Goal: Task Accomplishment & Management: Use online tool/utility

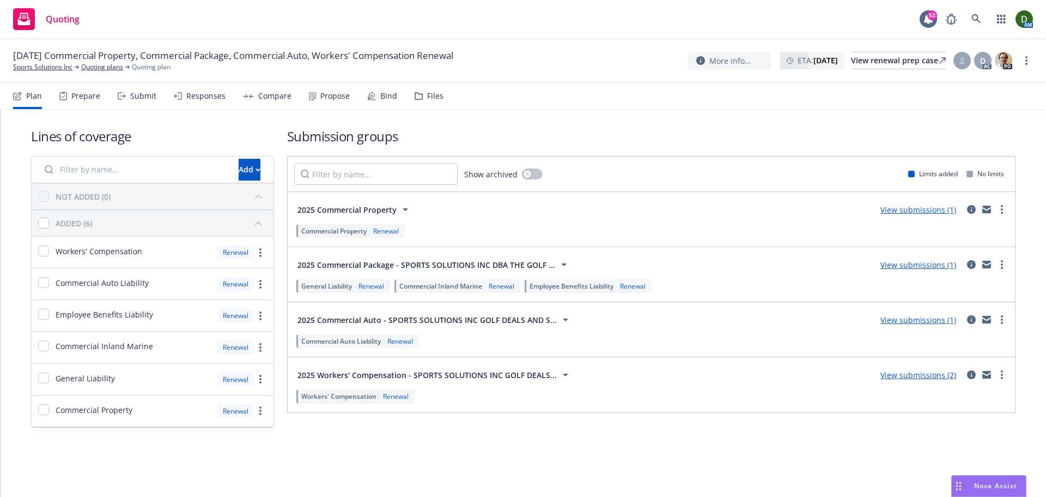
click at [203, 98] on div "Responses" at bounding box center [205, 96] width 39 height 9
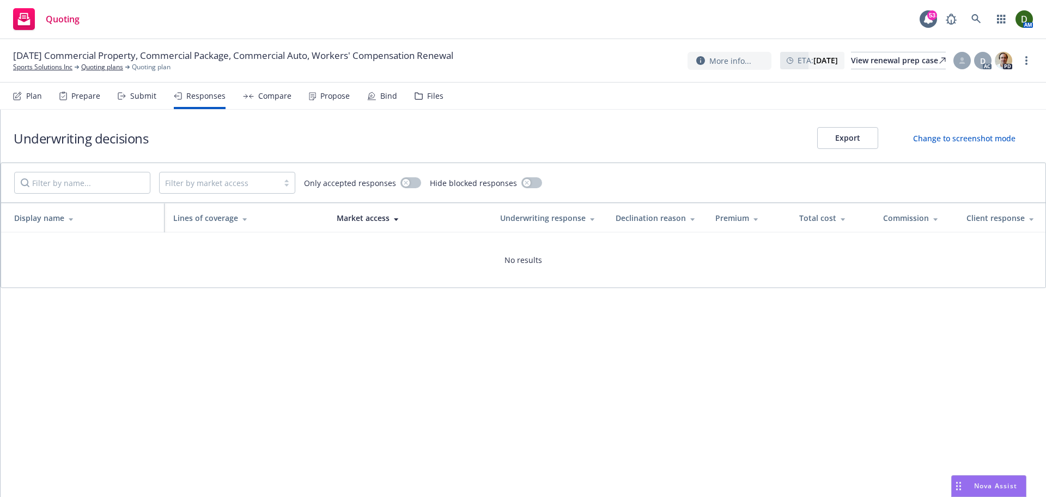
click at [130, 92] on div "Submit" at bounding box center [143, 96] width 26 height 9
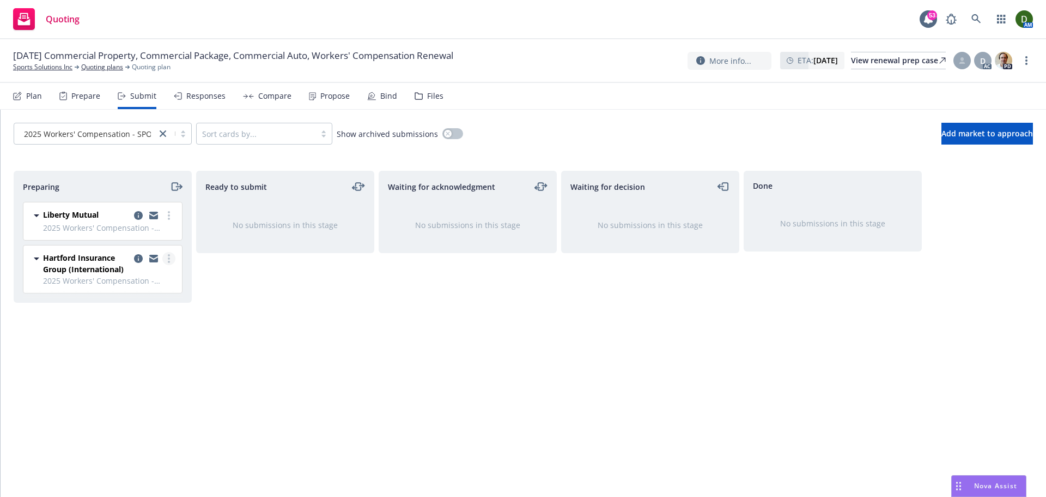
click at [167, 260] on link "more" at bounding box center [168, 258] width 13 height 13
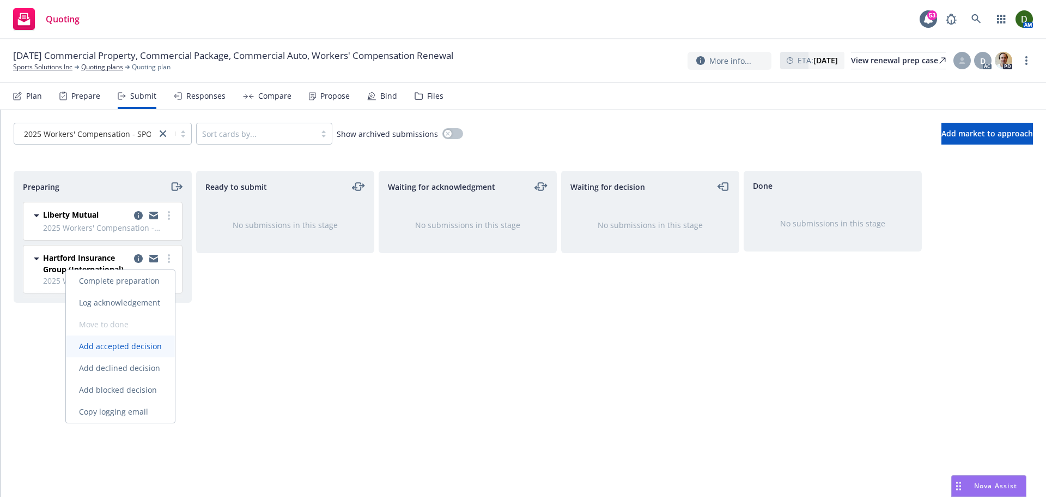
click at [135, 353] on link "Add accepted decision" at bounding box center [120, 346] width 109 height 22
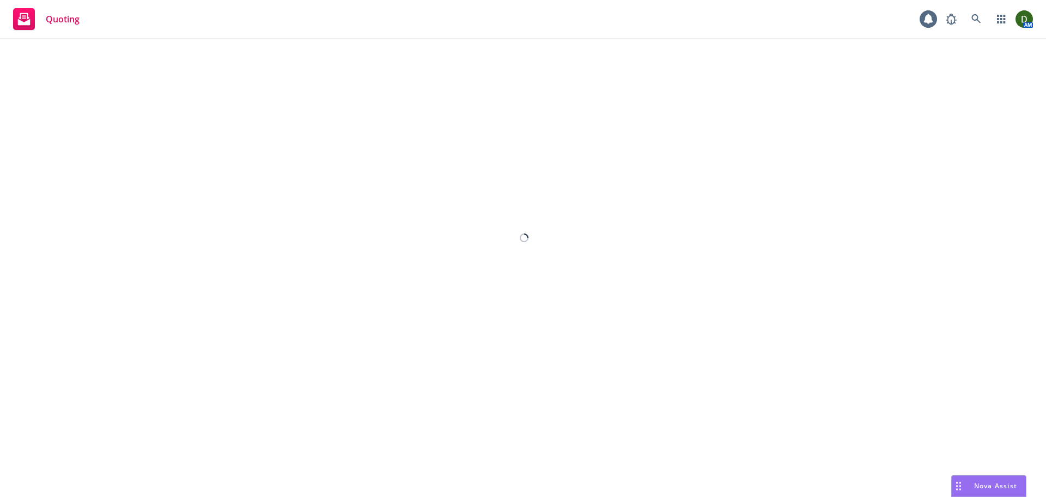
select select "12"
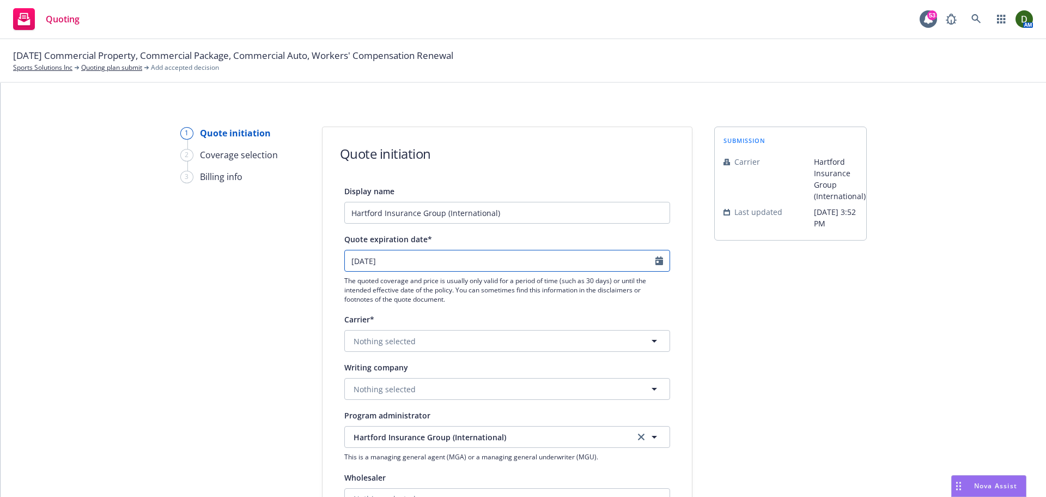
select select "9"
click at [412, 266] on input "09/21/2025" at bounding box center [500, 260] width 311 height 21
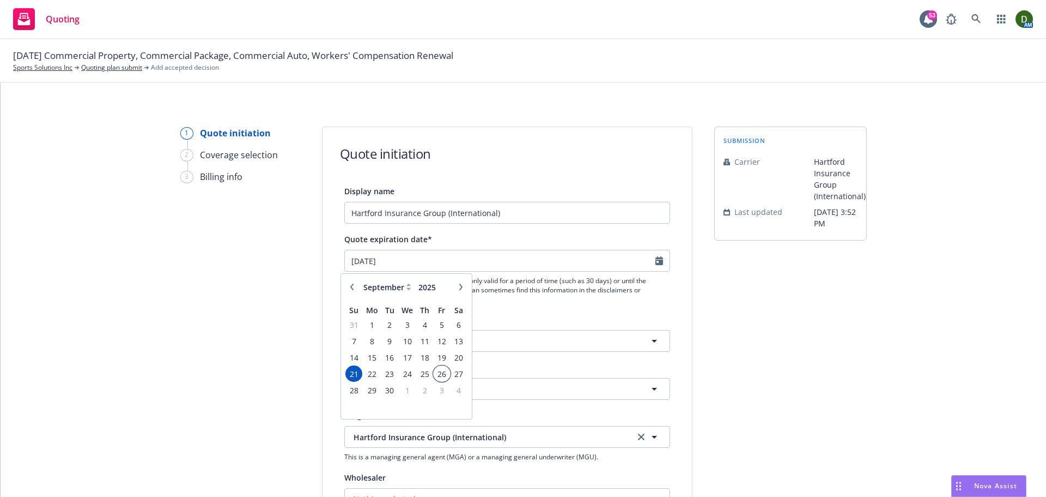
click at [443, 377] on span "26" at bounding box center [441, 374] width 15 height 14
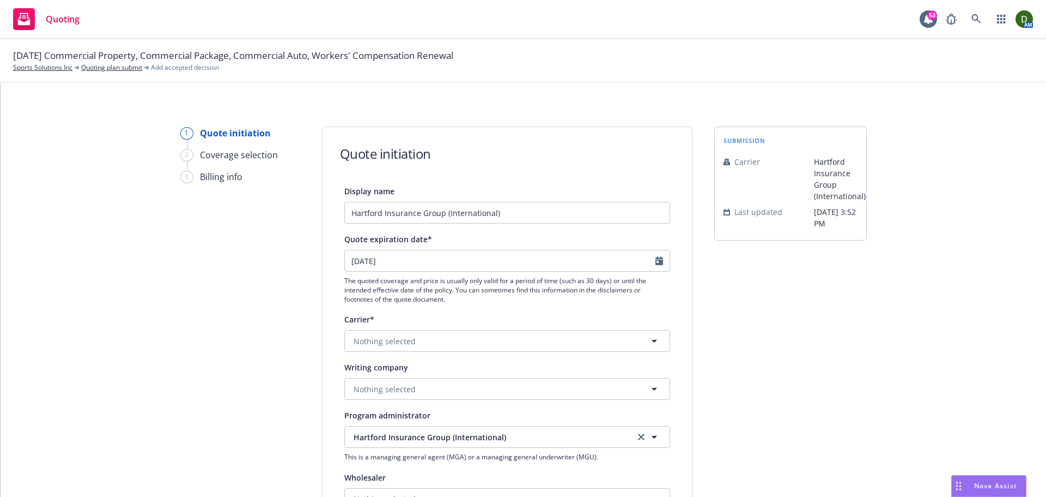
type input "09/26/2025"
click at [439, 343] on button "Nothing selected" at bounding box center [507, 341] width 326 height 22
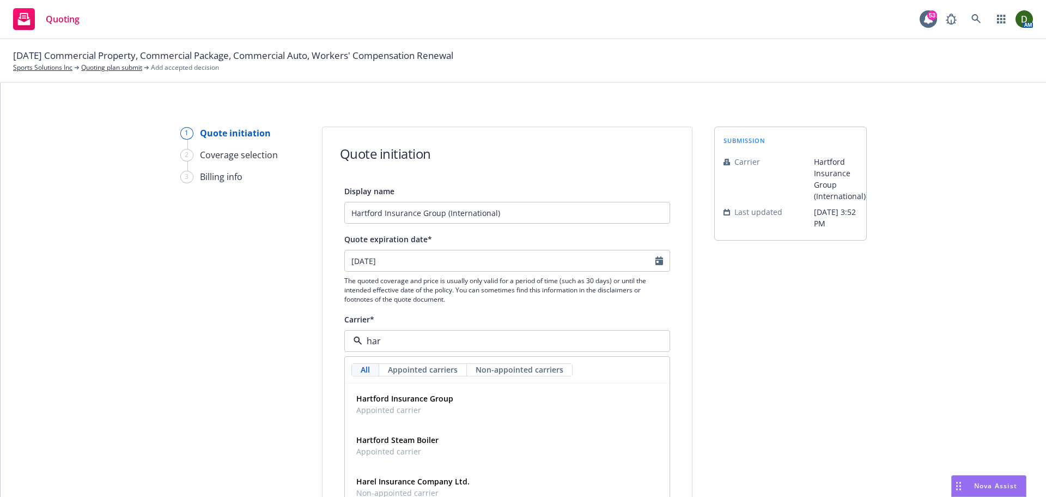
type input "hart"
click at [409, 404] on div "Hartford Insurance Group Appointed carrier" at bounding box center [404, 403] width 97 height 23
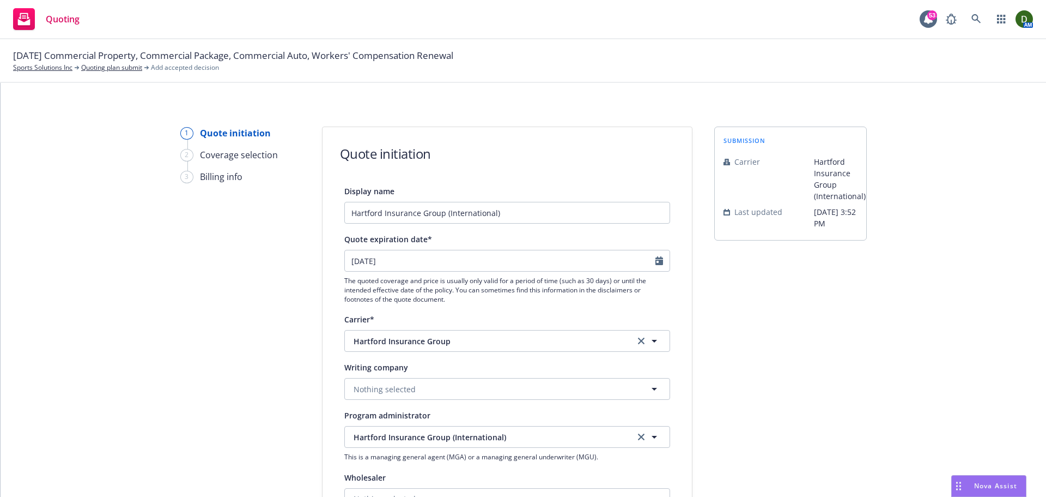
click at [402, 400] on div "Display name Hartford Insurance Group (International) Quote expiration date* 09…" at bounding box center [507, 487] width 326 height 607
click at [407, 397] on button "Nothing selected" at bounding box center [507, 389] width 326 height 22
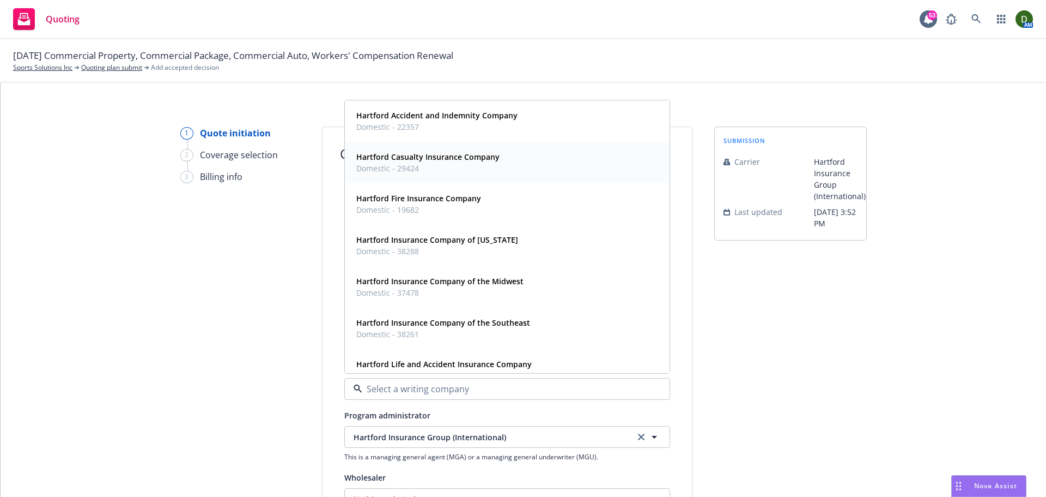
click at [464, 144] on div "Hartford Casualty Insurance Company Domestic - 29424" at bounding box center [508, 162] width 324 height 40
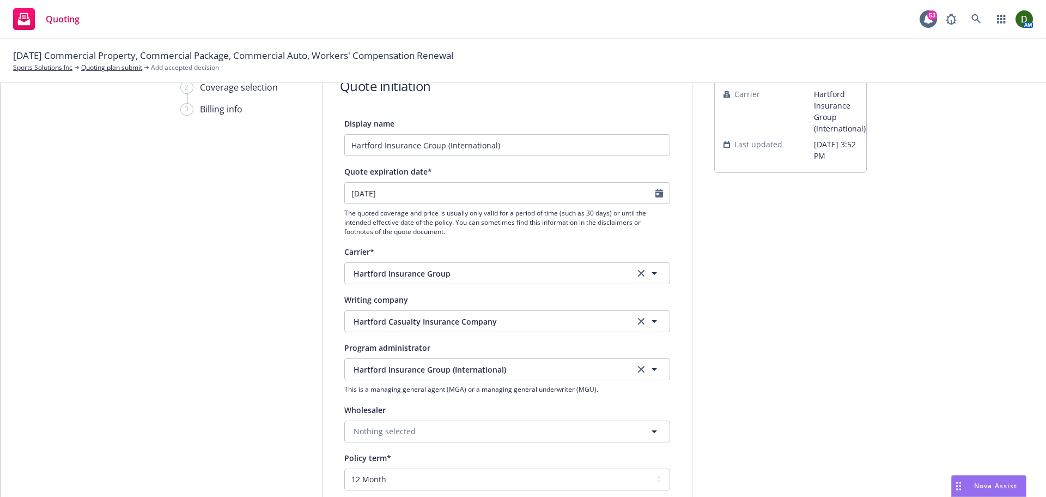
scroll to position [164, 0]
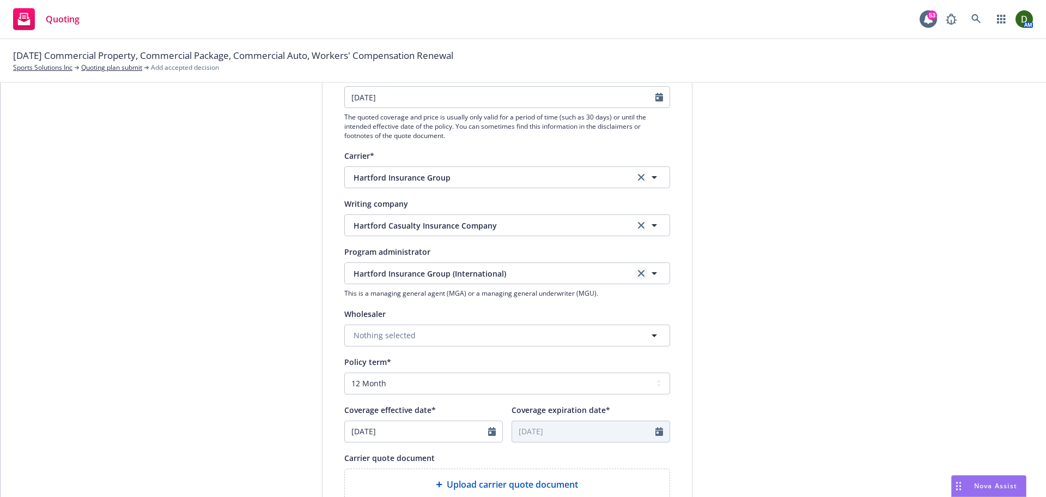
click at [641, 269] on link "clear selection" at bounding box center [641, 273] width 13 height 13
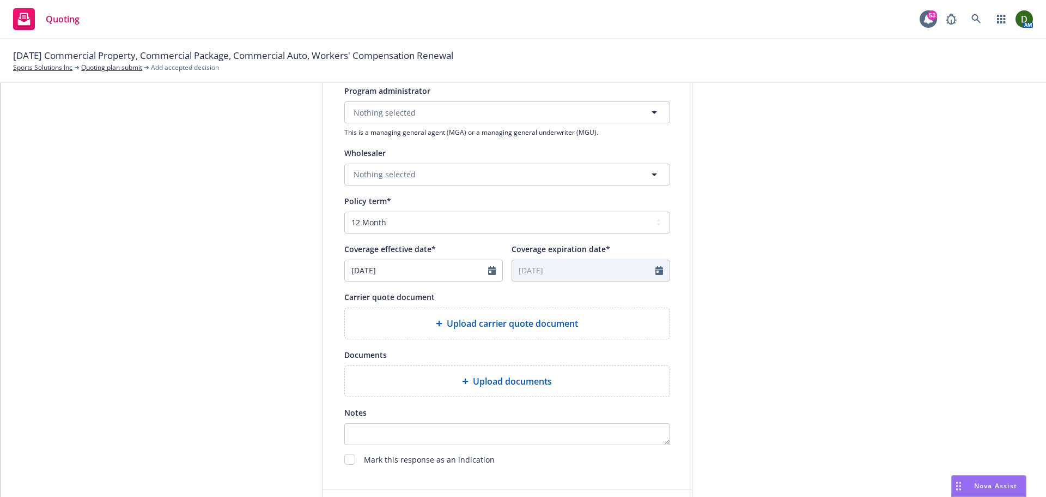
scroll to position [327, 0]
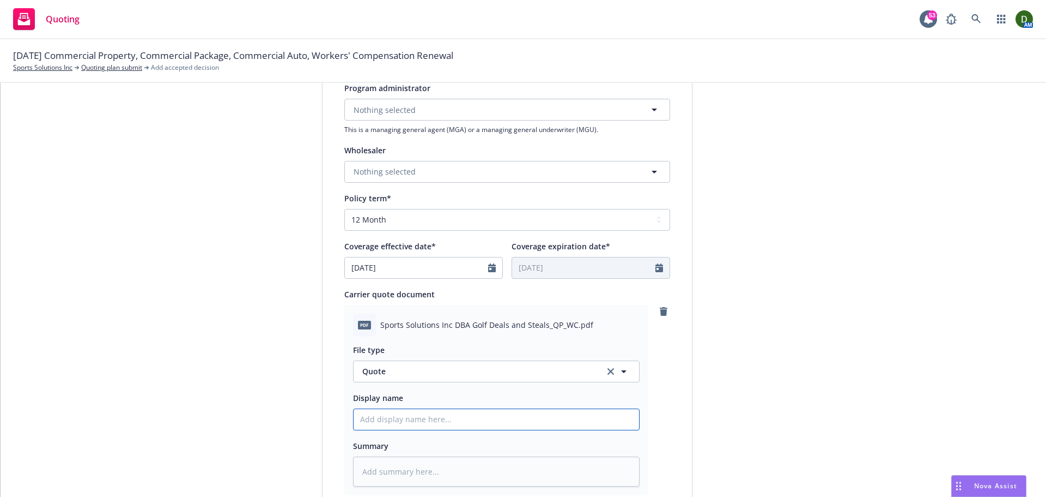
drag, startPoint x: 374, startPoint y: 423, endPoint x: 373, endPoint y: 435, distance: 12.0
click at [374, 433] on div "File type Quote Quote Display name Summary" at bounding box center [496, 411] width 287 height 150
type textarea "x"
type input "2"
type textarea "x"
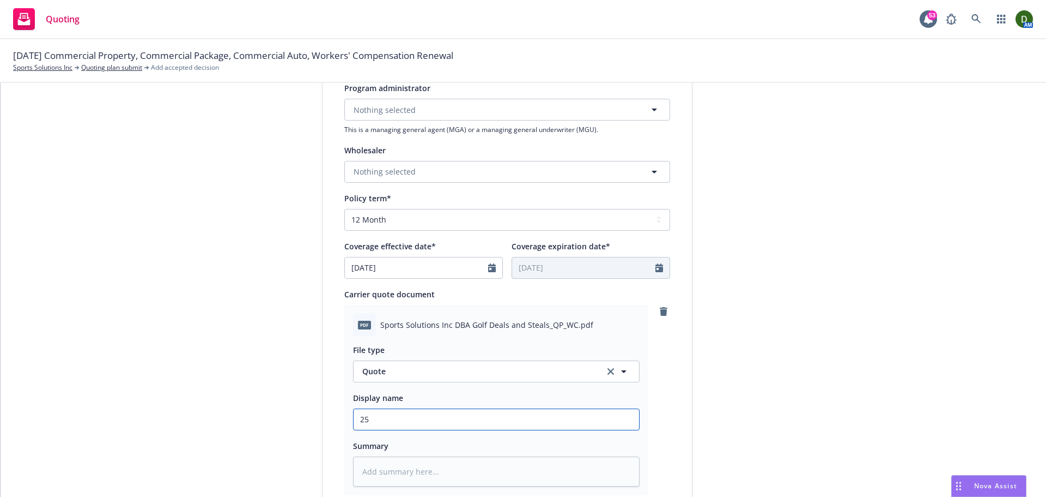
type input "25*"
type textarea "x"
type input "25*-"
type textarea "x"
type input "25*"
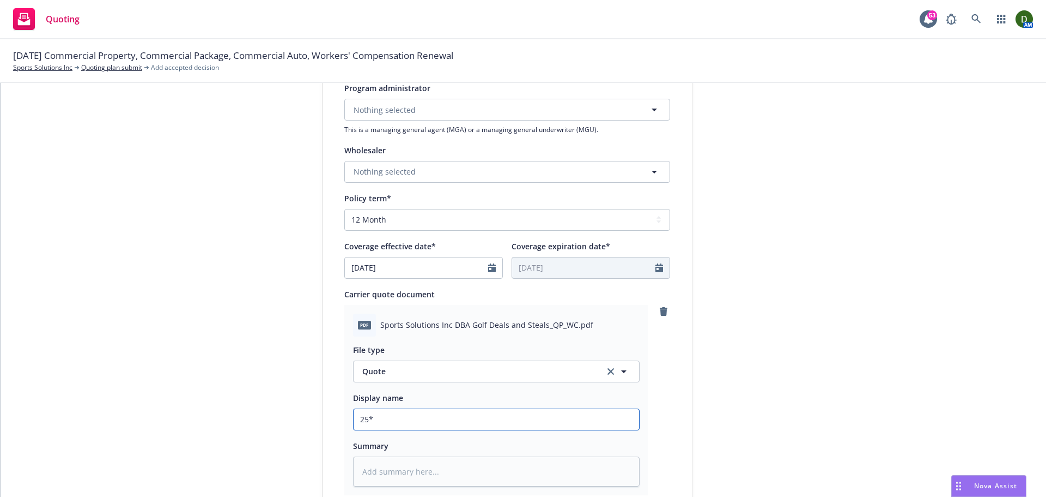
type textarea "x"
type input "25"
type textarea "x"
type input "25-"
type textarea "x"
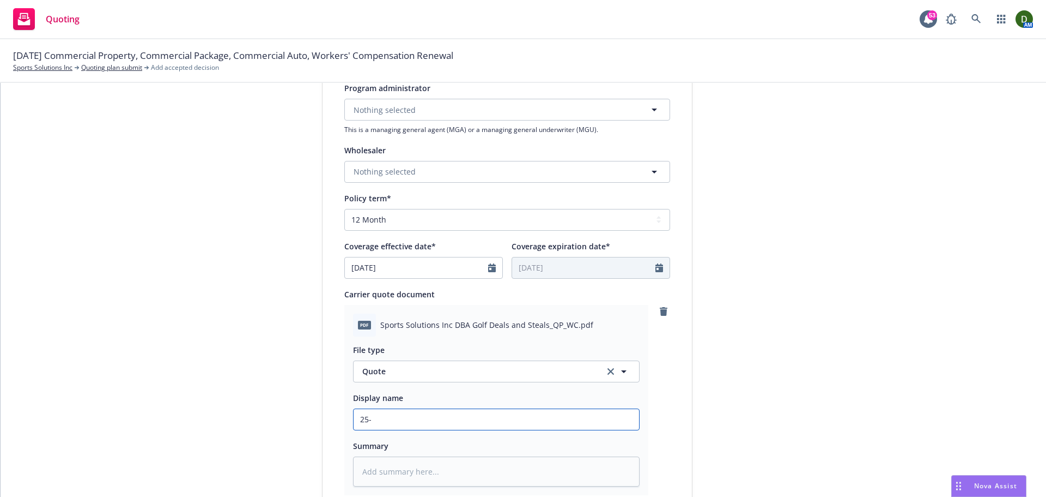
type input "25-2"
type textarea "x"
type input "25-26"
type textarea "x"
type input "25-26"
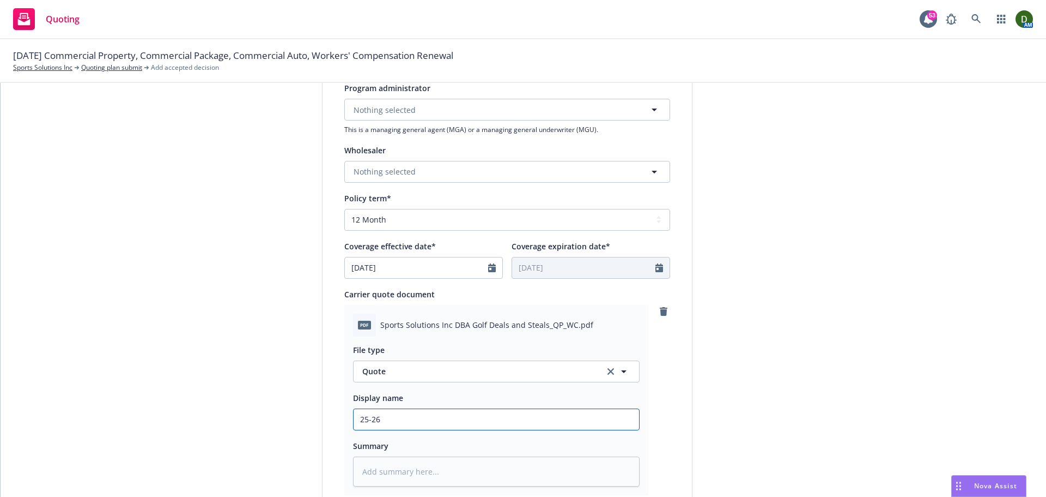
type textarea "x"
type input "25-26 W"
type textarea "x"
type input "25-26 WC"
type textarea "x"
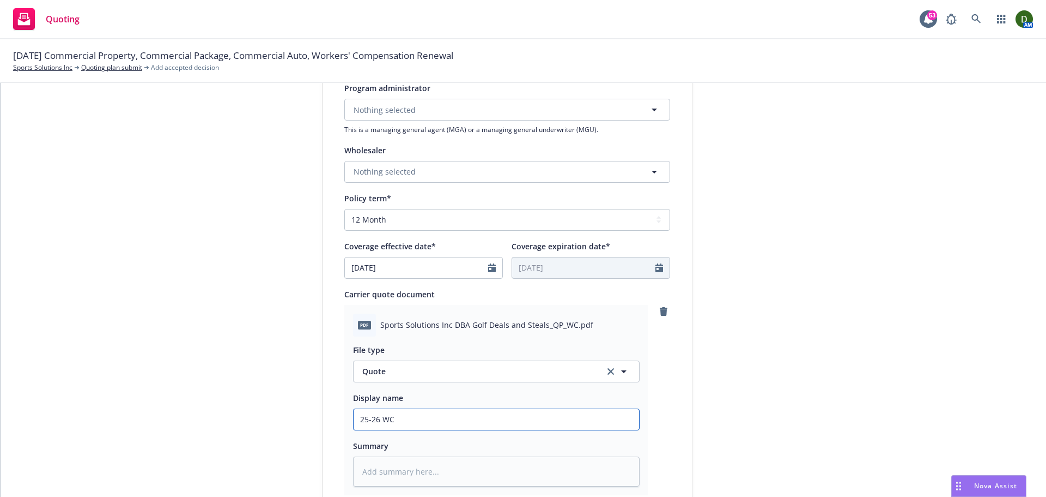
type input "25-26 WC"
type textarea "x"
type input "25-26 WC -"
type textarea "x"
type input "25-26 WC -"
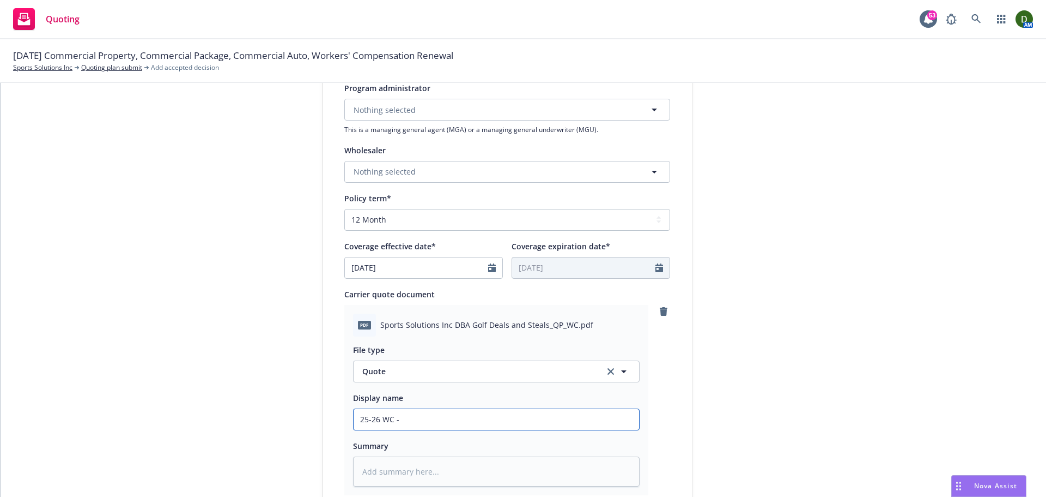
type textarea "x"
type input "25-26 WC - H"
type textarea "x"
type input "25-26 WC - Ha"
type textarea "x"
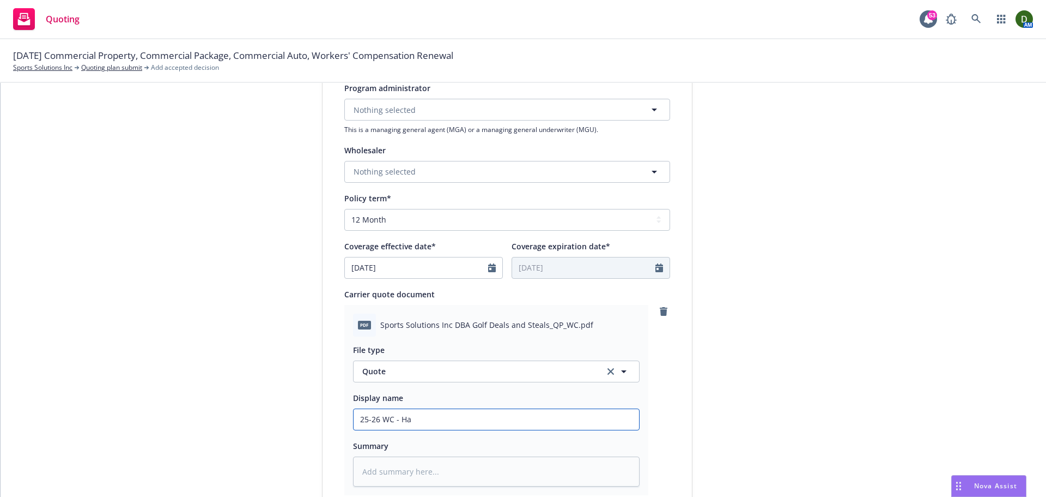
type input "25-26 WC - Har"
type textarea "x"
type input "25-26 WC - Hart"
type textarea "x"
type input "25-26 WC - Hartf"
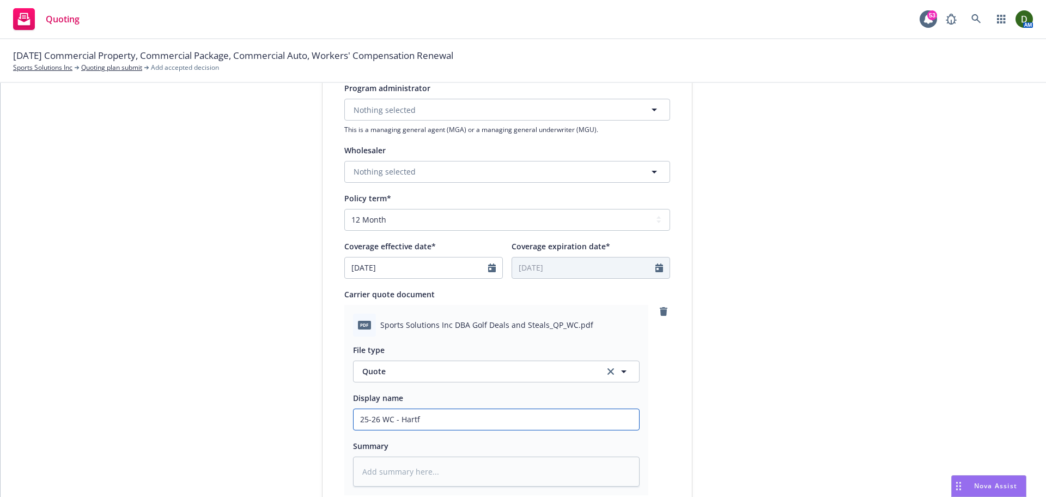
type textarea "x"
type input "25-26 WC - Hartfo"
type textarea "x"
type input "25-26 WC - Hartfor"
type textarea "x"
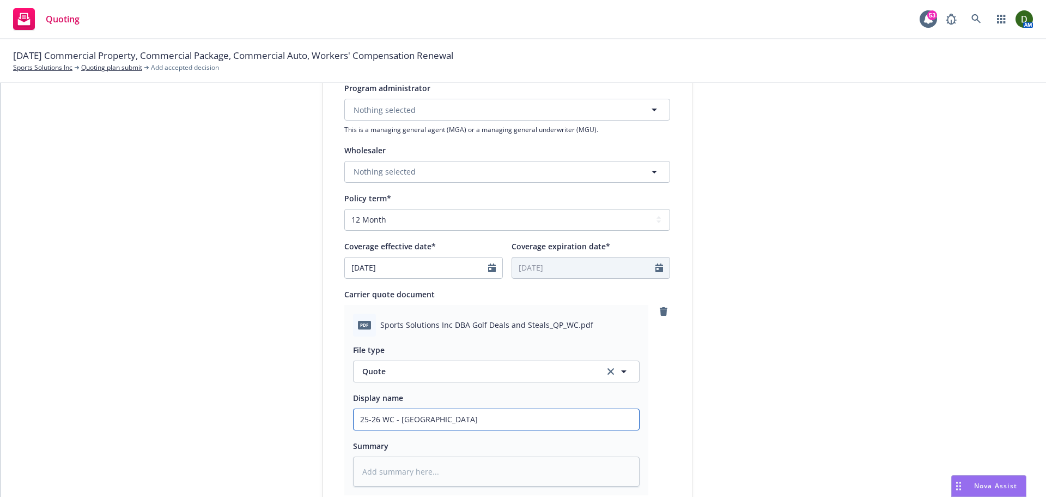
type input "25-26 WC - Hartford"
type textarea "x"
type input "25-26 WC - Hartford -"
type textarea "x"
type input "25-26 WC - Hartford -"
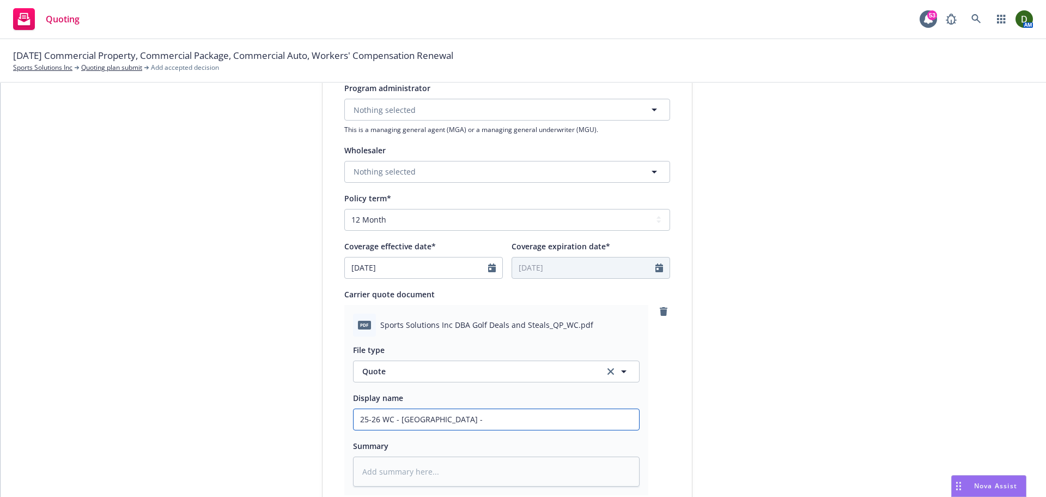
type textarea "x"
type input "25-26 WC - Hartford - Q"
type textarea "x"
type input "25-26 WC - Hartford - Qu"
type textarea "x"
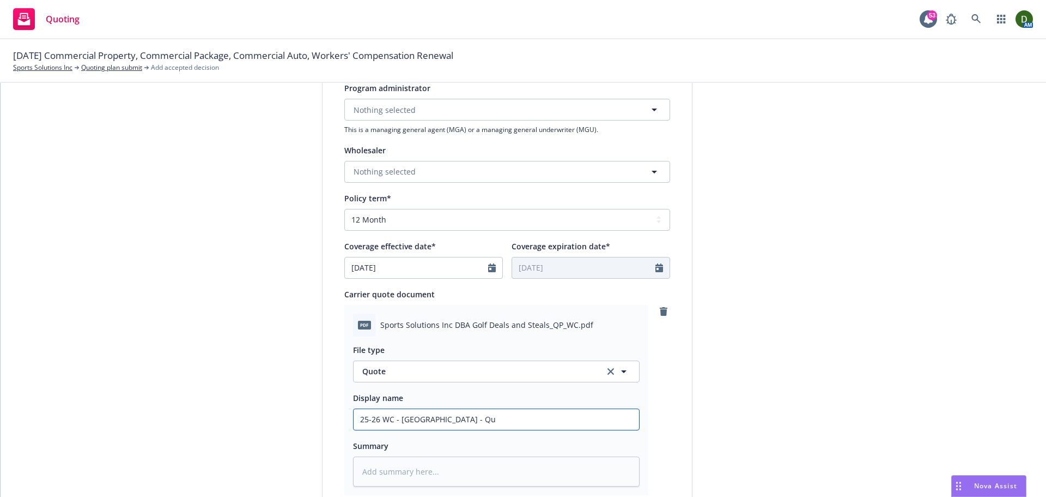
type input "25-26 WC - Hartford - Quo"
type textarea "x"
type input "25-26 WC - Hartford - Quot"
type textarea "x"
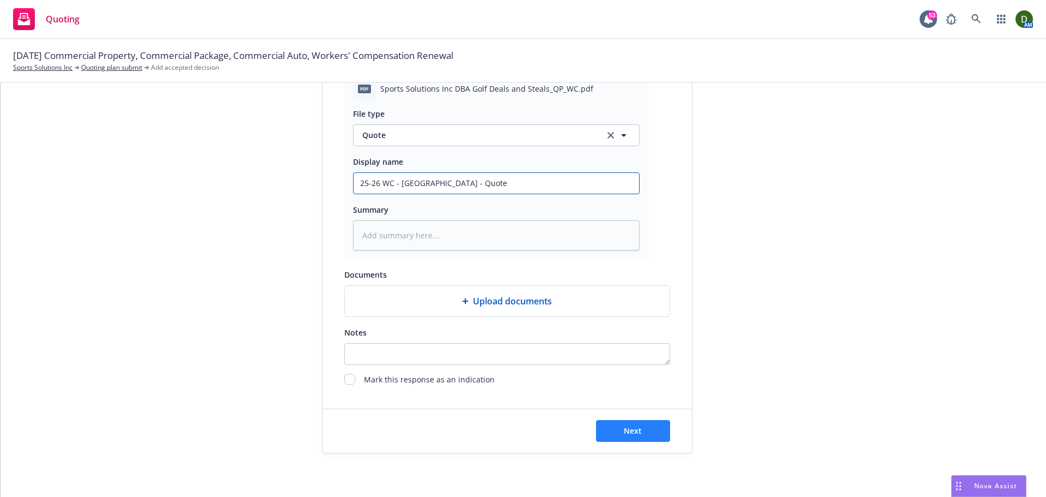
type input "25-26 WC - Hartford - Quote"
click at [619, 423] on button "Next" at bounding box center [633, 431] width 74 height 22
type textarea "x"
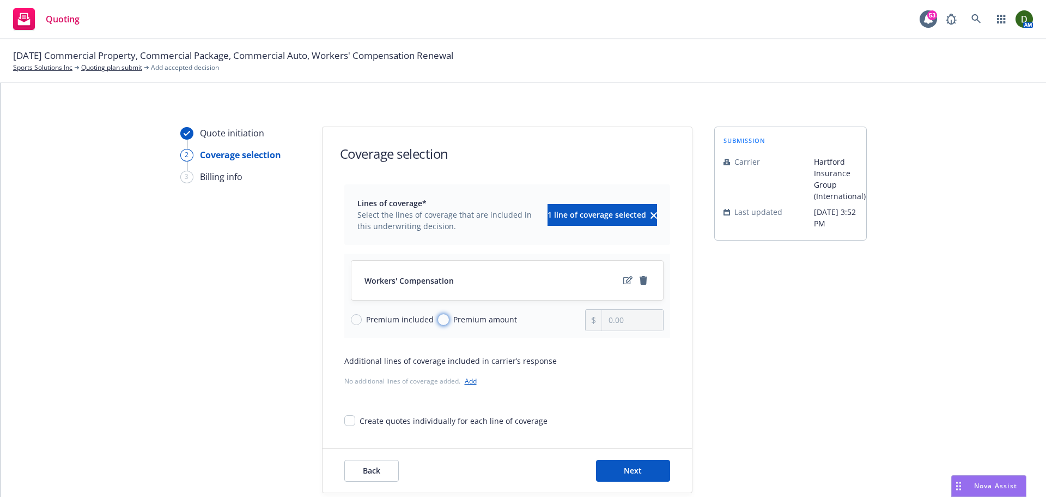
click at [438, 322] on input "Premium amount" at bounding box center [443, 319] width 11 height 11
radio input "true"
drag, startPoint x: 624, startPoint y: 322, endPoint x: 590, endPoint y: 317, distance: 34.7
click at [590, 317] on div "0.00" at bounding box center [624, 320] width 78 height 22
paste input "36,522"
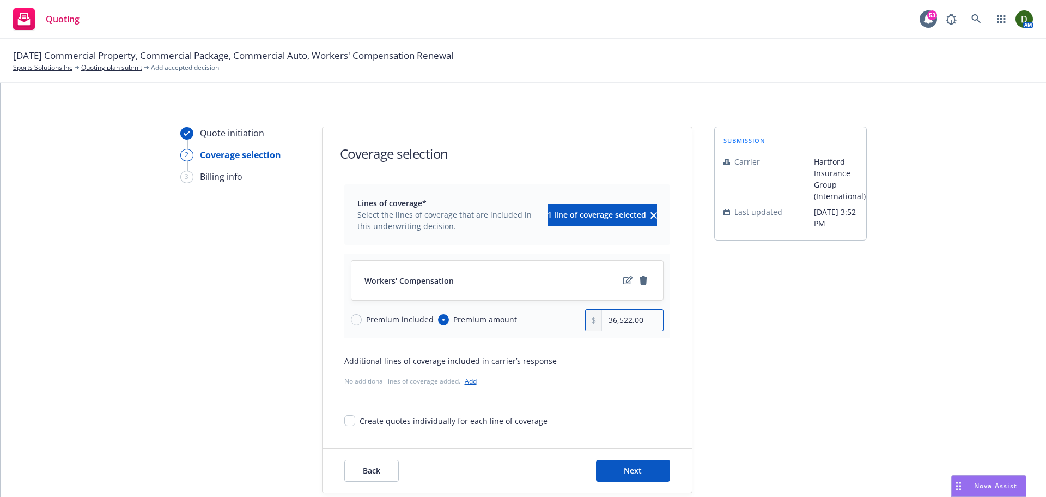
type input "36,522.00"
click at [747, 405] on div "submission Carrier Hartford Insurance Group (International) Last updated 8/21, …" at bounding box center [791, 309] width 153 height 366
click at [641, 465] on button "Next" at bounding box center [633, 470] width 74 height 22
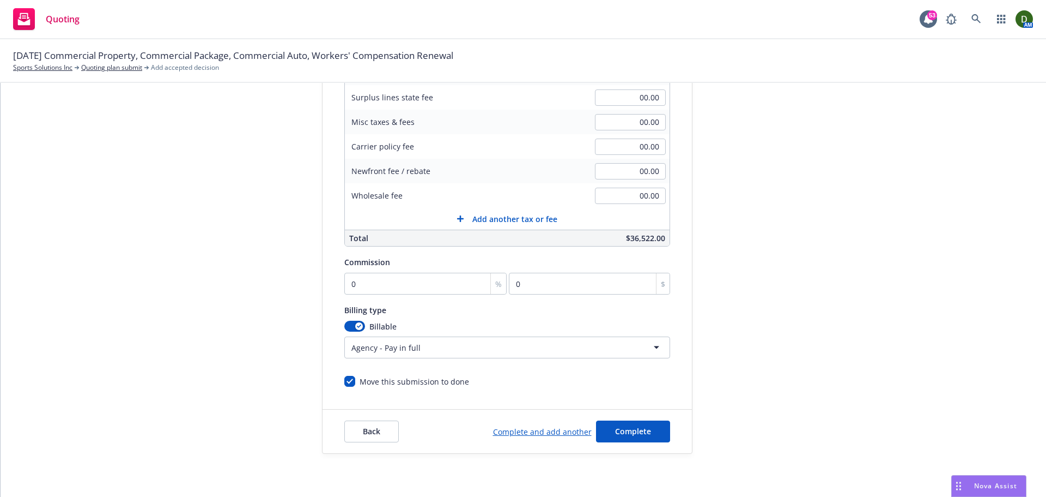
scroll to position [231, 0]
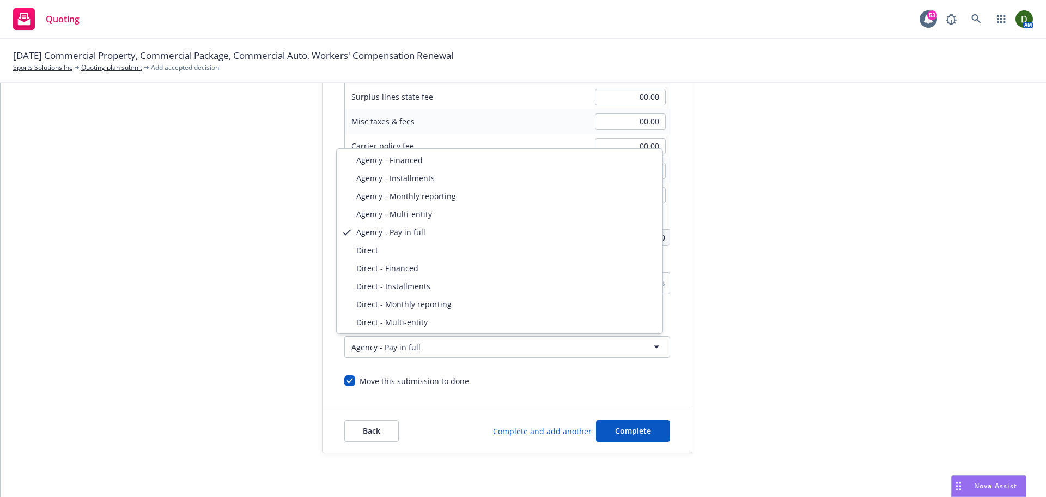
click at [445, 347] on html "Quoting 53 AM 09/26/25 Commercial Property, Commercial Package, Commercial Auto…" at bounding box center [523, 248] width 1046 height 497
select select "DIRECT"
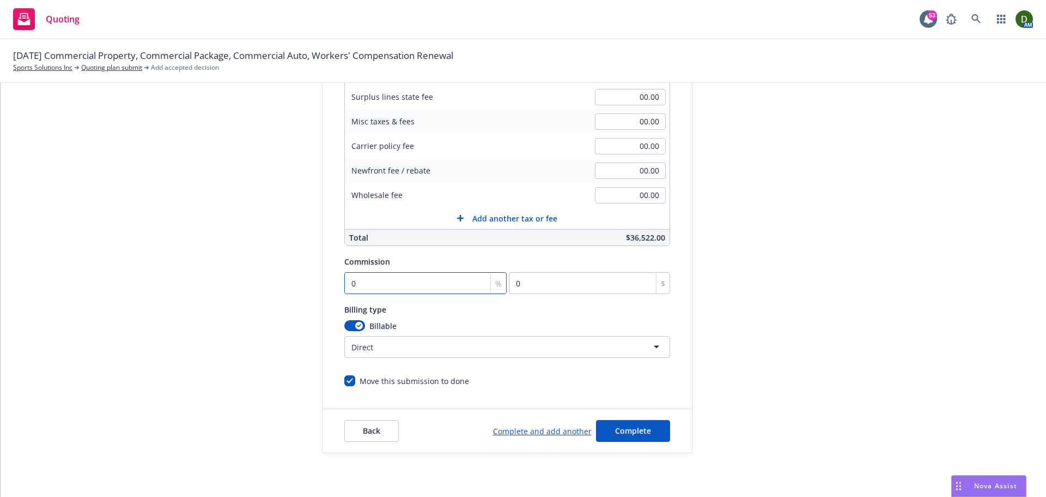
click at [379, 272] on input "0" at bounding box center [425, 283] width 163 height 22
type input "1"
type input "365.22"
type input "10"
type input "3652.2"
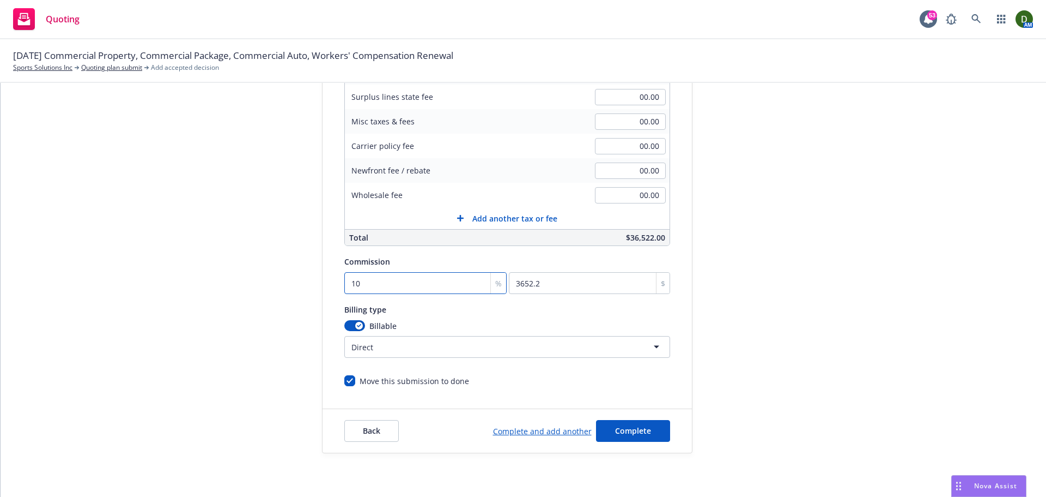
type input "10"
drag, startPoint x: 159, startPoint y: 358, endPoint x: 154, endPoint y: 360, distance: 5.6
click at [156, 359] on div "Quote initiation Coverage selection 3 Billing info Add billing information Surp…" at bounding box center [524, 174] width 1020 height 558
click at [650, 425] on button "Complete" at bounding box center [633, 431] width 74 height 22
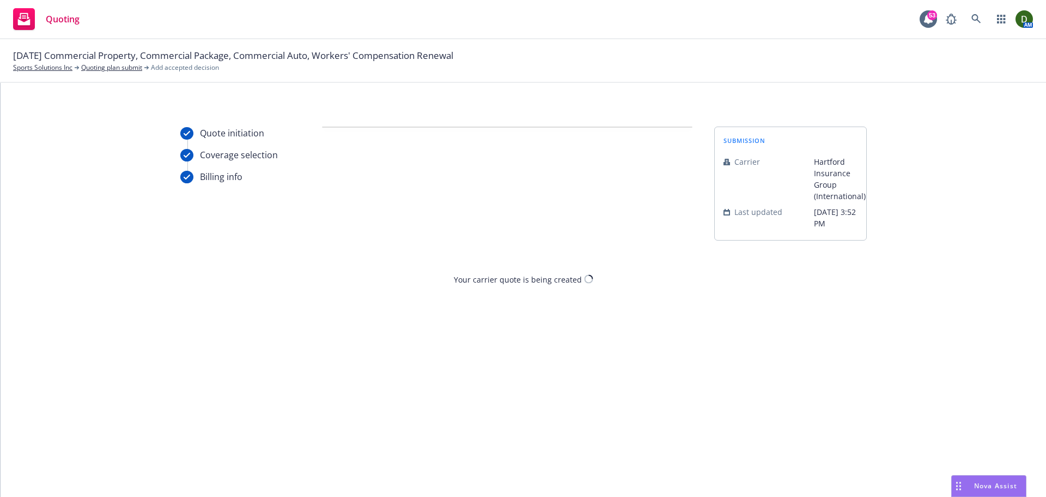
scroll to position [0, 0]
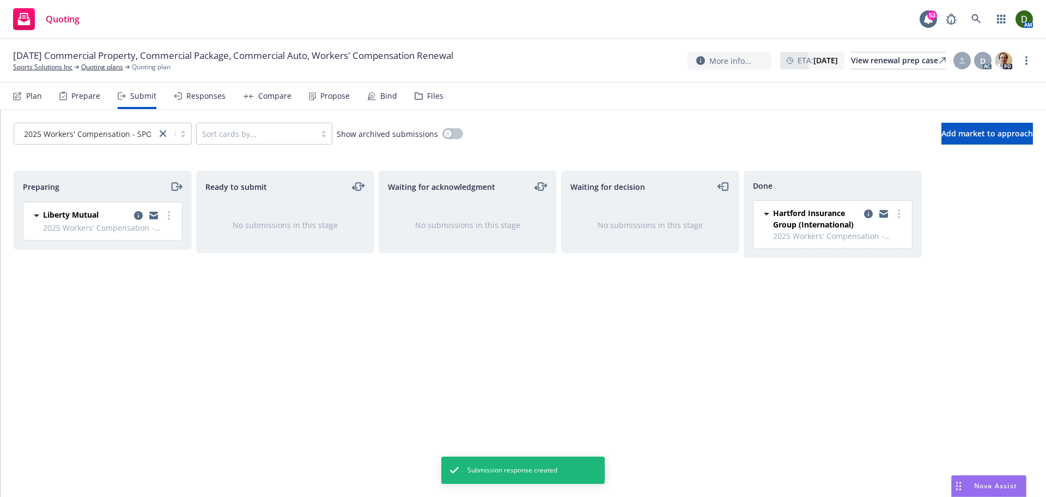
click at [204, 100] on div "Responses" at bounding box center [205, 96] width 39 height 9
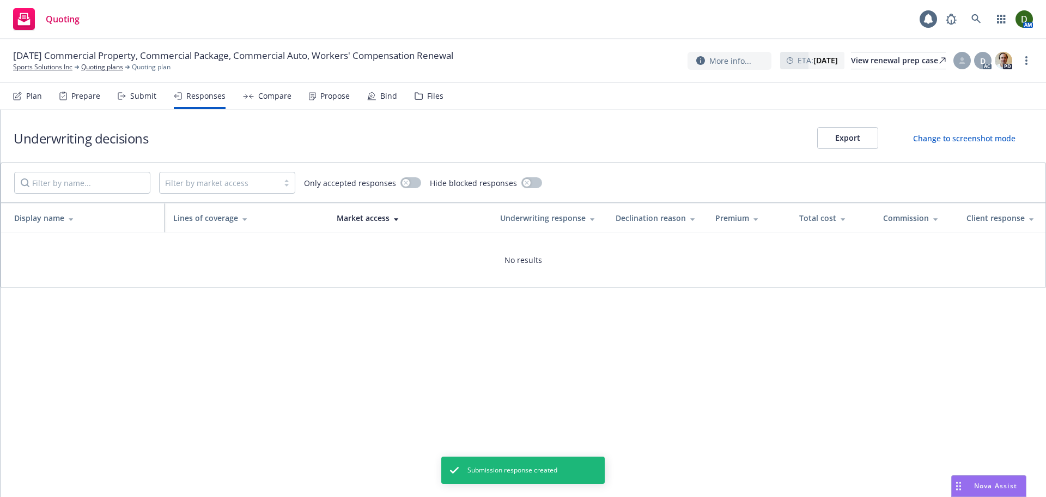
click at [342, 96] on div "Propose" at bounding box center [334, 96] width 29 height 9
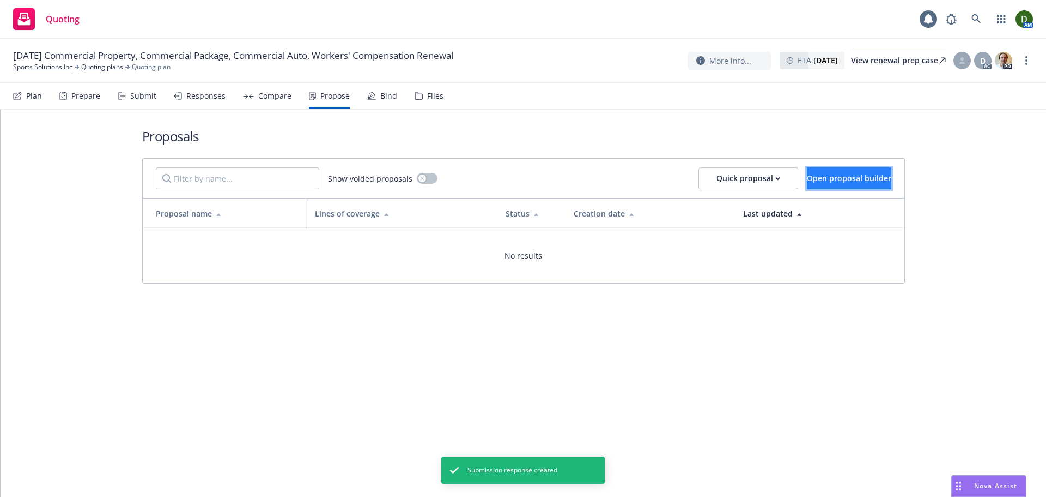
click at [818, 175] on span "Open proposal builder" at bounding box center [849, 178] width 84 height 10
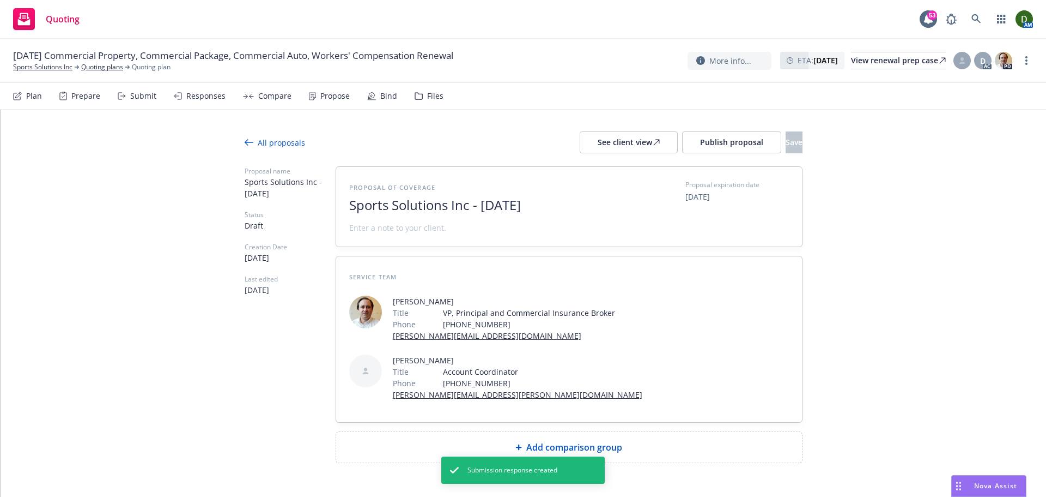
click at [421, 212] on span "Sports Solutions Inc - August 2025" at bounding box center [482, 205] width 267 height 16
click at [421, 201] on span "Sports Solutions Inc - August 2025" at bounding box center [482, 205] width 267 height 16
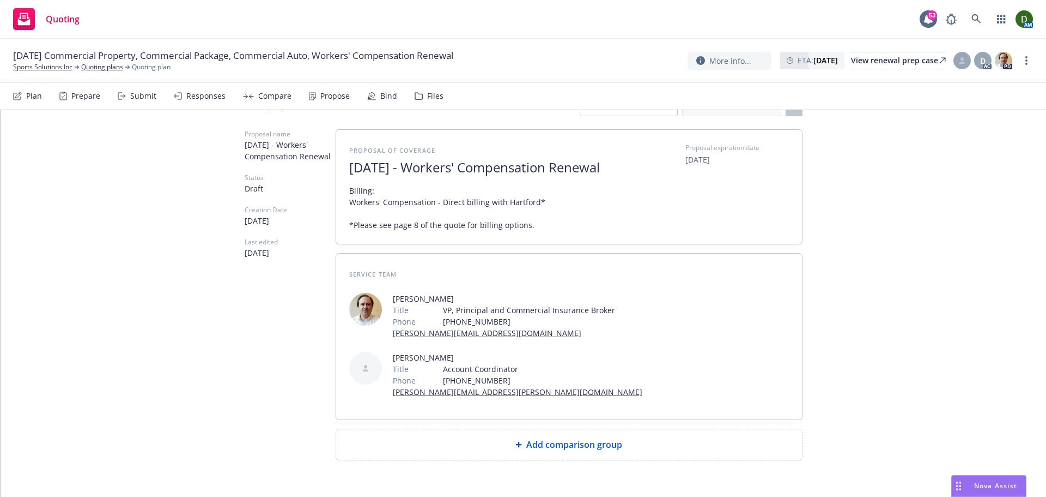
scroll to position [82, 0]
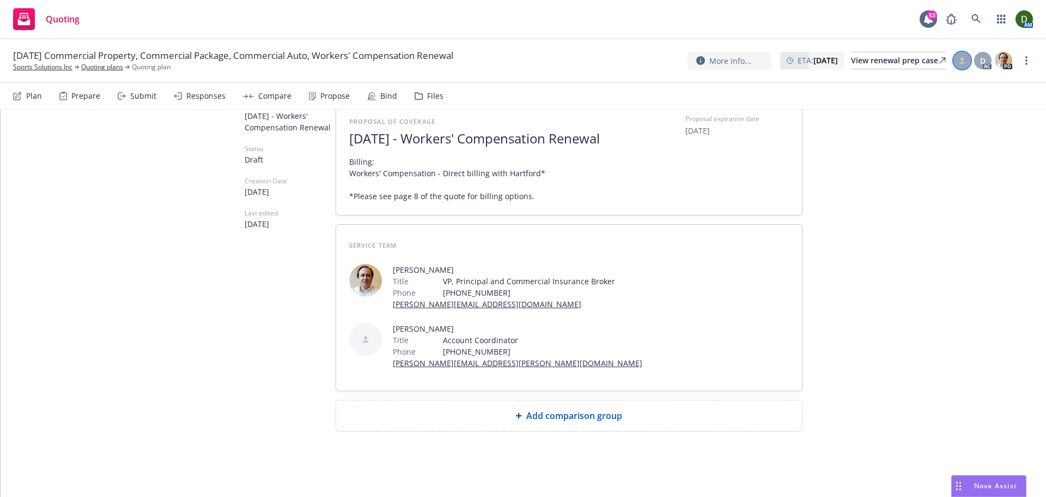
click at [970, 61] on div at bounding box center [962, 60] width 17 height 17
drag, startPoint x: 881, startPoint y: 118, endPoint x: 876, endPoint y: 132, distance: 14.5
click at [876, 132] on div "Select an account manager... Marlowe Milo" at bounding box center [874, 130] width 173 height 26
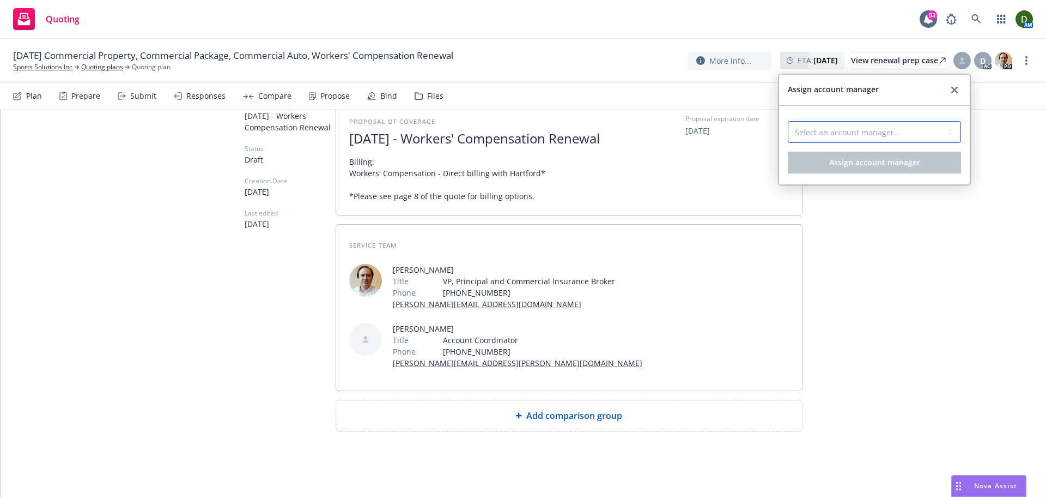
click at [873, 133] on select "Select an account manager... Marlowe Milo" at bounding box center [874, 132] width 173 height 22
select select "ef930200-823a-4c9a-b14d-3d30737a3658"
click at [788, 121] on select "Select an account manager... Marlowe Milo" at bounding box center [874, 132] width 173 height 22
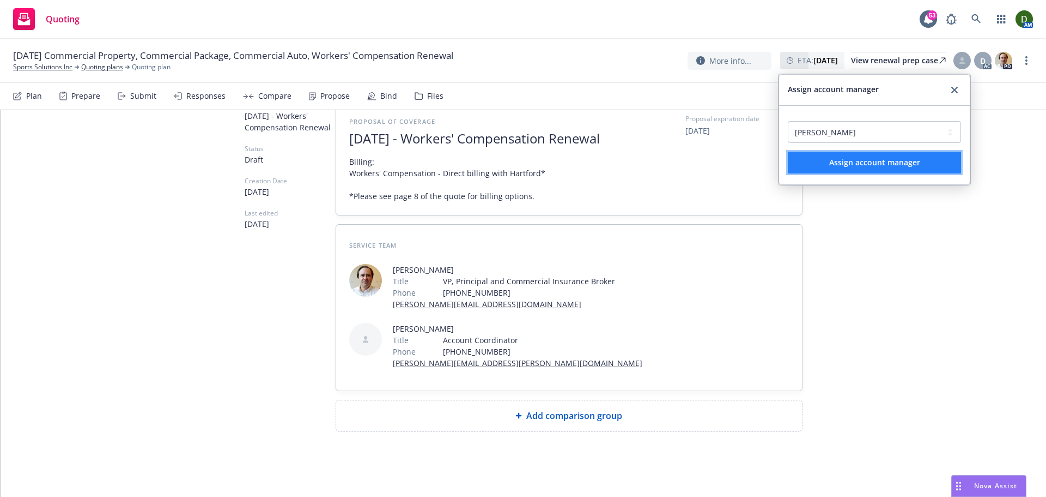
click at [865, 158] on span "Assign account manager" at bounding box center [875, 162] width 91 height 10
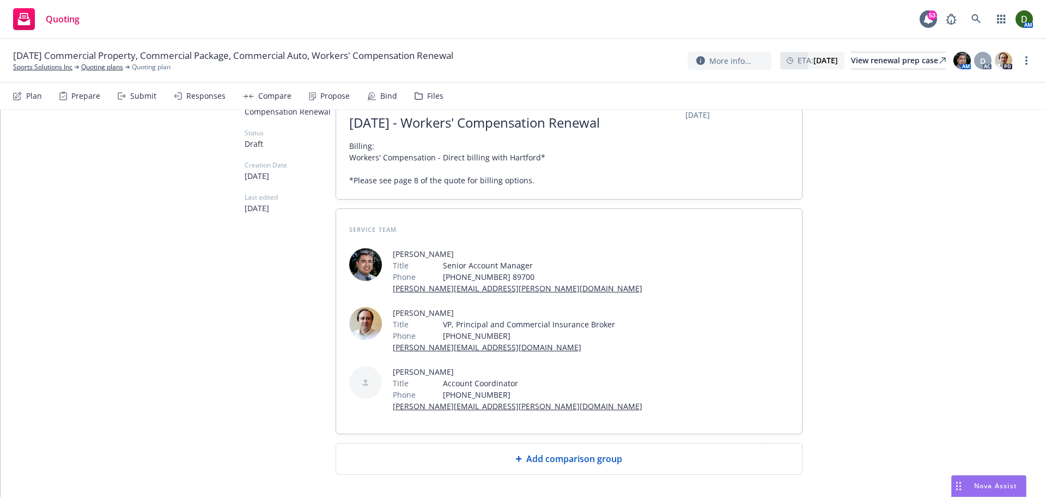
scroll to position [27, 0]
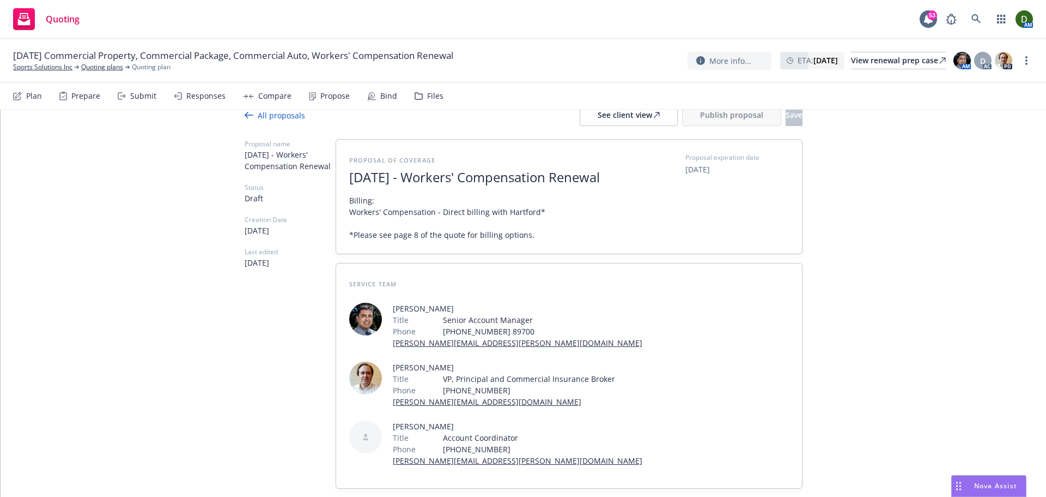
click at [692, 171] on span "09/21/2025" at bounding box center [698, 169] width 25 height 11
select select "September"
select select "2025"
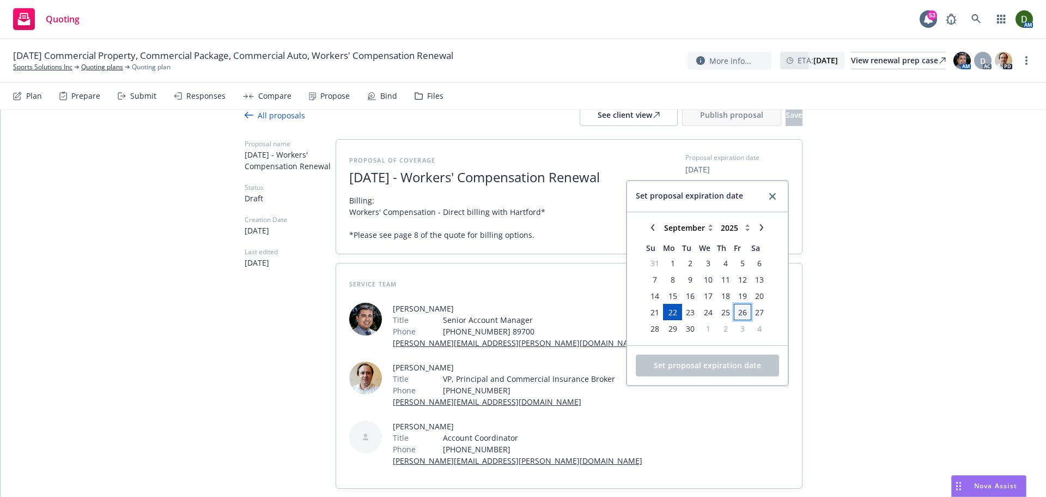
click at [738, 313] on span "26" at bounding box center [742, 311] width 9 height 11
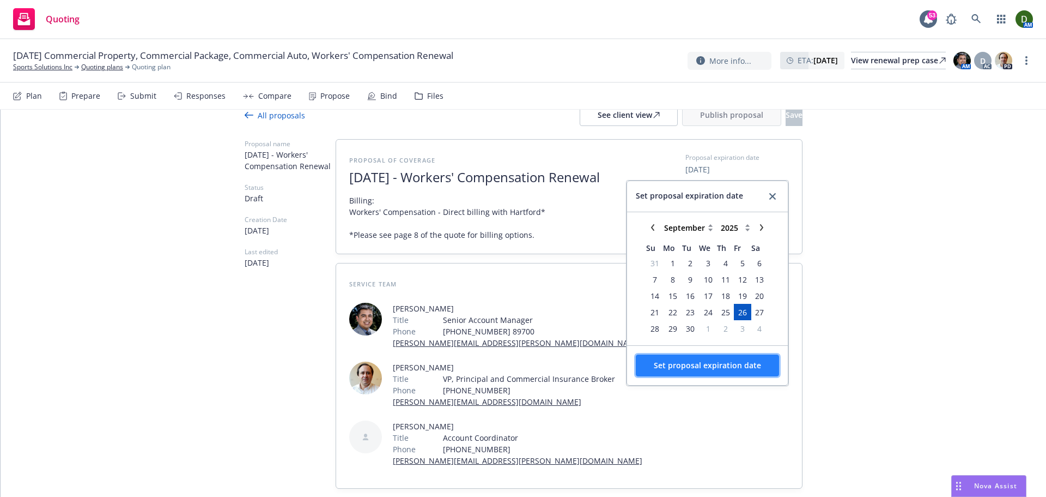
click at [713, 373] on button "Set proposal expiration date" at bounding box center [707, 365] width 143 height 22
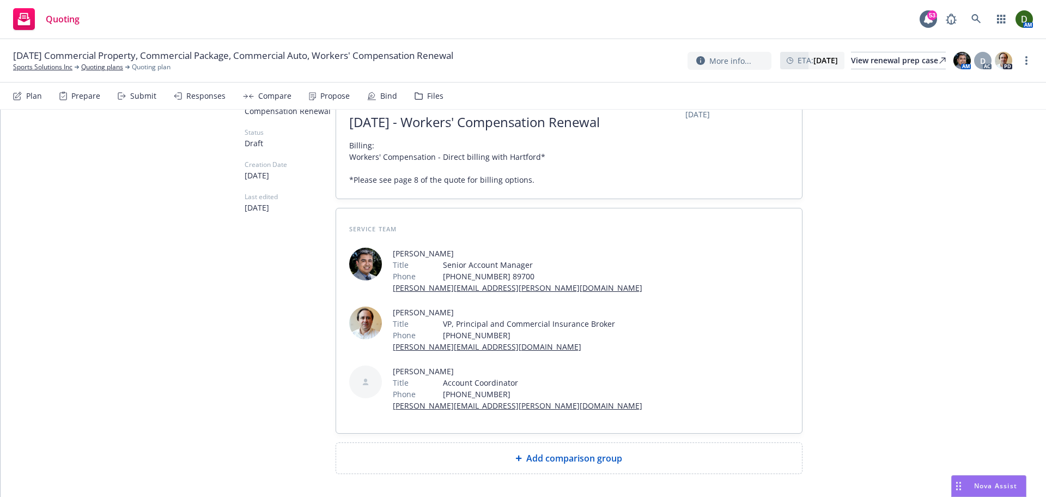
scroll to position [141, 0]
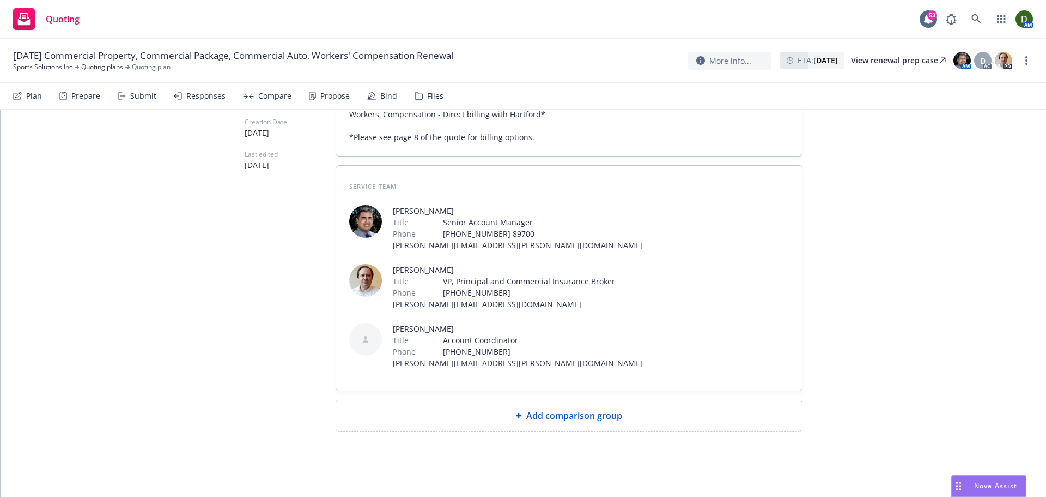
click at [524, 431] on div "All proposals See client view Publish proposal Save Proposal name August 2025 -…" at bounding box center [524, 241] width 558 height 512
click at [440, 421] on div "Add comparison group" at bounding box center [569, 415] width 449 height 13
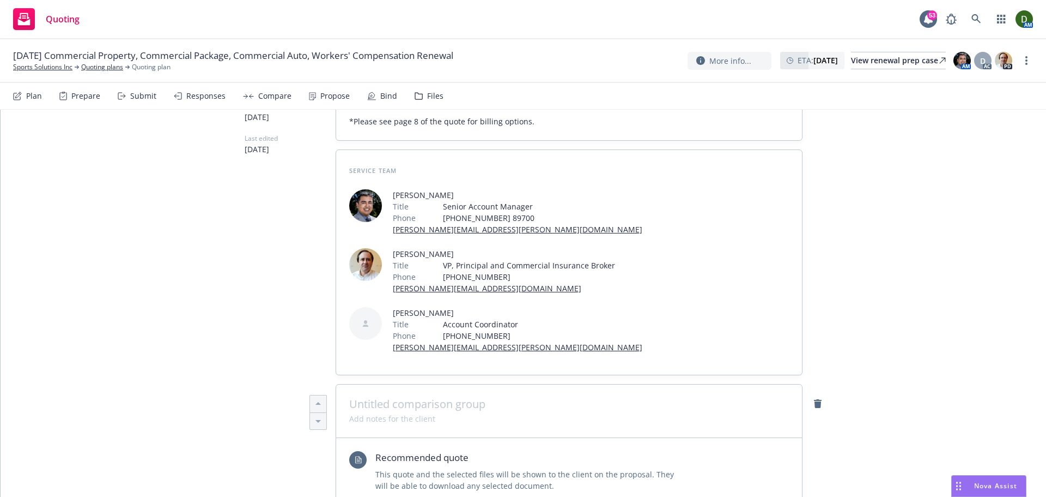
click at [434, 410] on span at bounding box center [569, 403] width 440 height 13
type textarea "x"
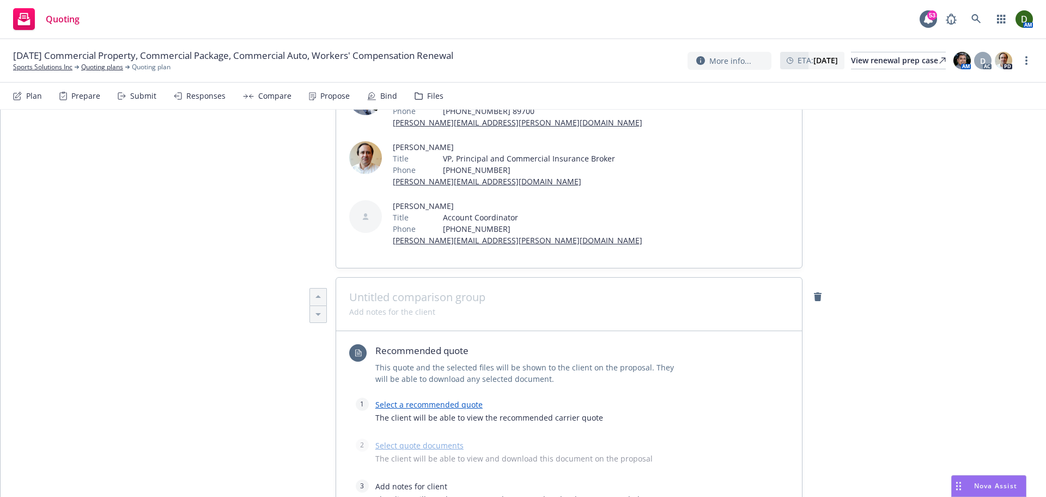
scroll to position [250, 0]
type textarea "x"
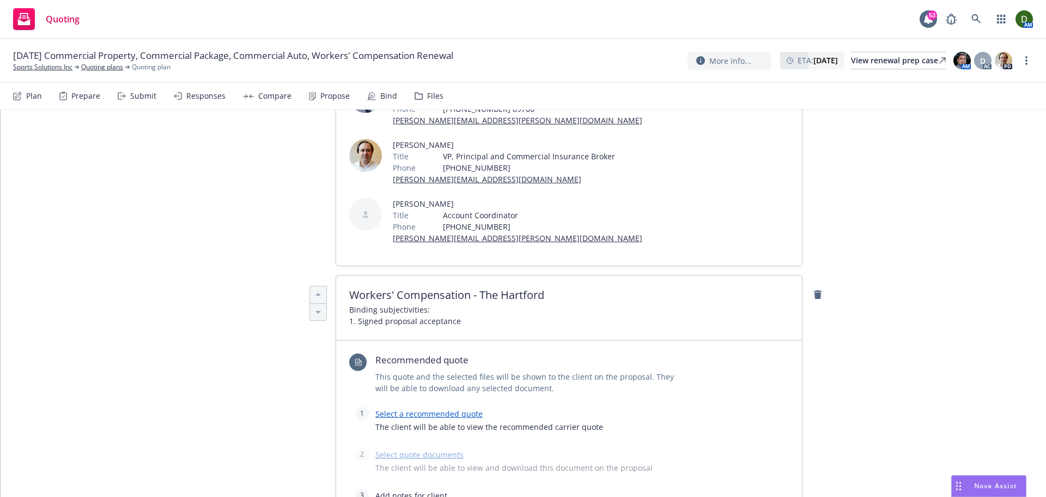
click at [432, 419] on link "Select a recommended quote" at bounding box center [429, 413] width 107 height 10
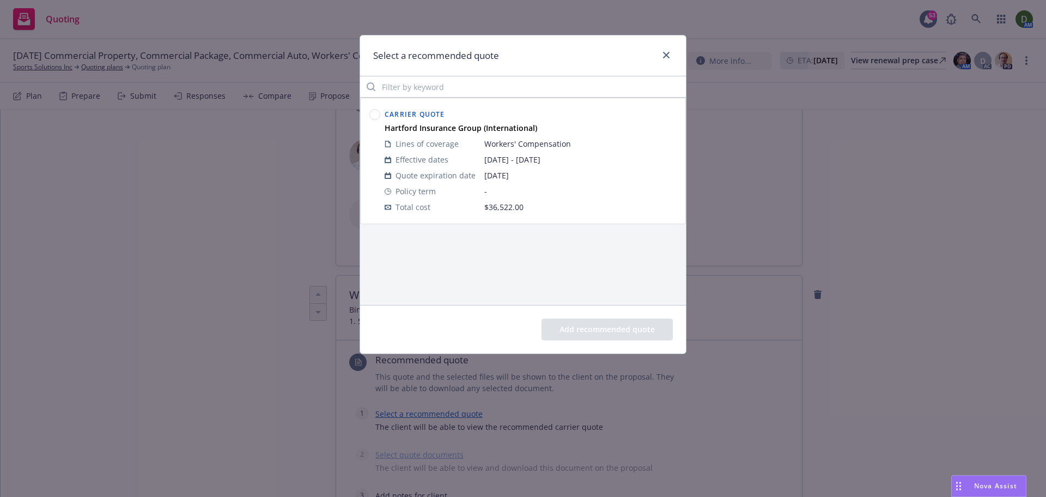
click at [374, 120] on circle at bounding box center [375, 115] width 10 height 10
click at [573, 337] on button "Add recommended quote" at bounding box center [607, 329] width 131 height 22
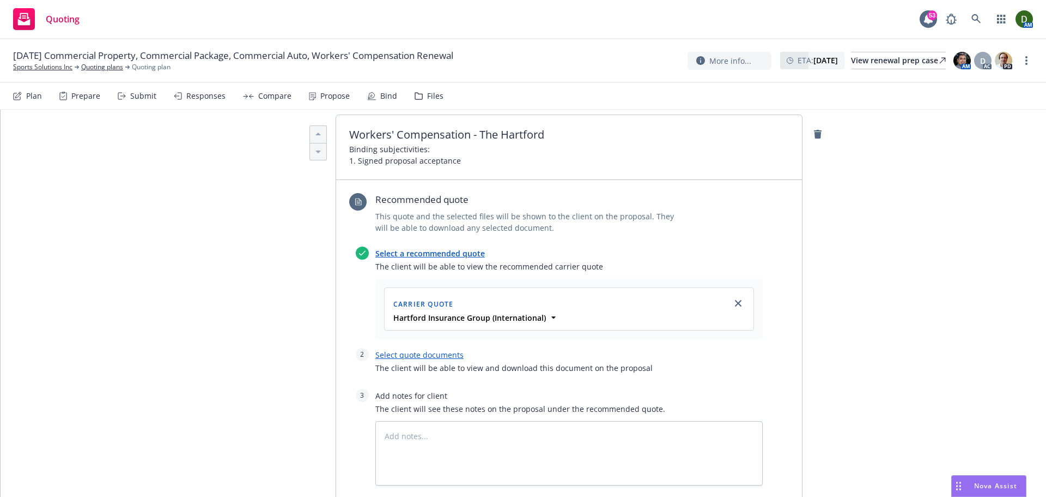
scroll to position [522, 0]
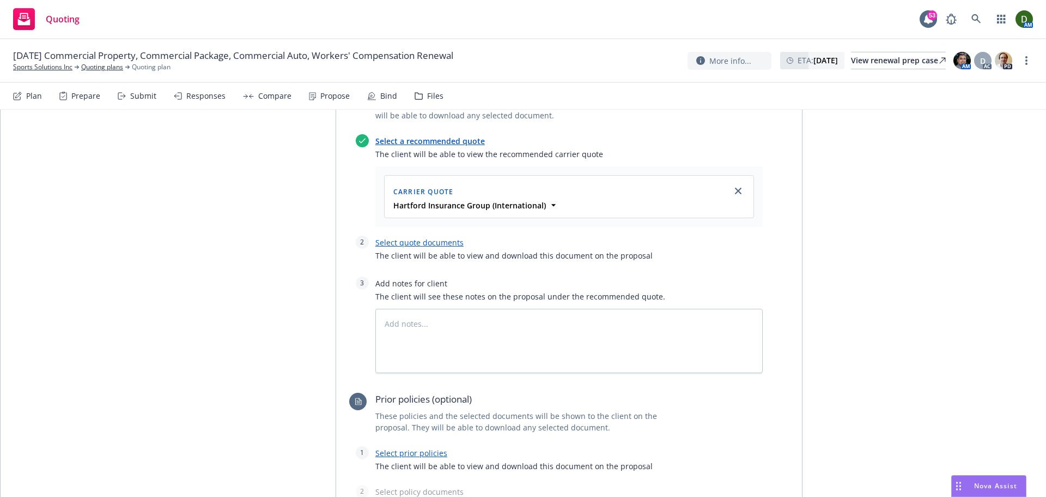
click at [400, 247] on link "Select quote documents" at bounding box center [420, 242] width 88 height 10
type textarea "x"
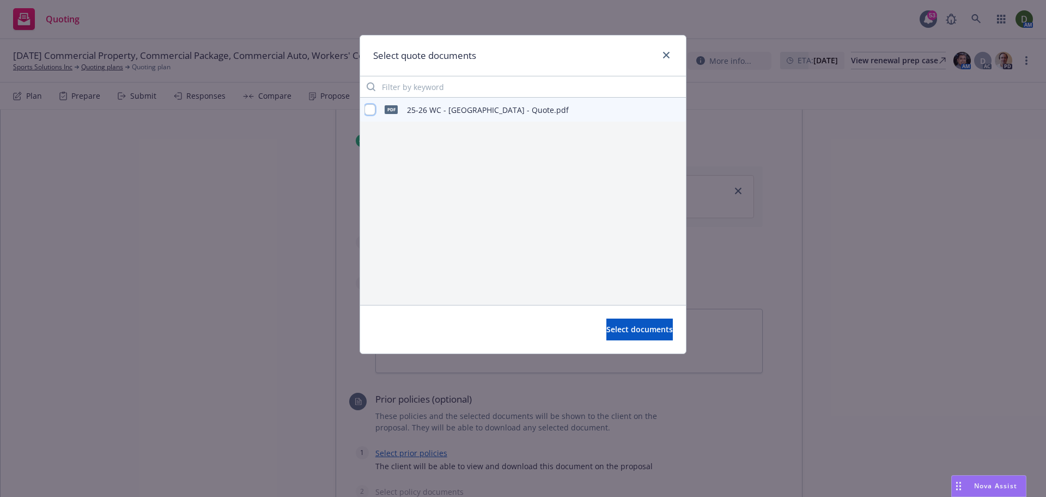
click at [367, 111] on input "checkbox" at bounding box center [370, 109] width 11 height 11
checkbox input "true"
click at [639, 330] on span "Select documents" at bounding box center [640, 329] width 66 height 10
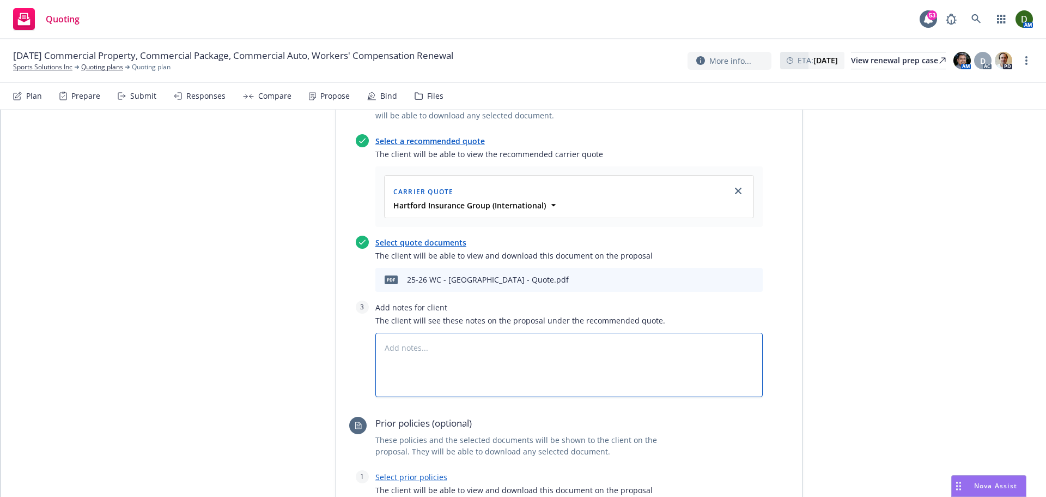
click at [520, 361] on textarea at bounding box center [570, 364] width 388 height 64
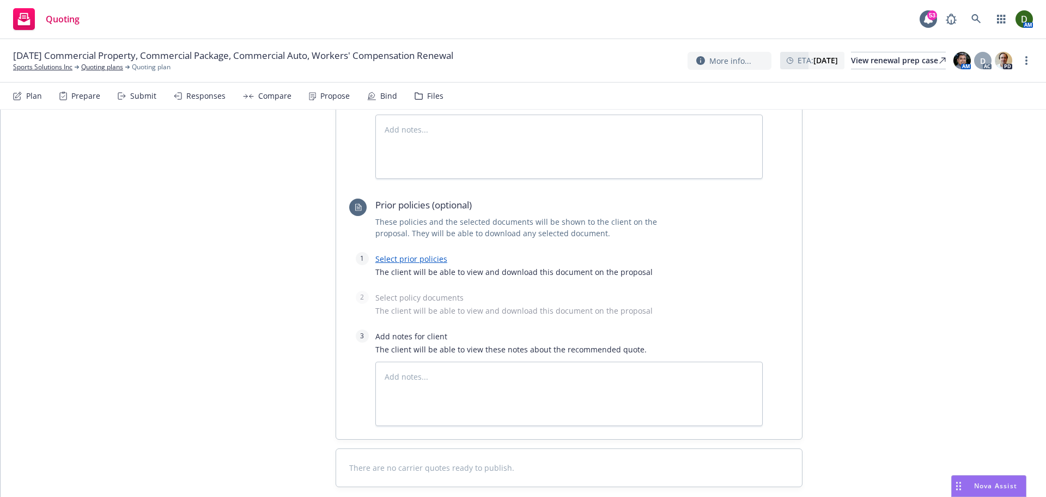
click at [406, 264] on link "Select prior policies" at bounding box center [412, 258] width 72 height 10
type textarea "x"
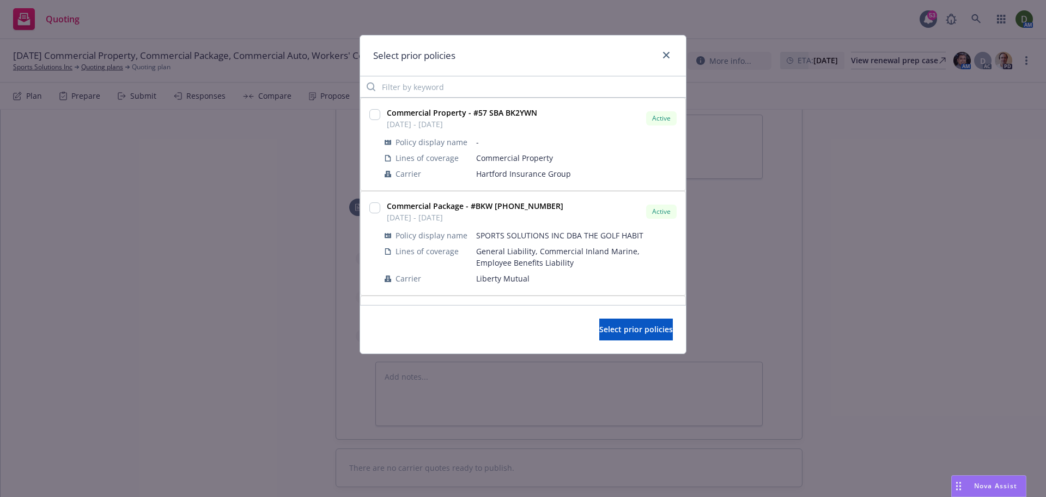
scroll to position [186, 0]
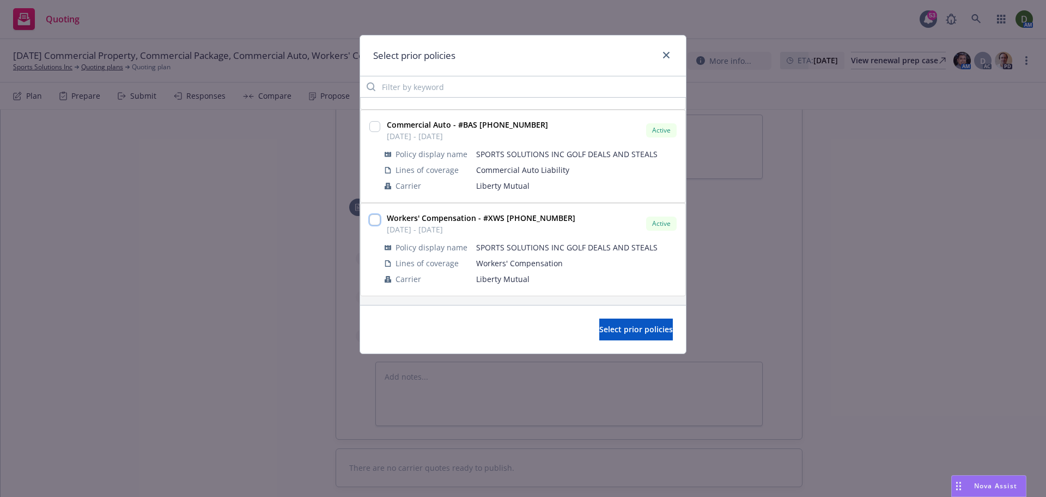
click at [379, 216] on input "checkbox" at bounding box center [375, 219] width 11 height 11
checkbox input "true"
click at [617, 312] on div "Select prior policies" at bounding box center [523, 329] width 326 height 49
drag, startPoint x: 588, startPoint y: 339, endPoint x: 598, endPoint y: 342, distance: 10.7
click at [588, 341] on div "Select prior policies" at bounding box center [523, 329] width 326 height 49
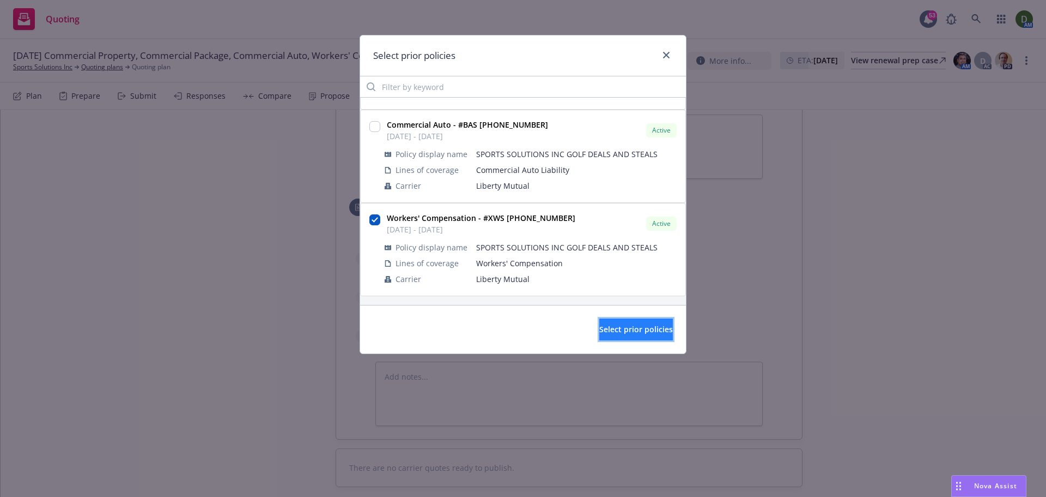
click at [631, 323] on button "Select prior policies" at bounding box center [637, 329] width 74 height 22
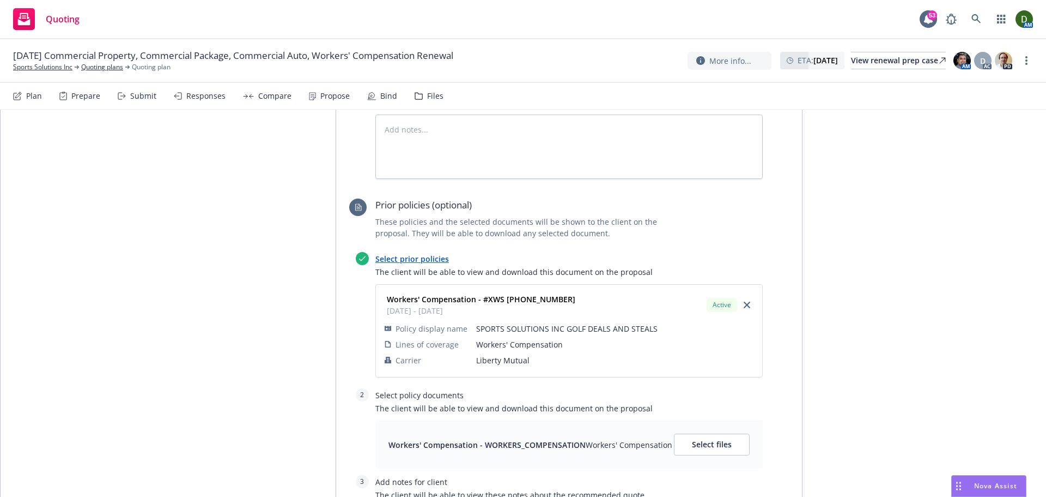
scroll to position [795, 0]
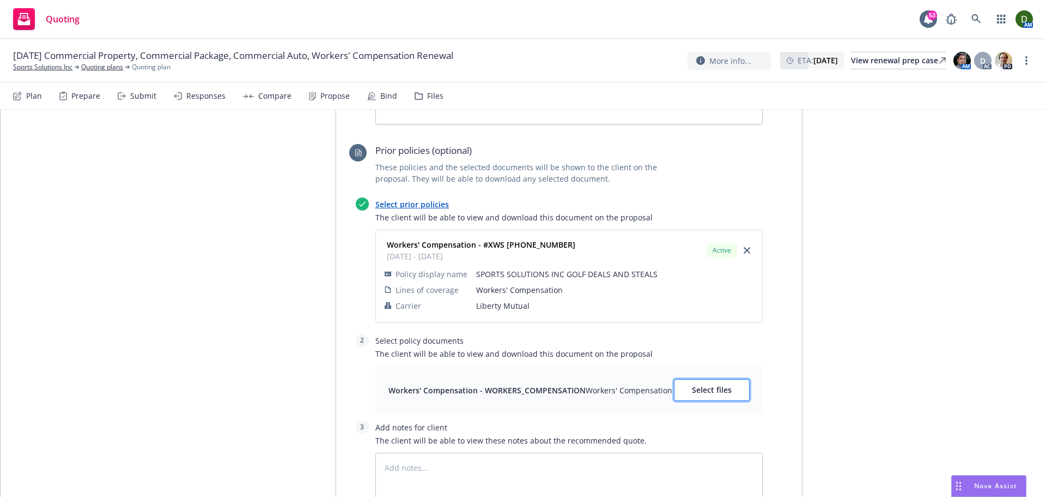
click at [682, 401] on button "Select files" at bounding box center [712, 390] width 76 height 22
type textarea "x"
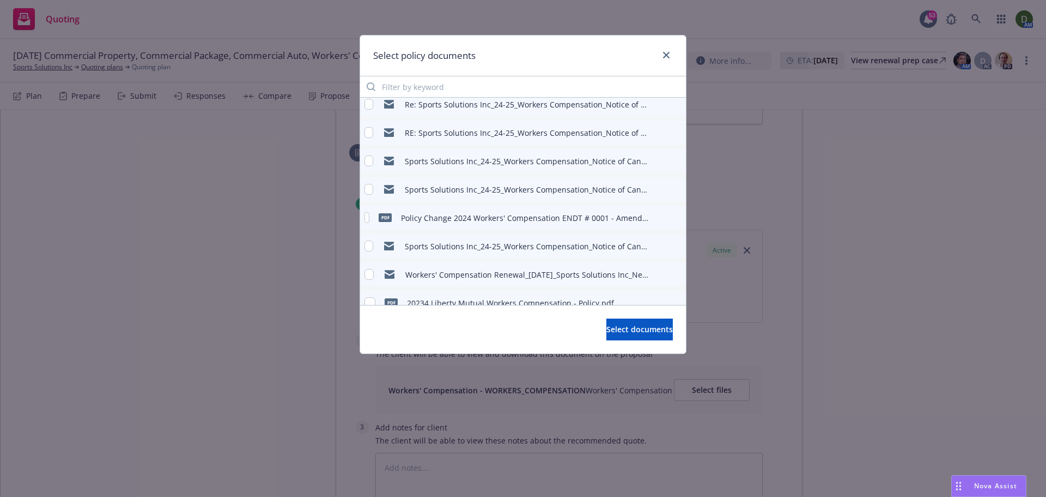
scroll to position [52, 0]
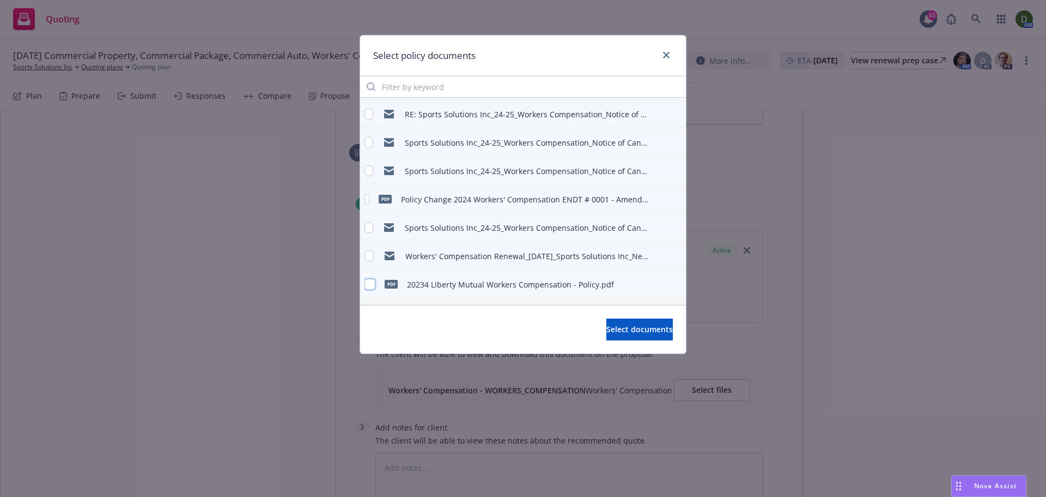
click at [371, 286] on input "checkbox" at bounding box center [370, 284] width 11 height 11
checkbox input "true"
click at [612, 325] on span "Select documents" at bounding box center [640, 329] width 66 height 10
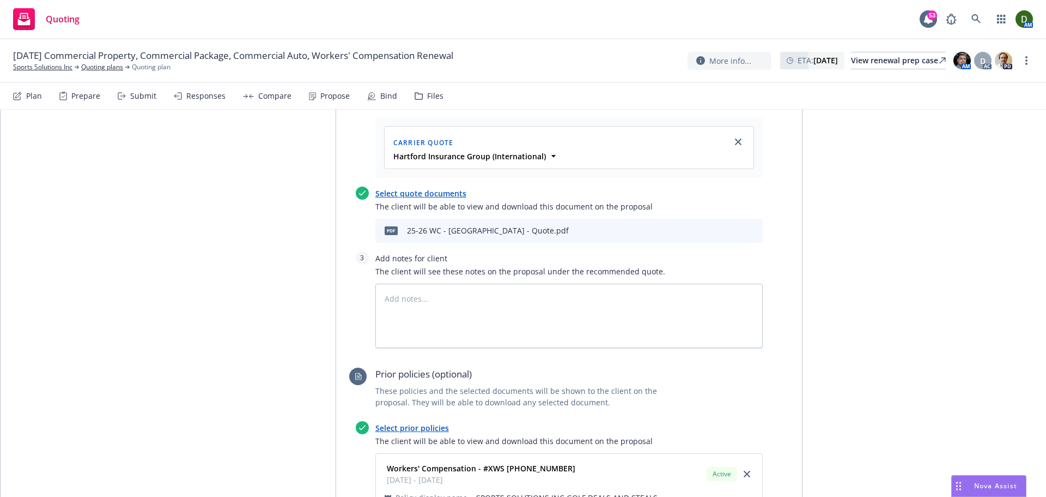
scroll to position [522, 0]
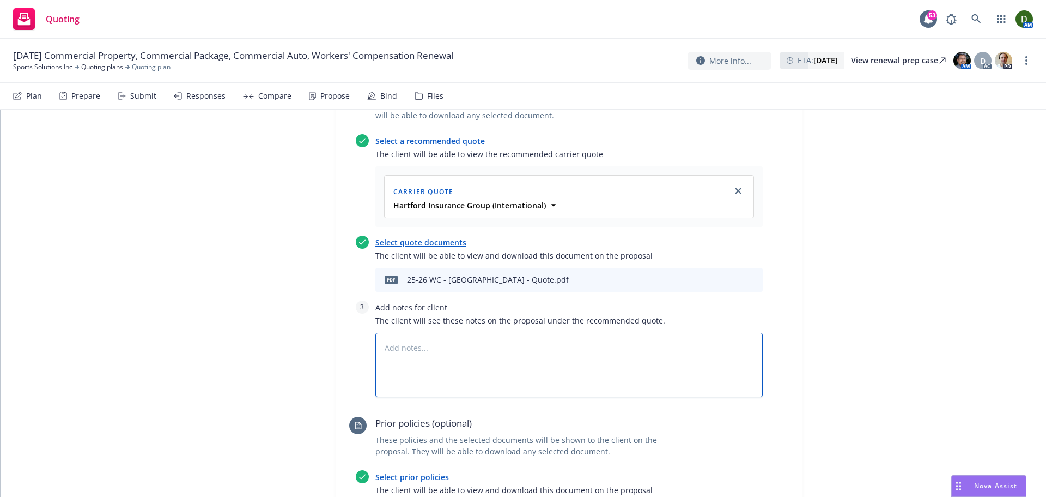
click at [426, 380] on textarea at bounding box center [570, 364] width 388 height 64
type textarea "x"
type textarea "C"
type textarea "x"
type textarea "CO"
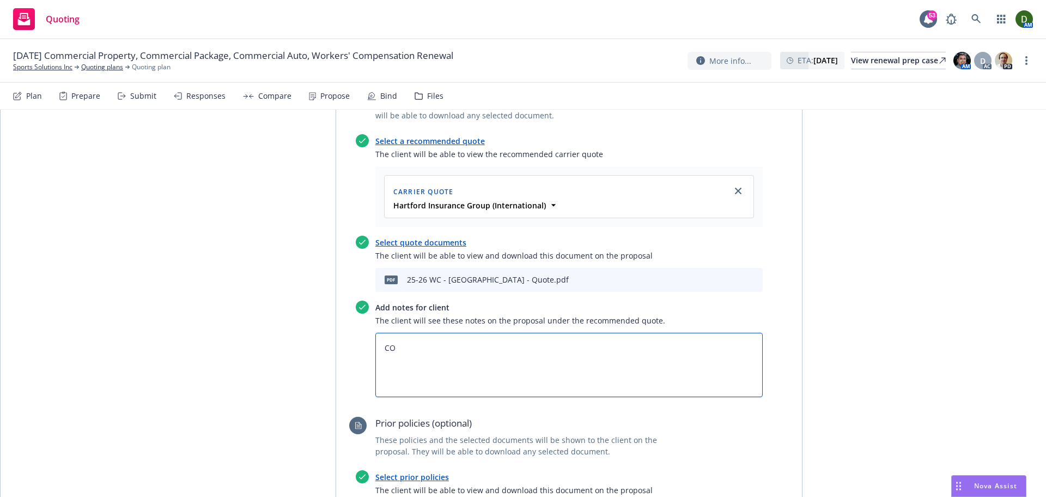
type textarea "x"
type textarea "C"
type textarea "x"
type textarea "Co"
type textarea "x"
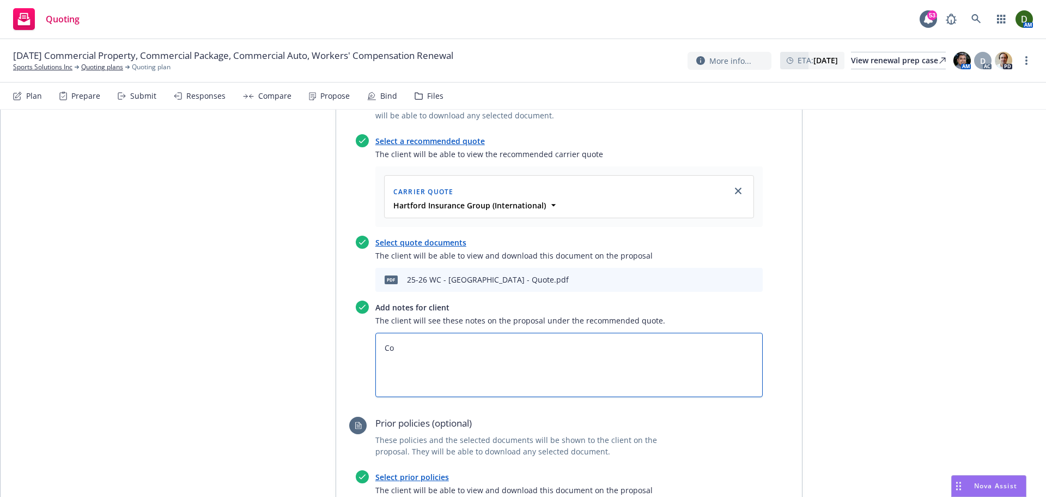
type textarea "Cov"
type textarea "x"
type textarea "Cove"
type textarea "x"
type textarea "Cover"
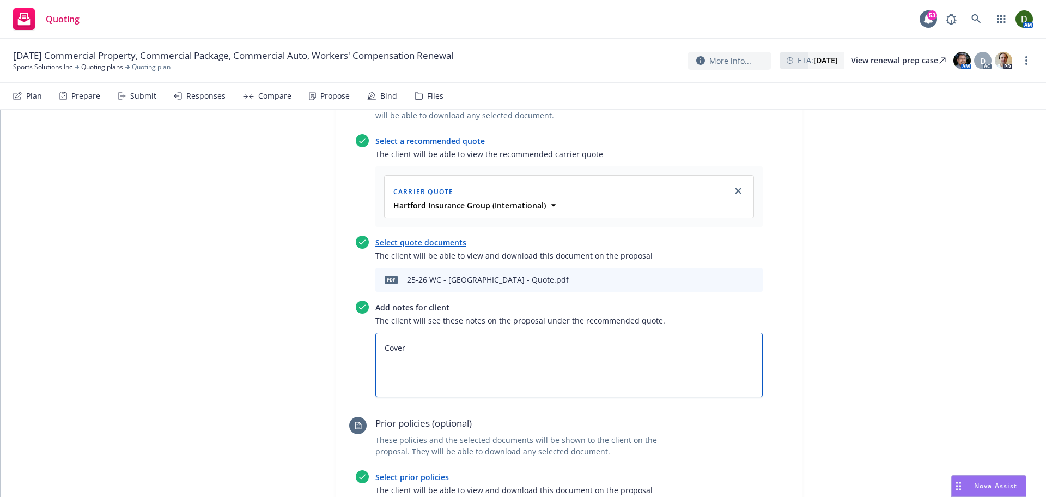
type textarea "x"
type textarea "Covera"
type textarea "x"
type textarea "Coverag"
type textarea "x"
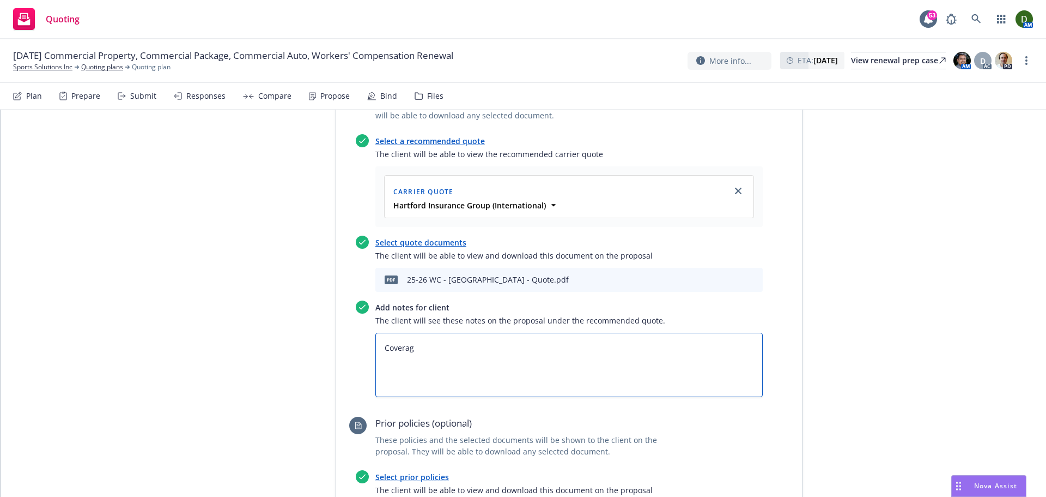
type textarea "Coverage"
type textarea "x"
type textarea "Coverage"
type textarea "x"
type textarea "Coverage w"
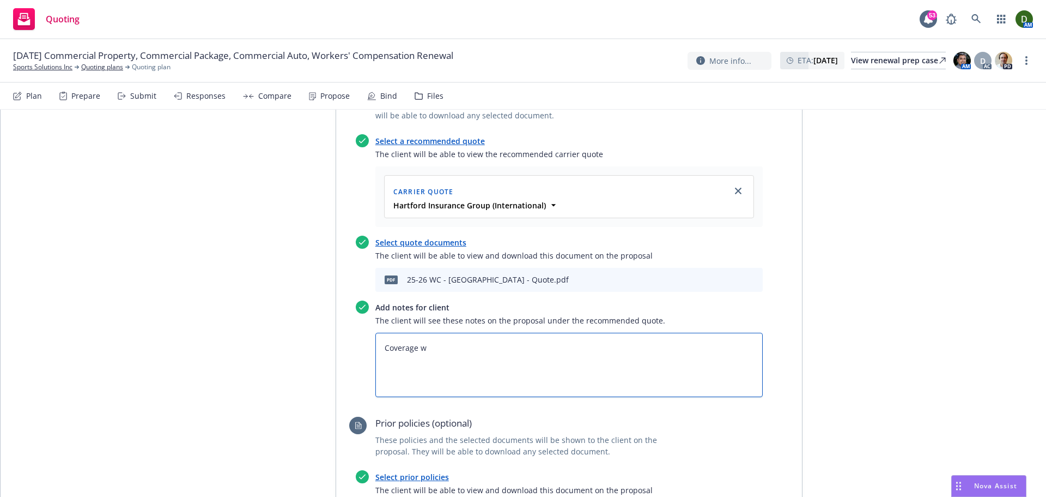
type textarea "x"
type textarea "Coverage wi"
type textarea "x"
type textarea "Coverage wil"
type textarea "x"
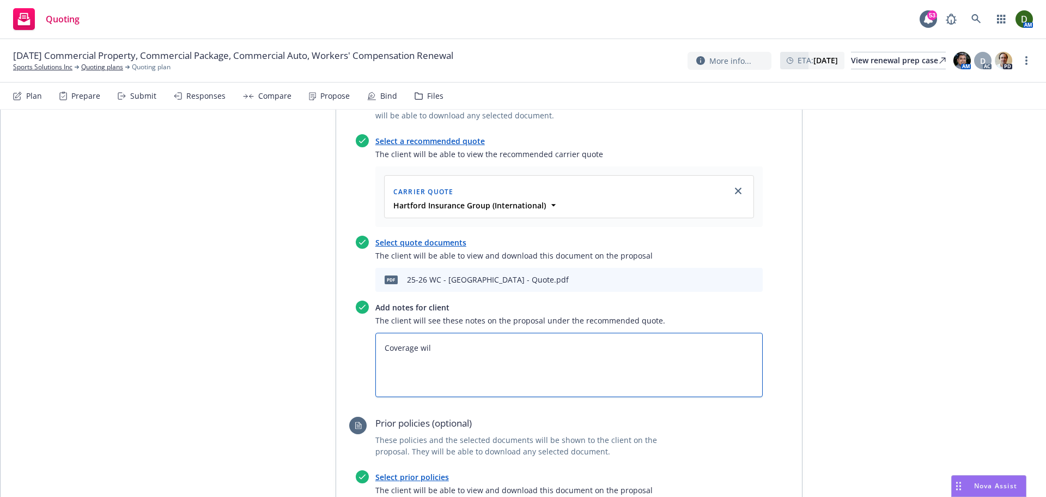
type textarea "Coverage will"
type textarea "x"
type textarea "Coverage will"
type textarea "x"
type textarea "Coverage will b"
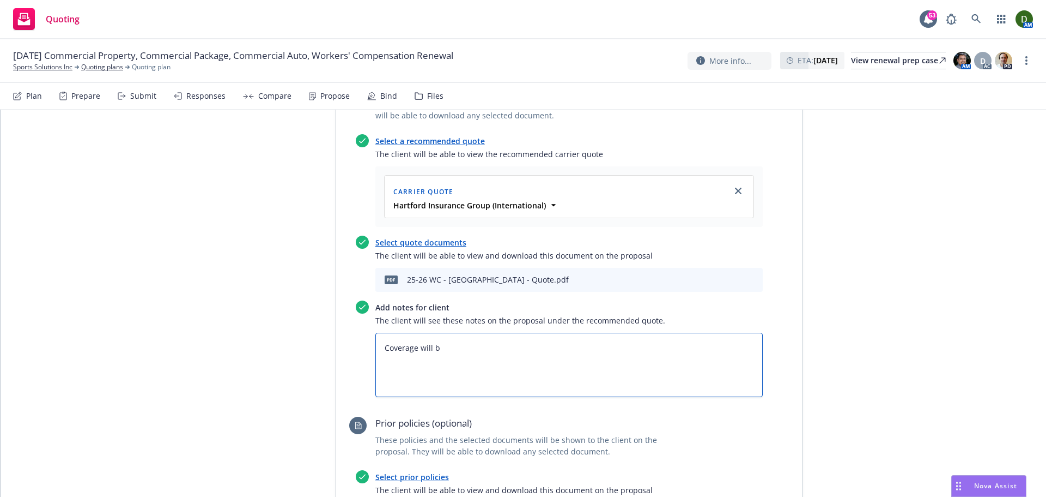
type textarea "x"
type textarea "Coverage will be"
type textarea "x"
type textarea "Coverage will be"
type textarea "x"
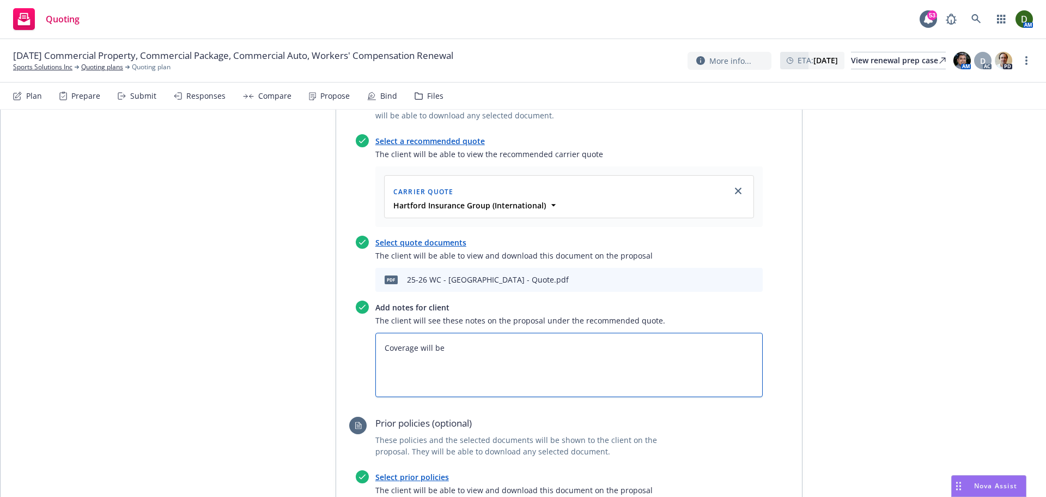
type textarea "Coverage will be i"
type textarea "x"
type textarea "Coverage will be is"
type textarea "x"
type textarea "Coverage will be iss"
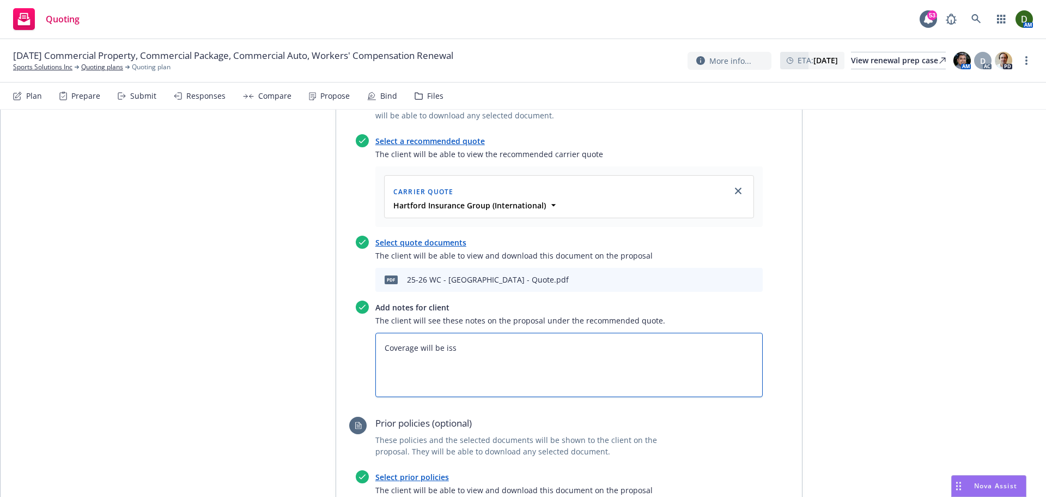
type textarea "x"
type textarea "Coverage will be issu"
type textarea "x"
type textarea "Coverage will be issue"
type textarea "x"
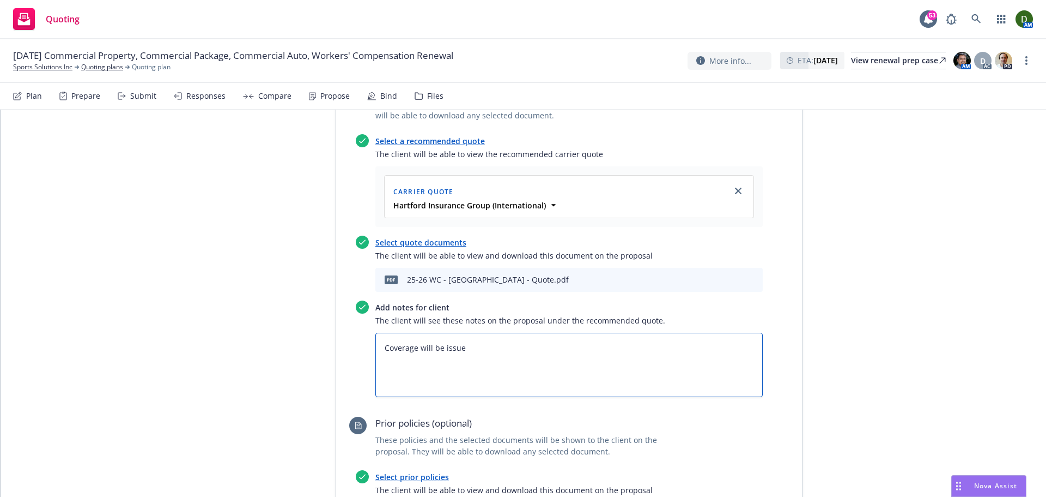
type textarea "Coverage will be issued"
type textarea "x"
type textarea "Coverage will be issued"
type textarea "x"
type textarea "Coverage will be issued t"
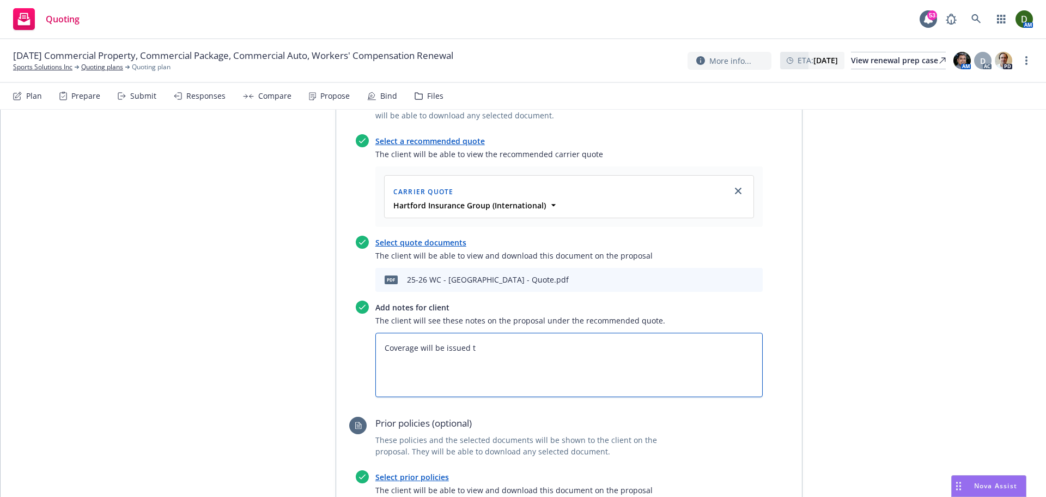
type textarea "x"
type textarea "Coverage will be issued th"
type textarea "x"
type textarea "Coverage will be issued thr"
type textarea "x"
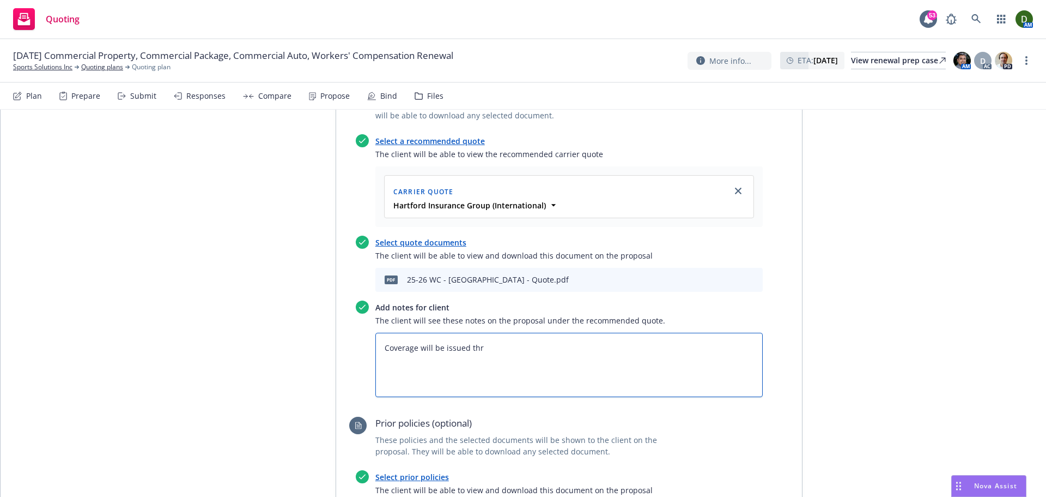
type textarea "Coverage will be issued thro"
type textarea "x"
type textarea "Coverage will be issued throu"
type textarea "x"
type textarea "Coverage will be issued throug"
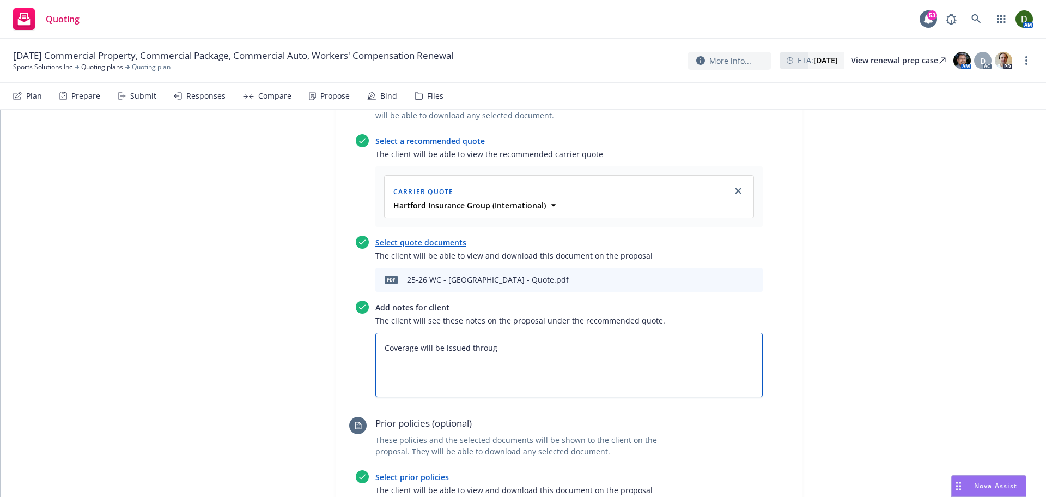
type textarea "x"
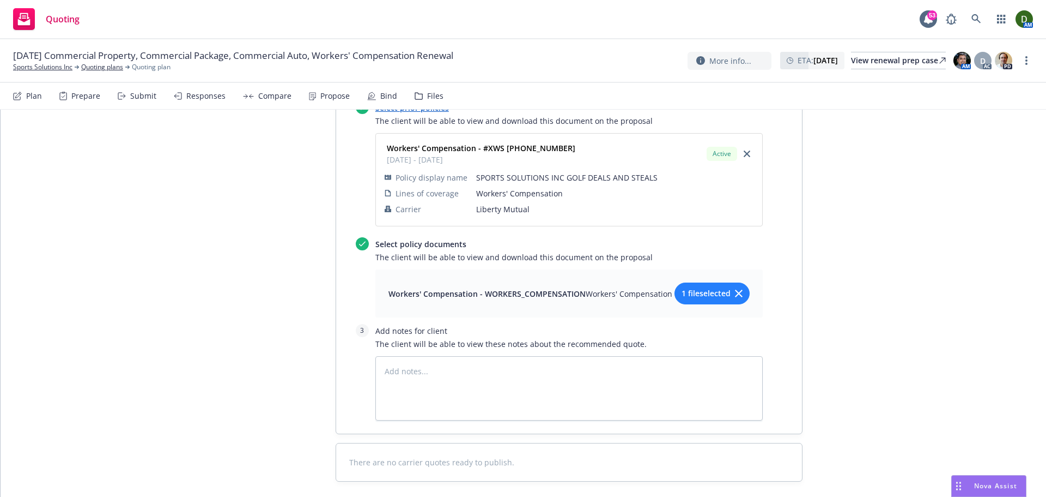
scroll to position [904, 0]
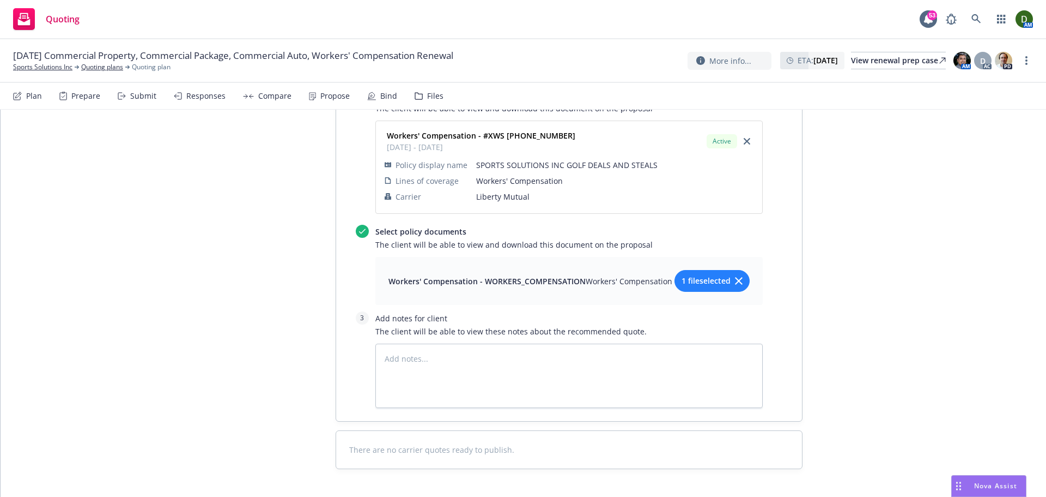
type textarea "Coverage will be issued through"
click at [433, 373] on textarea at bounding box center [570, 375] width 388 height 64
type textarea "x"
type textarea "C"
type textarea "x"
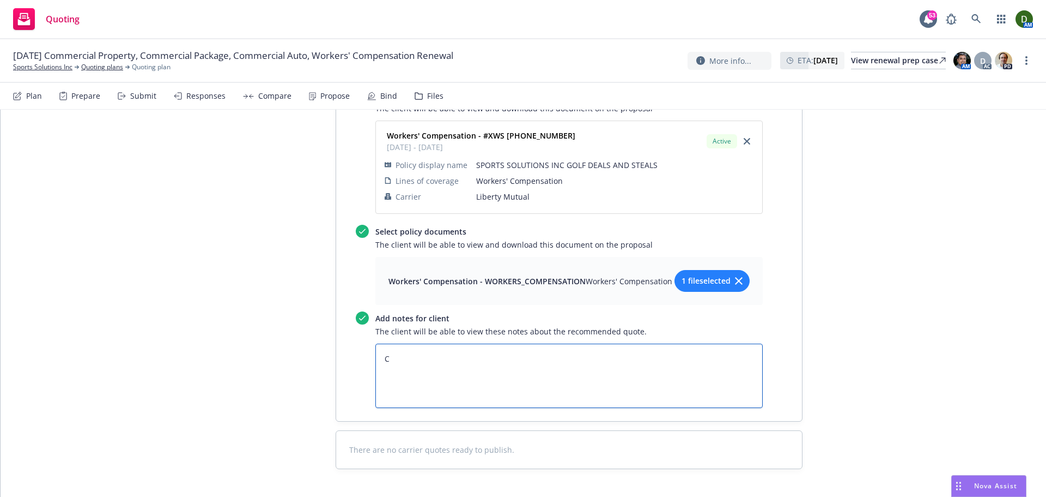
type textarea "Co"
type textarea "x"
type textarea "Cov"
type textarea "x"
type textarea "Cove"
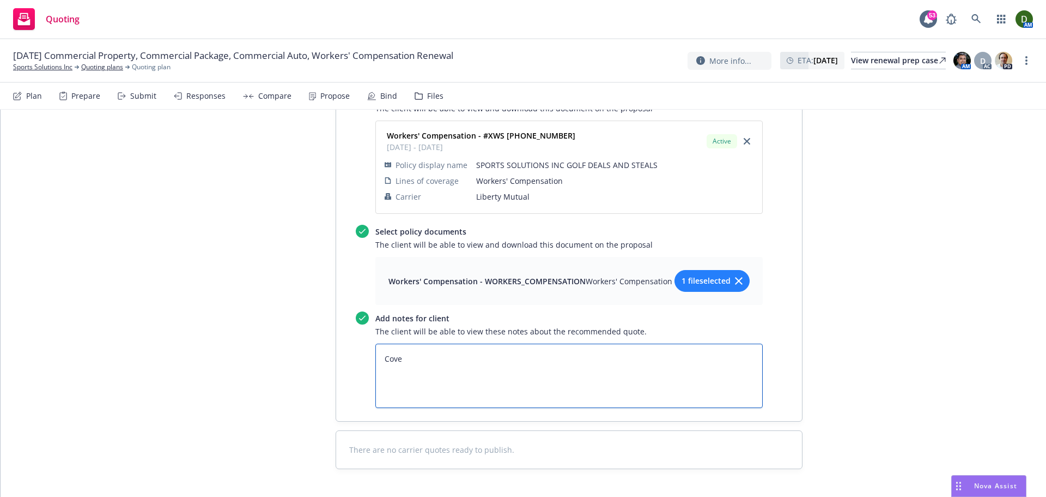
type textarea "x"
type textarea "Cover"
type textarea "x"
type textarea "Covera"
type textarea "x"
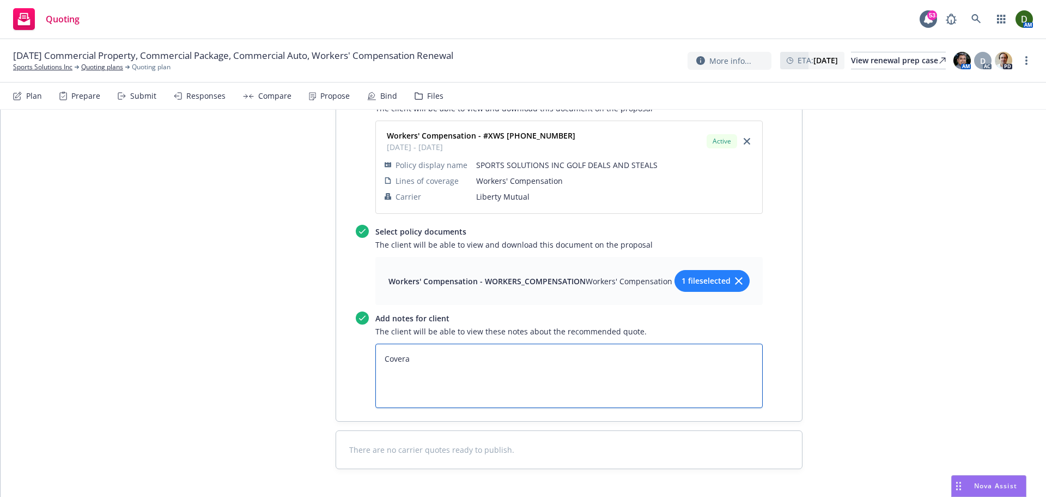
type textarea "Coverag"
type textarea "x"
type textarea "Coverage"
type textarea "x"
type textarea "Coverage"
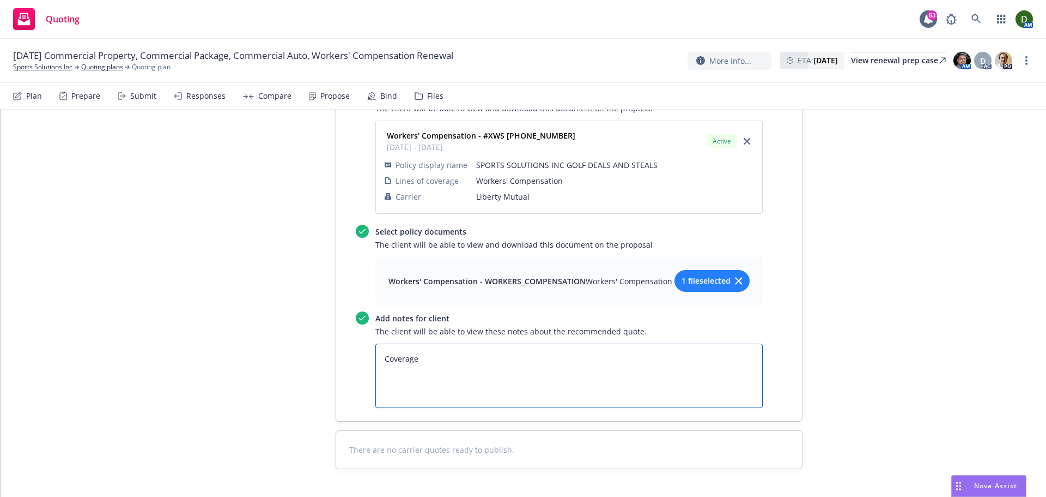
type textarea "x"
type textarea "Coverage w"
type textarea "x"
type textarea "Coverage wa"
type textarea "x"
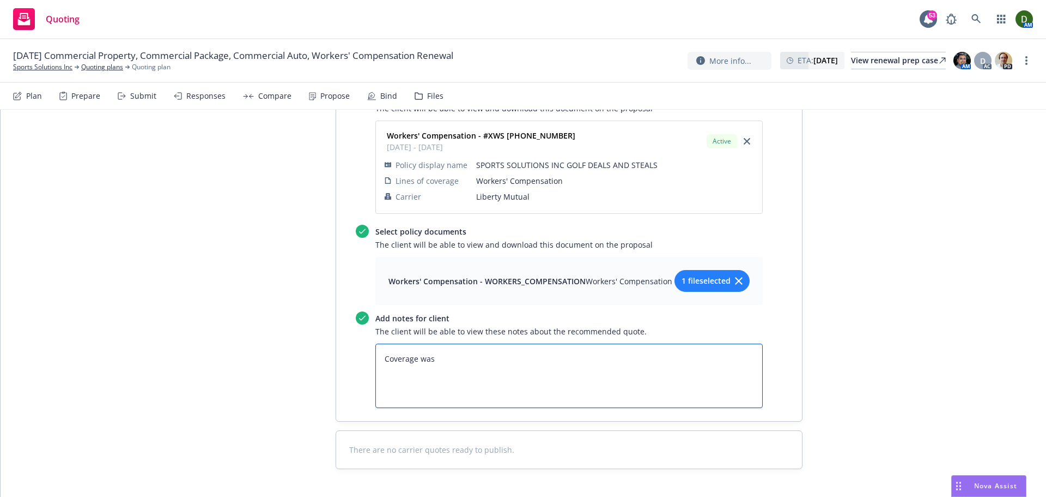
type textarea "Coverage was"
type textarea "x"
type textarea "Coverage was i"
type textarea "x"
type textarea "Coverage was is"
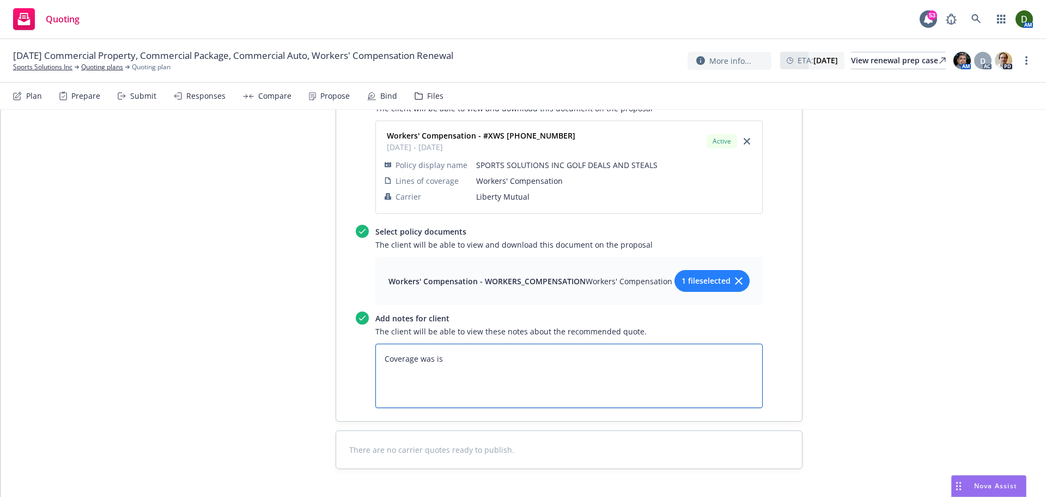
type textarea "x"
type textarea "Coverage was iss"
type textarea "x"
type textarea "Coverage was issu"
type textarea "x"
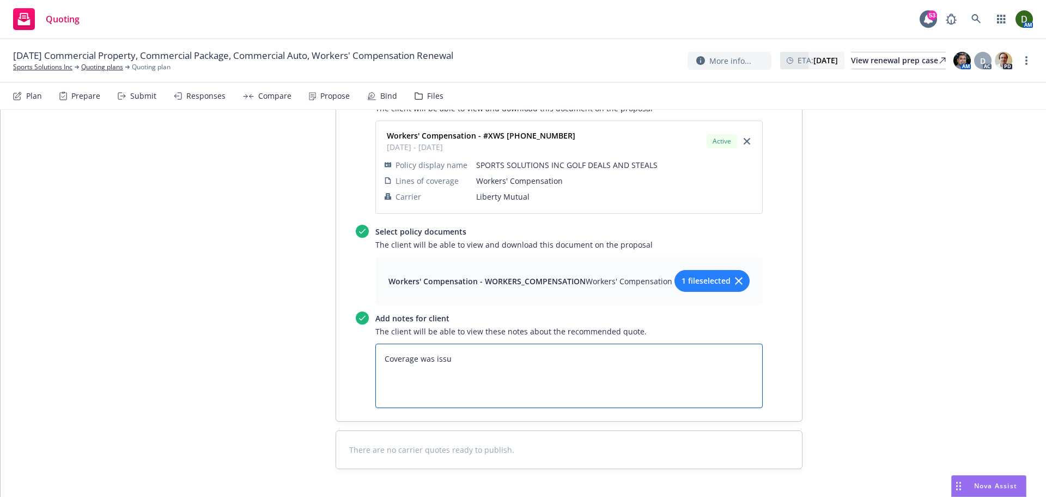
type textarea "Coverage was issue"
type textarea "x"
type textarea "Coverage was issued"
type textarea "x"
type textarea "Coverage was issued"
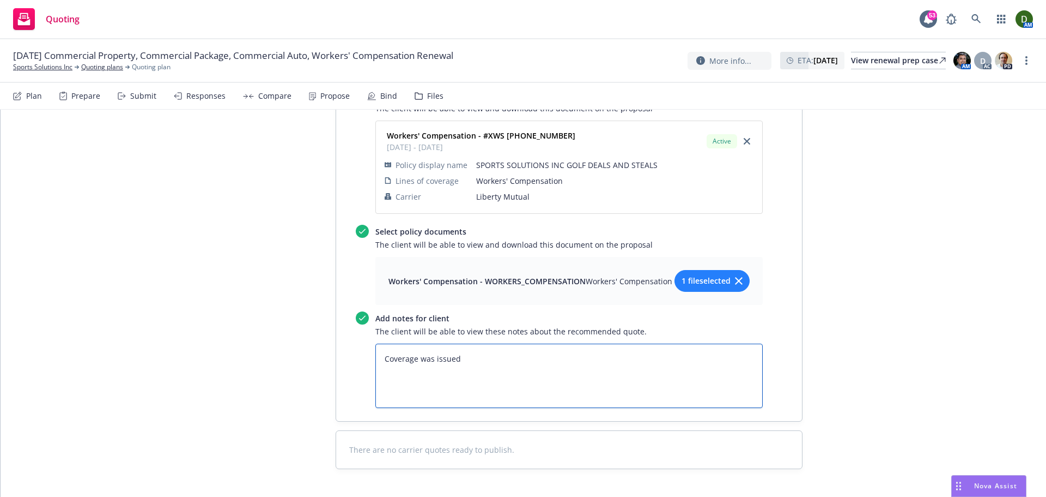
type textarea "x"
type textarea "Coverage was issued f"
type textarea "x"
type textarea "Coverage was issued"
type textarea "x"
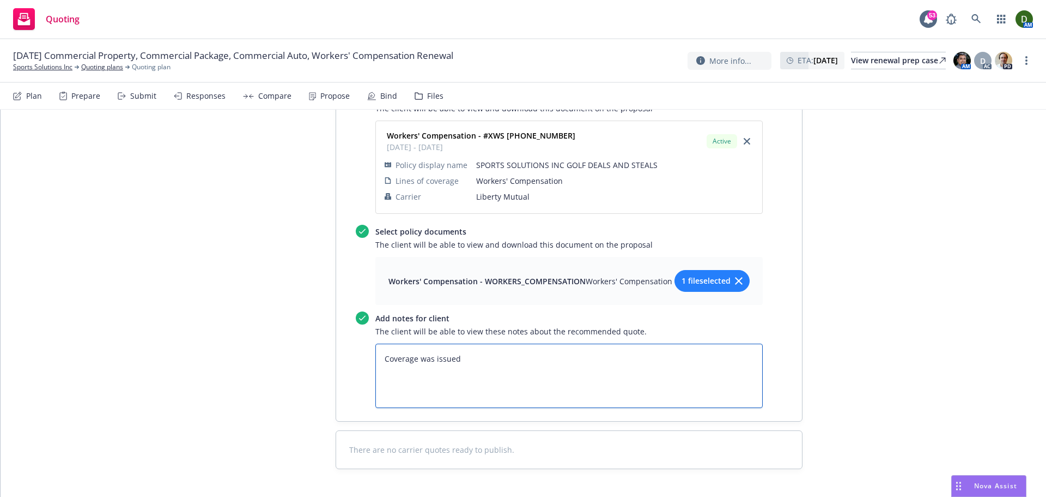
type textarea "Coverage was issued t"
type textarea "x"
type textarea "Coverage was issued th"
type textarea "x"
type textarea "Coverage was issued thr"
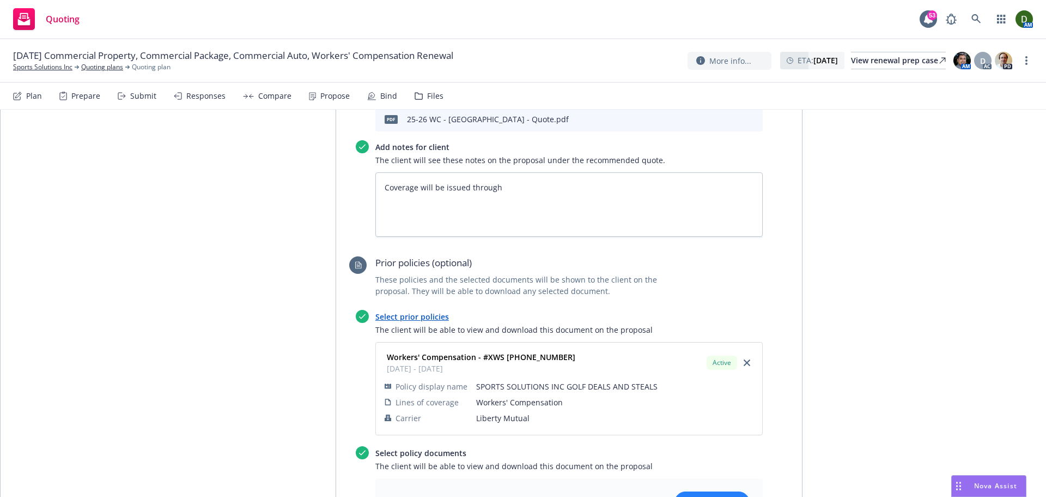
scroll to position [522, 0]
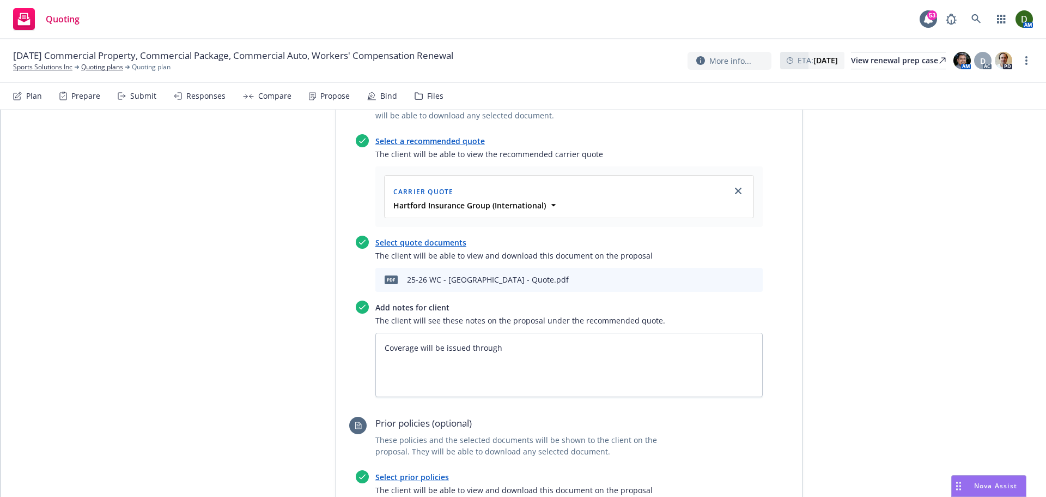
click at [717, 283] on icon "download file" at bounding box center [717, 278] width 9 height 9
click at [510, 367] on textarea "Coverage will be issued through" at bounding box center [570, 364] width 388 height 64
paste textarea "Employer’s Liability: $1,000,000 per Accident, $1,000,000 per Employee, $1,000,…"
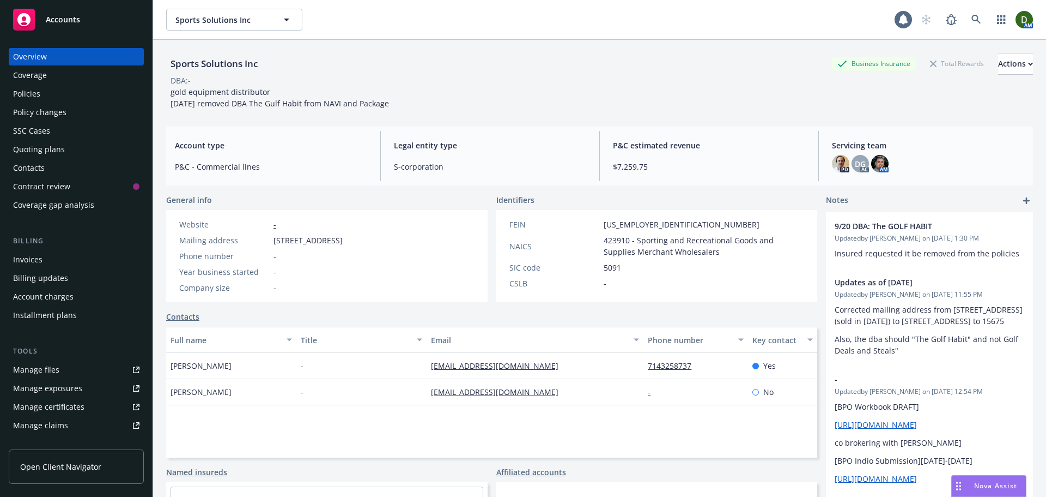
click at [102, 91] on div "Policies" at bounding box center [76, 93] width 126 height 17
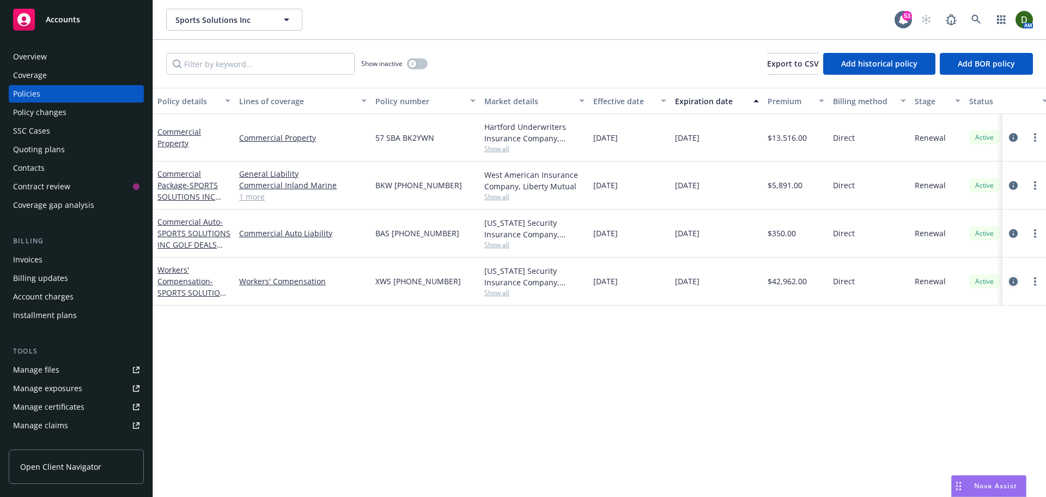
click at [1016, 277] on icon "circleInformation" at bounding box center [1013, 281] width 9 height 9
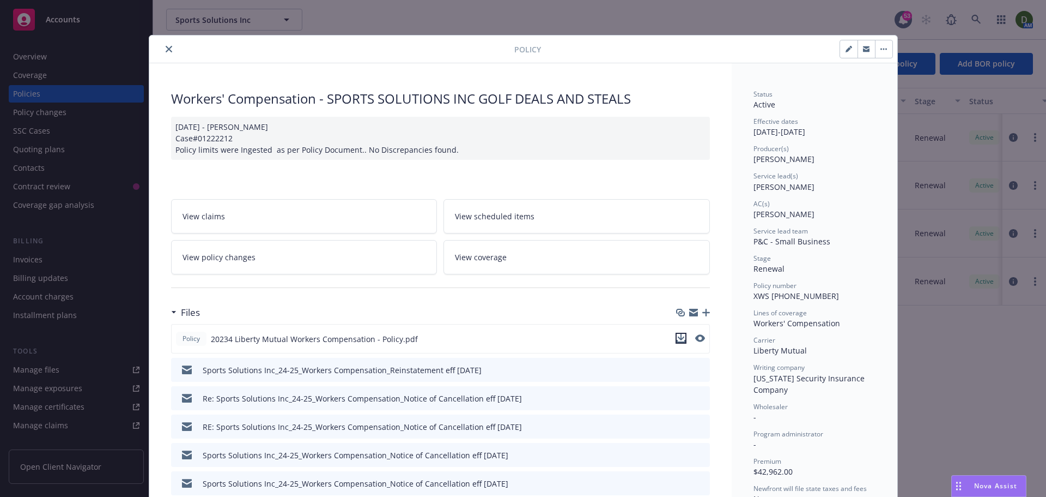
click at [680, 335] on icon "download file" at bounding box center [681, 338] width 9 height 9
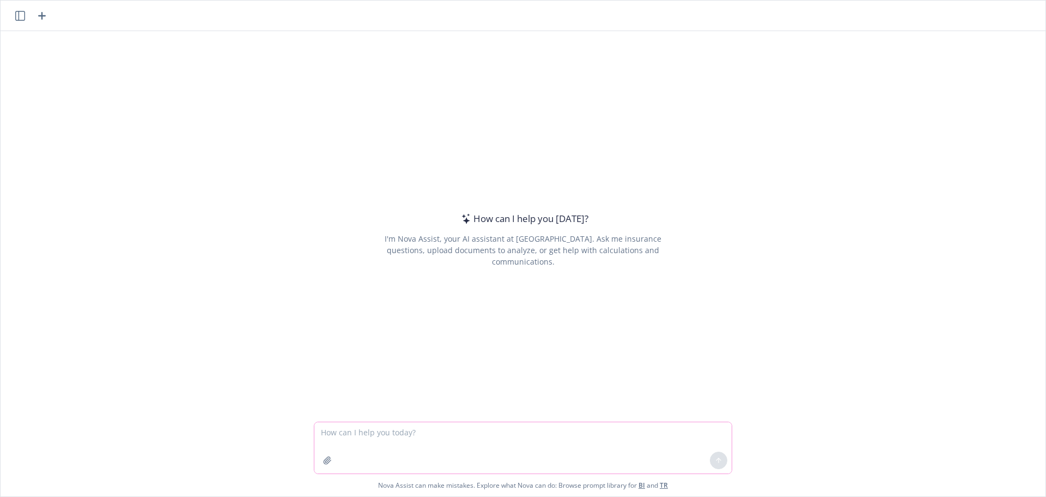
click at [324, 464] on icon "button" at bounding box center [327, 460] width 9 height 9
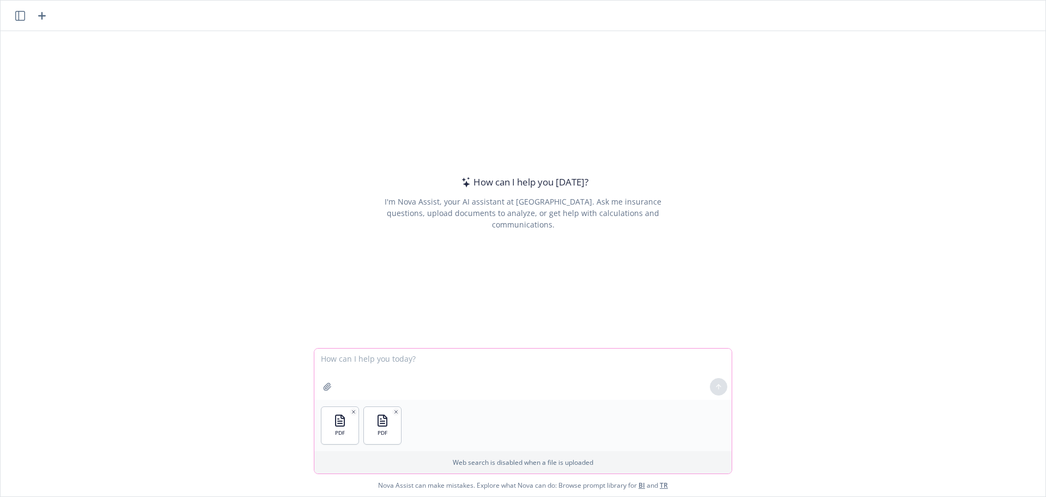
drag, startPoint x: 384, startPoint y: 368, endPoint x: 396, endPoint y: 364, distance: 12.8
click at [388, 368] on textarea at bounding box center [522, 373] width 417 height 51
type textarea "Please compare the renewal quote against the expiring policy."
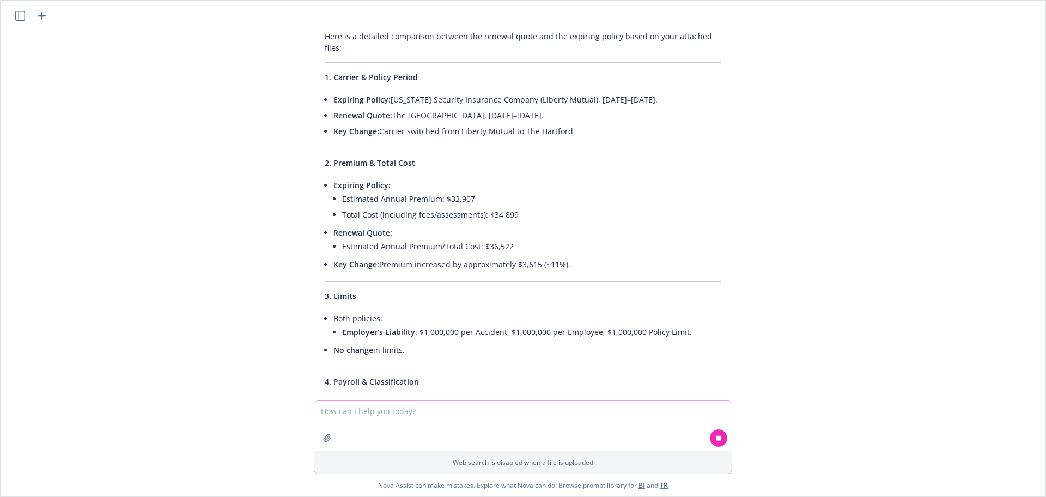
scroll to position [109, 0]
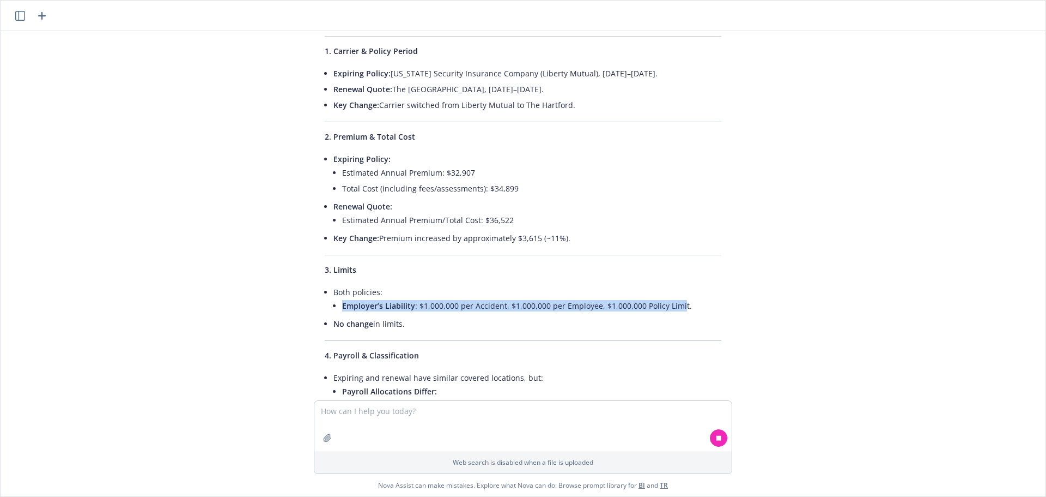
drag, startPoint x: 671, startPoint y: 296, endPoint x: 335, endPoint y: 296, distance: 336.3
click at [342, 298] on li "Employer’s Liability : $1,000,000 per Accident, $1,000,000 per Employee, $1,000…" at bounding box center [531, 306] width 379 height 16
copy li "Employer’s Liability : $1,000,000 per Accident, $1,000,000 per Employee, $1,000…"
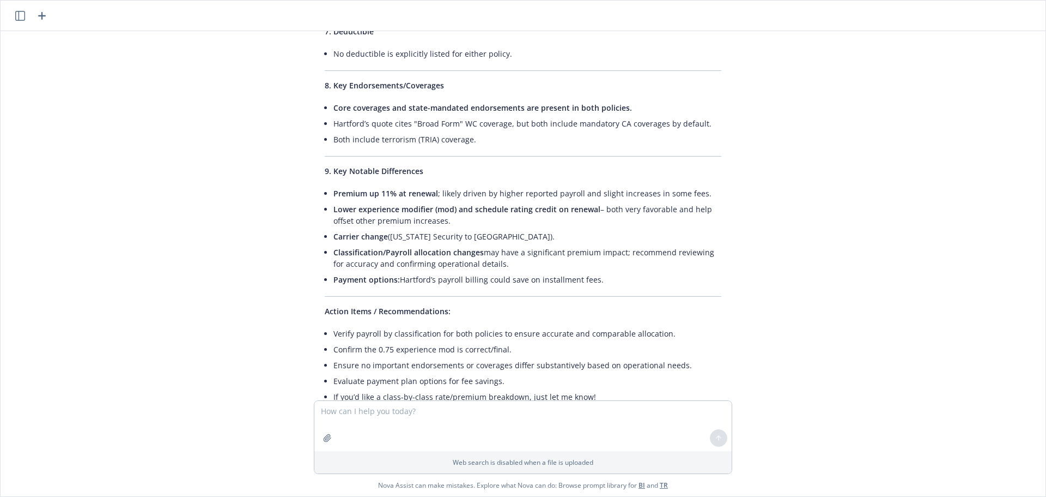
scroll to position [936, 0]
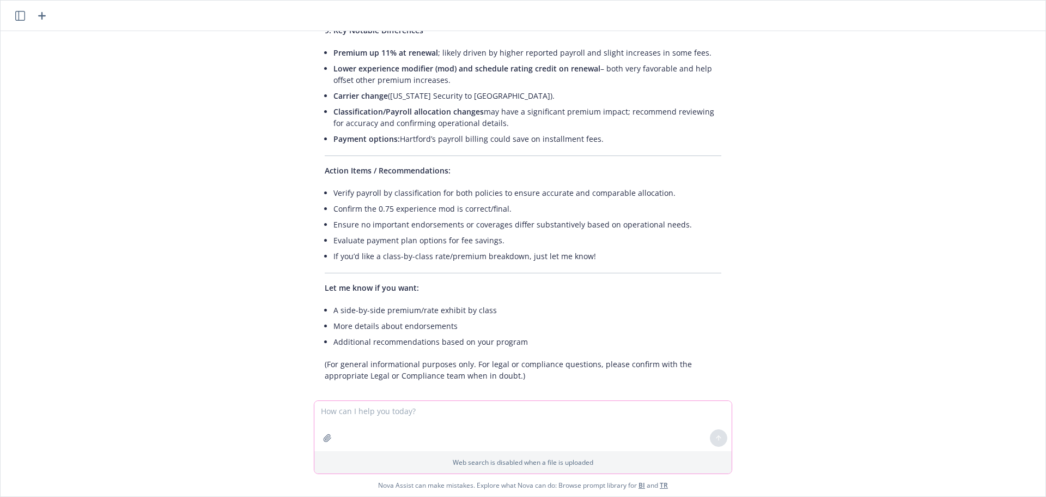
click at [425, 410] on textarea at bounding box center [522, 426] width 417 height 50
type textarea "- side by side class code and payroll comparison along with rates"
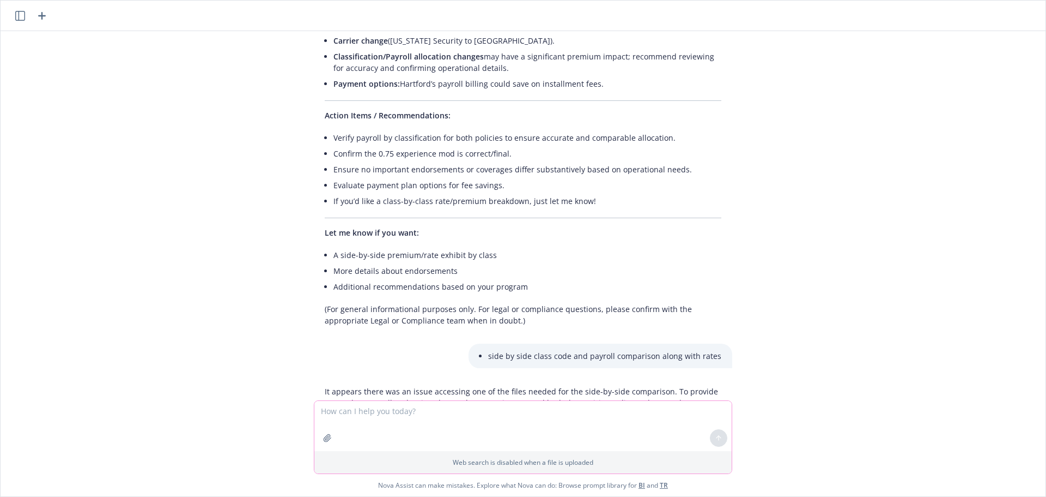
scroll to position [1073, 0]
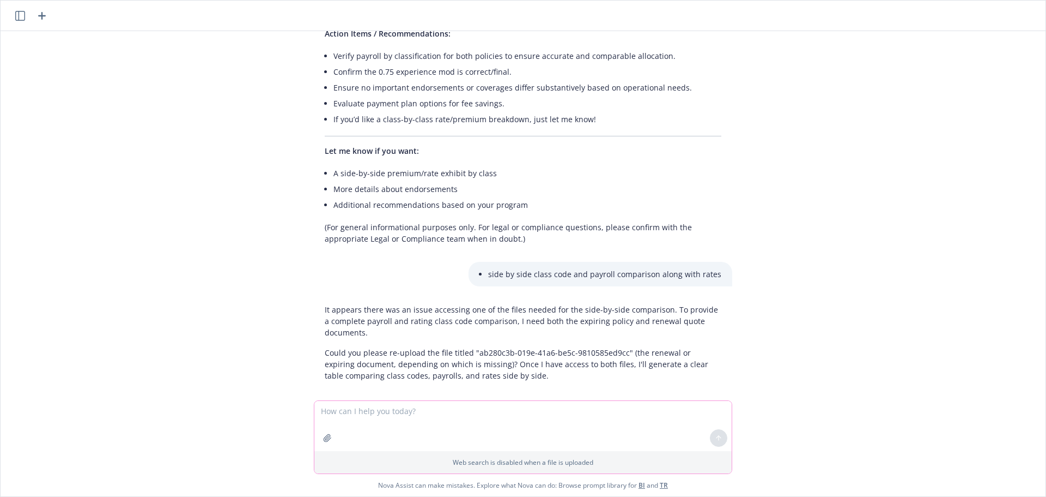
click at [323, 433] on icon "button" at bounding box center [327, 437] width 9 height 9
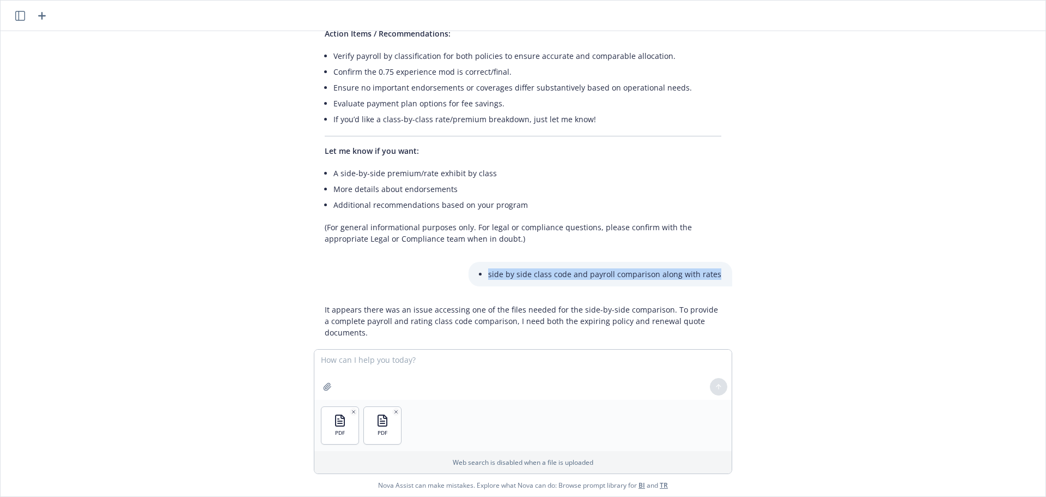
drag, startPoint x: 487, startPoint y: 260, endPoint x: 722, endPoint y: 256, distance: 235.5
click at [722, 262] on div "side by side class code and payroll comparison along with rates" at bounding box center [601, 274] width 264 height 25
copy li "side by side class code and payroll comparison along with rates"
click at [451, 368] on textarea at bounding box center [522, 374] width 417 height 50
paste textarea "side by side class code and payroll comparison along with rates"
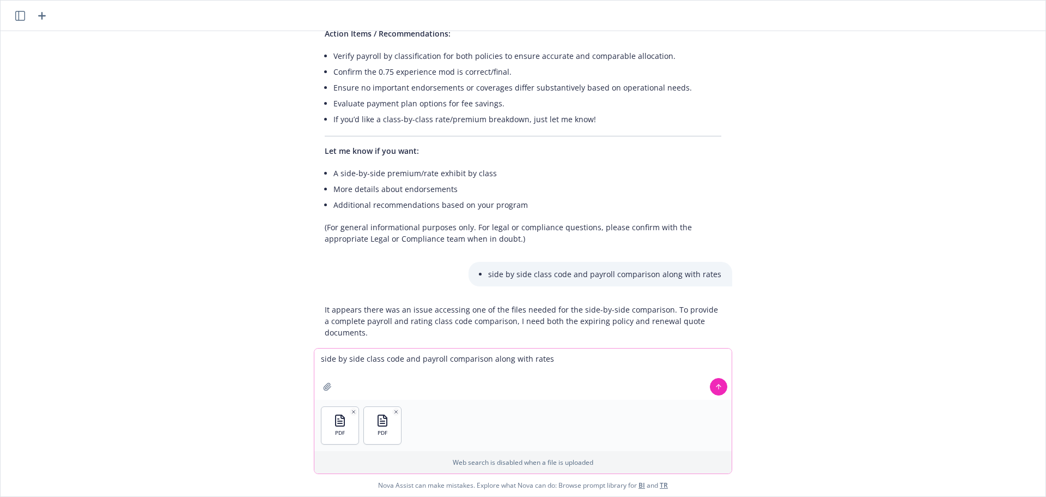
type textarea "side by side class code and payroll comparison along with rates"
click at [710, 373] on div at bounding box center [719, 386] width 26 height 26
click at [715, 384] on icon at bounding box center [719, 387] width 8 height 8
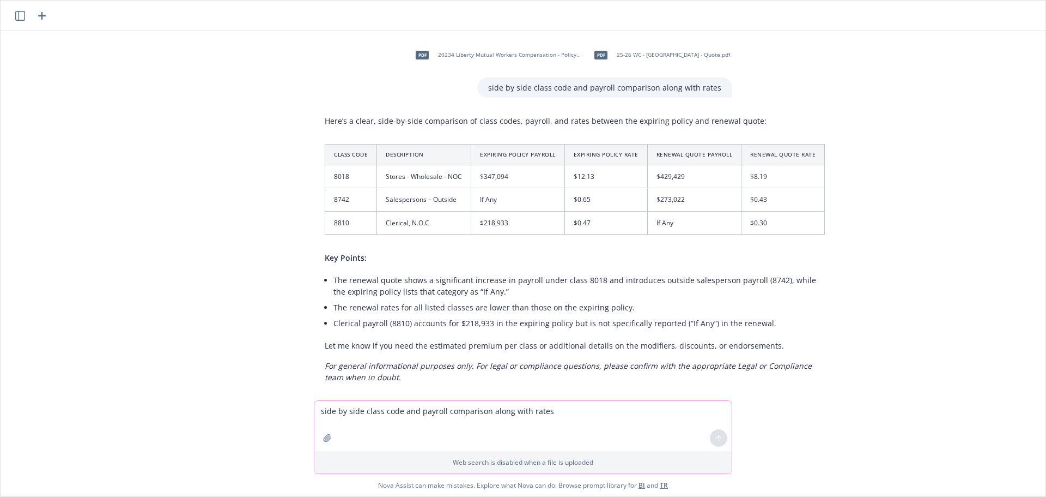
scroll to position [1432, 0]
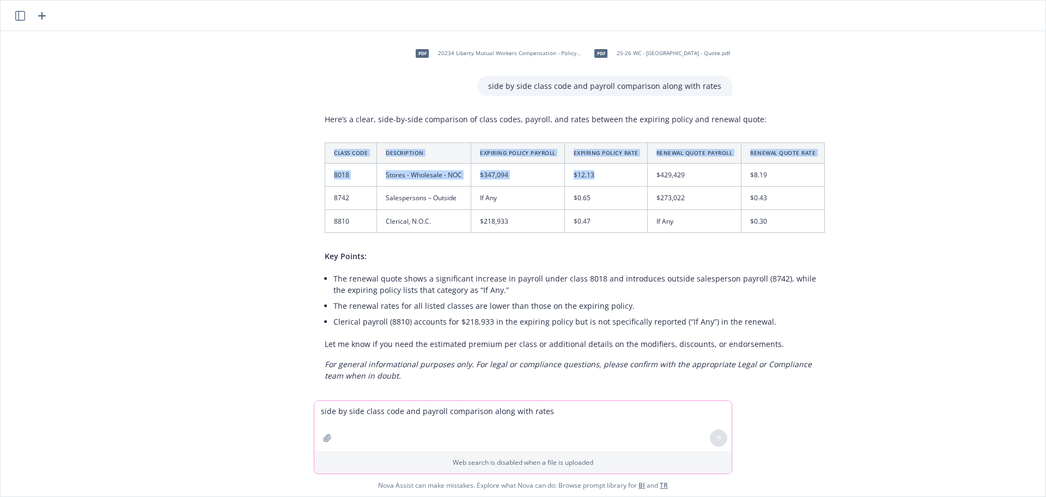
drag, startPoint x: 602, startPoint y: 162, endPoint x: 302, endPoint y: 144, distance: 300.3
click at [305, 144] on div "Here’s a clear, side-by-side comparison of class codes, payroll, and rates betw…" at bounding box center [523, 247] width 436 height 276
click at [327, 144] on th "Class Code" at bounding box center [351, 153] width 52 height 21
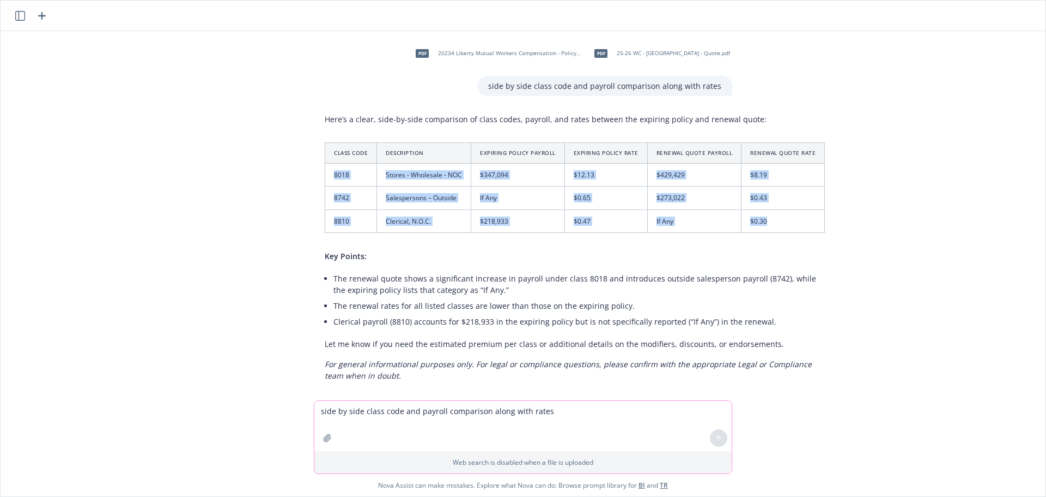
drag, startPoint x: 322, startPoint y: 162, endPoint x: 780, endPoint y: 211, distance: 460.4
click at [780, 211] on tbody "8018 Stores - Wholesale - NOC $347,094 $12.13 $429,429 $8.19 8742 Salespersons …" at bounding box center [575, 198] width 500 height 69
click at [338, 171] on td "8018" at bounding box center [351, 175] width 52 height 23
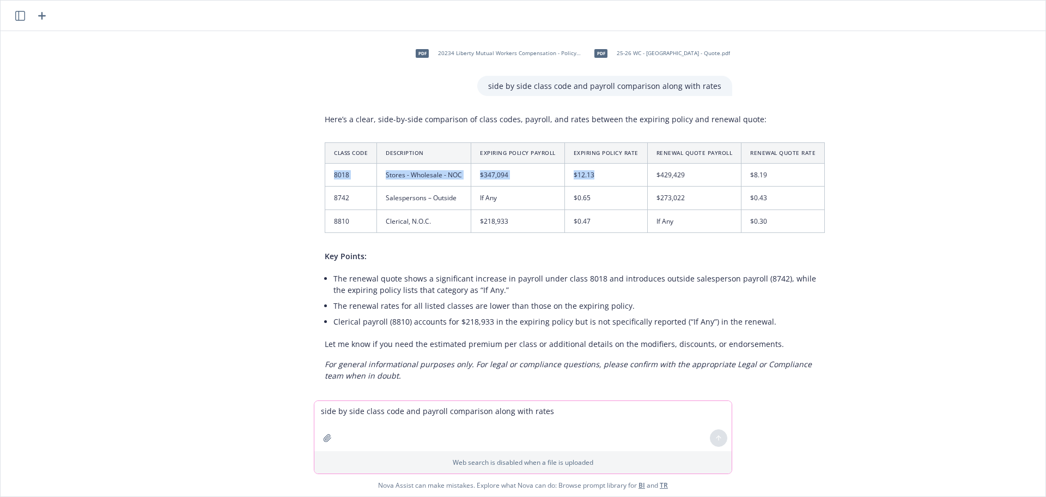
drag, startPoint x: 323, startPoint y: 165, endPoint x: 594, endPoint y: 164, distance: 271.4
click at [594, 164] on tr "8018 Stores - Wholesale - NOC $347,094 $12.13 $429,429 $8.19" at bounding box center [575, 175] width 500 height 23
copy tr "8018 Stores - Wholesale - NOC $347,094 $12.13"
drag, startPoint x: 451, startPoint y: 187, endPoint x: 378, endPoint y: 190, distance: 72.5
click at [378, 190] on td "Salespersons – Outside" at bounding box center [424, 197] width 94 height 23
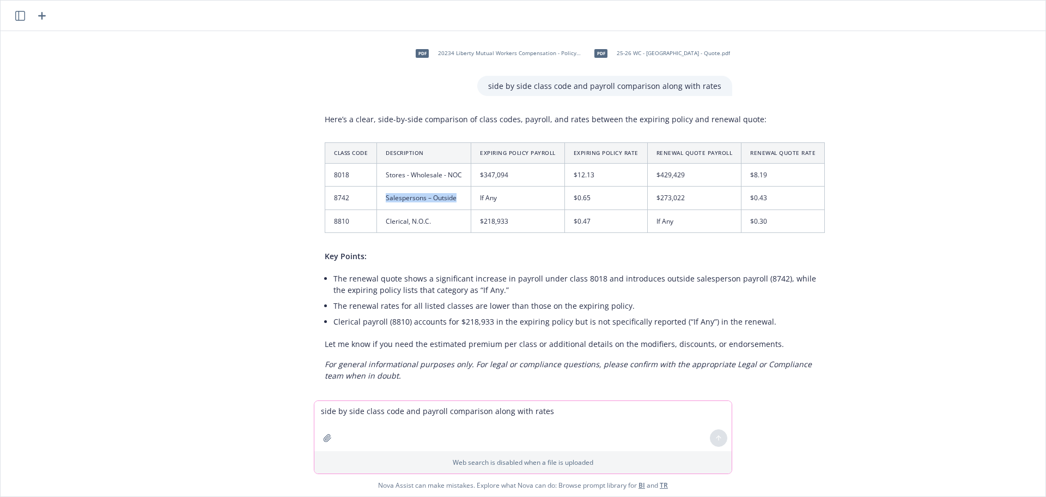
copy td "Salespersons – Outside"
click at [330, 189] on td "8742" at bounding box center [351, 197] width 52 height 23
copy td "8742"
drag, startPoint x: 495, startPoint y: 179, endPoint x: 473, endPoint y: 186, distance: 23.6
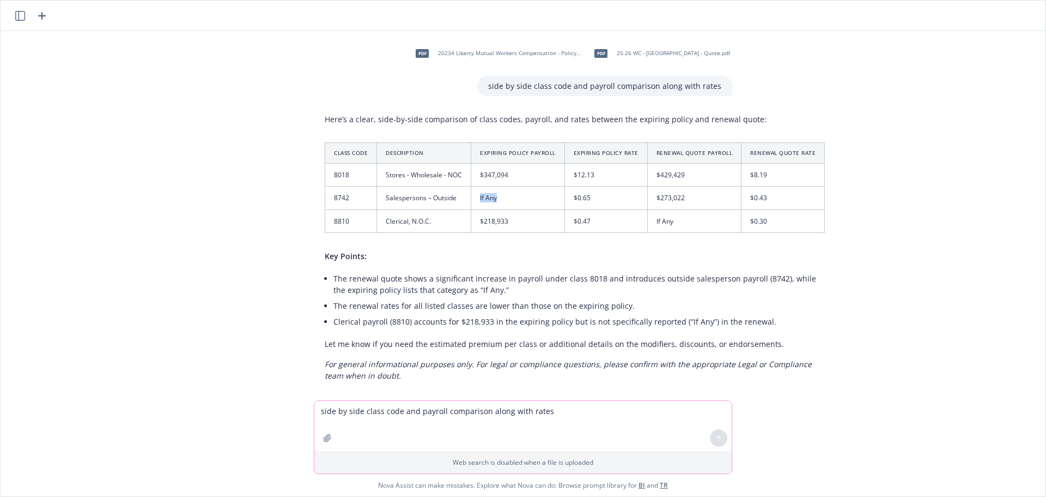
click at [473, 186] on td "If Any" at bounding box center [518, 197] width 94 height 23
copy td "If Any"
drag, startPoint x: 588, startPoint y: 185, endPoint x: 564, endPoint y: 191, distance: 25.2
click at [565, 191] on td "$0.65" at bounding box center [606, 197] width 83 height 23
copy td "$0.65"
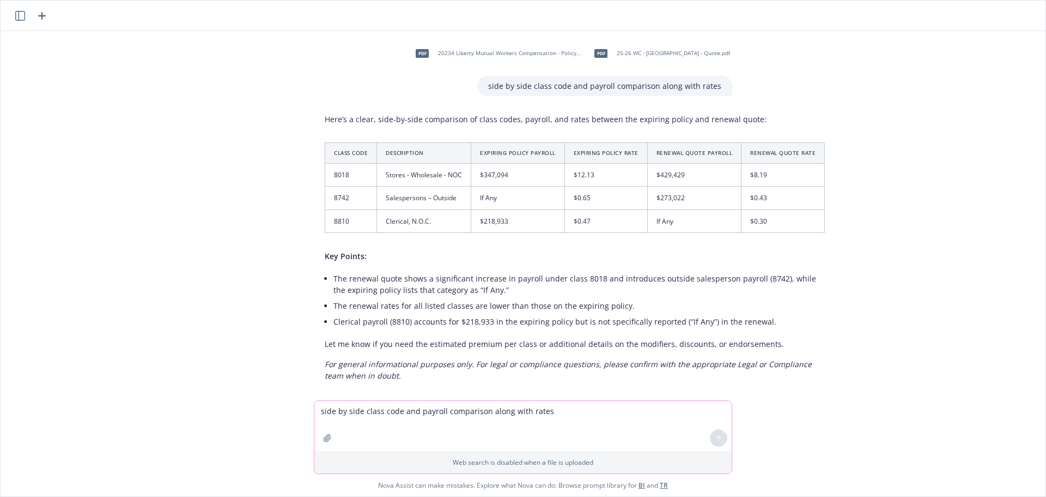
click at [330, 210] on td "8810" at bounding box center [351, 220] width 52 height 23
copy td "8810"
drag, startPoint x: 436, startPoint y: 214, endPoint x: 373, endPoint y: 208, distance: 63.0
click at [377, 209] on td "Clerical, N.O.C." at bounding box center [424, 220] width 94 height 23
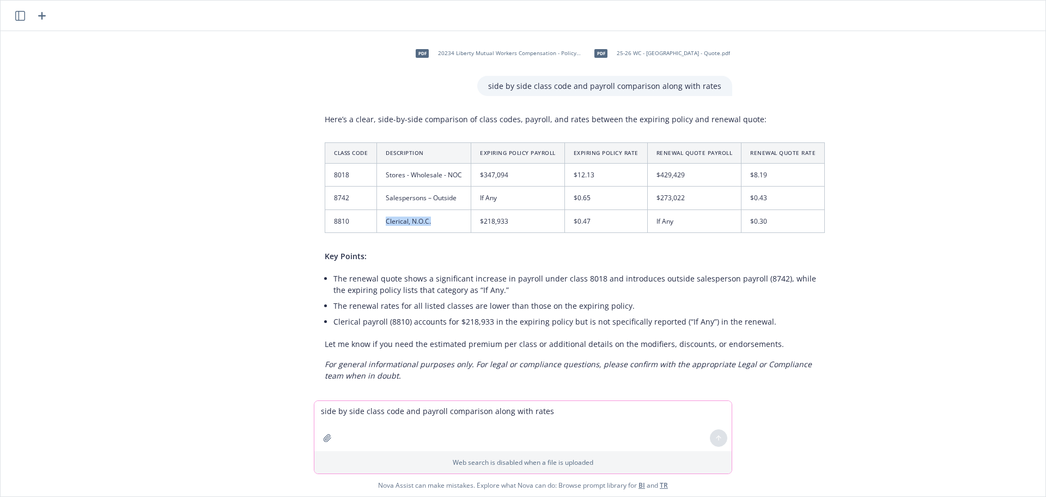
copy td "Clerical, N.O.C."
drag, startPoint x: 513, startPoint y: 210, endPoint x: 469, endPoint y: 215, distance: 44.4
click at [471, 215] on td "$218,933" at bounding box center [518, 220] width 94 height 23
copy td "$218,933"
drag, startPoint x: 586, startPoint y: 207, endPoint x: 600, endPoint y: 235, distance: 31.4
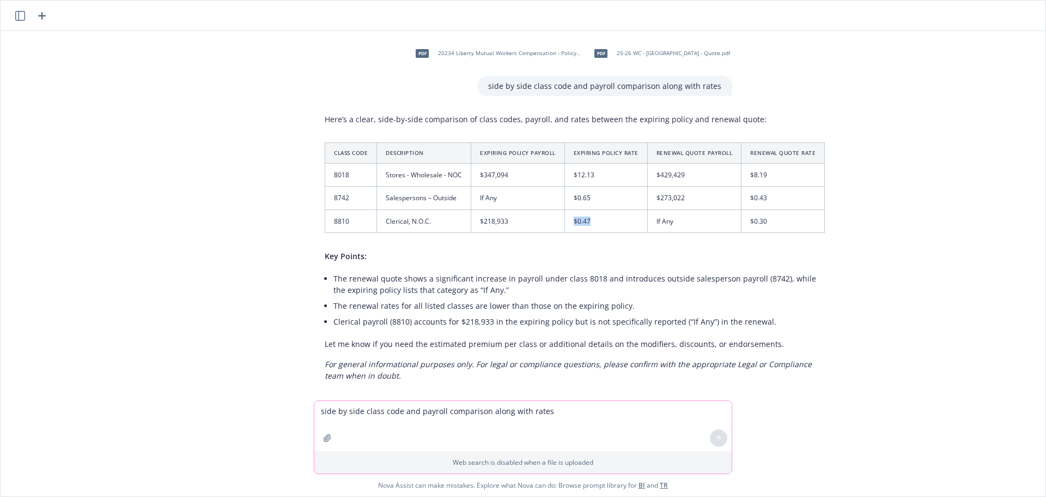
click at [555, 209] on tr "8810 Clerical, N.O.C. $218,933 $0.47 If Any $0.30" at bounding box center [575, 220] width 500 height 23
drag, startPoint x: 683, startPoint y: 162, endPoint x: 786, endPoint y: 216, distance: 116.0
click at [647, 164] on td "$429,429" at bounding box center [694, 175] width 94 height 23
drag, startPoint x: 772, startPoint y: 164, endPoint x: 733, endPoint y: 161, distance: 39.8
click at [733, 164] on tr "8018 Stores - Wholesale - NOC $347,094 $12.13 $429,429 $8.19" at bounding box center [575, 175] width 500 height 23
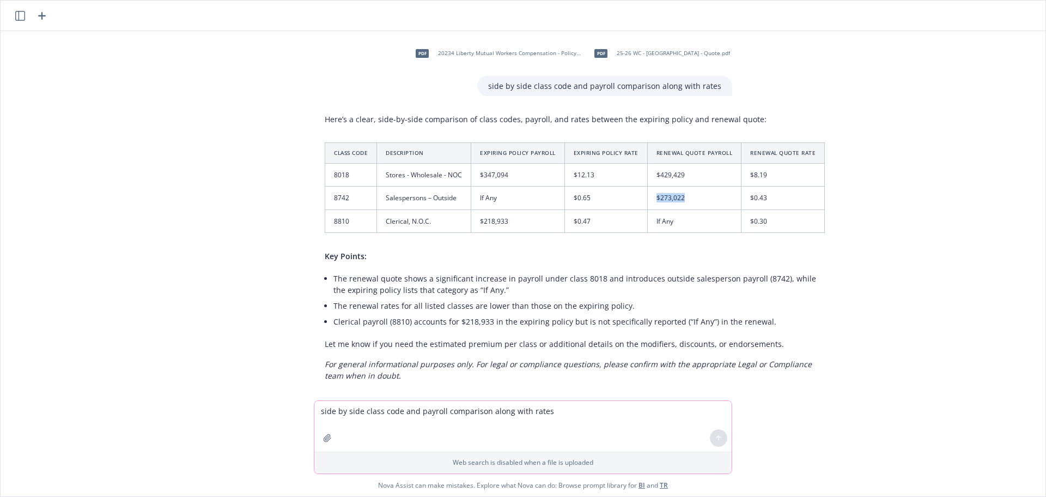
drag, startPoint x: 647, startPoint y: 187, endPoint x: 709, endPoint y: 187, distance: 61.0
click at [709, 187] on td "$273,022" at bounding box center [694, 197] width 94 height 23
drag, startPoint x: 676, startPoint y: 208, endPoint x: 644, endPoint y: 207, distance: 31.7
click at [647, 209] on td "If Any" at bounding box center [694, 220] width 94 height 23
drag, startPoint x: 761, startPoint y: 202, endPoint x: 741, endPoint y: 211, distance: 22.0
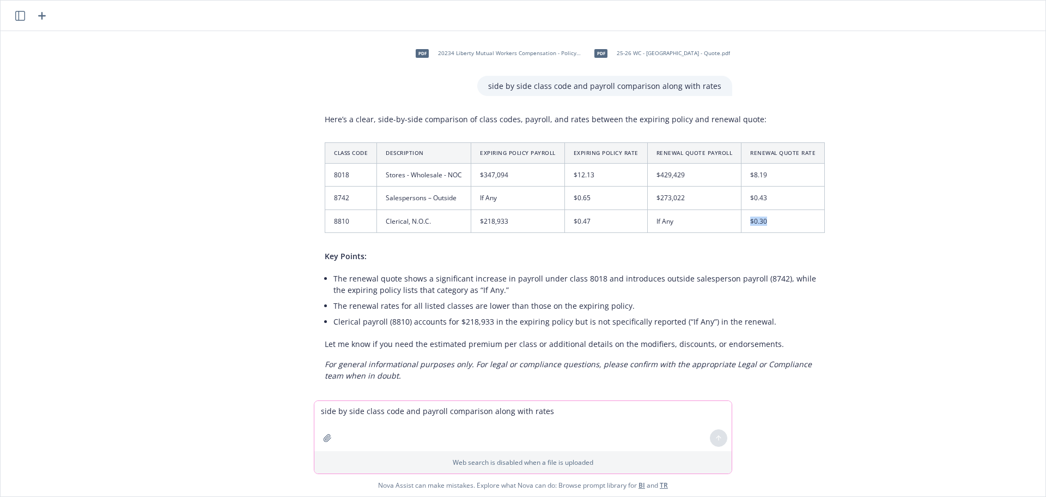
click at [742, 211] on td "$0.30" at bounding box center [783, 220] width 83 height 23
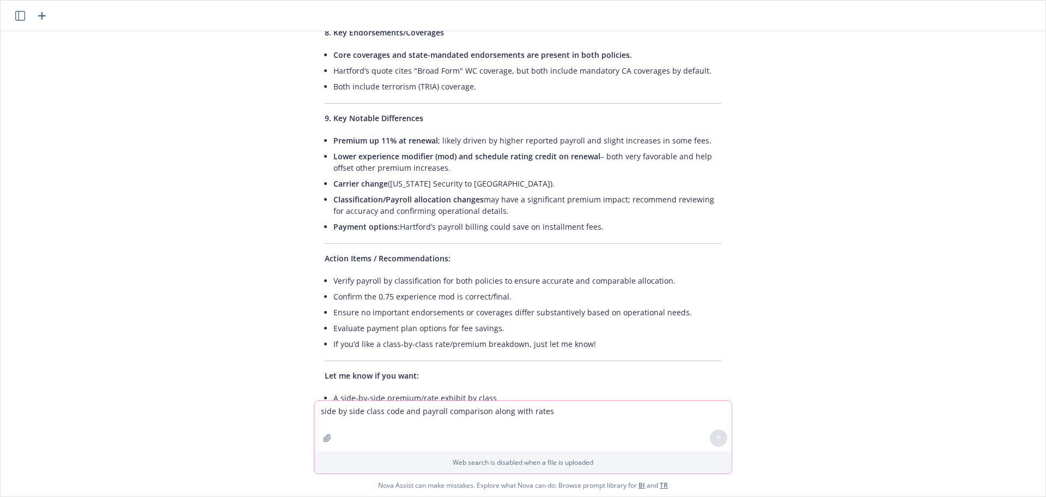
scroll to position [887, 0]
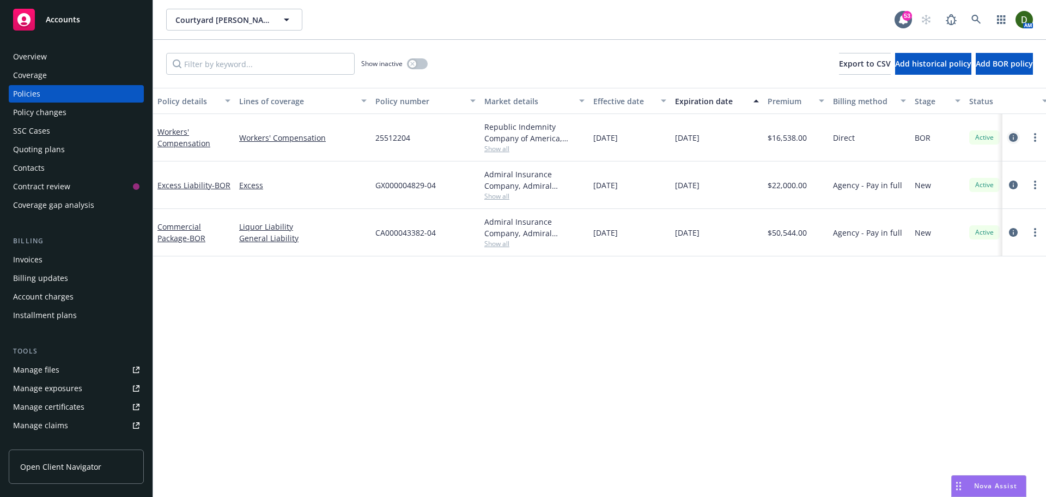
click at [1017, 140] on icon "circleInformation" at bounding box center [1013, 137] width 9 height 9
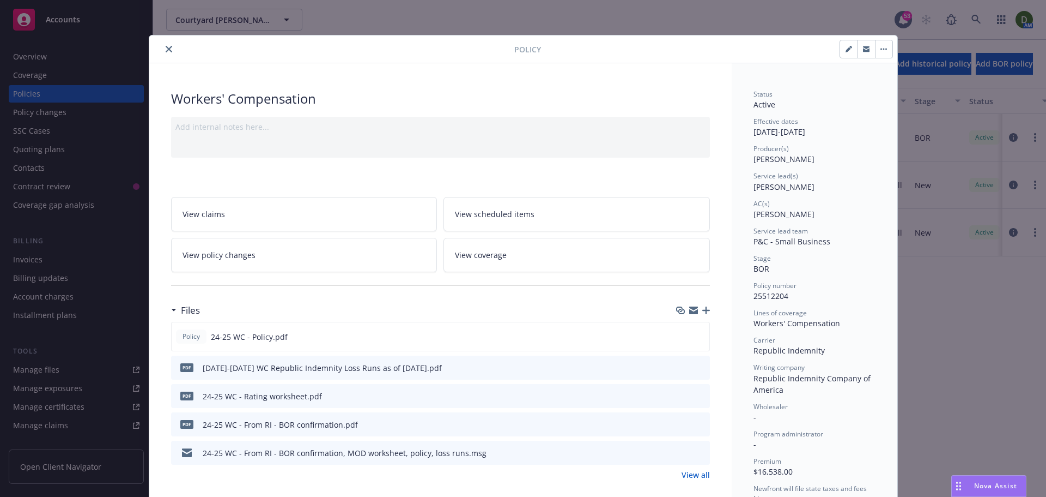
click at [166, 52] on icon "close" at bounding box center [169, 49] width 7 height 7
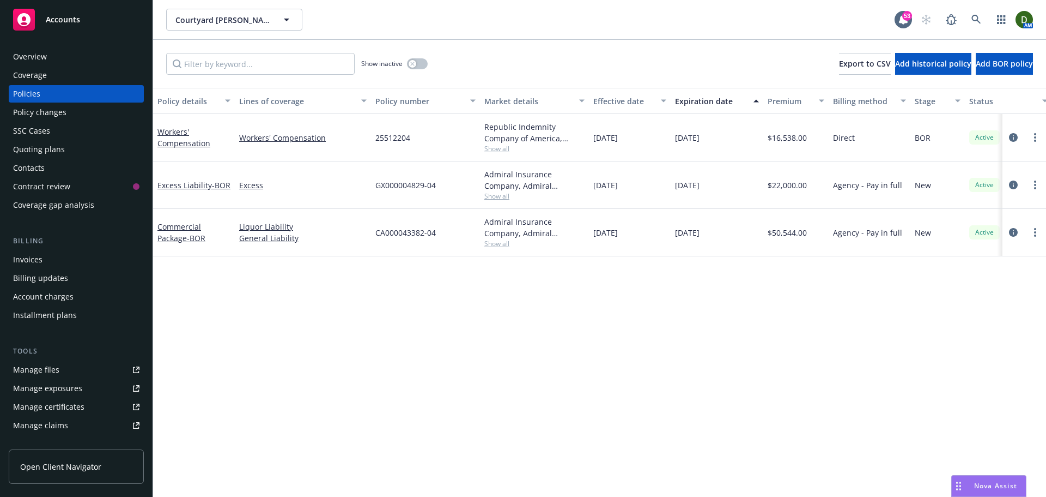
click at [1035, 130] on div at bounding box center [1025, 137] width 44 height 47
click at [1035, 134] on circle "more" at bounding box center [1035, 134] width 2 height 2
click at [1014, 134] on icon "circleInformation" at bounding box center [1013, 137] width 9 height 9
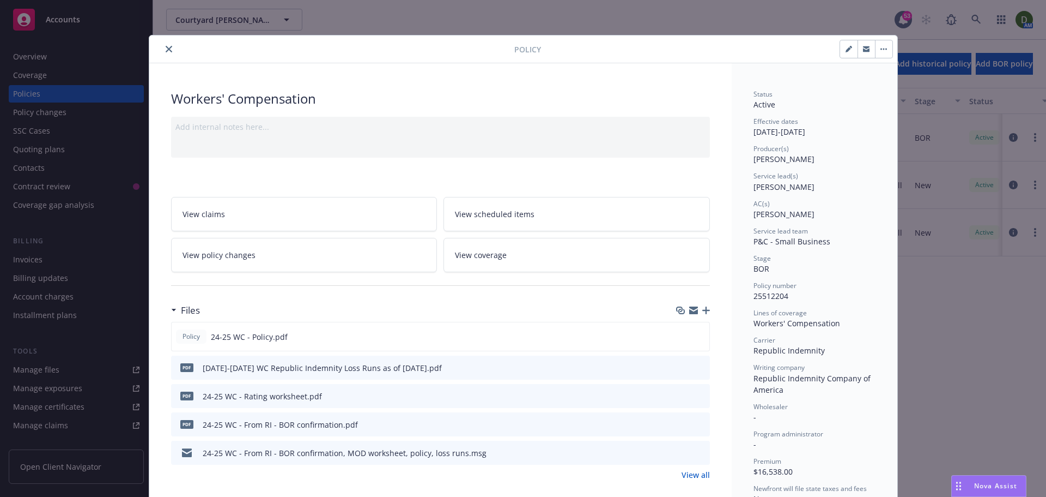
scroll to position [33, 0]
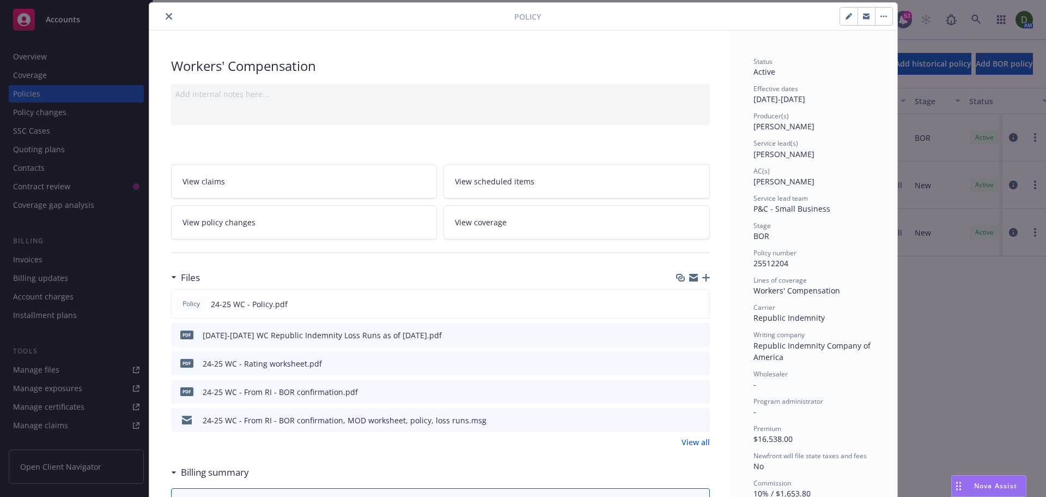
click at [166, 16] on icon "close" at bounding box center [169, 16] width 7 height 7
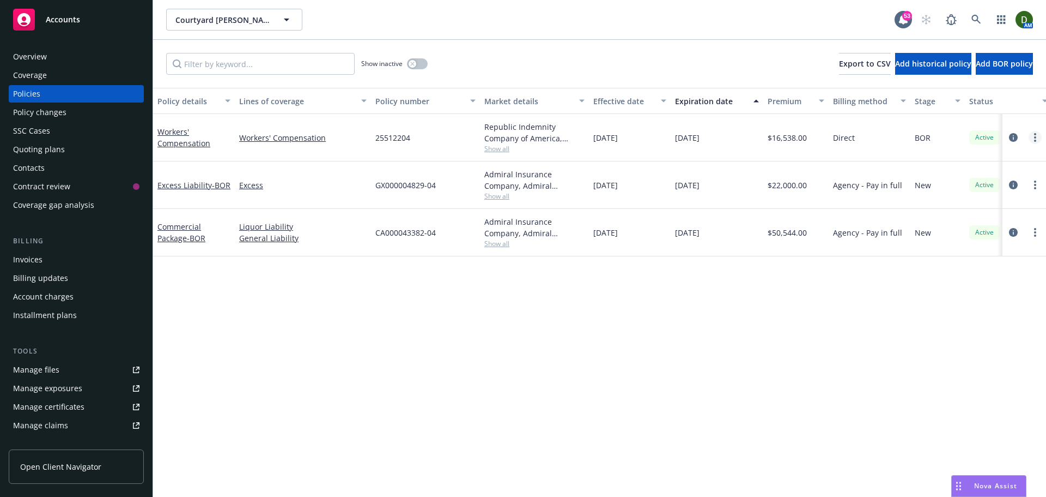
click at [1033, 133] on link "more" at bounding box center [1035, 137] width 13 height 13
click at [957, 182] on link "Renew with incumbent" at bounding box center [977, 182] width 128 height 22
select select "12"
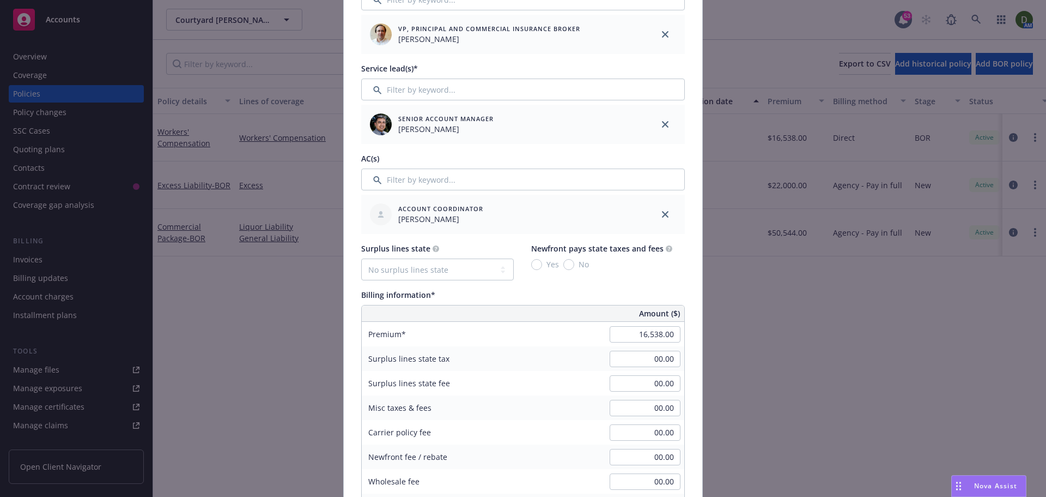
scroll to position [545, 0]
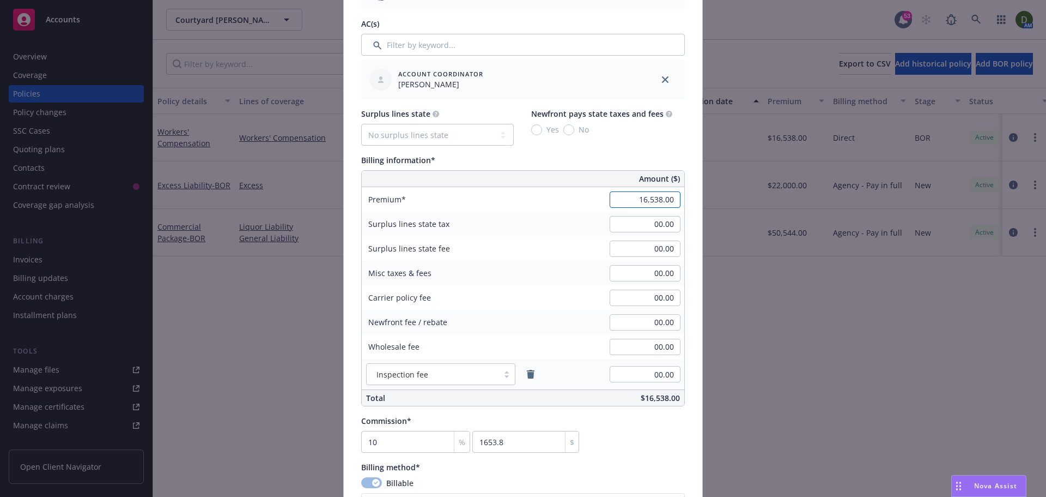
click at [622, 196] on input "16,538.00" at bounding box center [645, 199] width 71 height 16
type input "10,699.00"
type input "1069.9"
click at [631, 282] on div "00.00" at bounding box center [645, 273] width 78 height 24
drag, startPoint x: 628, startPoint y: 281, endPoint x: 639, endPoint y: 268, distance: 17.4
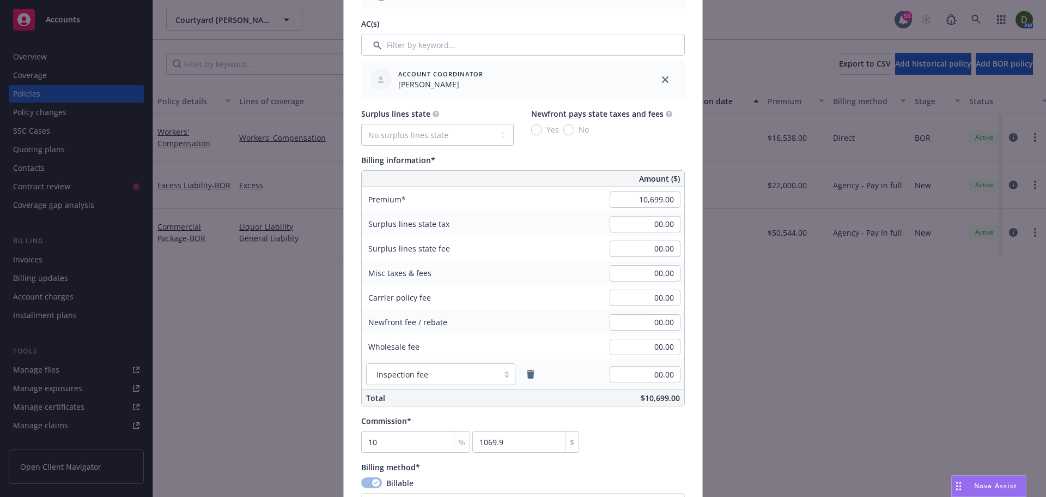
click at [634, 273] on div "00.00" at bounding box center [645, 273] width 78 height 24
click at [639, 268] on input "00.00" at bounding box center [645, 273] width 71 height 16
type input "538.00"
click at [679, 443] on div "Commission* 10 % 1069.9 $" at bounding box center [523, 434] width 324 height 38
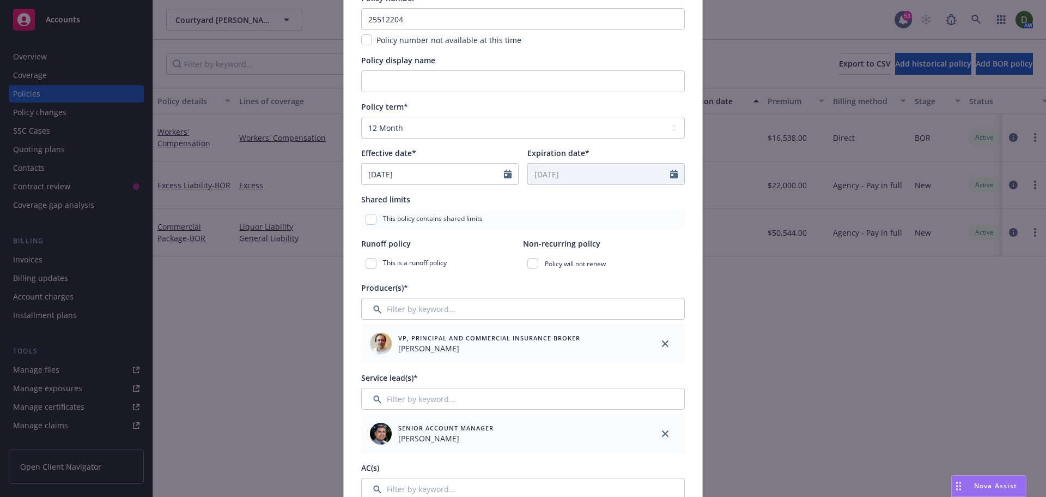
scroll to position [0, 0]
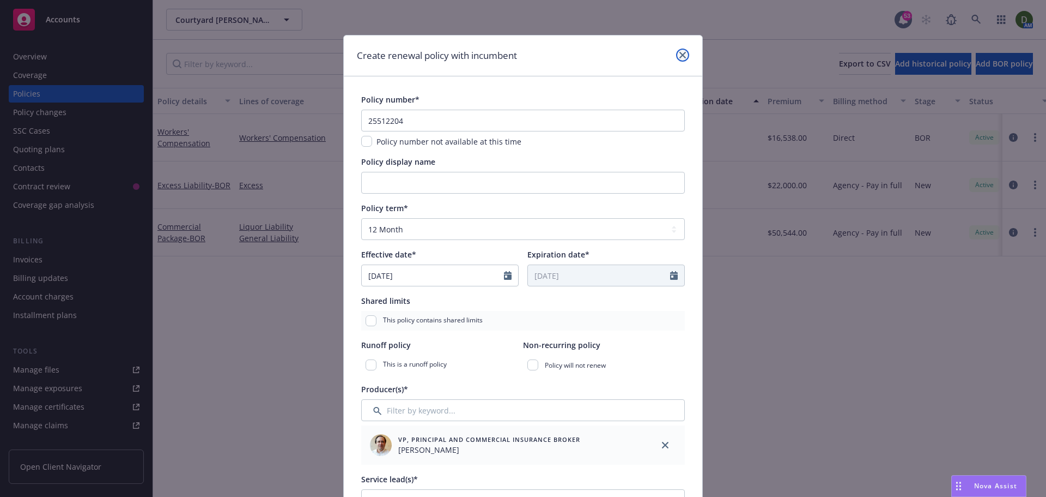
click at [680, 57] on icon "close" at bounding box center [683, 55] width 7 height 7
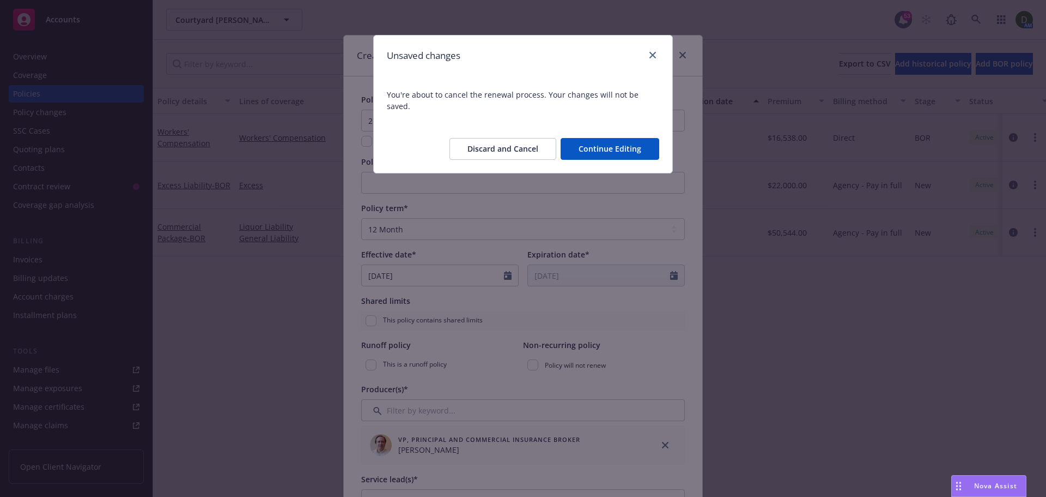
click at [526, 144] on button "Discard and Cancel" at bounding box center [503, 149] width 107 height 22
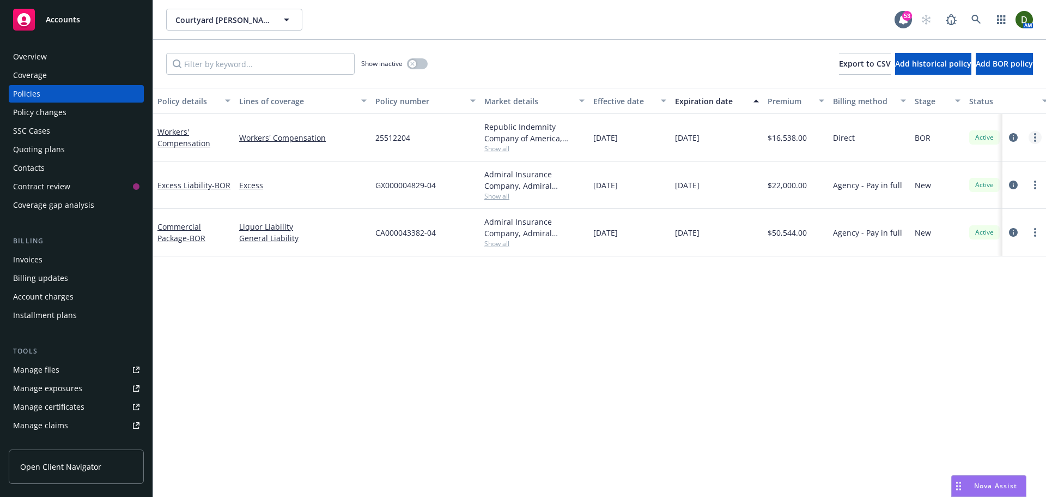
click at [1039, 136] on link "more" at bounding box center [1035, 137] width 13 height 13
click at [992, 173] on link "Renew with incumbent" at bounding box center [977, 182] width 128 height 22
select select "12"
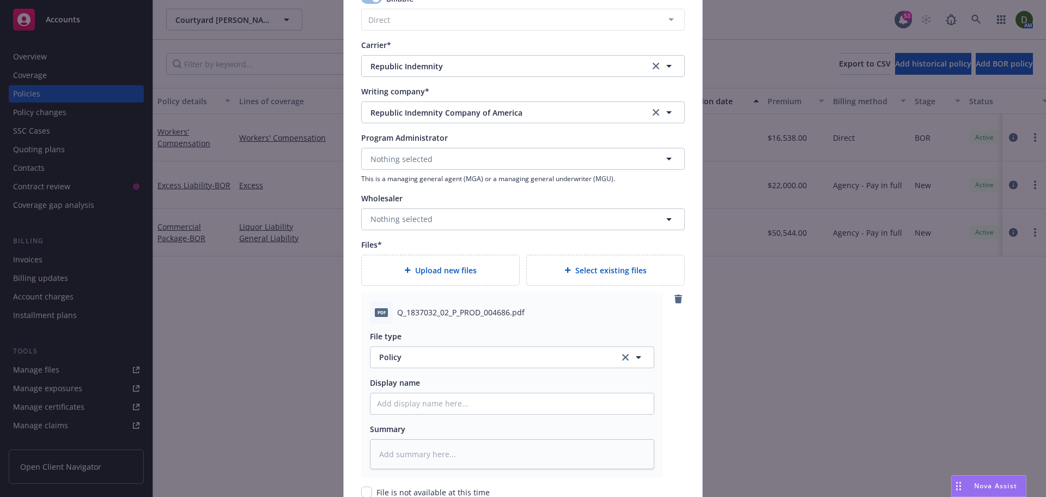
scroll to position [1036, 0]
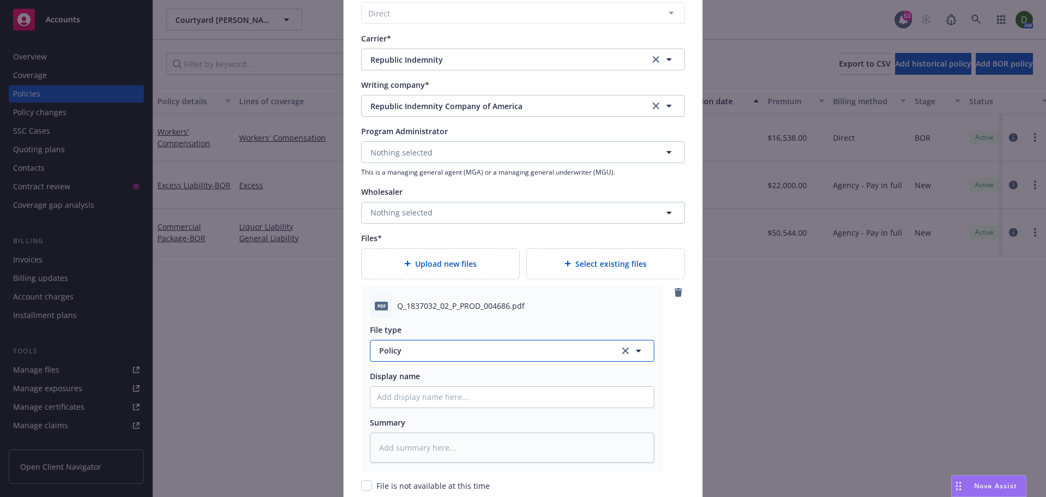
click at [427, 342] on button "Policy" at bounding box center [512, 351] width 284 height 22
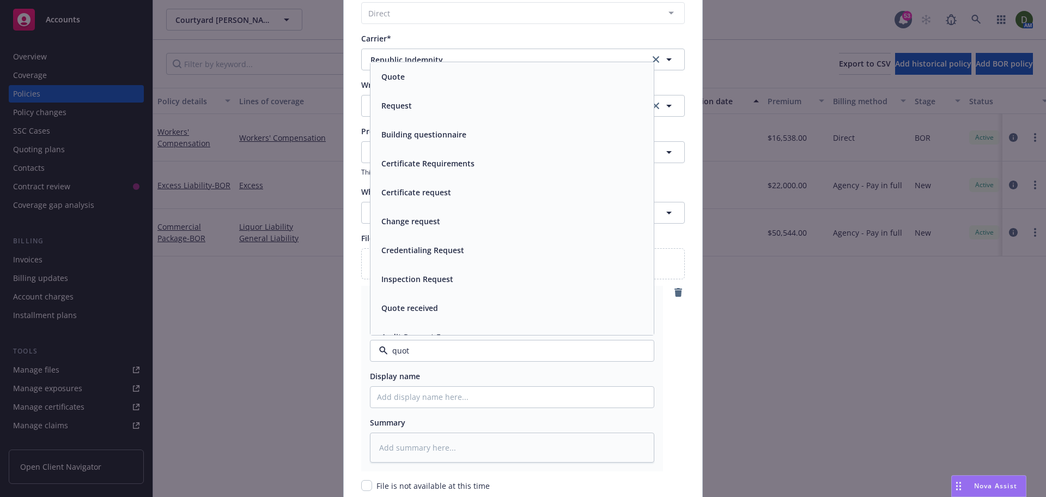
type input "quote"
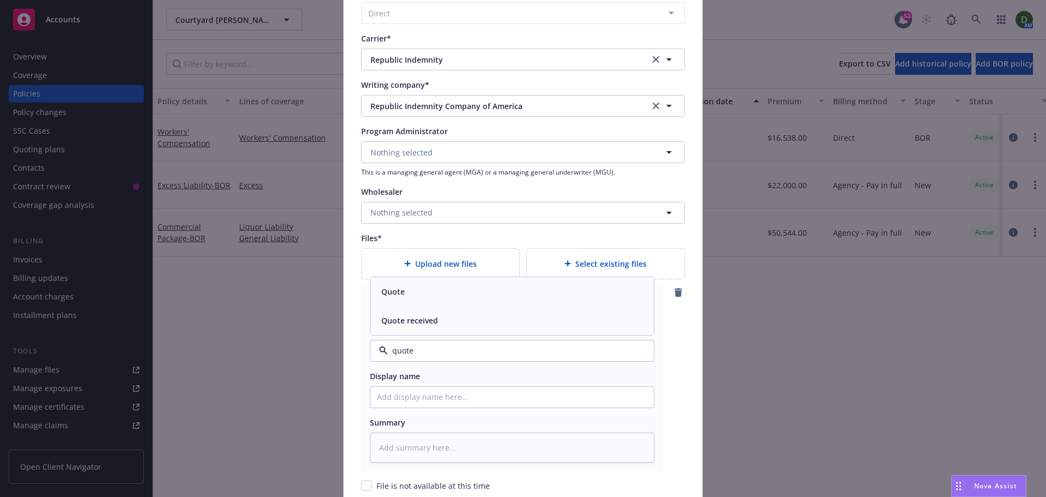
click at [420, 286] on div "Quote" at bounding box center [512, 291] width 270 height 16
click at [404, 400] on input "Policy display name" at bounding box center [512, 396] width 283 height 21
type textarea "x"
type input "2"
type textarea "x"
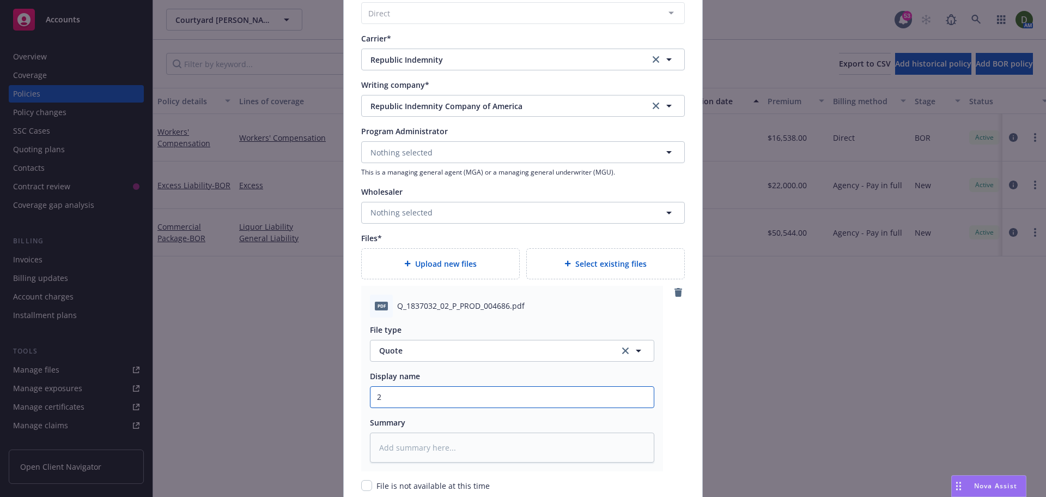
type input "25"
type textarea "x"
type input "25-"
type textarea "x"
type input "25-2"
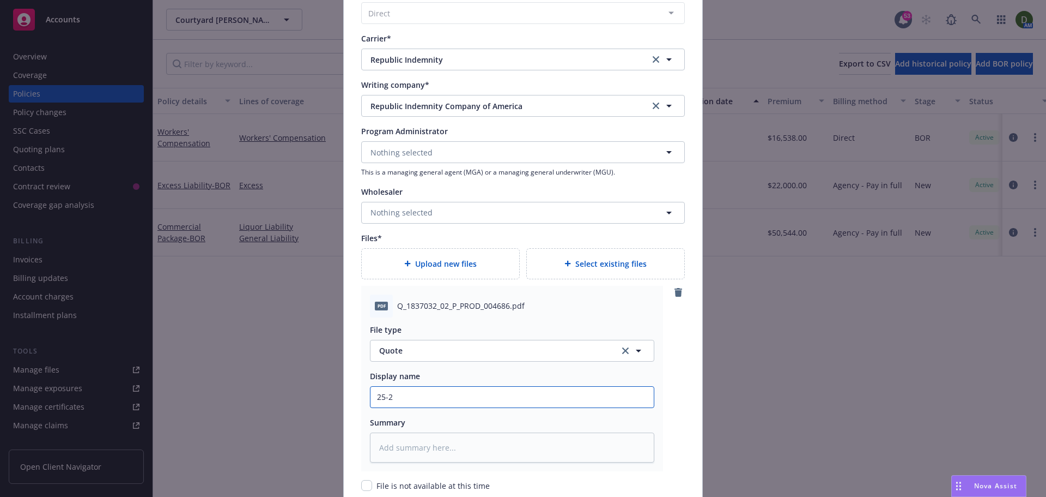
type textarea "x"
type input "25-26"
type textarea "x"
type input "25-26"
type textarea "x"
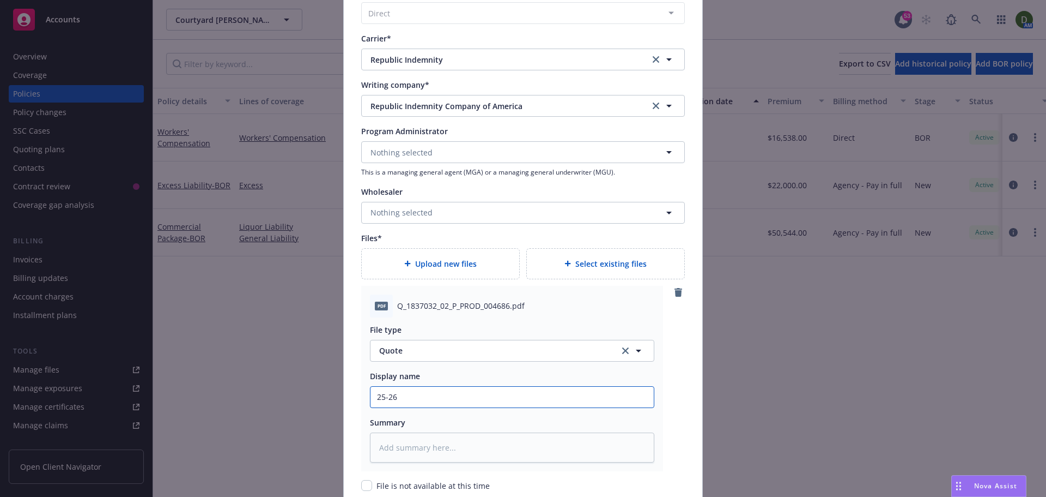
type input "25-26 W"
type textarea "x"
type input "25-26 WC"
type textarea "x"
type input "25-26 WC"
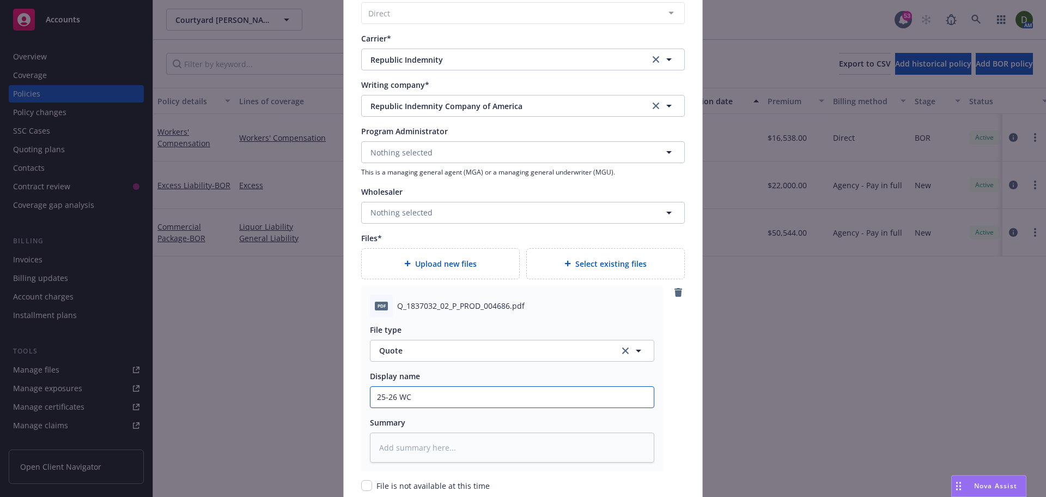
type textarea "x"
type input "25-26 WC -"
type textarea "x"
type input "25-26 WC - F"
type textarea "x"
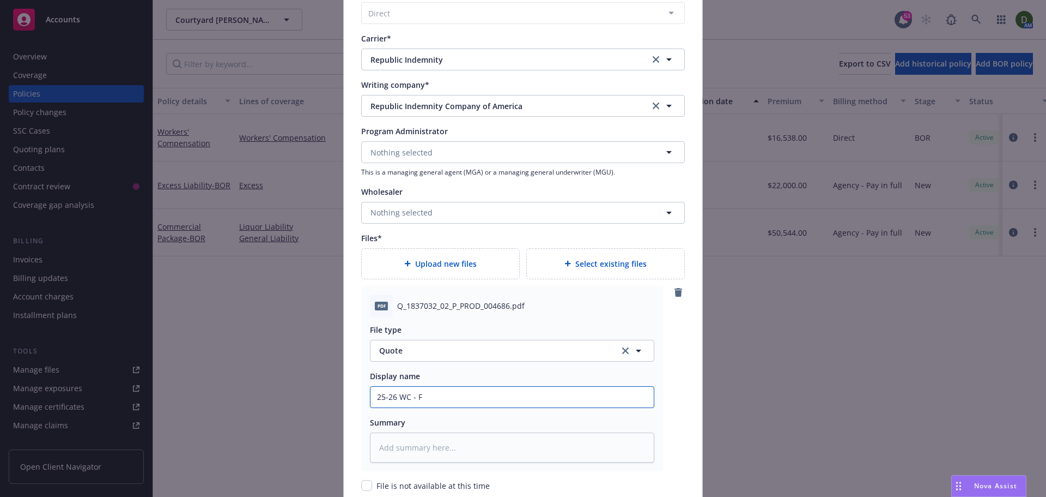
type input "25-26 WC - Fr"
type textarea "x"
type input "25-26 WC - Fro"
type textarea "x"
type input "25-26 WC - From"
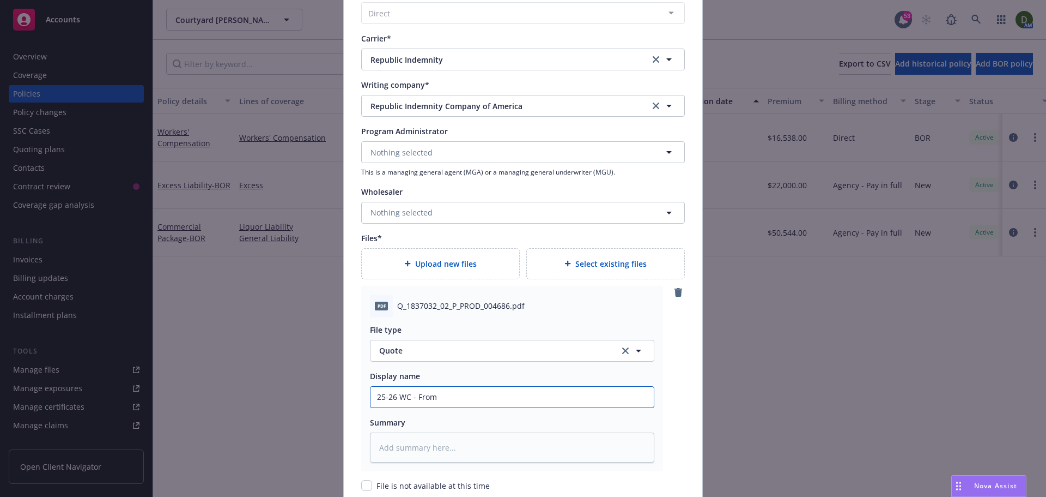
type textarea "x"
type input "25-26 WC - From"
type textarea "x"
type input "25-26 WC - From R"
type textarea "x"
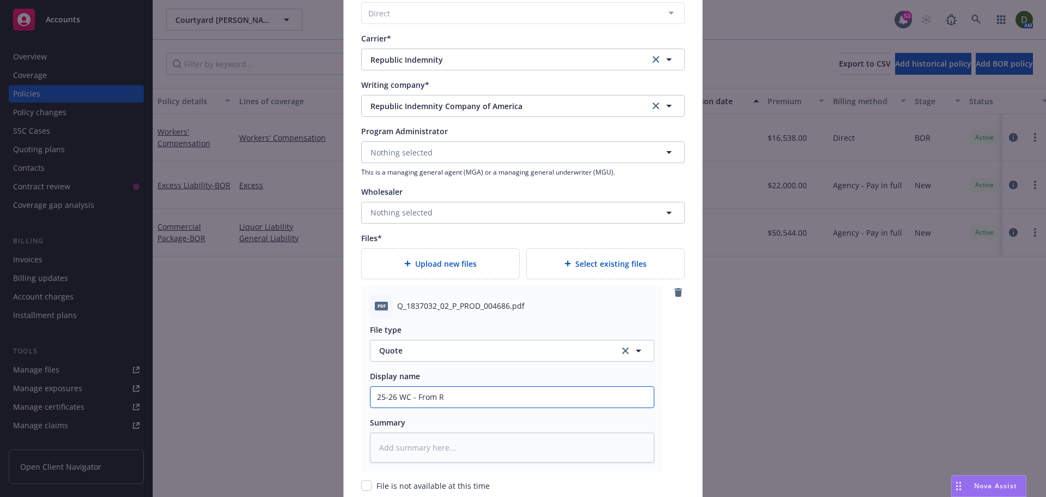
type input "25-26 WC - From RI"
type textarea "x"
type input "25-26 WC - From RI"
type textarea "x"
type input "25-26 WC - From RI -"
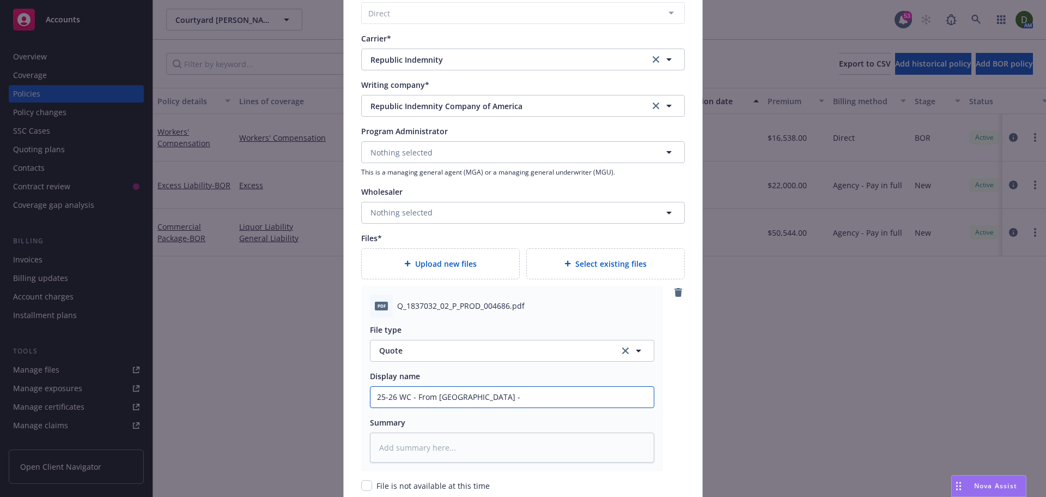
type textarea "x"
type input "25-26 WC - From RI - A"
type textarea "x"
type input "25-26 WC - From RI - Au"
type textarea "x"
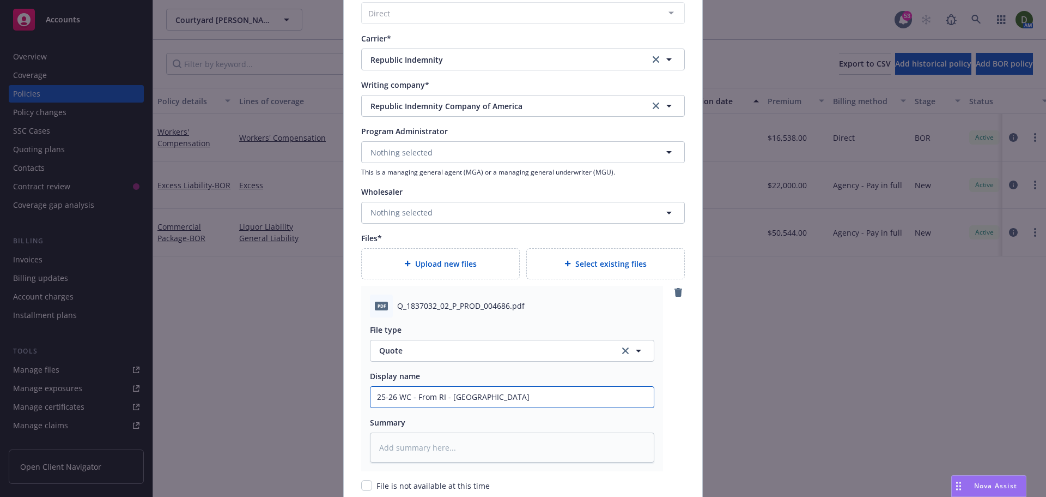
type input "25-26 WC - From RI - Aut"
type textarea "x"
type input "25-26 WC - From RI - Auto"
type textarea "x"
type input "25-26 WC - From RI - Auto"
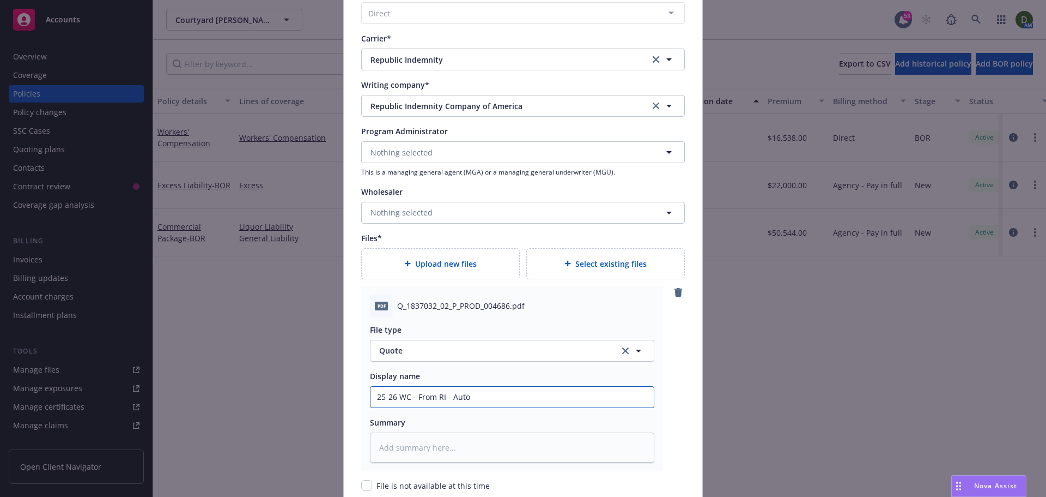
type textarea "x"
type input "25-26 WC - From RI - Auto r"
type textarea "x"
type input "25-26 WC - From RI - Auto re"
type textarea "x"
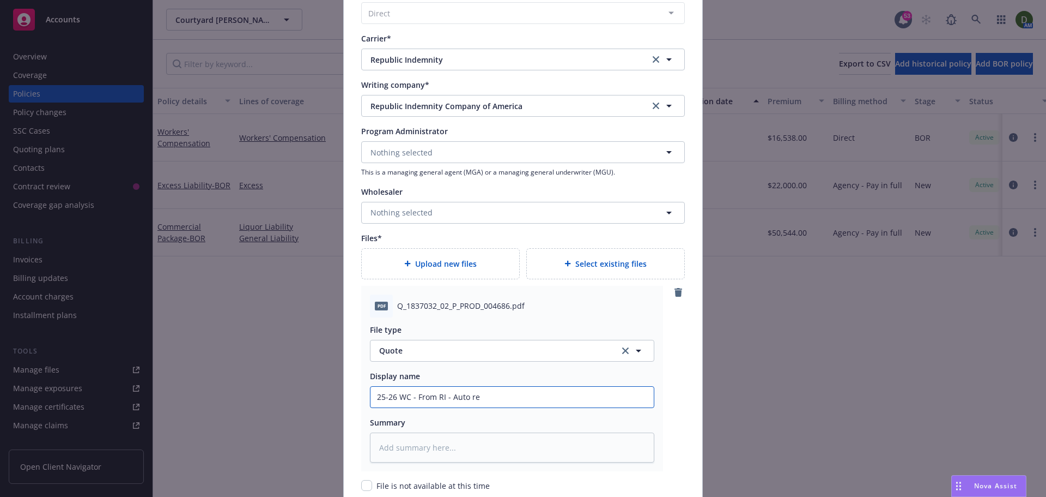
type input "25-26 WC - From RI - Auto ren"
type textarea "x"
type input "25-26 WC - From RI - Auto rene"
type textarea "x"
type input "25-26 WC - From RI - Auto renew"
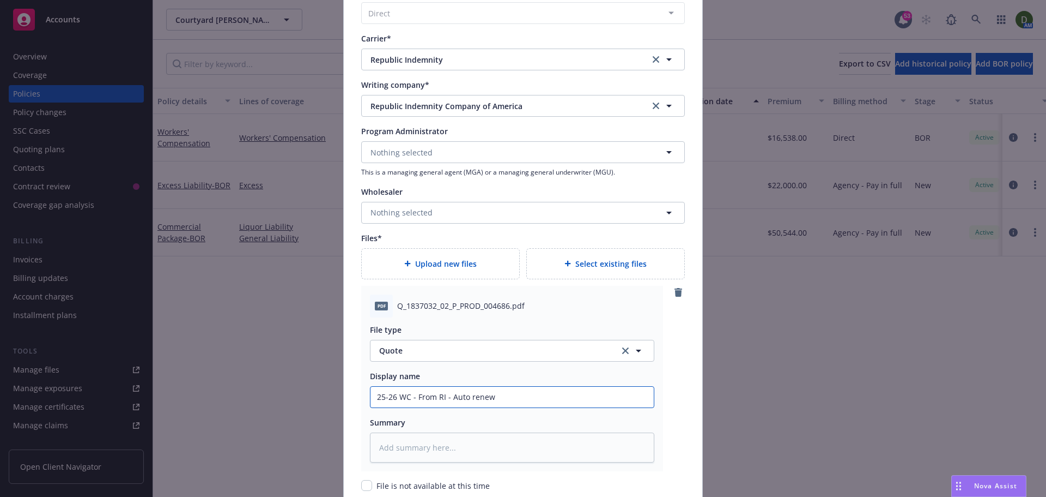
type textarea "x"
type input "25-26 WC - From RI - Auto renew"
type textarea "x"
type input "25-26 WC - From RI - Auto renew q"
type textarea "x"
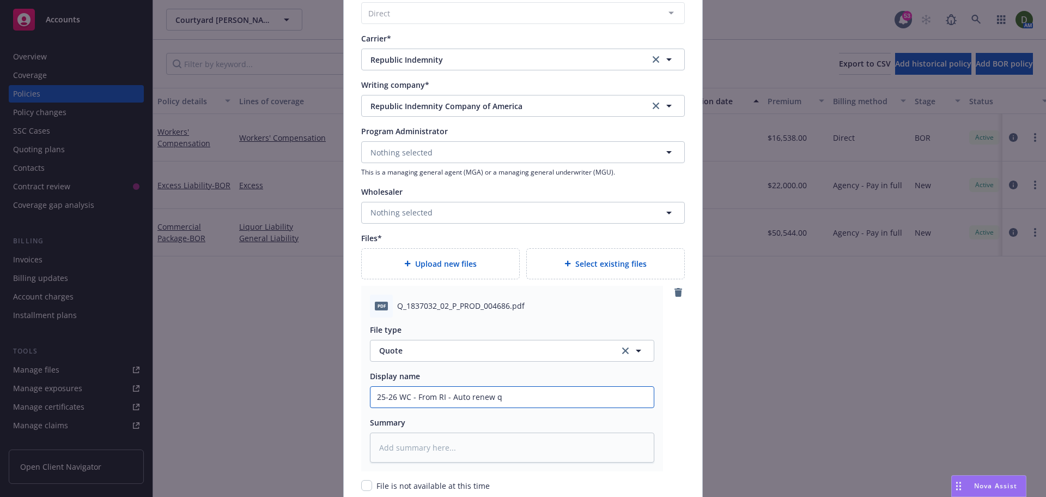
type input "25-26 WC - From RI - Auto renew qu"
type textarea "x"
type input "25-26 WC - From RI - Auto renew quo"
type textarea "x"
type input "25-26 WC - From RI - Auto renew quot"
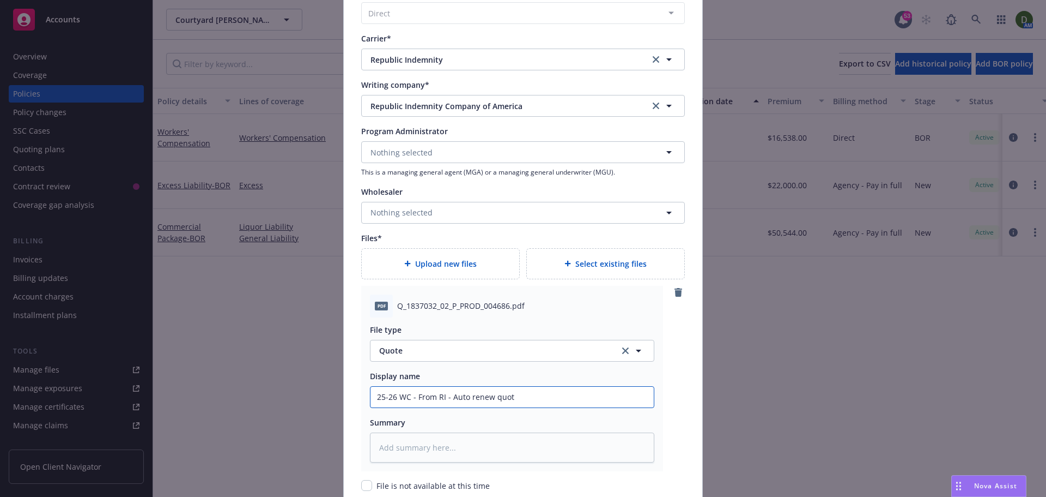
type textarea "x"
type input "25-26 WC - From RI - Auto renew quote"
type textarea "x"
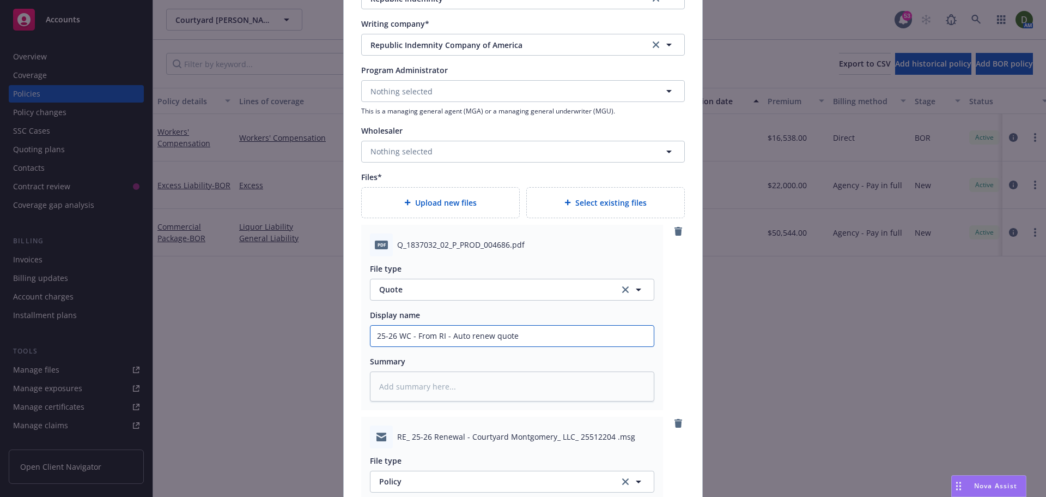
scroll to position [1308, 0]
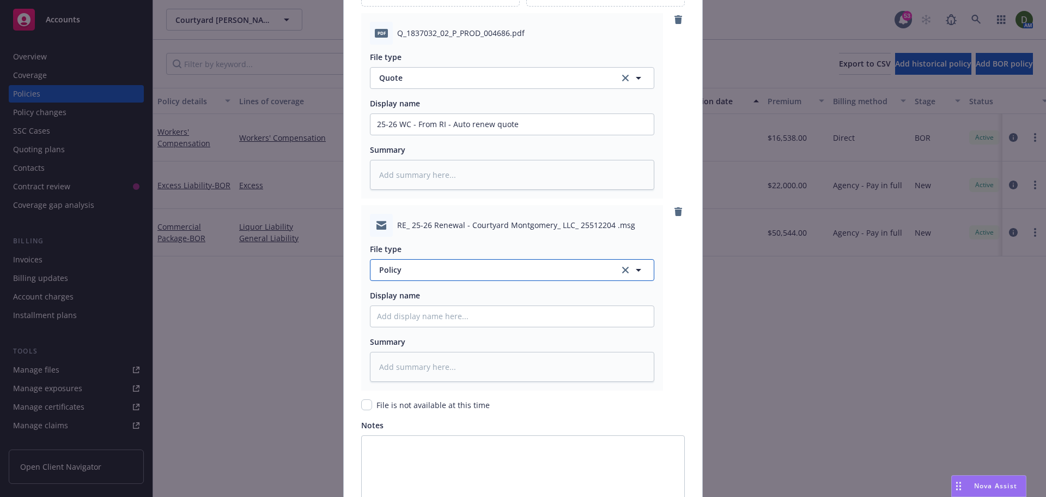
click at [410, 269] on span "Policy" at bounding box center [493, 269] width 228 height 11
type input "email"
click at [398, 289] on div "Email" at bounding box center [512, 300] width 283 height 29
click at [413, 135] on input "Policy display name" at bounding box center [512, 124] width 283 height 21
type textarea "x"
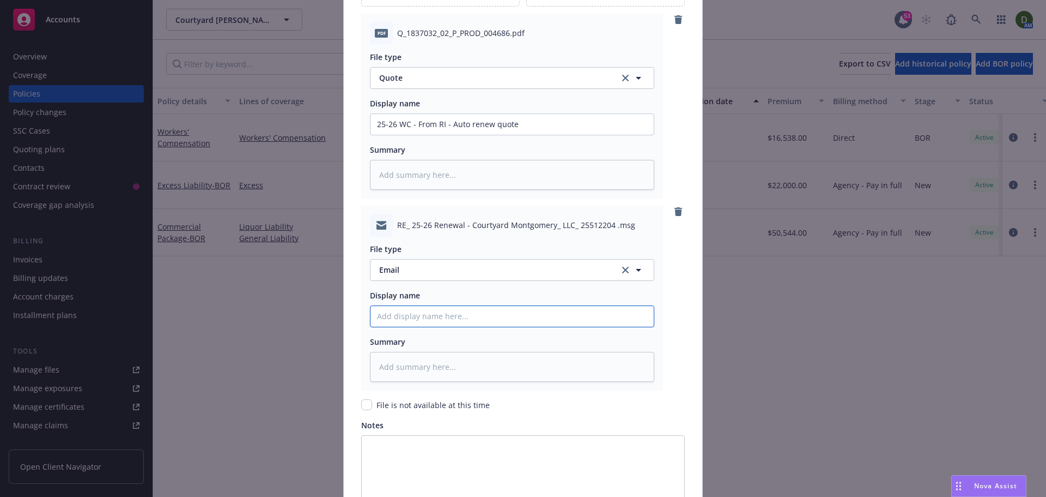
type input "2"
type textarea "x"
type input "25"
type textarea "x"
type input "25-"
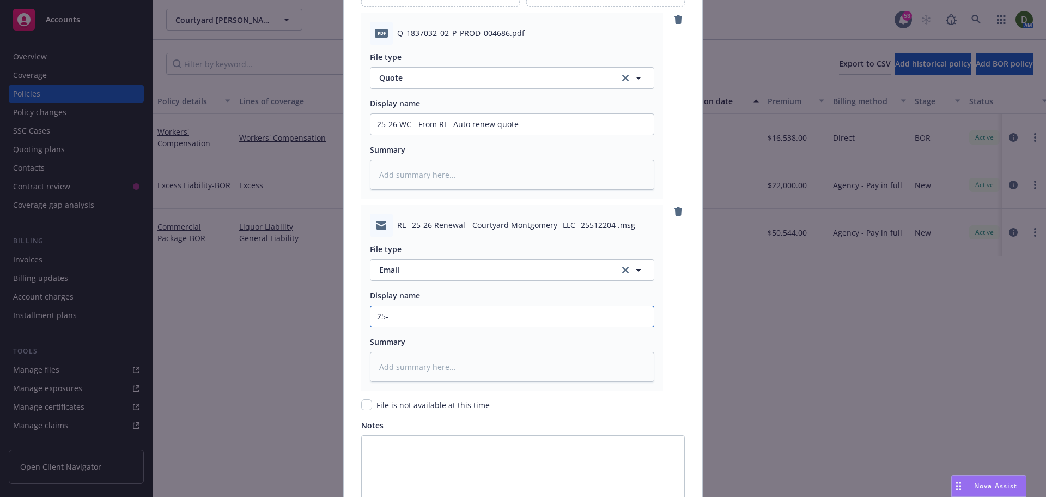
type textarea "x"
type input "25-2"
type textarea "x"
type input "25-26"
type textarea "x"
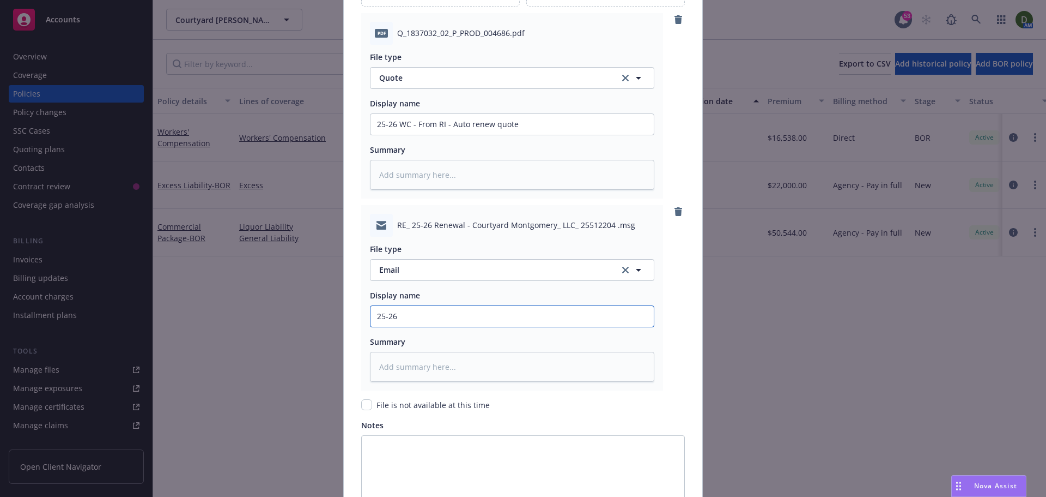
type input "25-26"
type textarea "x"
type input "25-26 WC"
type textarea "x"
type input "25-26 WC"
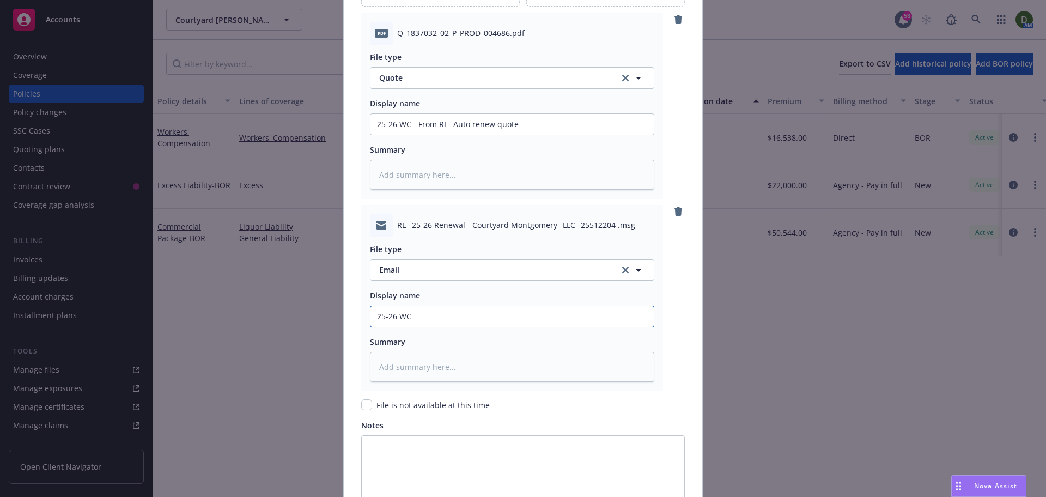
type textarea "x"
type input "25-26 WC -"
type textarea "x"
type input "25-26 WC -"
type textarea "x"
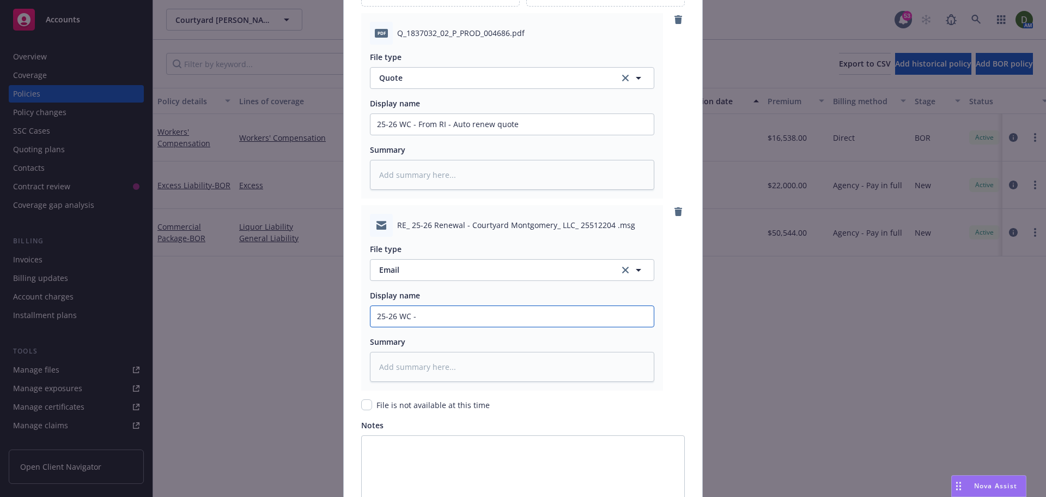
type input "25-26 WC - F"
type textarea "x"
type input "25-26 WC - Fro"
type textarea "x"
type input "25-26 WC - From"
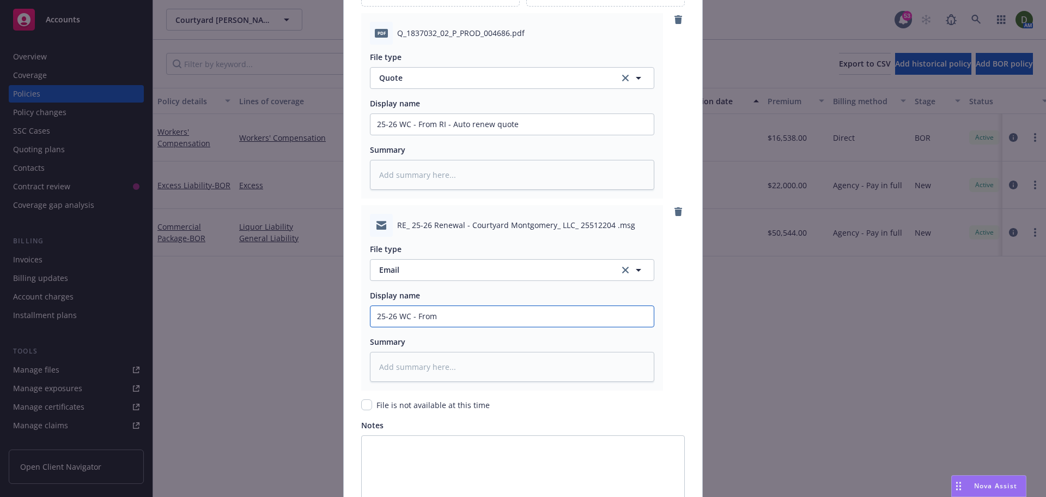
type textarea "x"
type input "25-26 WC - From"
type textarea "x"
type input "25-26 WC - From R"
type textarea "x"
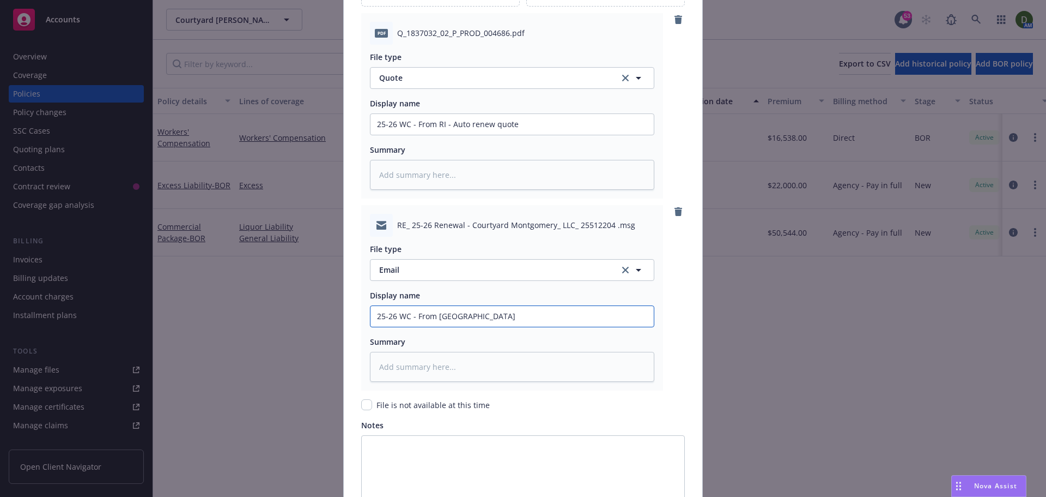
type input "25-26 WC - From RI"
type textarea "x"
type input "25-26 WC - From RI -"
type textarea "x"
type input "25-26 WC - From RI -"
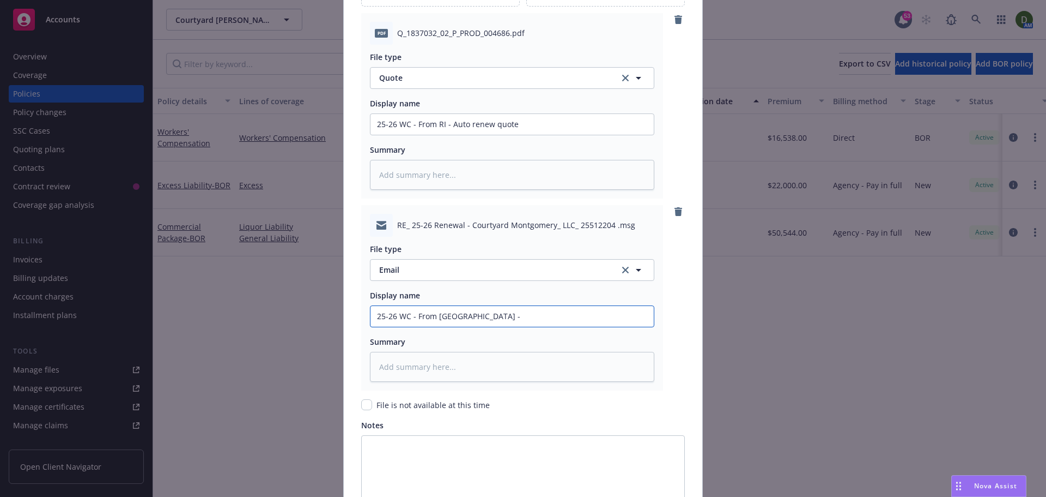
type textarea "x"
type input "25-26 WC - From RI - P"
type textarea "x"
type input "25-26 WC - From RI - Po"
type textarea "x"
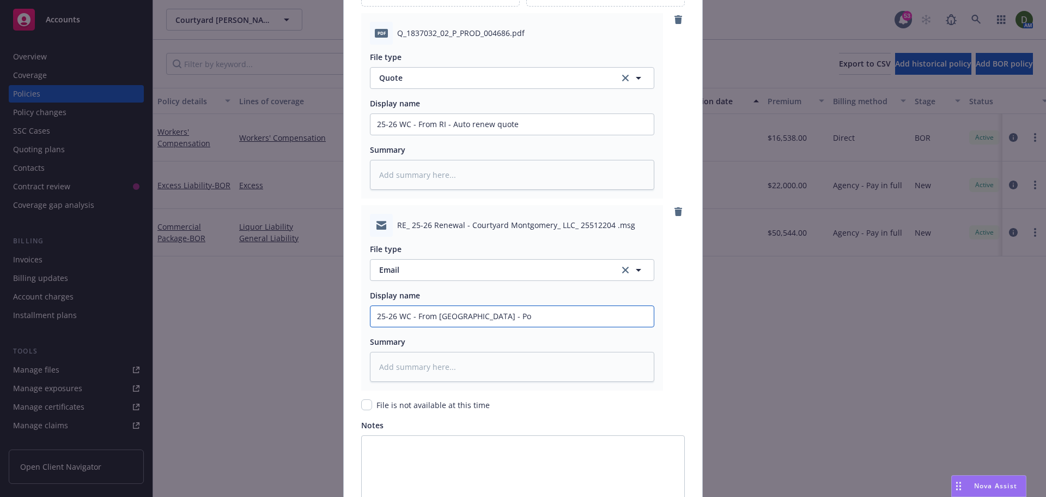
type input "25-26 WC - From RI - Pol"
type textarea "x"
type input "25-26 WC - From RI - Poli"
type textarea "x"
type input "25-26 WC - From RI - Policy"
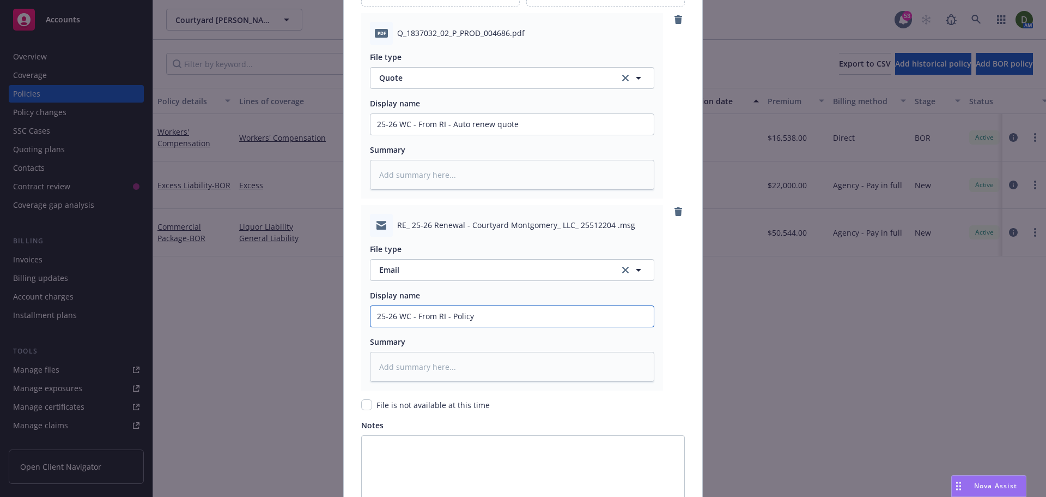
type textarea "x"
type input "25-26 WC - From RI - Policy"
type textarea "x"
type input "25-26 WC - From RI - Policy w"
type textarea "x"
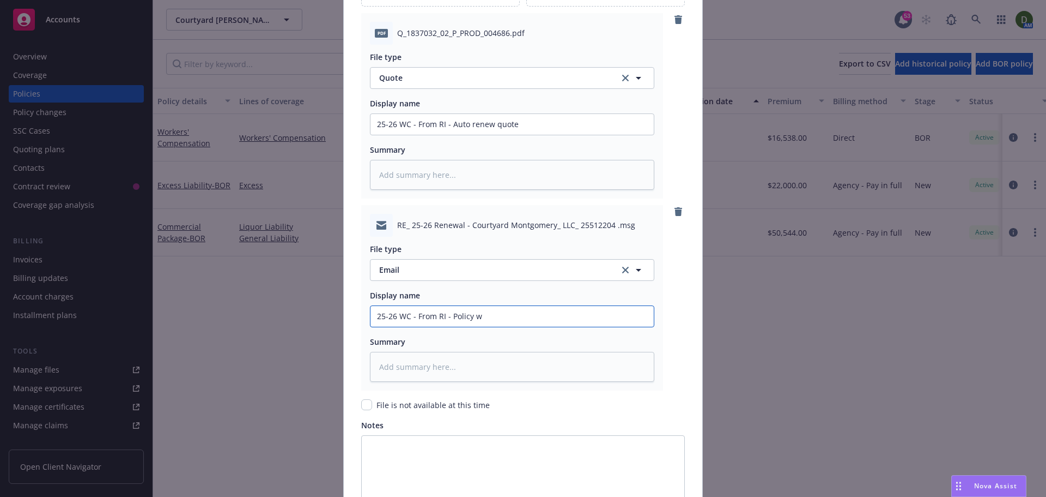
type input "25-26 WC - From RI - Policy wi"
type textarea "x"
type input "25-26 WC - From RI - Policy wil"
type textarea "x"
type input "25-26 WC - From RI - Policy will"
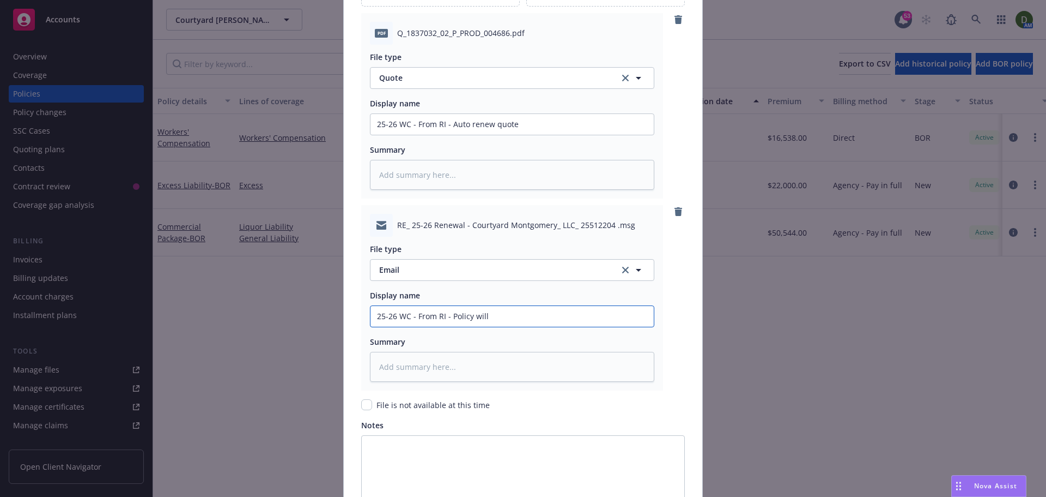
type textarea "x"
type input "25-26 WC - From RI - Policy will"
type textarea "x"
type input "25-26 WC - From RI - Policy will a"
type textarea "x"
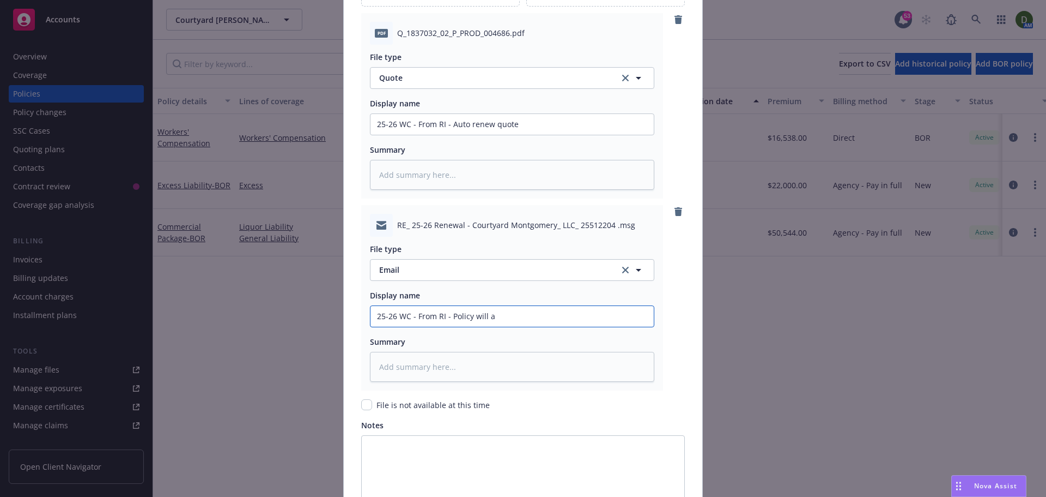
type input "25-26 WC - From RI - Policy will au"
type textarea "x"
type input "25-26 WC - From RI - Policy will aut"
type textarea "x"
type input "25-26 WC - From RI - Policy will auto"
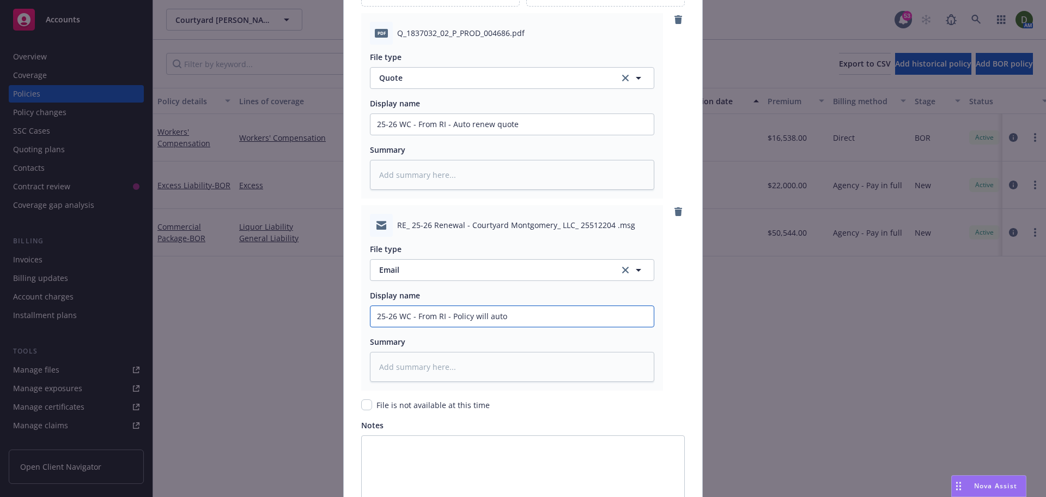
type textarea "x"
type input "25-26 WC - From RI - Policy will autom"
type textarea "x"
type input "25-26 WC - From RI - Policy will automa"
type textarea "x"
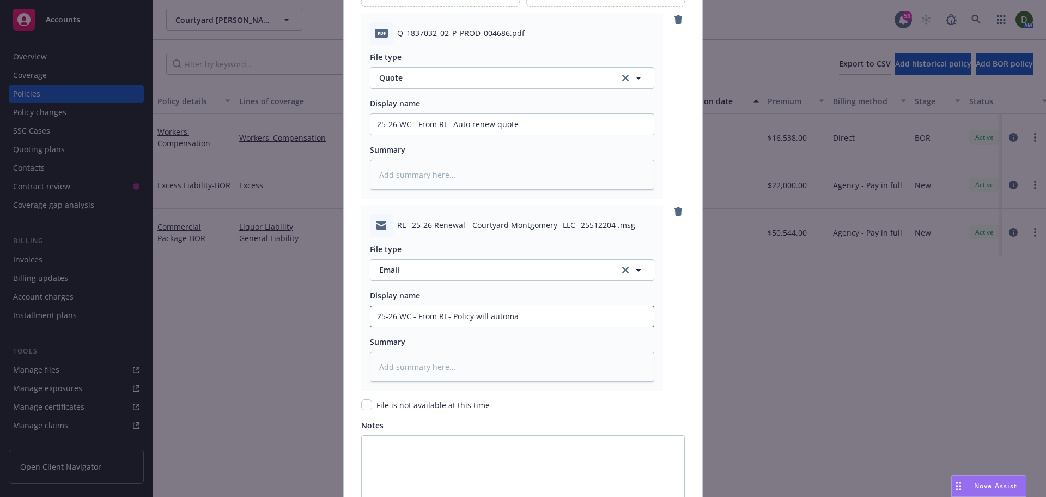
type input "25-26 WC - From RI - Policy will automat"
type textarea "x"
type input "25-26 WC - From RI - Policy will automati"
type textarea "x"
type input "25-26 WC - From RI - Policy will automatic"
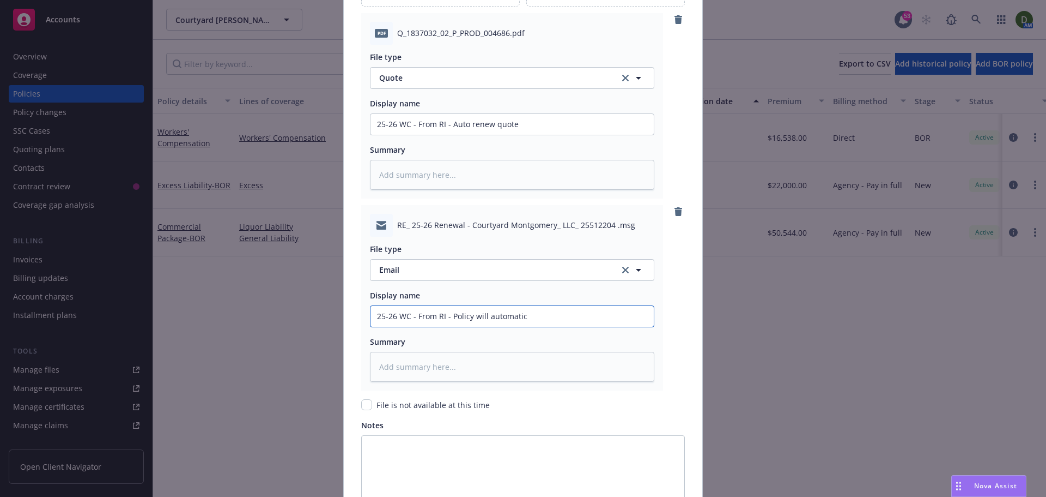
type textarea "x"
type input "25-26 WC - From RI - Policy will automatica"
type textarea "x"
type input "25-26 WC - From RI - Policy will automatical"
type textarea "x"
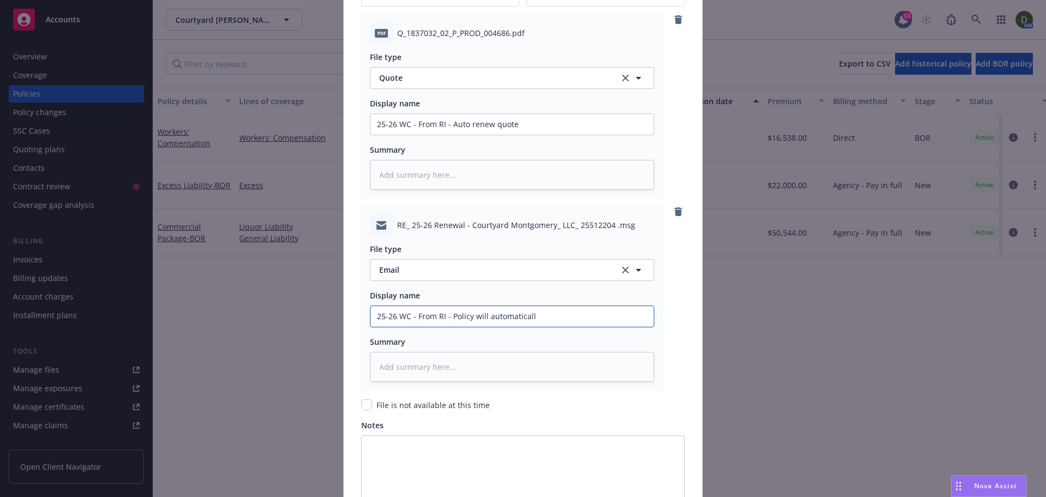
type input "25-26 WC - From RI - Policy will automatically"
type textarea "x"
type input "25-26 WC - From RI - Policy will automatically"
type textarea "x"
type input "25-26 WC - From RI - Policy will automatically r"
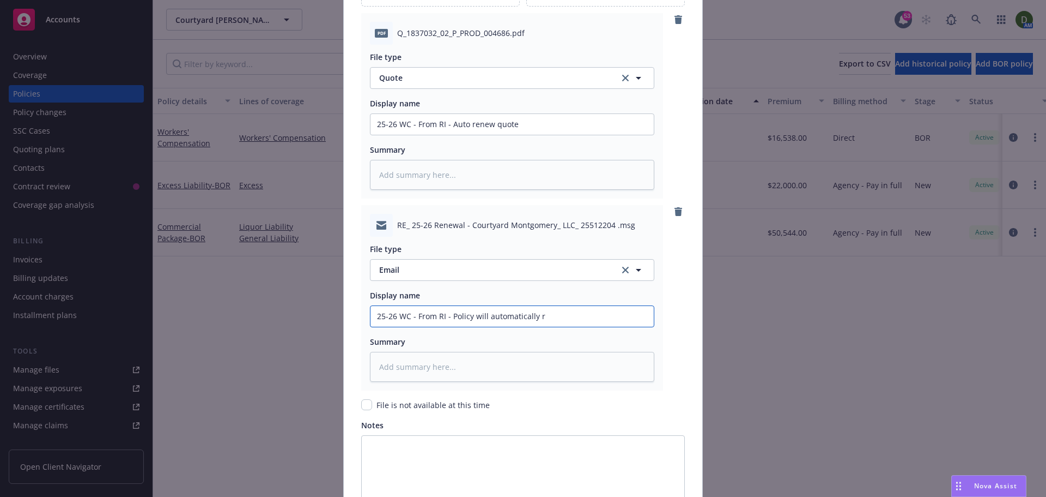
type textarea "x"
type input "25-26 WC - From RI - Policy will automatically re"
type textarea "x"
type input "25-26 WC - From RI - Policy will automatically ren"
type textarea "x"
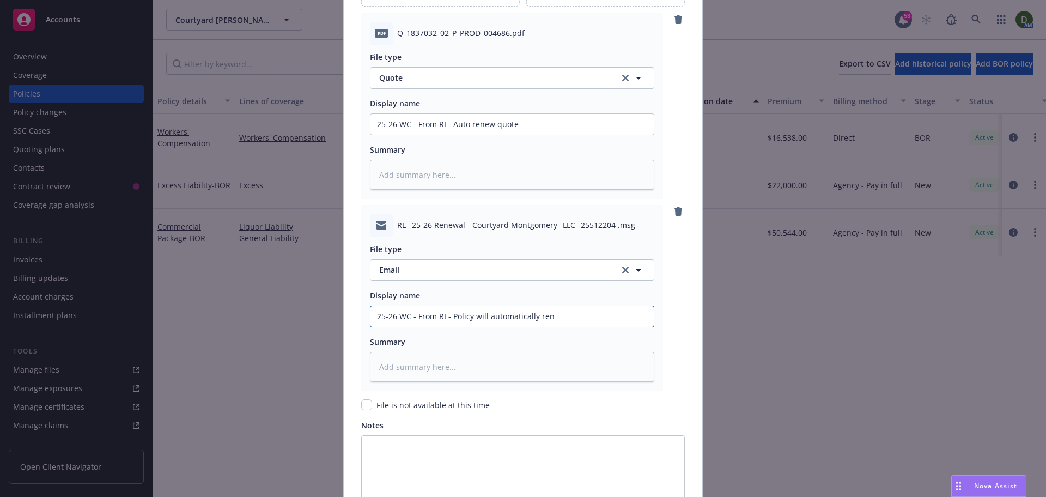
type input "25-26 WC - From RI - Policy will automatically rene"
type textarea "x"
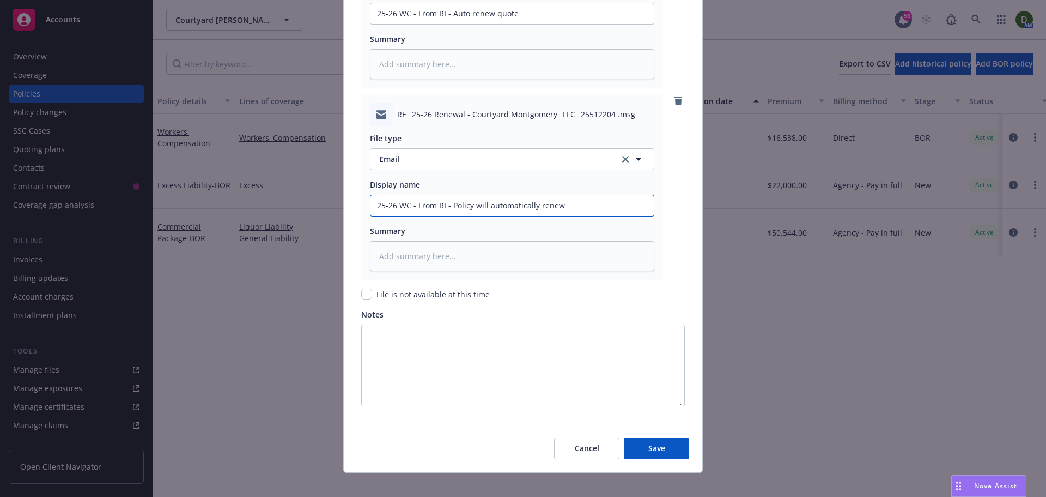
scroll to position [1430, 0]
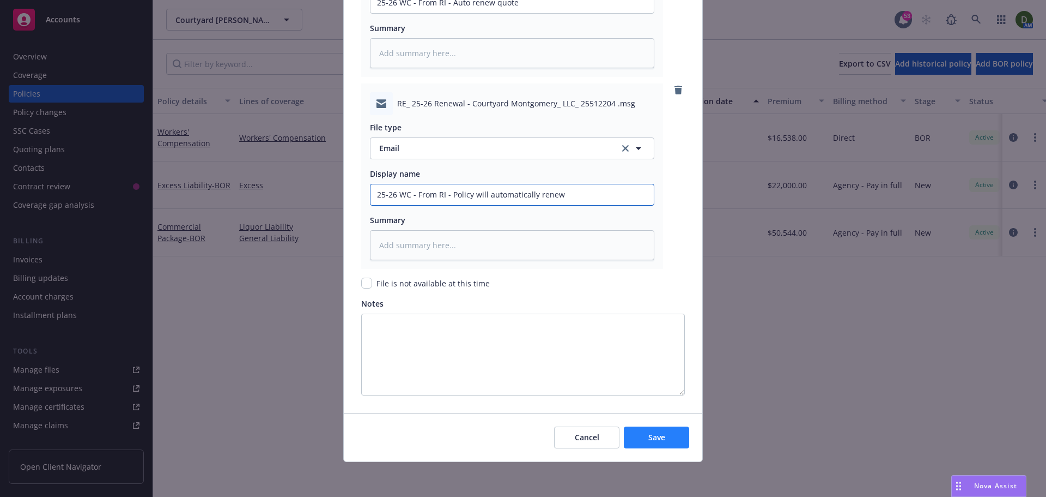
type input "25-26 WC - From RI - Policy will automatically renew"
click at [656, 428] on button "Save" at bounding box center [656, 437] width 65 height 22
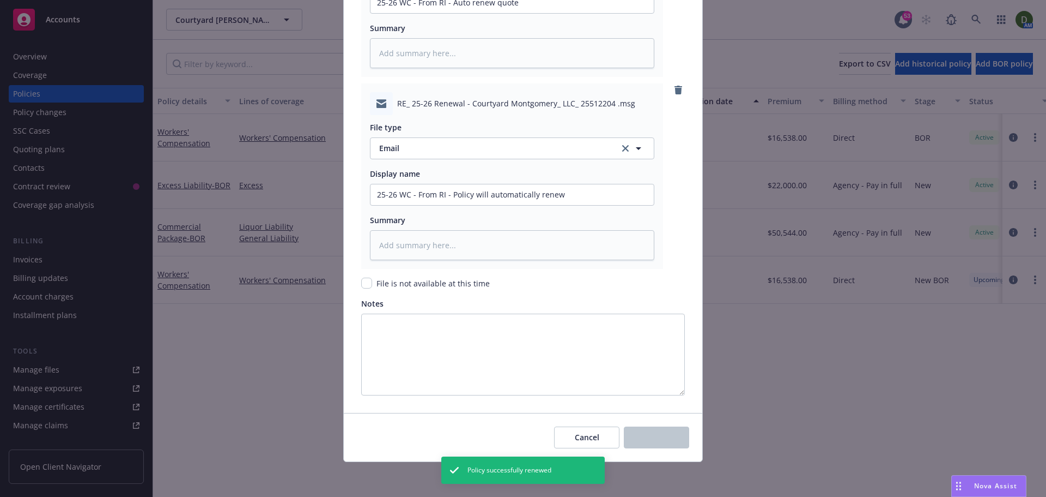
type textarea "x"
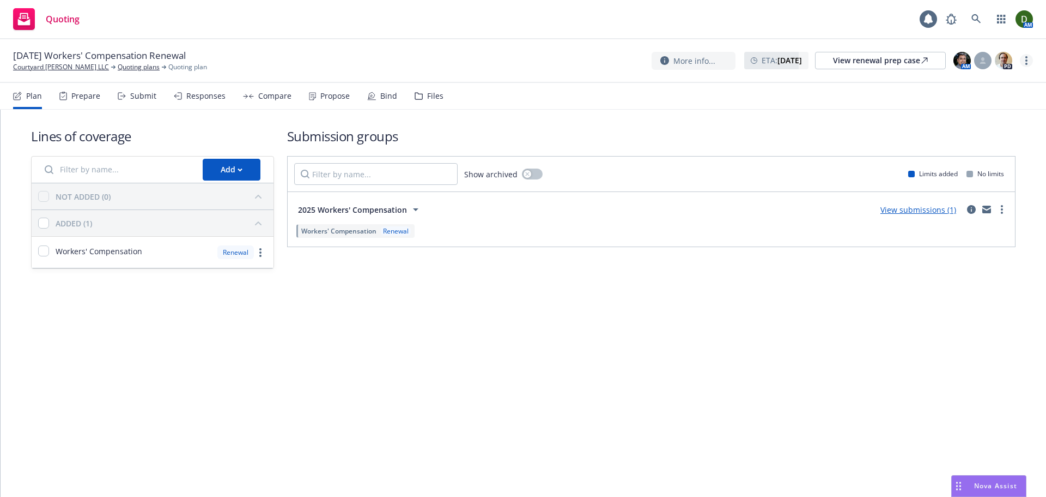
click at [1031, 63] on link "more" at bounding box center [1026, 60] width 13 height 13
click at [966, 169] on link "Archive quoting plan" at bounding box center [972, 170] width 122 height 22
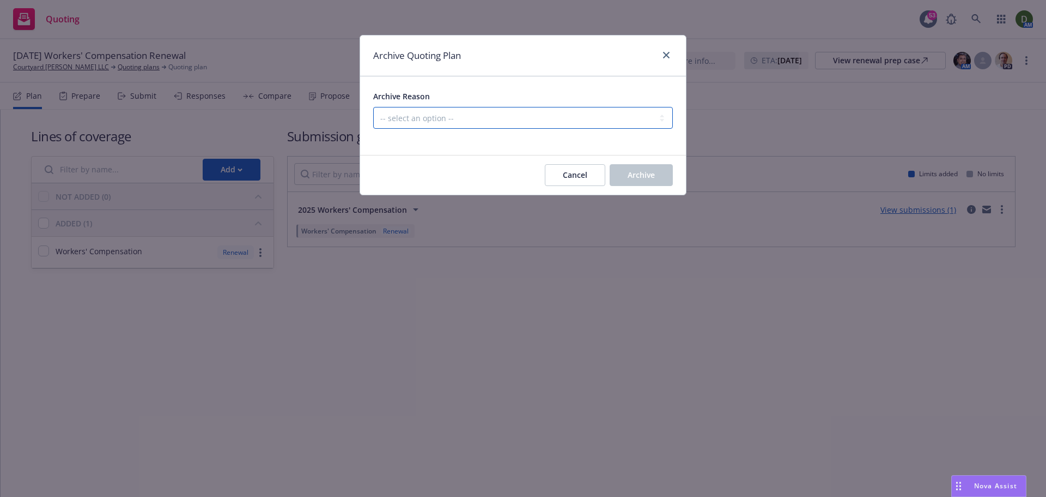
click at [565, 111] on select "-- select an option -- All policies in this renewal plan are auto-renewed Creat…" at bounding box center [523, 118] width 300 height 22
select select "ARCHIVED_RENEWAL_POLICY_AUTO_RENEWED"
click at [373, 107] on select "-- select an option -- All policies in this renewal plan are auto-renewed Creat…" at bounding box center [523, 118] width 300 height 22
click at [635, 175] on span "Archive" at bounding box center [641, 174] width 27 height 10
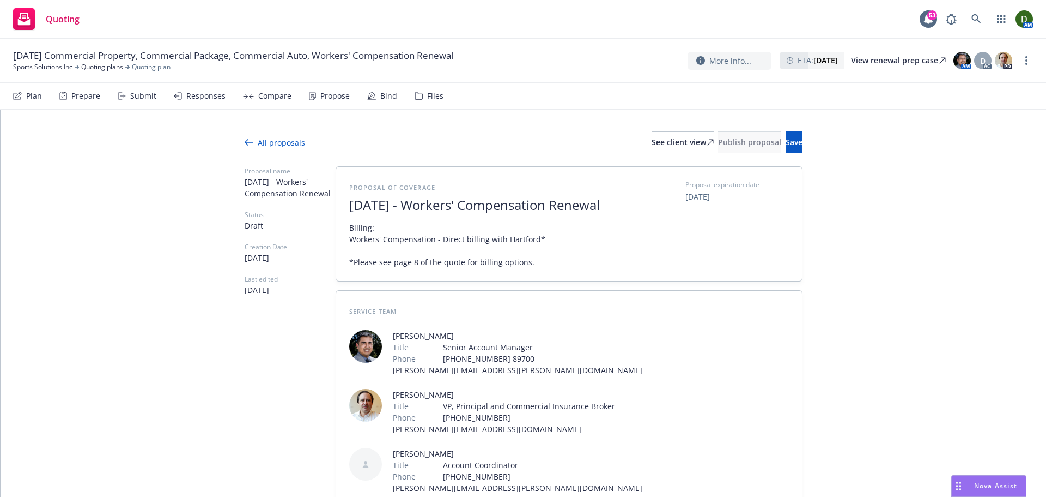
scroll to position [1, 0]
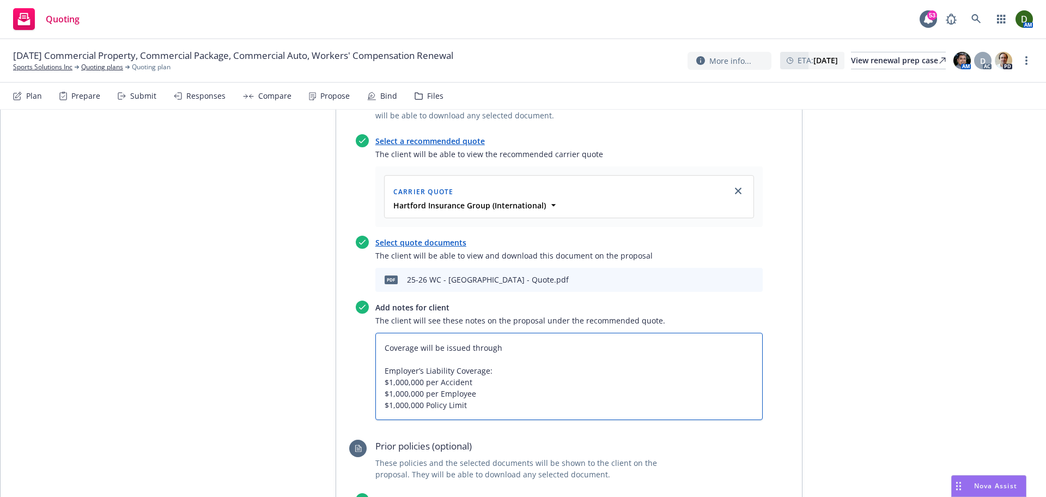
type textarea "x"
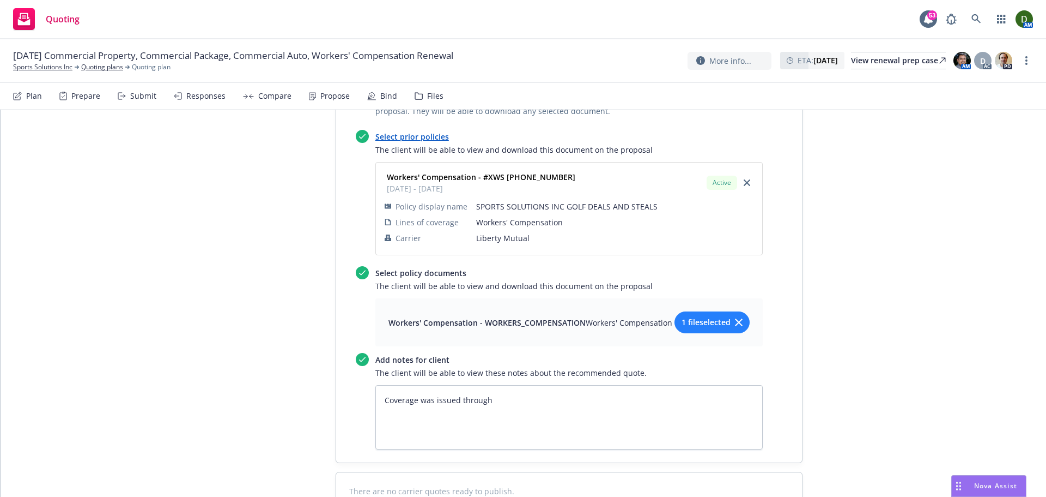
scroll to position [980, 0]
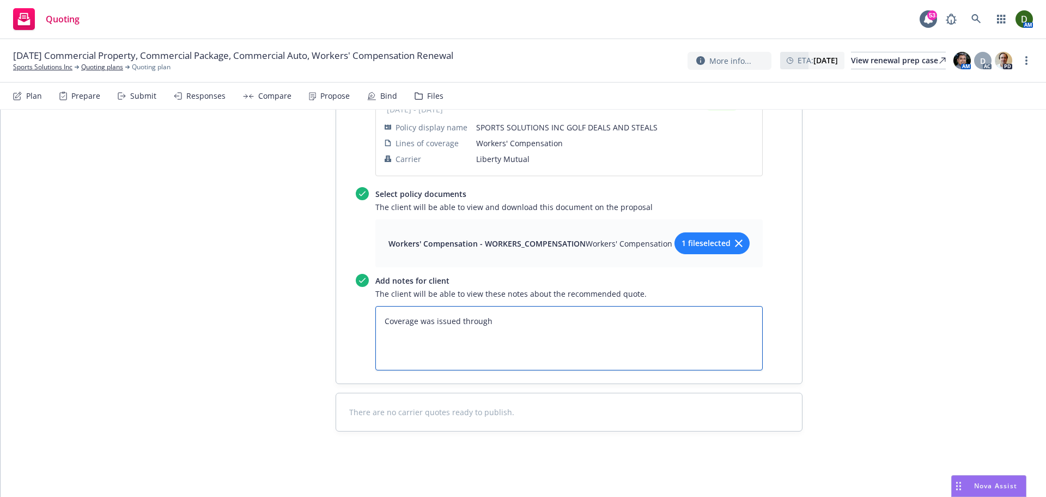
click at [523, 334] on textarea "Coverage was issued through" at bounding box center [570, 338] width 388 height 64
type textarea "Coverage was issued through"
type textarea "x"
type textarea "Coverage was issued through"
type textarea "x"
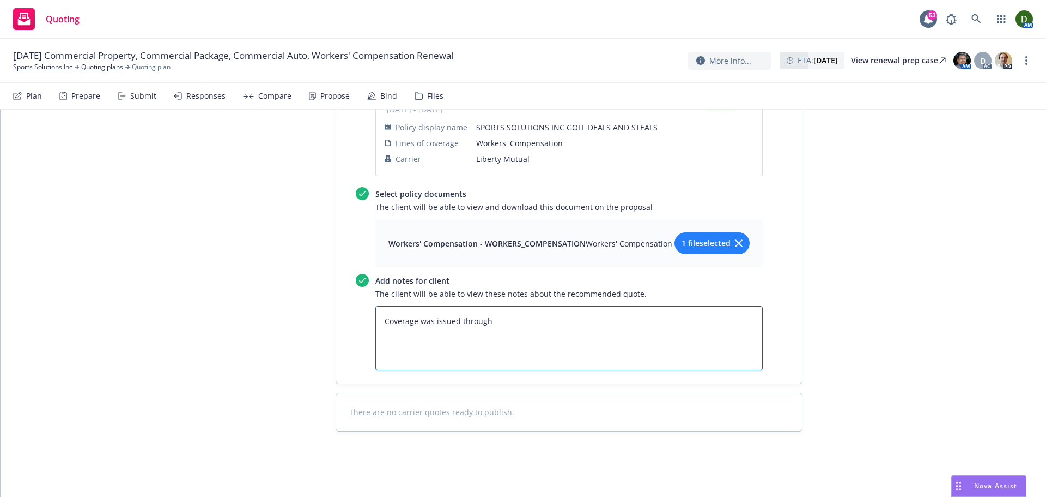
paste textarea "8018 Stores - Wholesale - NOC $347,094 $12.13"
type textarea "Coverage was issued through 8018 Stores - Wholesale - NOC $347,094 $12.13"
type textarea "x"
type textarea "Coverage was issued through 8018 Stores - Wholesale - NOC $347,094 $12.13"
type textarea "x"
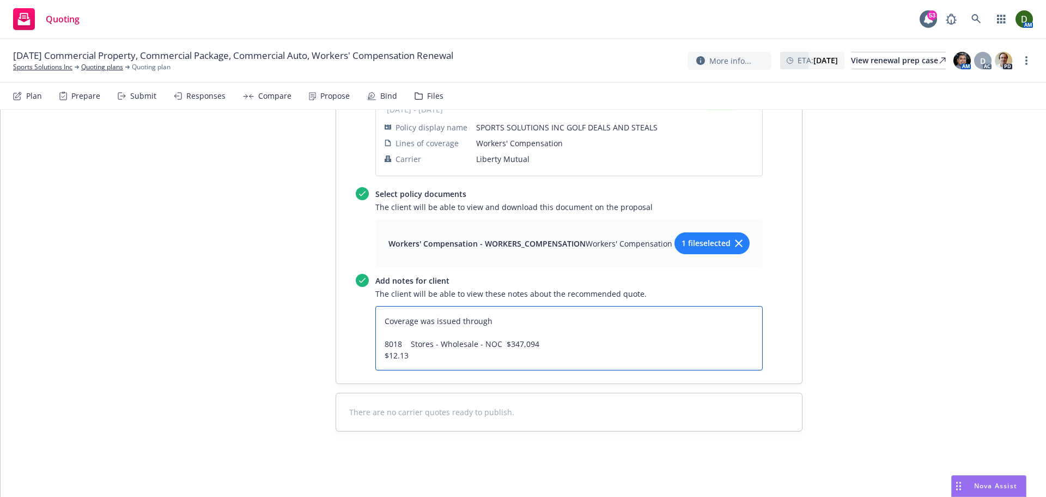
type textarea "Coverage was issued through 8018 Stores - Wholesale - NOC $347,094 R$12.13"
type textarea "x"
type textarea "Coverage was issued through 8018 Stores - Wholesale - NOC $347,094 Ra$12.13"
type textarea "x"
type textarea "Coverage was issued through 8018 Stores - Wholesale - NOC $347,094 Rat$12.13"
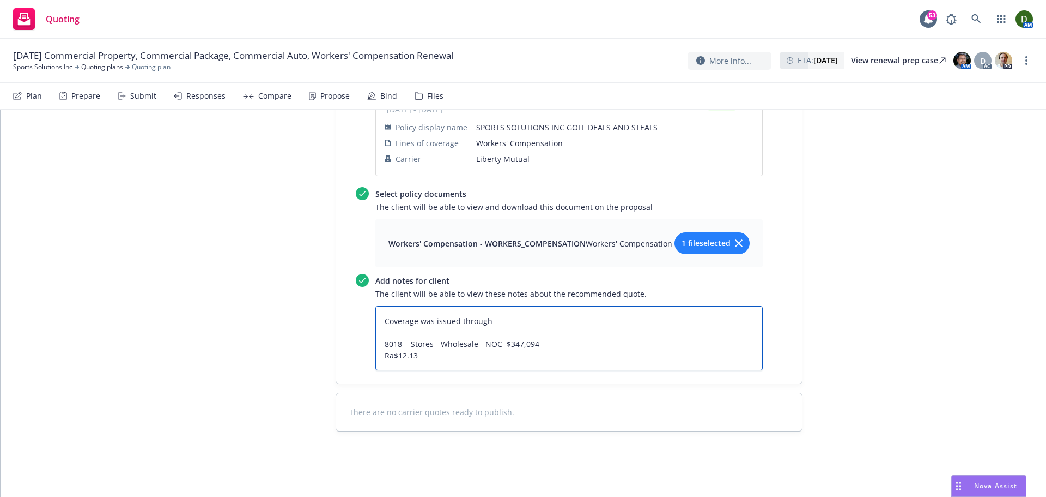
type textarea "x"
type textarea "Coverage was issued through 8018 Stores - Wholesale - NOC $347,094 Rate$12.13"
type textarea "x"
type textarea "Coverage was issued through 8018 Stores - Wholesale - NOC $347,094 Rate:$12.13"
type textarea "x"
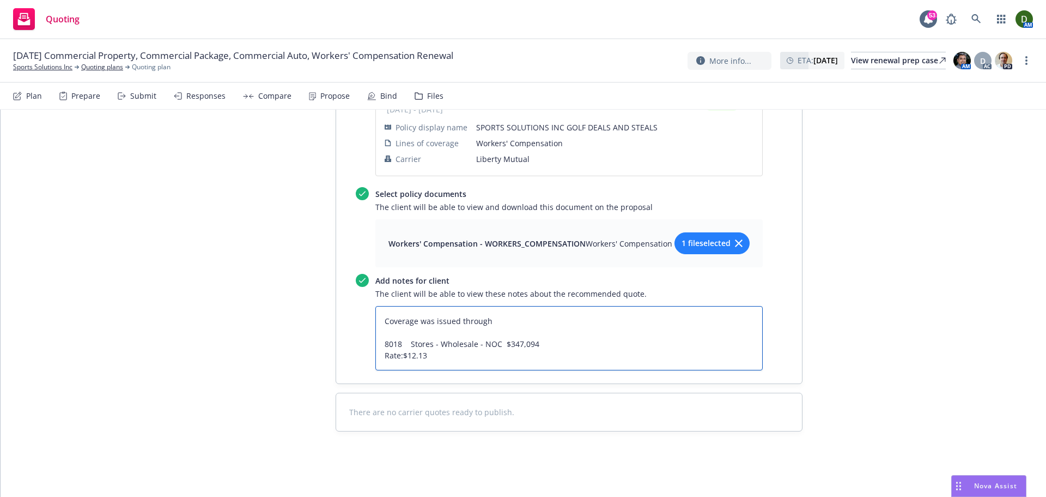
type textarea "Coverage was issued through 8018 Stores - Wholesale - NOC $347,094 Rate: $12.13"
type textarea "x"
type textarea "Coverage was issued through C8018 Stores - Wholesale - NOC $347,094 Rate: $12.13"
type textarea "x"
type textarea "Coverage was issued through CL8018 Stores - Wholesale - NOC $347,094 Rate: $12.…"
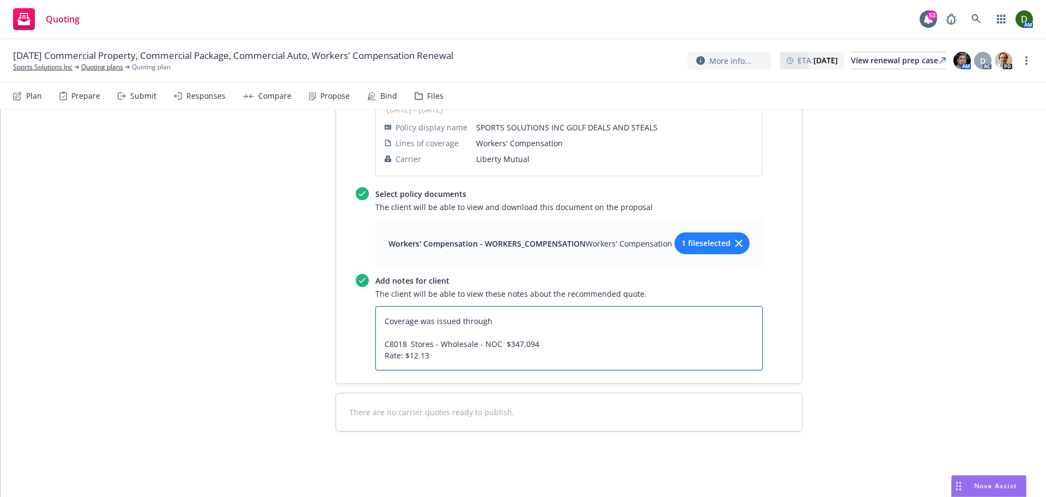
type textarea "x"
type textarea "Coverage was issued through CLa8018 Stores - Wholesale - NOC $347,094 Rate: $12…"
type textarea "x"
type textarea "Coverage was issued through CLas8018 Stores - Wholesale - NOC $347,094 Rate: $1…"
type textarea "x"
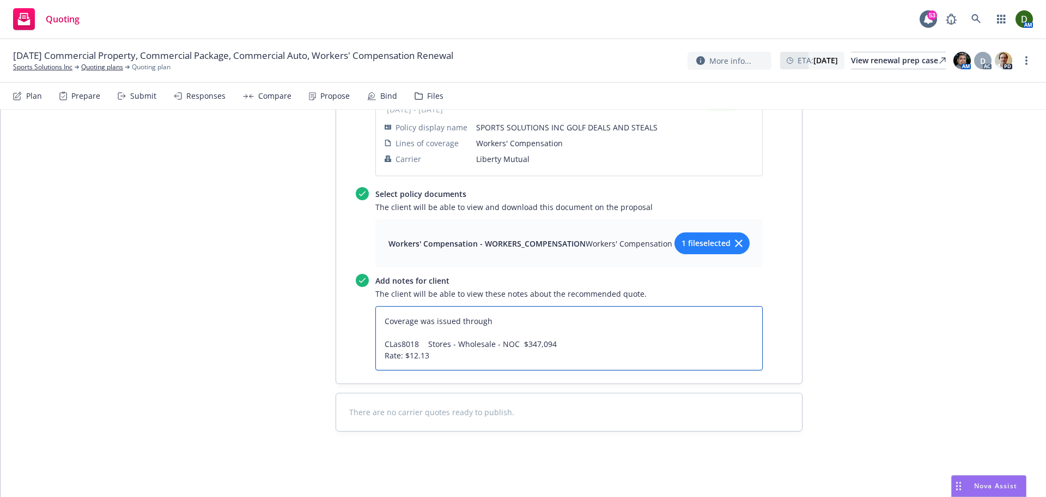
type textarea "Coverage was issued through CLass8018 Stores - Wholesale - NOC $347,094 Rate: $…"
type textarea "x"
type textarea "Coverage was issued through CLass 8018 Stores - Wholesale - NOC $347,094 Rate: …"
type textarea "x"
type textarea "Coverage was issued through CLass8018 Stores - Wholesale - NOC $347,094 Rate: $…"
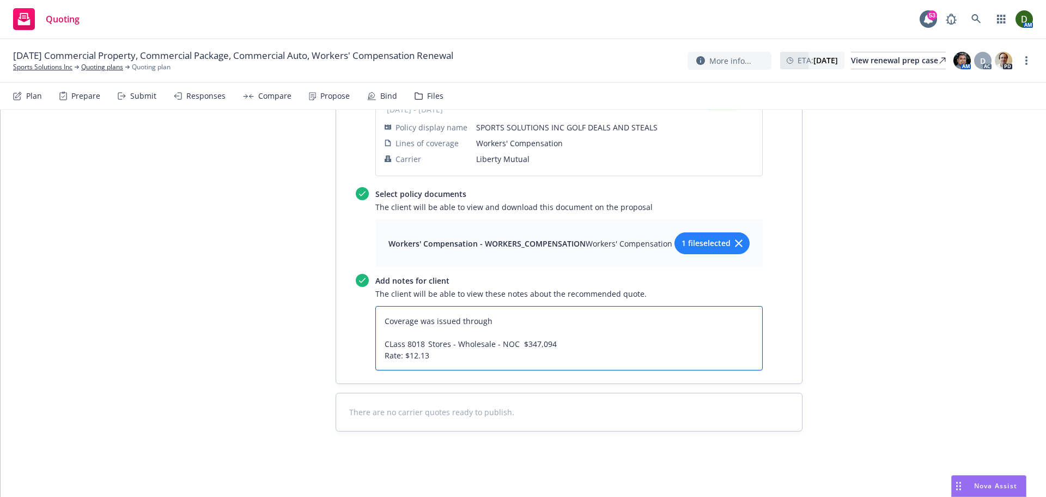
type textarea "x"
type textarea "Coverage was issued through CLas8018 Stores - Wholesale - NOC $347,094 Rate: $1…"
type textarea "x"
type textarea "Coverage was issued through CLa8018 Stores - Wholesale - NOC $347,094 Rate: $12…"
type textarea "x"
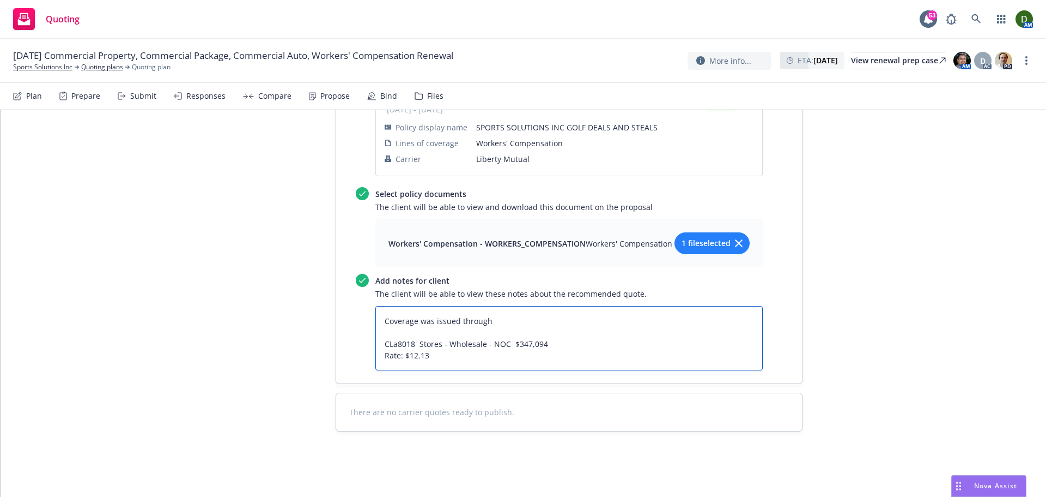
type textarea "Coverage was issued through CL8018 Stores - Wholesale - NOC $347,094 Rate: $12.…"
type textarea "x"
type textarea "Coverage was issued through C8018 Stores - Wholesale - NOC $347,094 Rate: $12.13"
type textarea "x"
type textarea "Coverage was issued through Cl8018 Stores - Wholesale - NOC $347,094 Rate: $12.…"
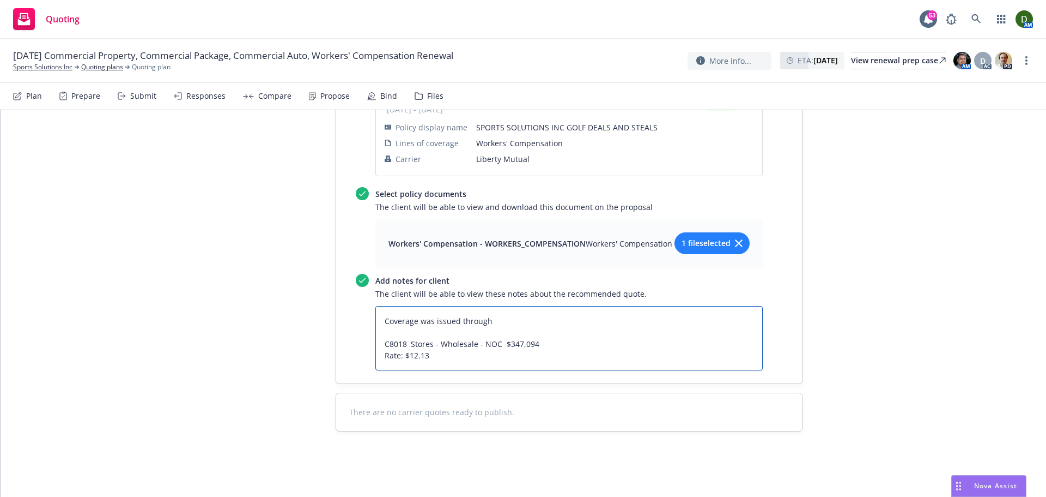
type textarea "x"
type textarea "Coverage was issued through Cla8018 Stores - Wholesale - NOC $347,094 Rate: $12…"
type textarea "x"
type textarea "Coverage was issued through Clas8018 Stores - Wholesale - NOC $347,094 Rate: $1…"
type textarea "x"
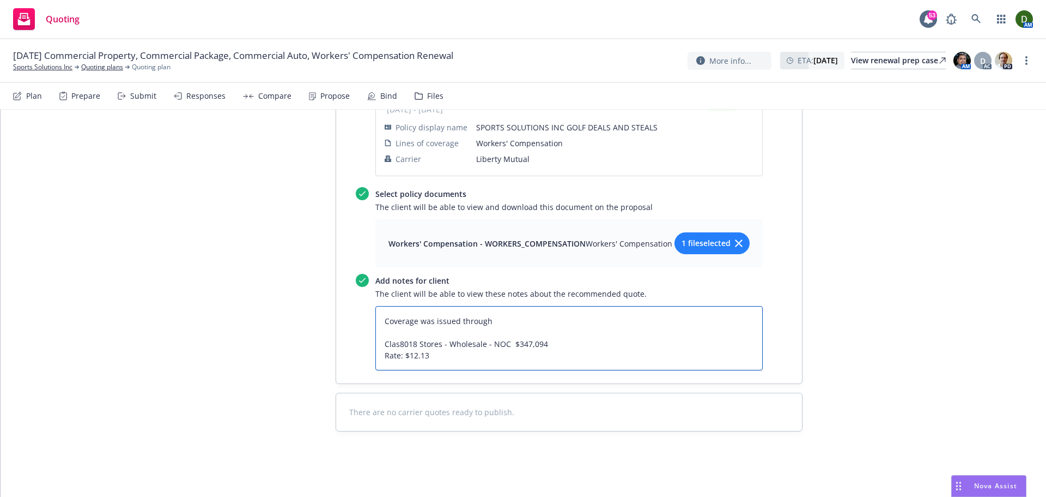
type textarea "Coverage was issued through Class8018 Stores - Wholesale - NOC $347,094 Rate: $…"
type textarea "x"
type textarea "Coverage was issued through Class 8018 Stores - Wholesale - NOC $347,094 Rate: …"
type textarea "x"
type textarea "Coverage was issued through Class c8018 Stores - Wholesale - NOC $347,094 Rate:…"
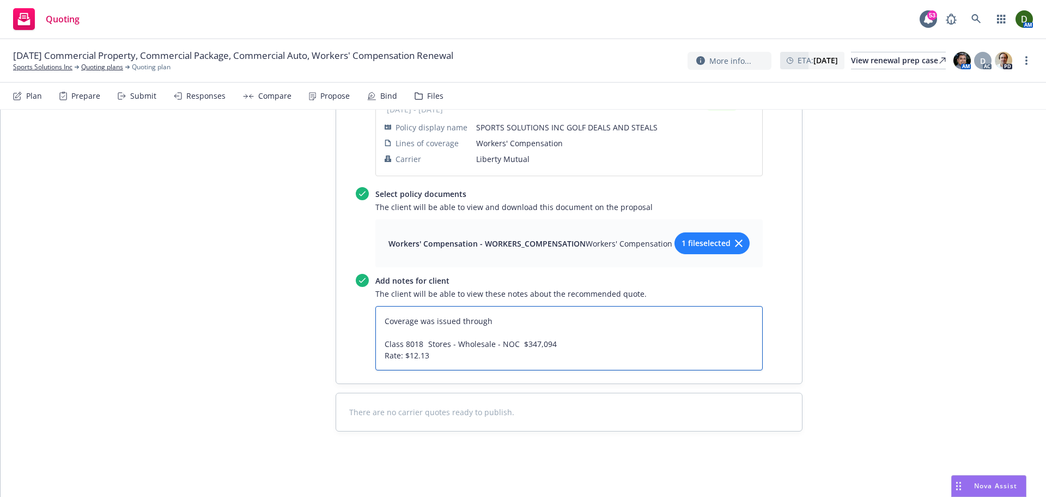
type textarea "x"
type textarea "Coverage was issued through Class co8018 Stores - Wholesale - NOC $347,094 Rate…"
type textarea "x"
type textarea "Coverage was issued through Class cod8018 Stores - Wholesale - NOC $347,094 Rat…"
type textarea "x"
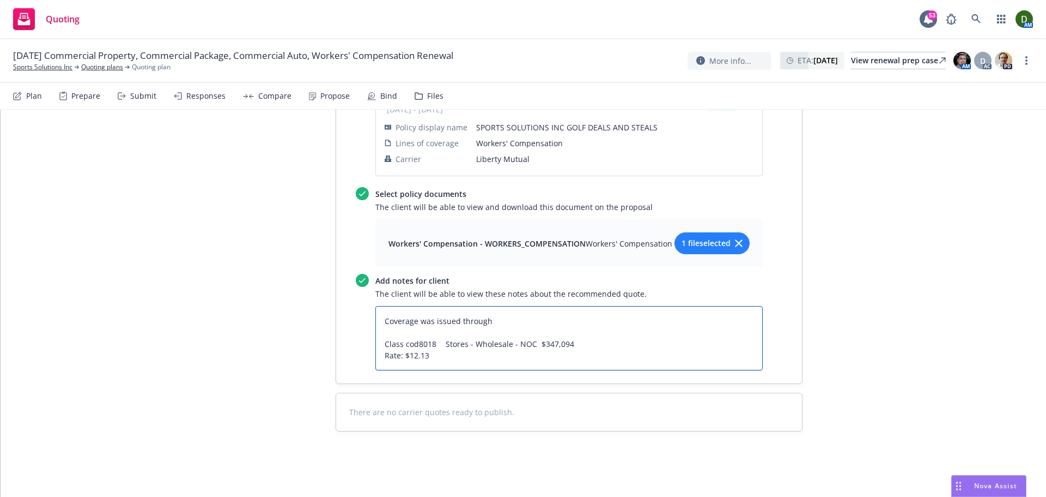
type textarea "Coverage was issued through Class code8018 Stores - Wholesale - NOC $347,094 Ra…"
type textarea "x"
type textarea "Coverage was issued through Class code:8018 Stores - Wholesale - NOC $347,094 R…"
type textarea "x"
type textarea "Coverage was issued through Class code: 8018 Stores - Wholesale - NOC $347,094 …"
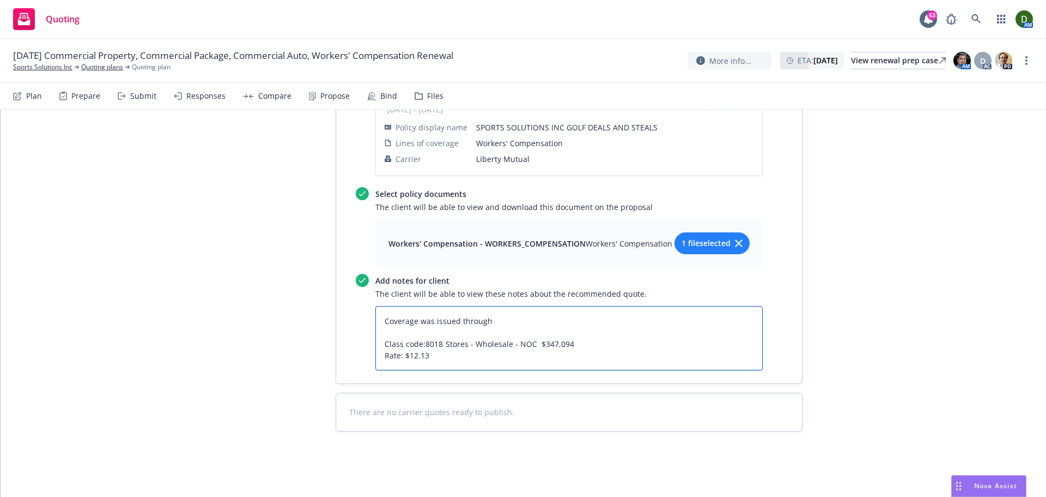
type textarea "x"
type textarea "Coverage was issued through Class code: 8018 Stores - Wholesale - NOC $347,094 …"
type textarea "x"
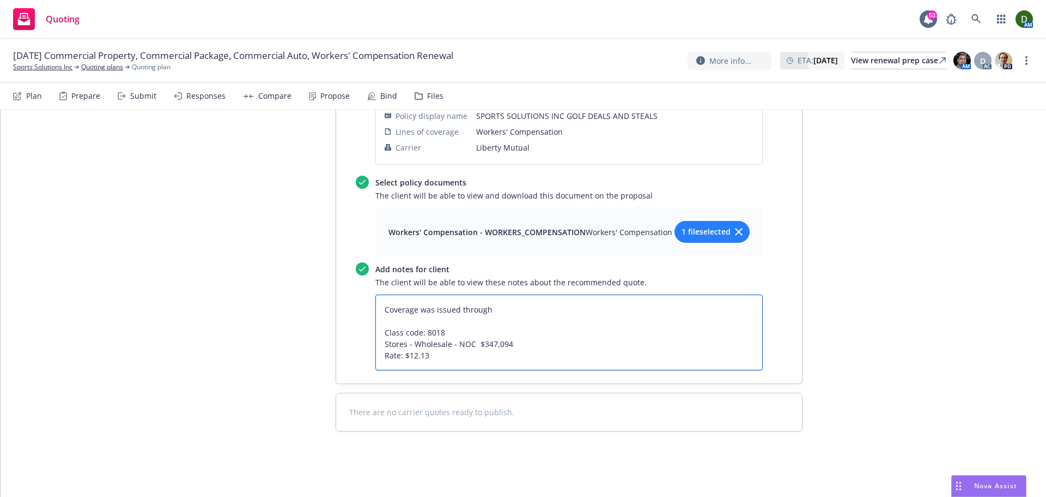
type textarea "Coverage was issued through Class code: 8018 DStores - Wholesale - NOC $347,094…"
type textarea "x"
type textarea "Coverage was issued through Class code: 8018 DeStores - Wholesale - NOC $347,09…"
type textarea "x"
type textarea "Coverage was issued through Class code: 8018 DesStores - Wholesale - NOC $347,0…"
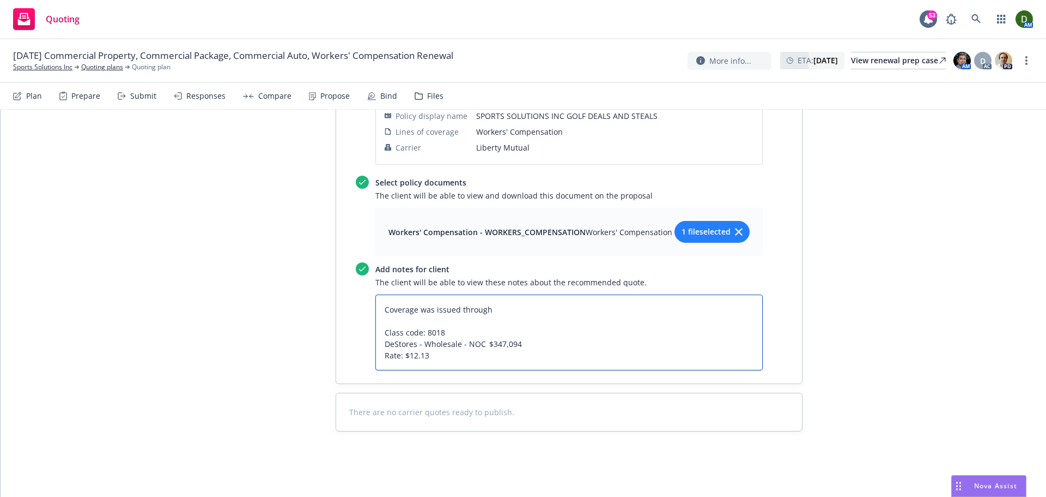
type textarea "x"
type textarea "Coverage was issued through Class code: 8018 DescStores - Wholesale - NOC $347,…"
type textarea "x"
type textarea "Coverage was issued through Class code: 8018 DescrStores - Wholesale - NOC $347…"
type textarea "x"
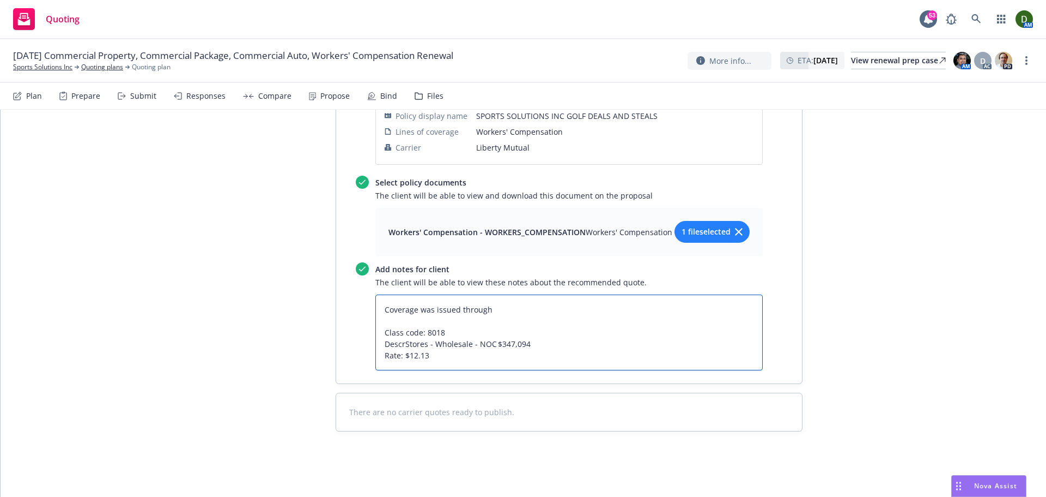
type textarea "Coverage was issued through Class code: 8018 DescriStores - Wholesale - NOC $34…"
type textarea "x"
type textarea "Coverage was issued through Class code: 8018 DescripStores - Wholesale - NOC $3…"
type textarea "x"
type textarea "Coverage was issued through Class code: 8018 DescriptStores - Wholesale - NOC $…"
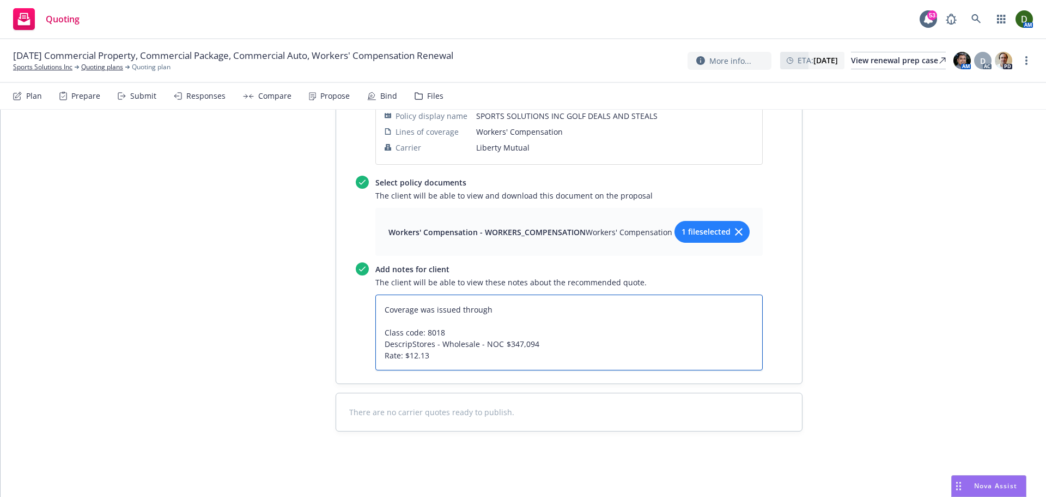
type textarea "x"
type textarea "Coverage was issued through Class code: 8018 DescriptiStores - Wholesale - NOC …"
type textarea "x"
type textarea "Coverage was issued through Class code: 8018 DescriptioStores - Wholesale - NOC…"
type textarea "x"
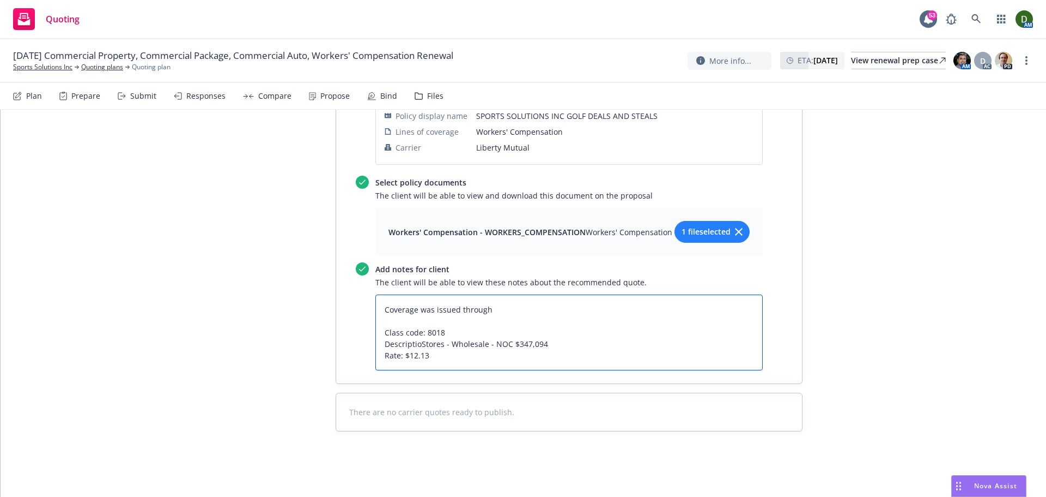
type textarea "Coverage was issued through Class code: 8018 DescriptionStores - Wholesale - NO…"
type textarea "x"
type textarea "Coverage was issued through Class code: 8018 Description:Stores - Wholesale - N…"
type textarea "x"
type textarea "Coverage was issued through Class code: 8018 Description: Stores - Wholesale - …"
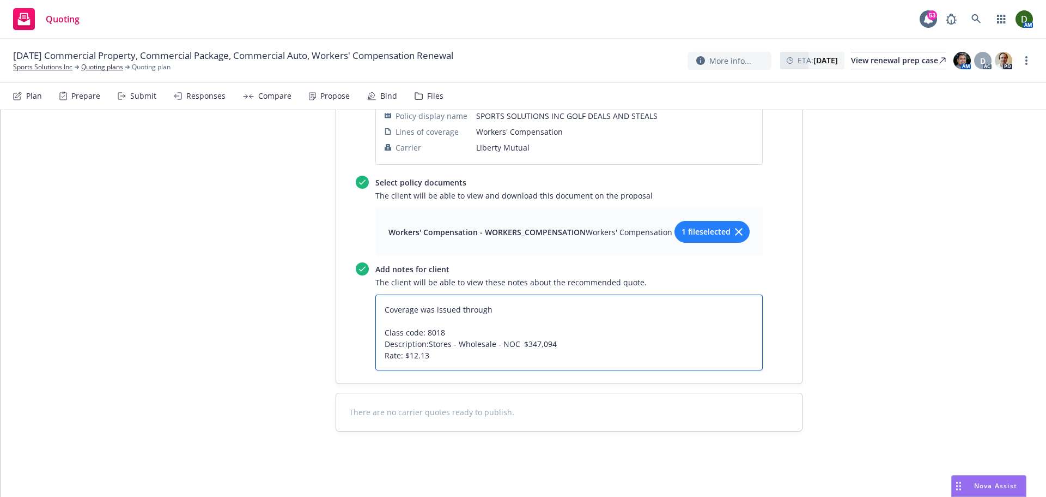
type textarea "x"
type textarea "Coverage was issued through Class code: 8018 Description: Stores - Wholesale - …"
type textarea "x"
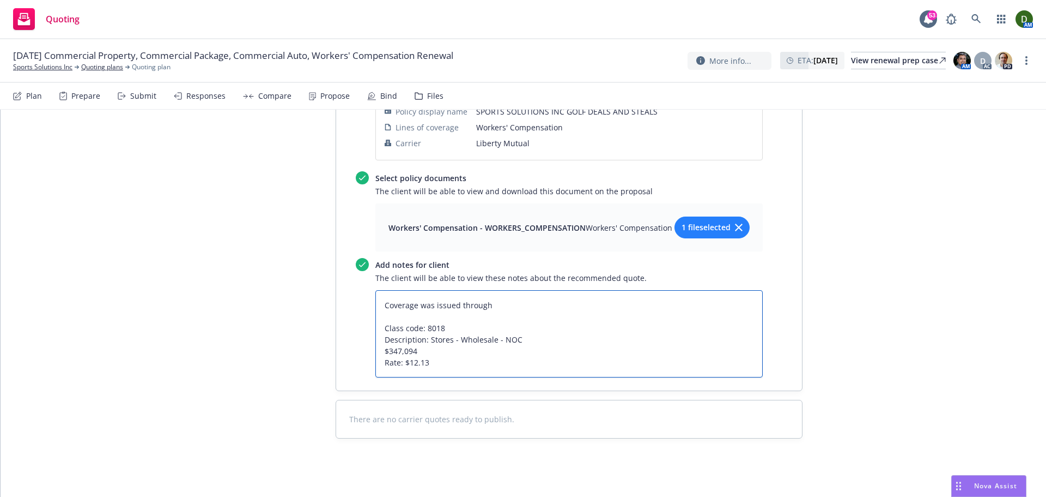
type textarea "Coverage was issued through Class code: 8018 Description: Stores - Wholesale - …"
type textarea "x"
type textarea "Coverage was issued through Class code: 8018 Description: Stores - Wholesale - …"
type textarea "x"
type textarea "Coverage was issued through Class code: 8018 Description: Stores - Wholesale - …"
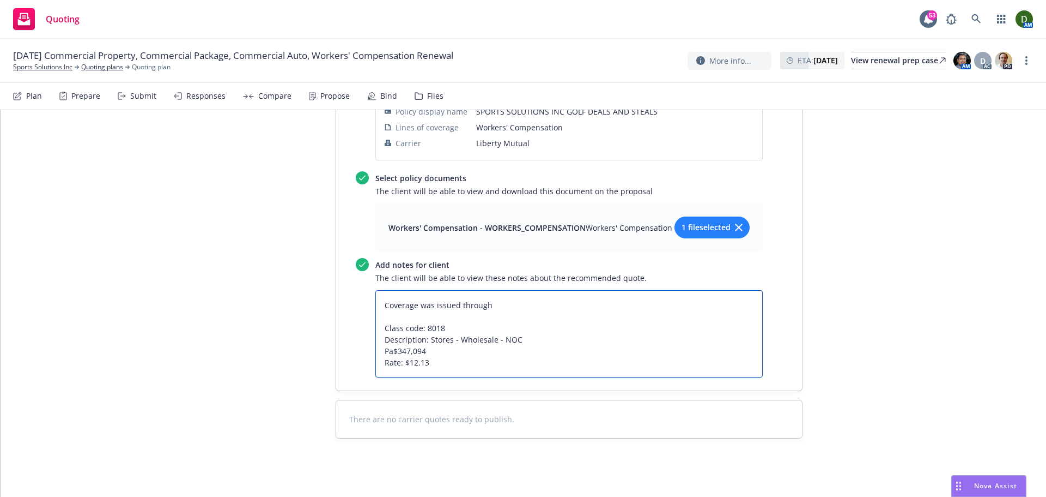
type textarea "x"
type textarea "Coverage was issued through Class code: 8018 Description: Stores - Wholesale - …"
type textarea "x"
type textarea "Coverage was issued through Class code: 8018 Description: Stores - Wholesale - …"
type textarea "x"
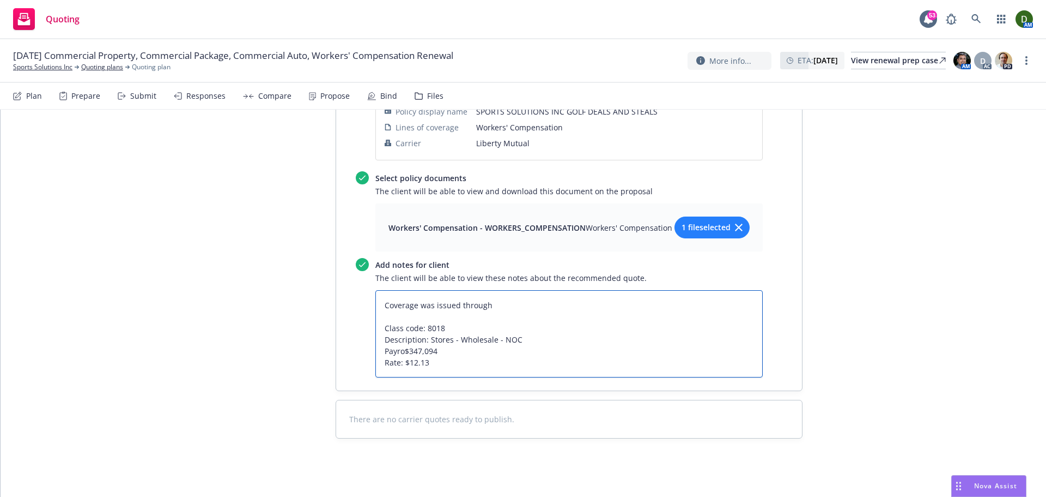
type textarea "Coverage was issued through Class code: 8018 Description: Stores - Wholesale - …"
type textarea "x"
type textarea "Coverage was issued through Class code: 8018 Description: Stores - Wholesale - …"
type textarea "x"
type textarea "Coverage was issued through Class code: 8018 Description: Stores - Wholesale - …"
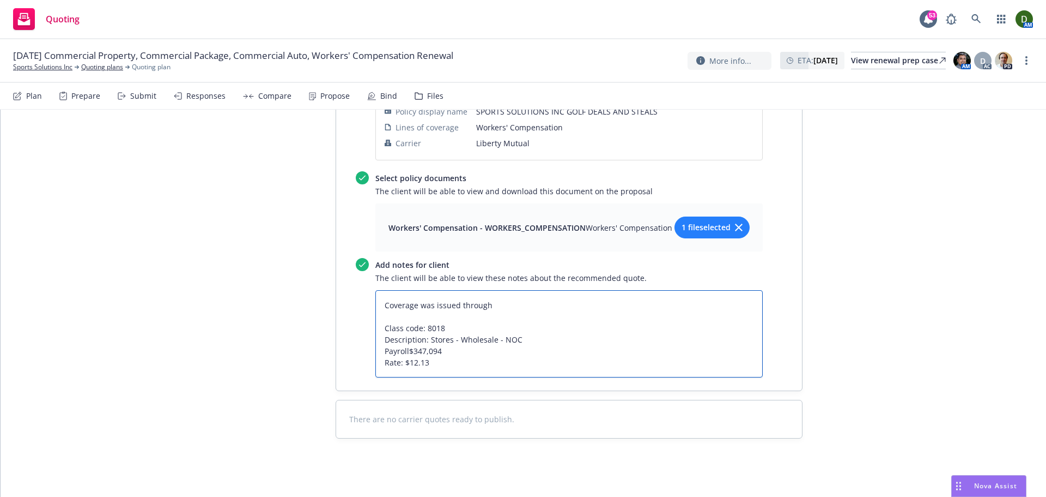
type textarea "x"
type textarea "Coverage was issued through Class code: 8018 Description: Stores - Wholesale - …"
type textarea "x"
type textarea "Coverage was issued through Class code: 8018 Description: Stores - Wholesale - …"
type textarea "x"
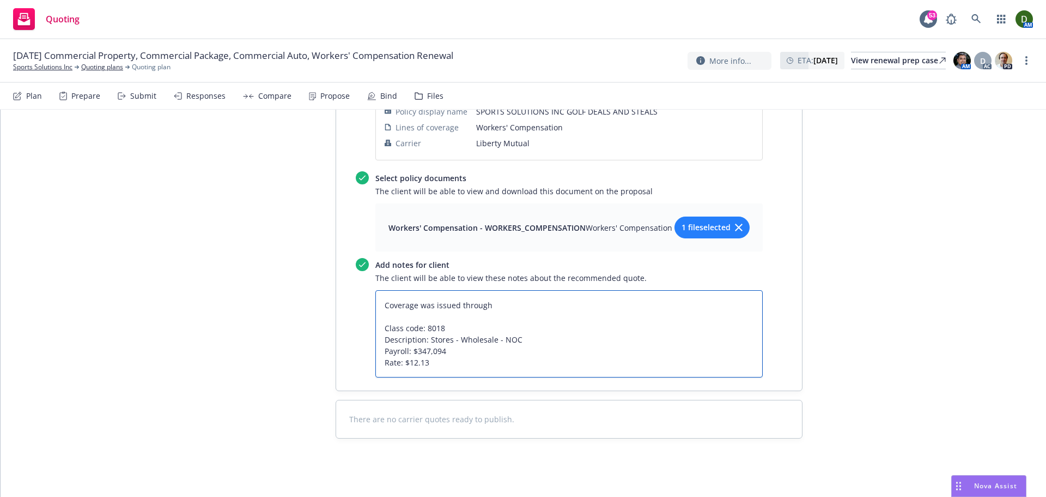
drag, startPoint x: 446, startPoint y: 391, endPoint x: 382, endPoint y: 345, distance: 79.7
click at [382, 345] on textarea "Coverage was issued through Class code: 8018 Description: Stores - Wholesale - …" at bounding box center [570, 333] width 388 height 87
click at [449, 374] on textarea "Coverage was issued through Class code: 8018 Description: Stores - Wholesale - …" at bounding box center [570, 333] width 388 height 87
type textarea "Coverage was issued through Class code: 8018 Description: Stores - Wholesale - …"
type textarea "x"
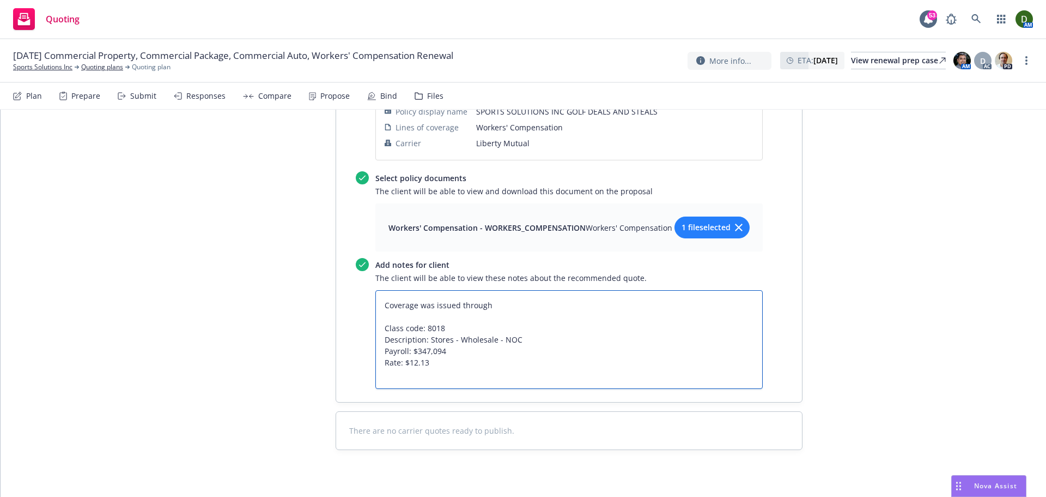
type textarea "Coverage was issued through Class code: 8018 Description: Stores - Wholesale - …"
type textarea "x"
paste textarea "Class code: 8018 Description: Stores - Wholesale - NOC Payroll: $347,094 Rate: …"
type textarea "Coverage was issued through Class code: 8018 Description: Stores - Wholesale - …"
type textarea "x"
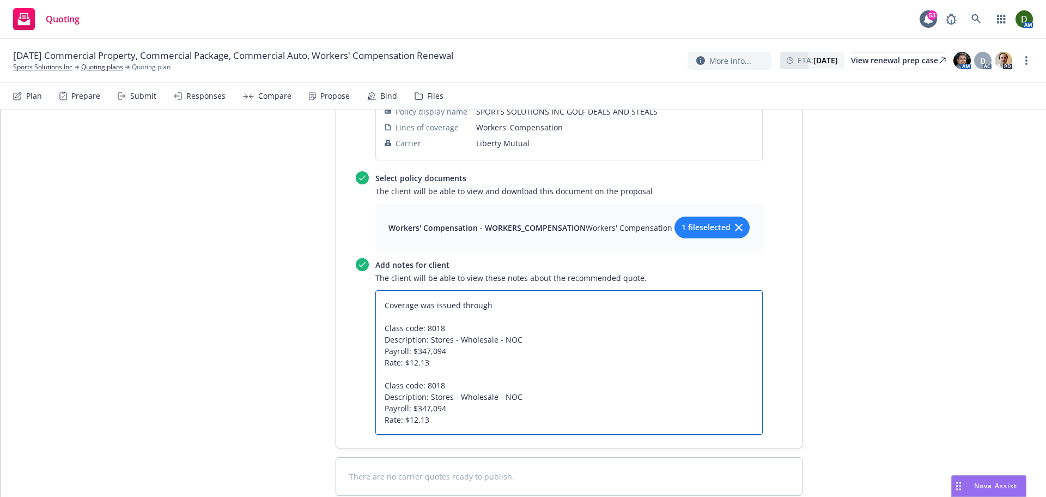
type textarea "Coverage was issued through Class code: 8018 Description: Stores - Wholesale - …"
type textarea "x"
drag, startPoint x: 425, startPoint y: 414, endPoint x: 518, endPoint y: 414, distance: 93.2
click at [518, 414] on textarea "Coverage was issued through Class code: 8018 Description: Stores - Wholesale - …" at bounding box center [570, 362] width 388 height 144
paste textarea "alespersons – Outside"
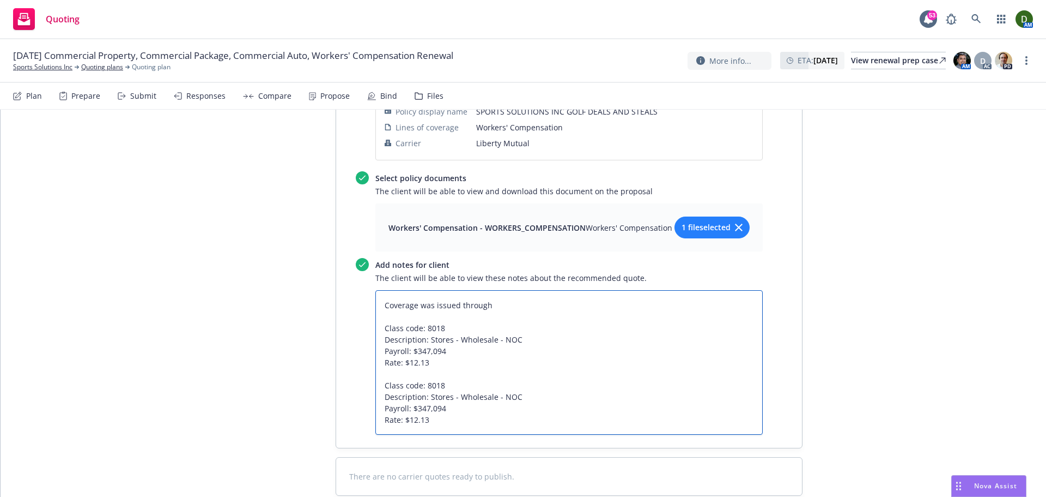
type textarea "Coverage was issued through Class code: 8018 Description: Stores - Wholesale - …"
type textarea "x"
click at [432, 400] on textarea "Coverage was issued through Class code: 8018 Description: Stores - Wholesale - …" at bounding box center [570, 362] width 388 height 144
paste textarea "742"
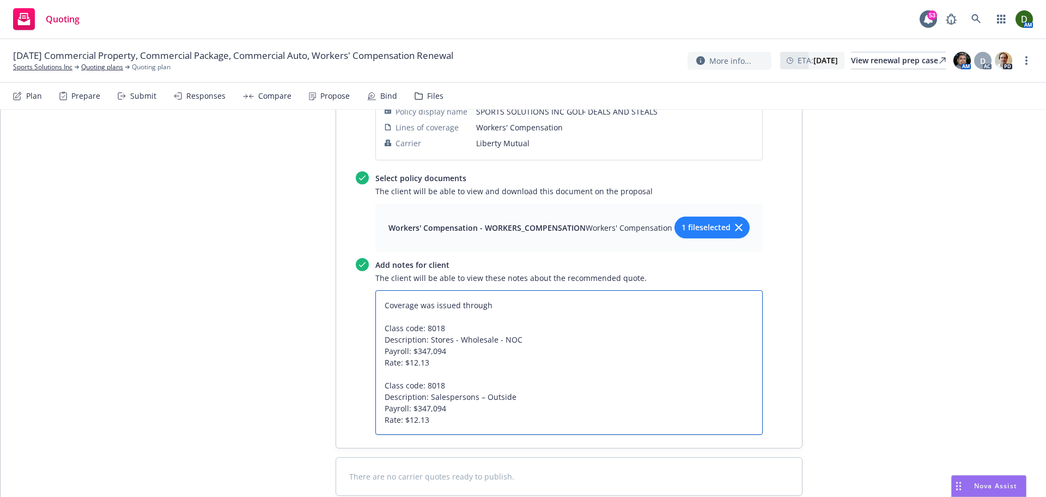
type textarea "Coverage was issued through Class code: 8018 Description: Stores - Wholesale - …"
type textarea "x"
drag, startPoint x: 450, startPoint y: 421, endPoint x: 409, endPoint y: 421, distance: 40.9
click at [409, 421] on textarea "Coverage was issued through Class code: 8018 Description: Stores - Wholesale - …" at bounding box center [570, 362] width 388 height 144
paste textarea "If Any"
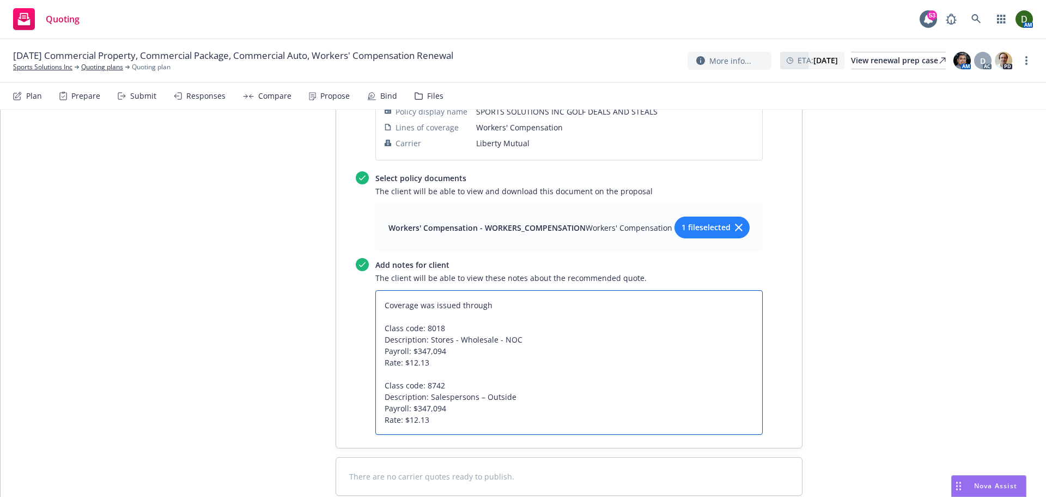
type textarea "Coverage was issued through Class code: 8018 Description: Stores - Wholesale - …"
type textarea "x"
drag, startPoint x: 428, startPoint y: 437, endPoint x: 402, endPoint y: 433, distance: 25.9
click at [402, 433] on textarea "Coverage was issued through Class code: 8018 Description: Stores - Wholesale - …" at bounding box center [570, 362] width 388 height 144
paste textarea "0.65"
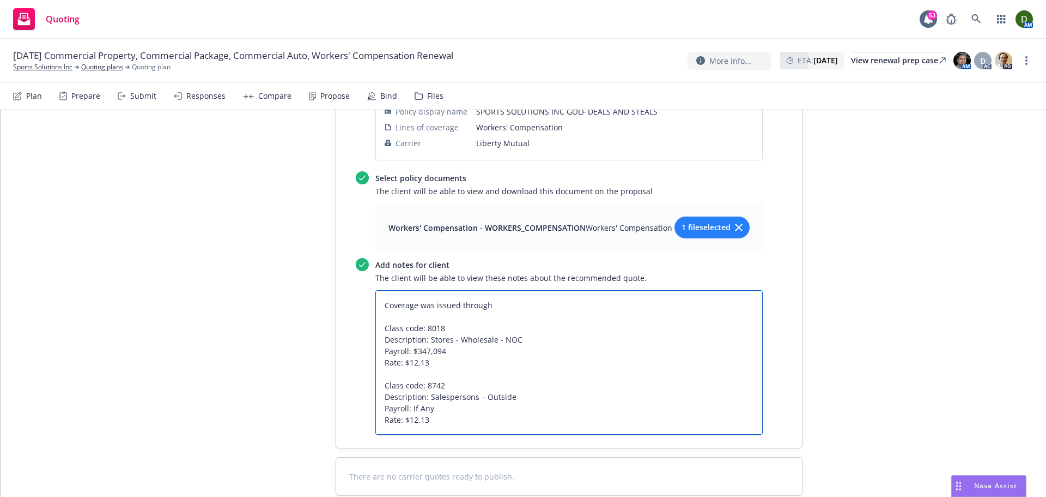
type textarea "Coverage was issued through Class code: 8018 Description: Stores - Wholesale - …"
type textarea "x"
drag, startPoint x: 488, startPoint y: 437, endPoint x: 333, endPoint y: 395, distance: 160.9
click at [336, 395] on div "Recommended quote This quote and the selected files will be shown to the client…" at bounding box center [569, 29] width 466 height 838
click at [481, 432] on textarea "Coverage was issued through Class code: 8018 Description: Stores - Wholesale - …" at bounding box center [570, 362] width 388 height 144
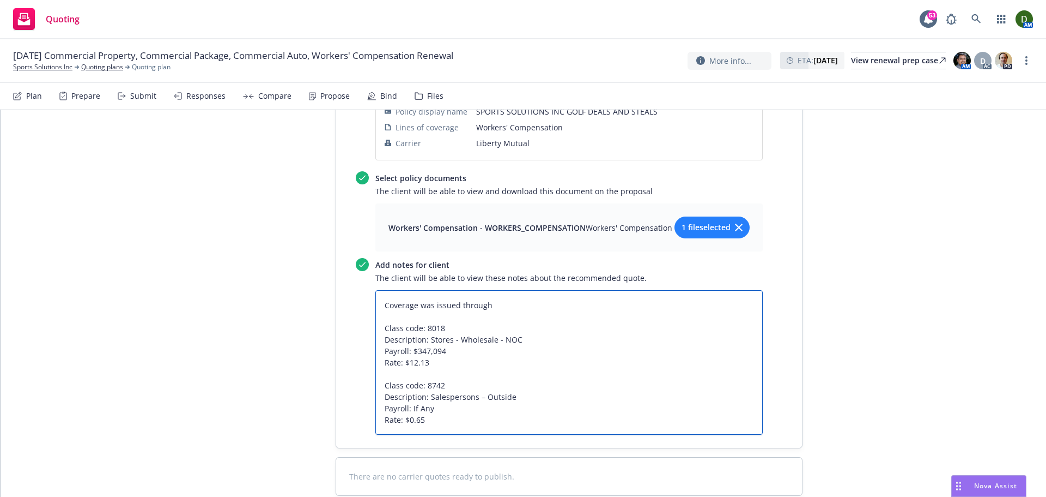
type textarea "Coverage was issued through Class code: 8018 Description: Stores - Wholesale - …"
type textarea "x"
type textarea "Coverage was issued through Class code: 8018 Description: Stores - Wholesale - …"
type textarea "x"
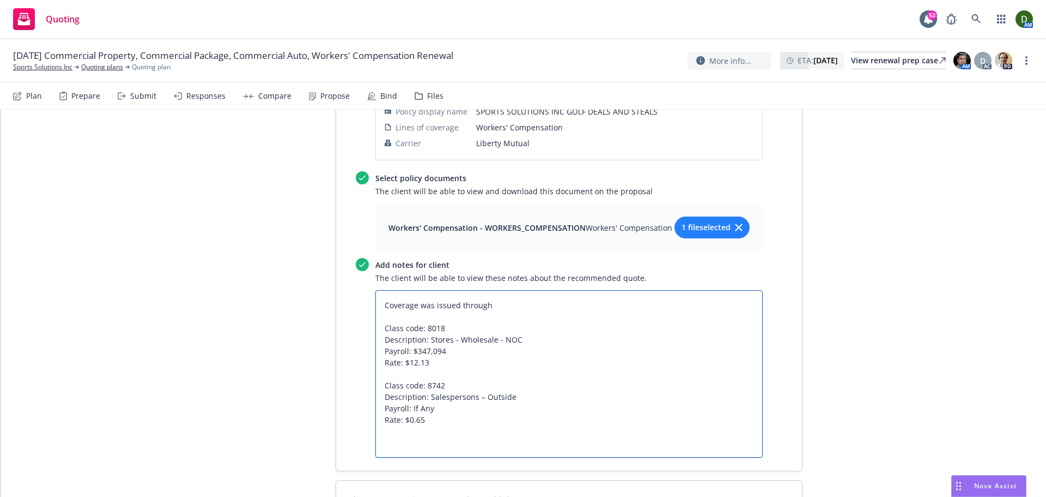
paste textarea "Class code: 8742 Description: Salespersons – Outside Payroll: If Any Rate: $0.65"
type textarea "Coverage was issued through Class code: 8018 Description: Stores - Wholesale - …"
type textarea "x"
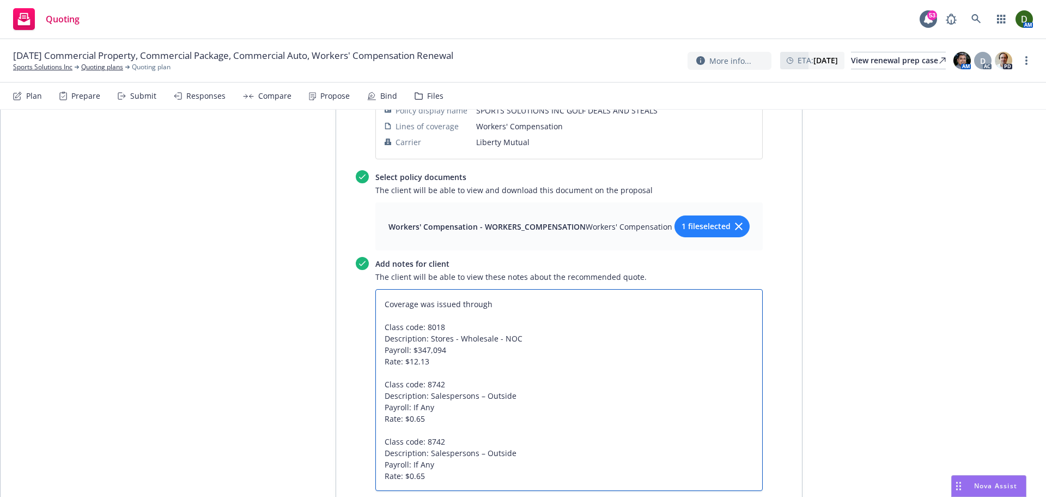
click at [431, 457] on textarea "Coverage was issued through Class code: 8018 Description: Stores - Wholesale - …" at bounding box center [570, 390] width 388 height 202
paste textarea "810"
type textarea "Coverage was issued through Class code: 8018 Description: Stores - Wholesale - …"
type textarea "x"
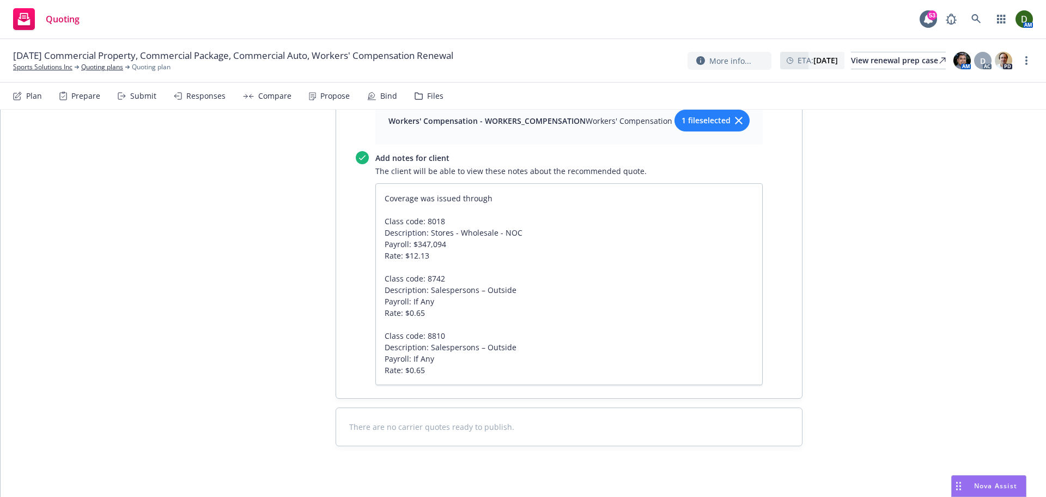
scroll to position [1090, 0]
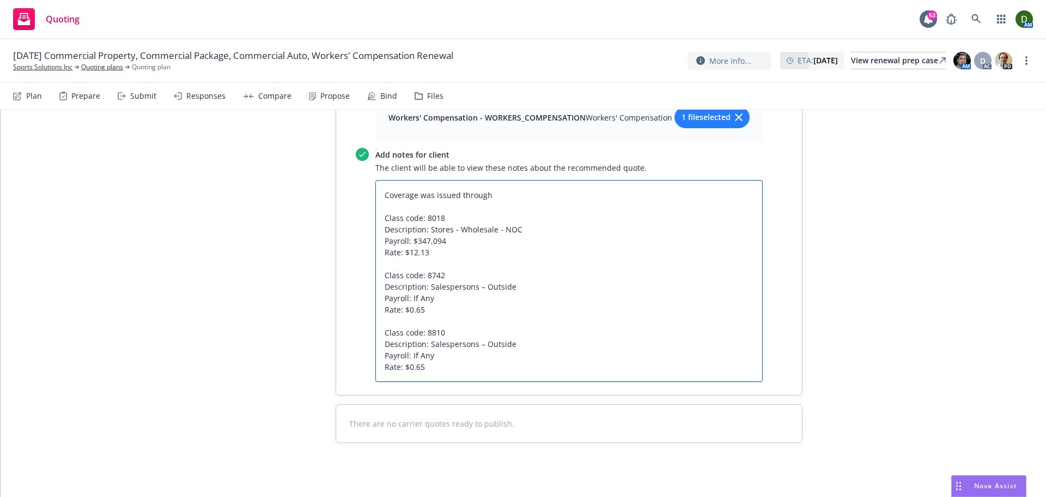
drag, startPoint x: 524, startPoint y: 354, endPoint x: 425, endPoint y: 357, distance: 99.8
click at [428, 353] on textarea "Coverage was issued through Class code: 8018 Description: Stores - Wholesale - …" at bounding box center [570, 281] width 388 height 202
click at [425, 359] on textarea "Coverage was issued through Class code: 8018 Description: Stores - Wholesale - …" at bounding box center [570, 281] width 388 height 202
drag, startPoint x: 425, startPoint y: 359, endPoint x: 535, endPoint y: 359, distance: 110.6
click at [535, 359] on textarea "Coverage was issued through Class code: 8018 Description: Stores - Wholesale - …" at bounding box center [570, 281] width 388 height 202
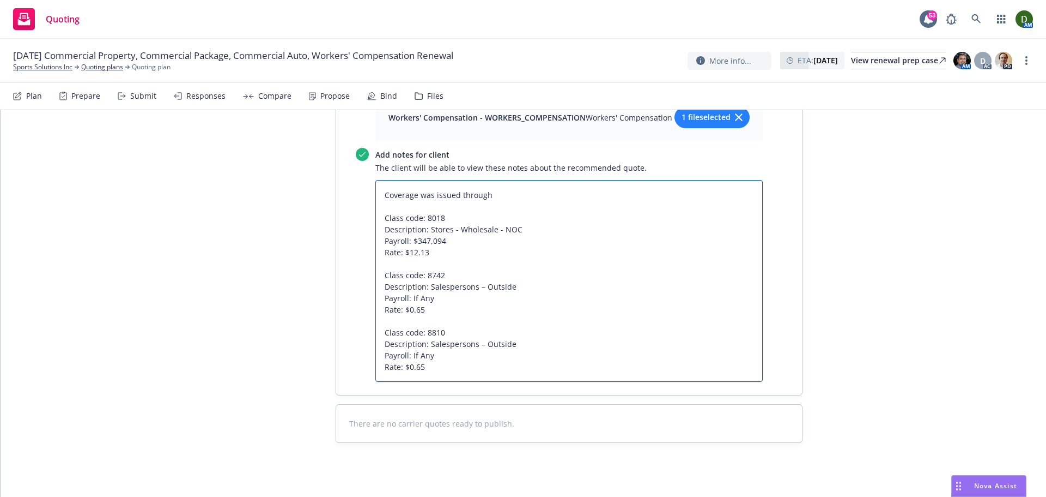
paste textarea "Clerical, N.O.C."
type textarea "Coverage was issued through Class code: 8018 Description: Stores - Wholesale - …"
type textarea "x"
type textarea "Coverage was issued through Class code: 8018 Description: Stores - Wholesale - …"
type textarea "x"
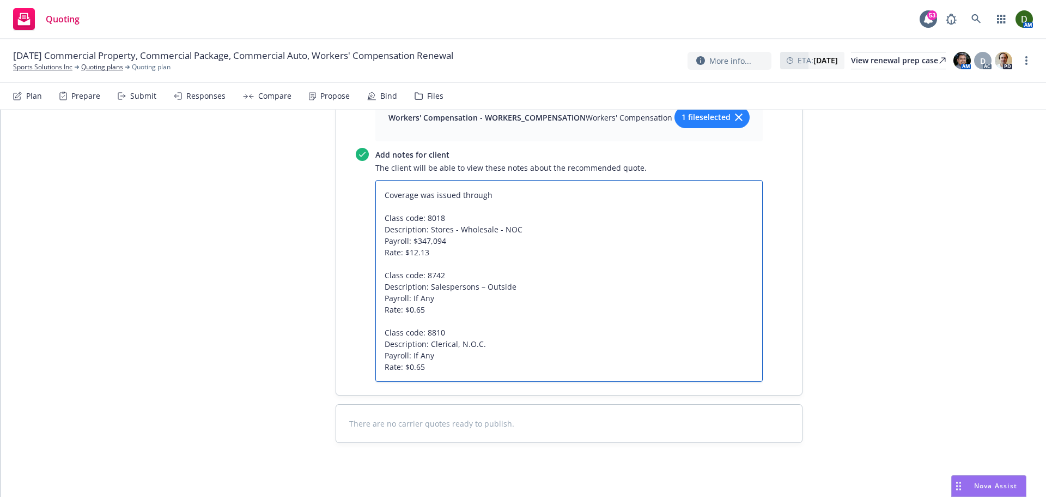
drag, startPoint x: 450, startPoint y: 372, endPoint x: 413, endPoint y: 370, distance: 37.7
click at [408, 369] on textarea "Coverage was issued through Class code: 8018 Description: Stores - Wholesale - …" at bounding box center [570, 281] width 388 height 202
paste textarea "$218,933"
type textarea "Coverage was issued through Class code: 8018 Description: Stores - Wholesale - …"
type textarea "x"
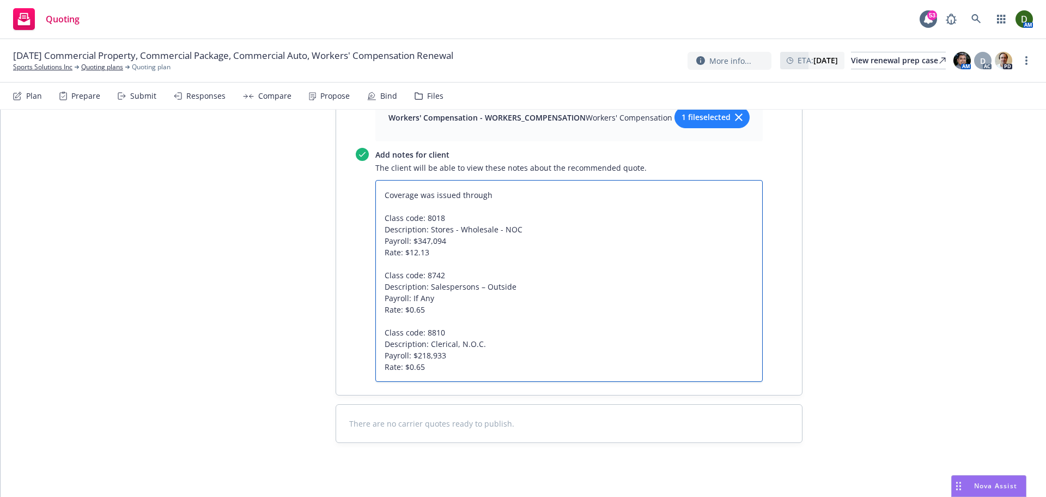
drag, startPoint x: 437, startPoint y: 380, endPoint x: 402, endPoint y: 382, distance: 34.9
click at [402, 382] on textarea "Coverage was issued through Class code: 8018 Description: Stores - Wholesale - …" at bounding box center [570, 281] width 388 height 202
paste textarea "$0.47"
type textarea "Coverage was issued through Class code: 8018 Description: Stores - Wholesale - …"
type textarea "x"
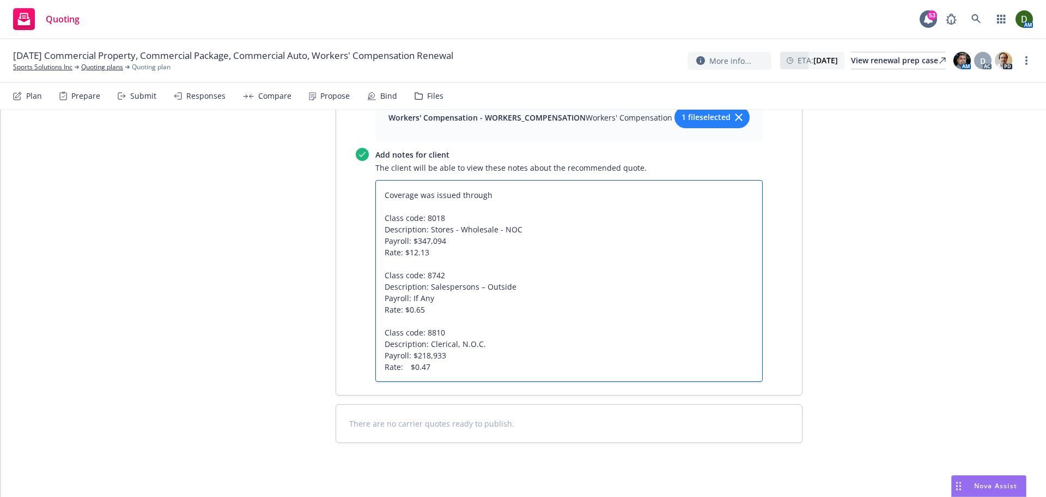
click at [405, 380] on textarea "Coverage was issued through Class code: 8018 Description: Stores - Wholesale - …" at bounding box center [570, 281] width 388 height 202
type textarea "Coverage was issued through Class code: 8018 Description: Stores - Wholesale - …"
drag, startPoint x: 471, startPoint y: 399, endPoint x: 415, endPoint y: 389, distance: 56.5
click at [445, 382] on textarea "Coverage was issued through Class code: 8018 Description: Stores - Wholesale - …" at bounding box center [570, 281] width 388 height 202
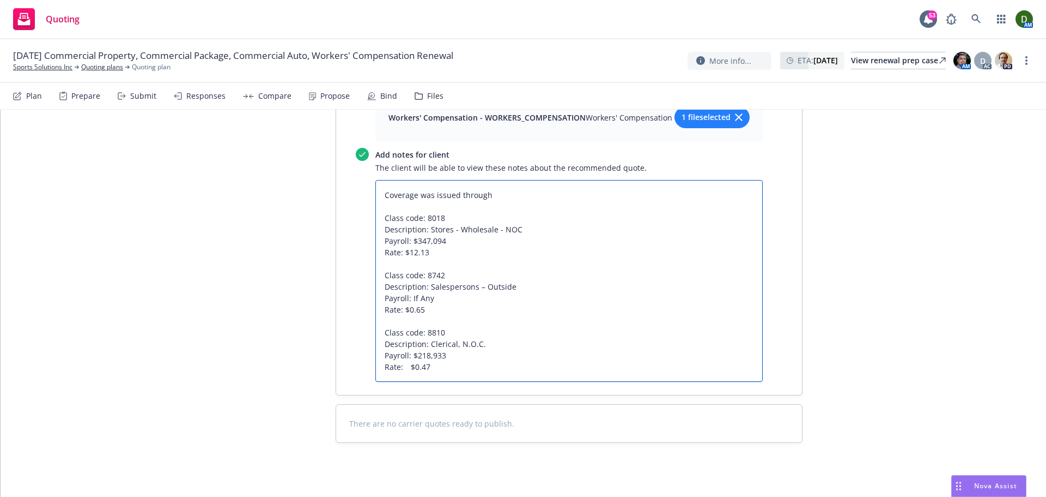
drag, startPoint x: 449, startPoint y: 388, endPoint x: 365, endPoint y: 237, distance: 172.0
click at [365, 237] on div "Add notes for client The client will be able to view these notes about the reco…" at bounding box center [559, 265] width 407 height 234
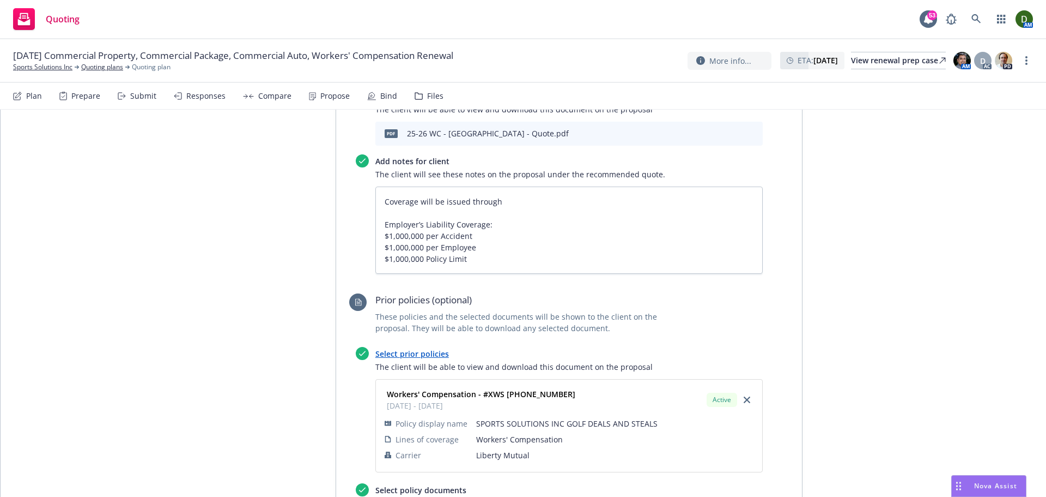
scroll to position [600, 0]
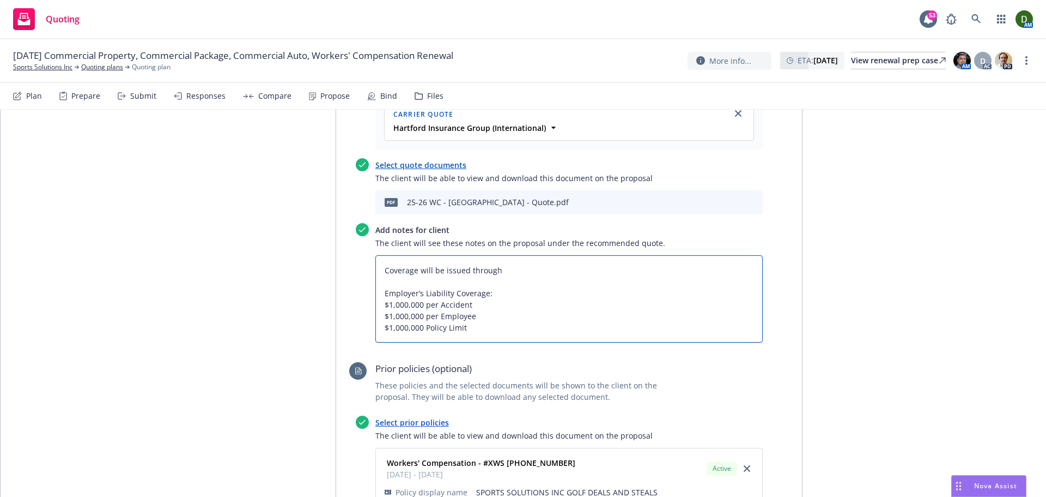
click at [515, 342] on textarea "Coverage will be issued through Employer’s Liability Coverage: $1,000,000 per A…" at bounding box center [570, 298] width 388 height 87
type textarea "Coverage will be issued through Employer’s Liability Coverage: $1,000,000 per A…"
type textarea "x"
type textarea "Coverage will be issued through Employer’s Liability Coverage: $1,000,000 per A…"
type textarea "x"
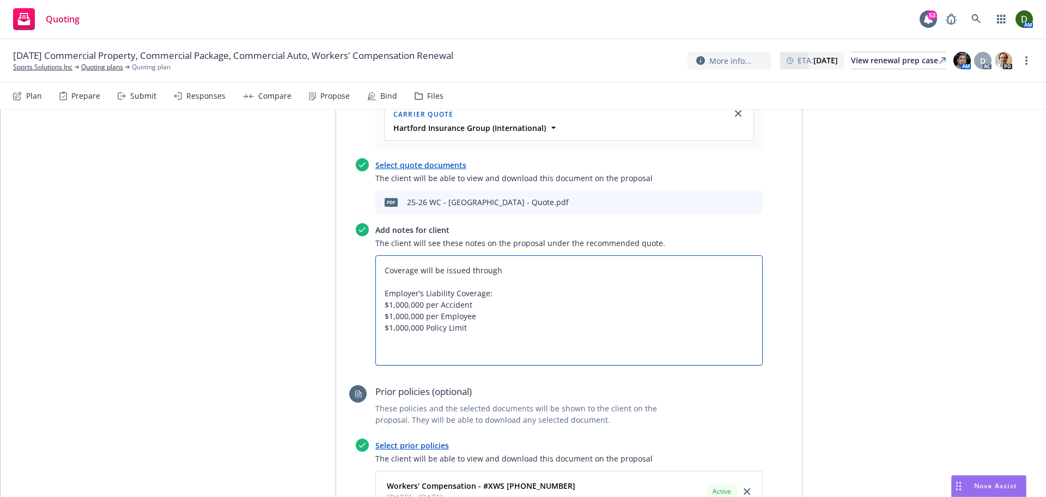
paste textarea "Class code: 8018 Description: Stores - Wholesale - NOC Payroll: $347,094 Rate: …"
type textarea "Coverage will be issued through Employer’s Liability Coverage: $1,000,000 per A…"
type textarea "x"
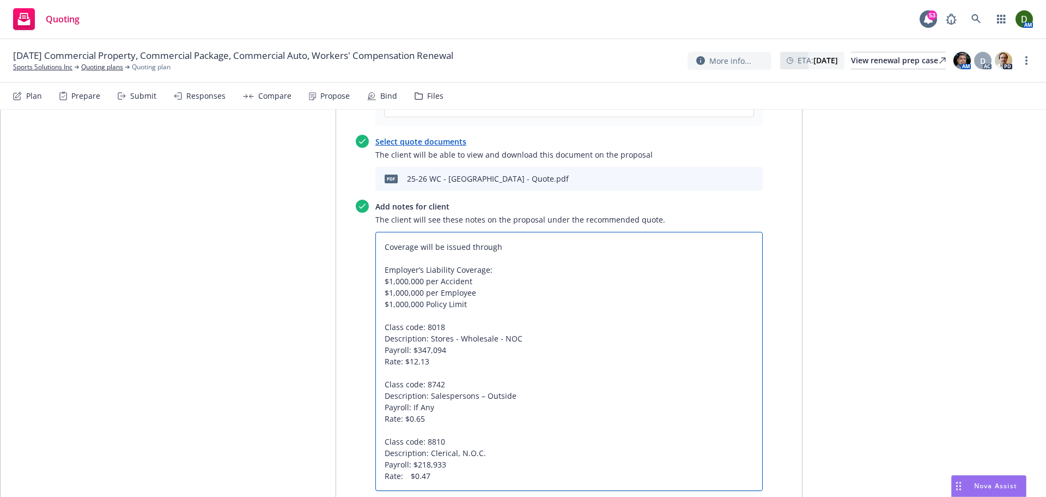
drag, startPoint x: 445, startPoint y: 367, endPoint x: 411, endPoint y: 361, distance: 34.4
click at [411, 361] on textarea "Coverage will be issued through Employer’s Liability Coverage: $1,000,000 per A…" at bounding box center [570, 361] width 388 height 259
paste textarea "429,429"
type textarea "Coverage will be issued through Employer’s Liability Coverage: $1,000,000 per A…"
type textarea "x"
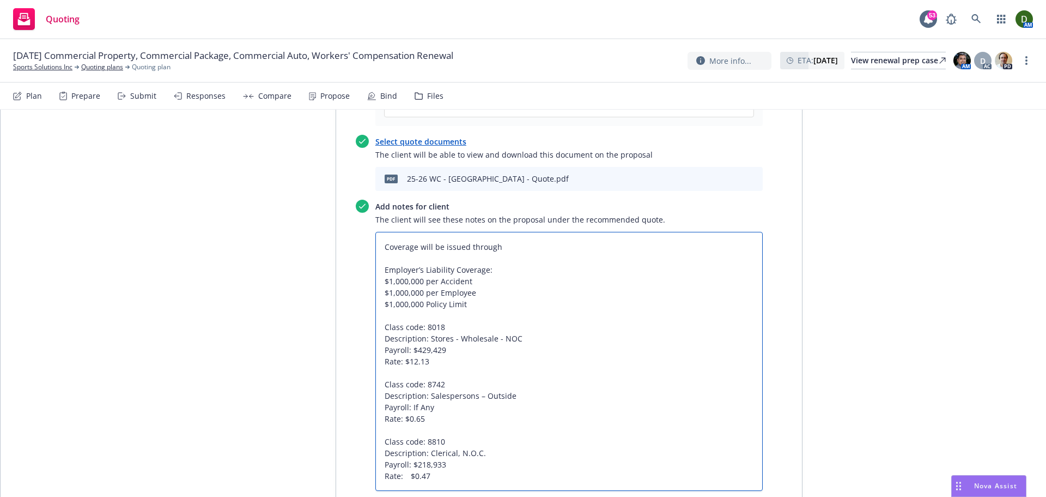
drag, startPoint x: 428, startPoint y: 375, endPoint x: 401, endPoint y: 379, distance: 27.0
click at [401, 379] on textarea "Coverage will be issued through Employer’s Liability Coverage: $1,000,000 per A…" at bounding box center [570, 361] width 388 height 259
paste textarea "$8.19"
type textarea "Coverage will be issued through Employer’s Liability Coverage: $1,000,000 per A…"
type textarea "x"
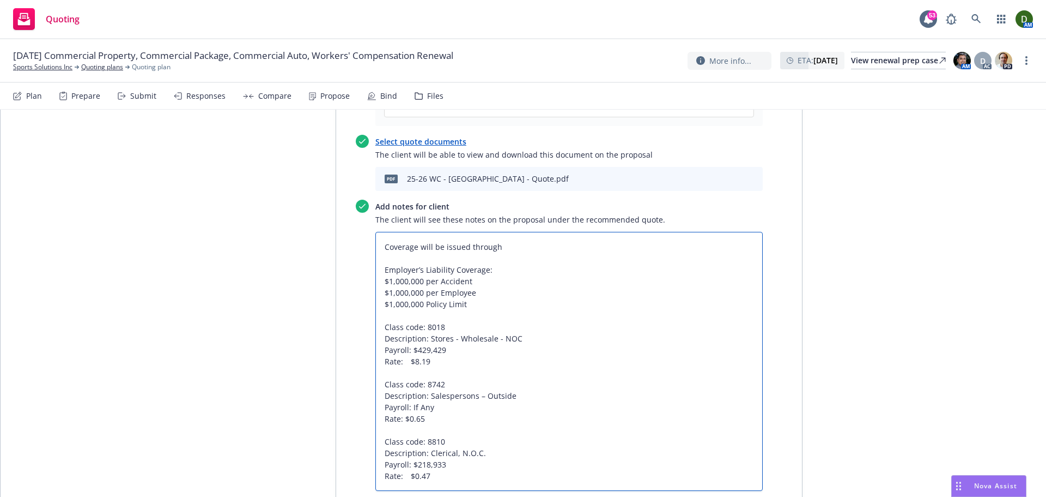
click at [401, 382] on textarea "Coverage will be issued through Employer’s Liability Coverage: $1,000,000 per A…" at bounding box center [570, 361] width 388 height 259
type textarea "Coverage will be issued through Employer’s Liability Coverage: $1,000,000 per A…"
type textarea "x"
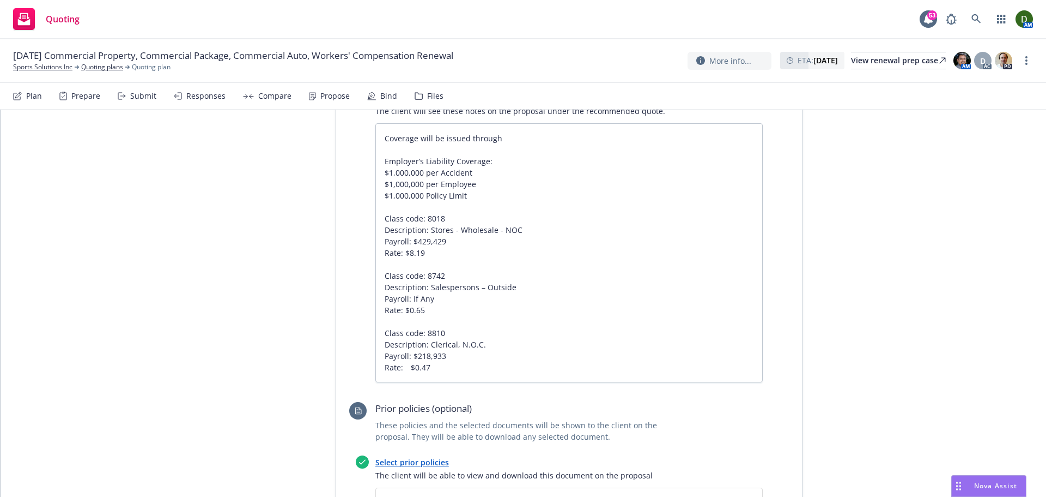
scroll to position [732, 0]
drag, startPoint x: 438, startPoint y: 313, endPoint x: 410, endPoint y: 316, distance: 27.9
click at [410, 316] on textarea "Coverage will be issued through Employer’s Liability Coverage: $1,000,000 per A…" at bounding box center [570, 252] width 388 height 259
paste textarea "$273,022"
type textarea "Coverage will be issued through Employer’s Liability Coverage: $1,000,000 per A…"
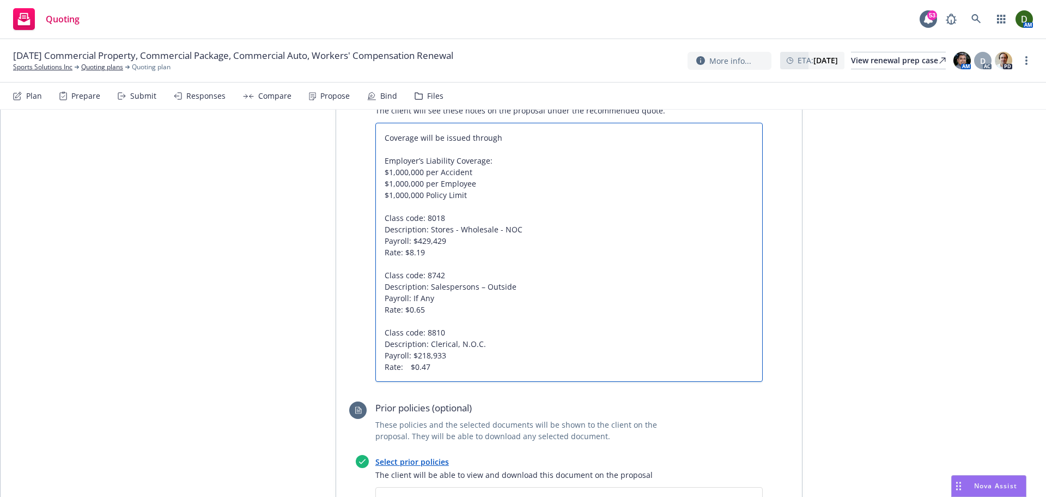
type textarea "x"
drag, startPoint x: 425, startPoint y: 328, endPoint x: 411, endPoint y: 328, distance: 13.6
click at [411, 328] on textarea "Coverage will be issued through Employer’s Liability Coverage: $1,000,000 per A…" at bounding box center [570, 252] width 388 height 259
type textarea "Coverage will be issued through Employer’s Liability Coverage: $1,000,000 per A…"
type textarea "x"
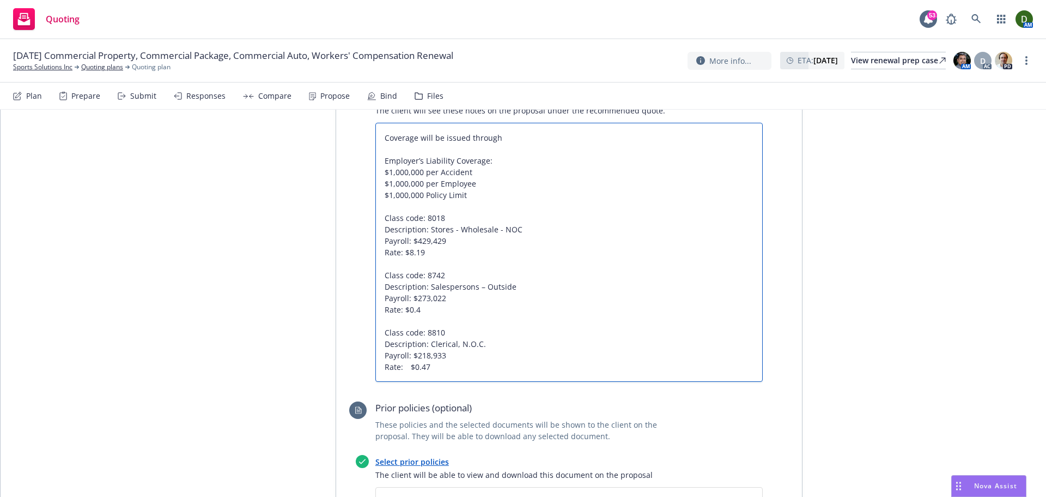
type textarea "Coverage will be issued through Employer’s Liability Coverage: $1,000,000 per A…"
type textarea "x"
drag, startPoint x: 449, startPoint y: 377, endPoint x: 441, endPoint y: 373, distance: 8.0
click at [441, 373] on textarea "Coverage will be issued through Employer’s Liability Coverage: $1,000,000 per A…" at bounding box center [570, 252] width 388 height 259
click at [444, 371] on textarea "Coverage will be issued through Employer’s Liability Coverage: $1,000,000 per A…" at bounding box center [570, 252] width 388 height 259
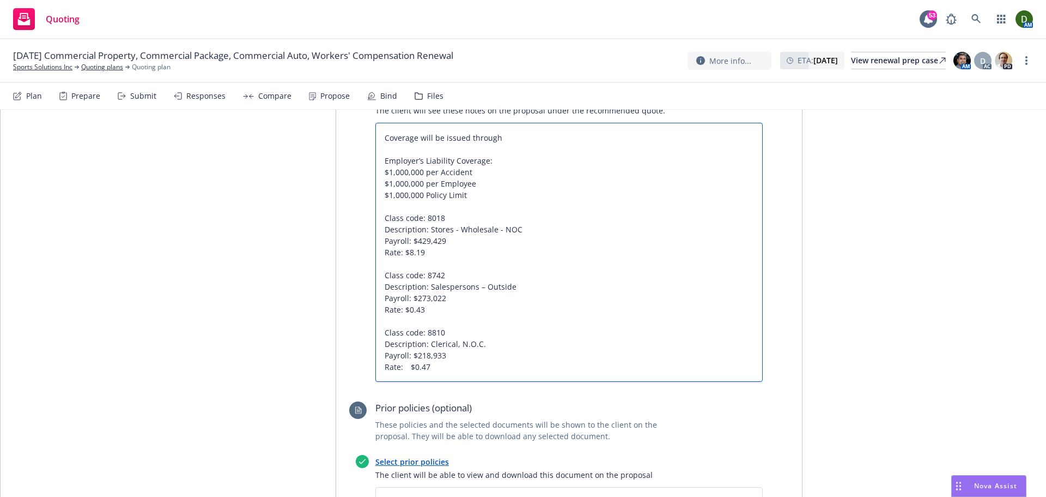
drag, startPoint x: 450, startPoint y: 372, endPoint x: 410, endPoint y: 369, distance: 39.9
click at [410, 369] on textarea "Coverage will be issued through Employer’s Liability Coverage: $1,000,000 per A…" at bounding box center [570, 252] width 388 height 259
paste textarea "If Any"
type textarea "Coverage will be issued through Employer’s Liability Coverage: $1,000,000 per A…"
type textarea "x"
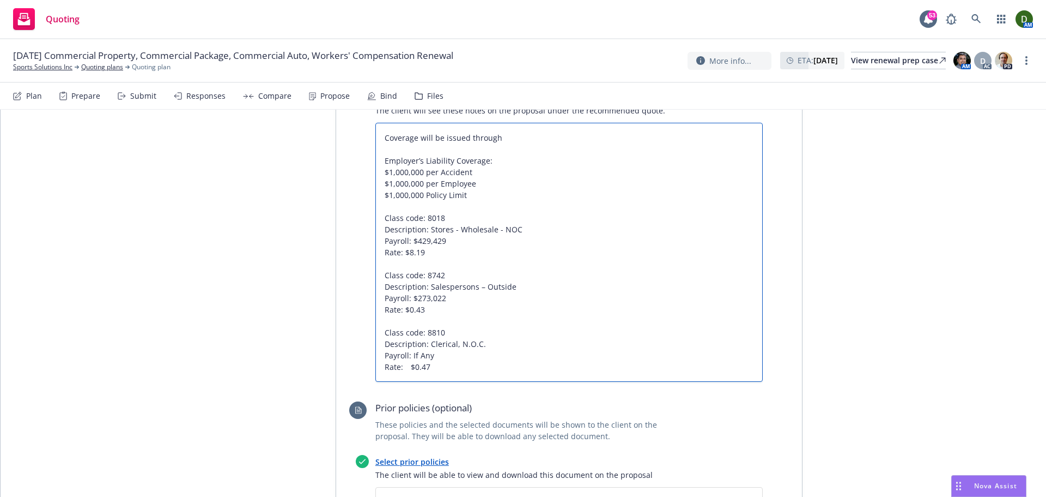
drag, startPoint x: 417, startPoint y: 382, endPoint x: 401, endPoint y: 385, distance: 16.6
click at [401, 382] on textarea "Coverage will be issued through Employer’s Liability Coverage: $1,000,000 per A…" at bounding box center [570, 252] width 388 height 259
paste textarea "$0.30"
type textarea "Coverage will be issued through Employer’s Liability Coverage: $1,000,000 per A…"
type textarea "x"
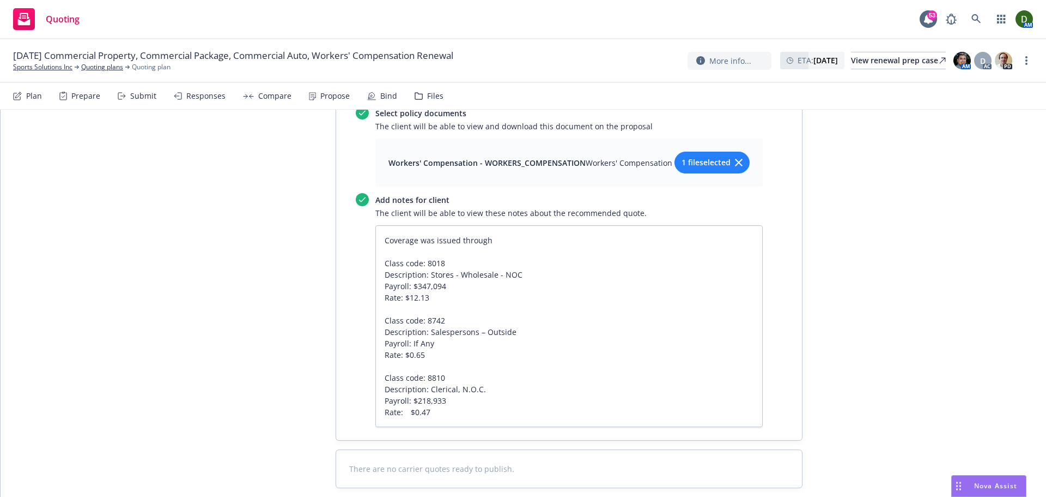
scroll to position [1289, 0]
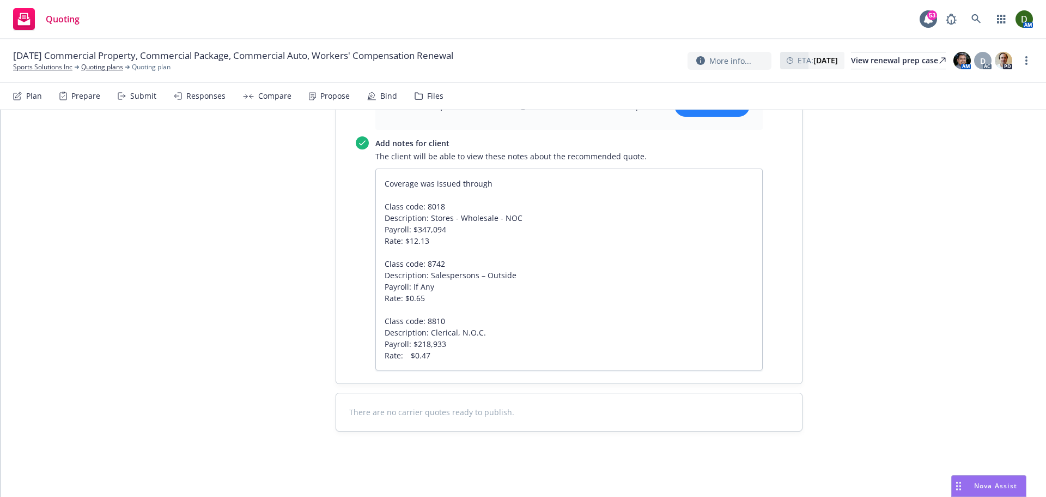
type textarea "Coverage will be issued through Employer’s Liability Coverage: $1,000,000 per A…"
click at [402, 352] on textarea "Coverage was issued through Class code: 8018 Description: Stores - Wholesale - …" at bounding box center [570, 269] width 388 height 202
type textarea "Coverage was issued through Class code: 8018 Description: Stores - Wholesale - …"
type textarea "x"
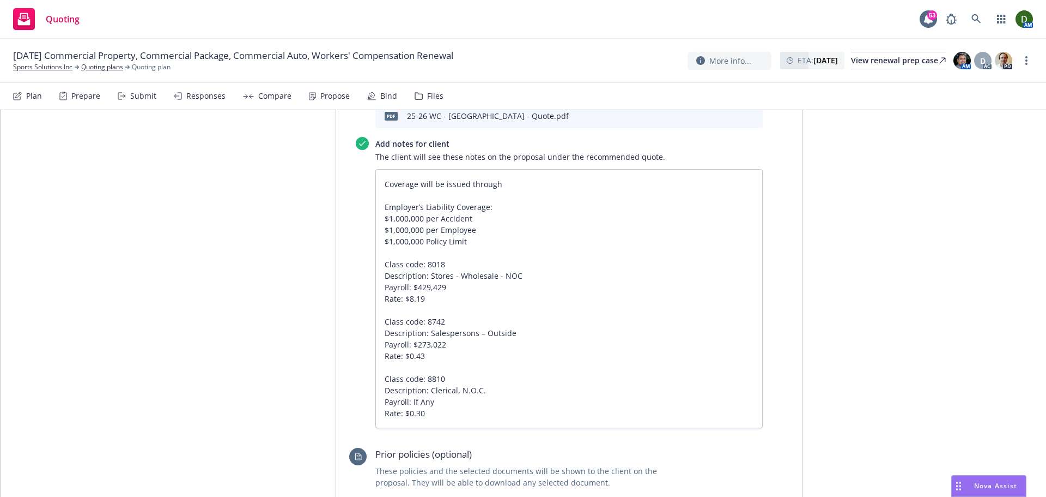
scroll to position [526, 0]
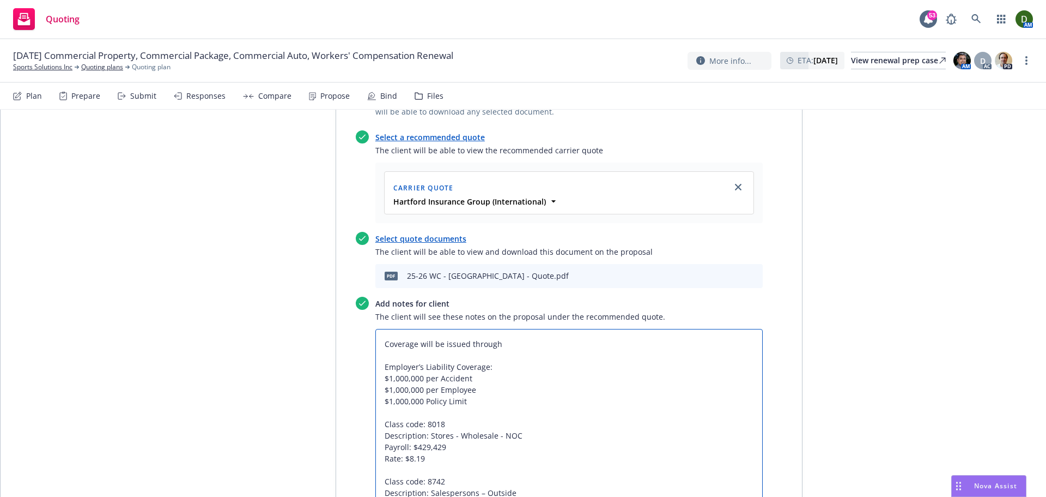
drag, startPoint x: 481, startPoint y: 414, endPoint x: 343, endPoint y: 377, distance: 142.1
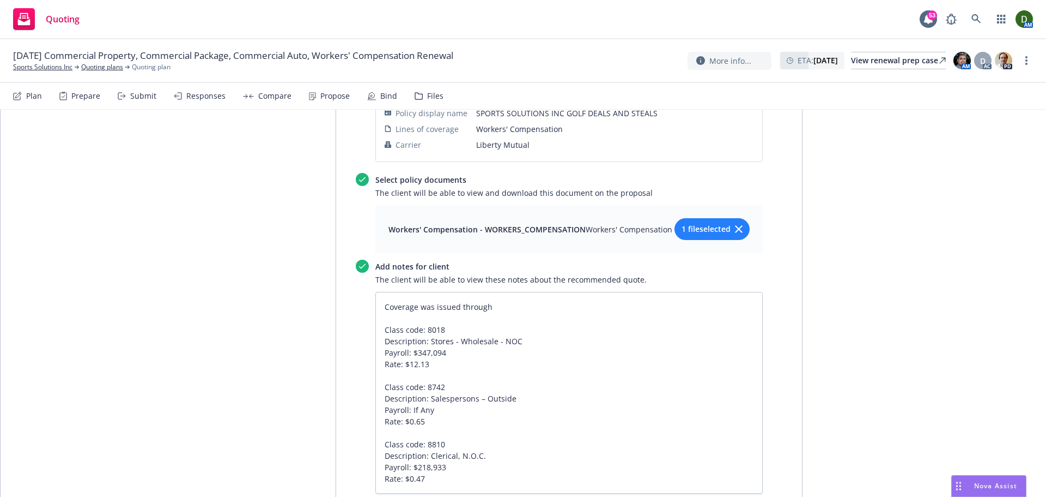
scroll to position [1180, 0]
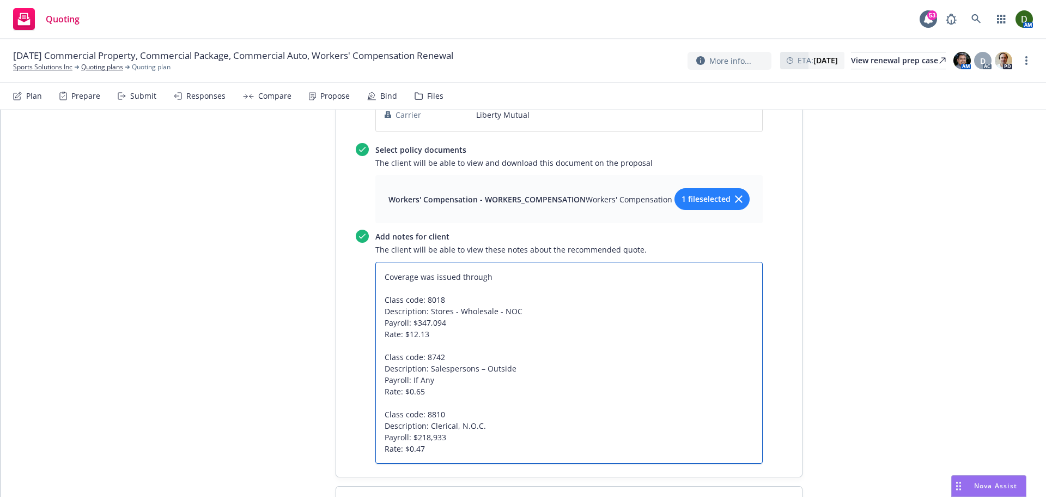
click at [534, 295] on textarea "Coverage was issued through Class code: 8018 Description: Stores - Wholesale - …" at bounding box center [570, 363] width 388 height 202
type textarea "Coverage was issued through Class code: 8018 Description: Stores - Wholesale - …"
type textarea "x"
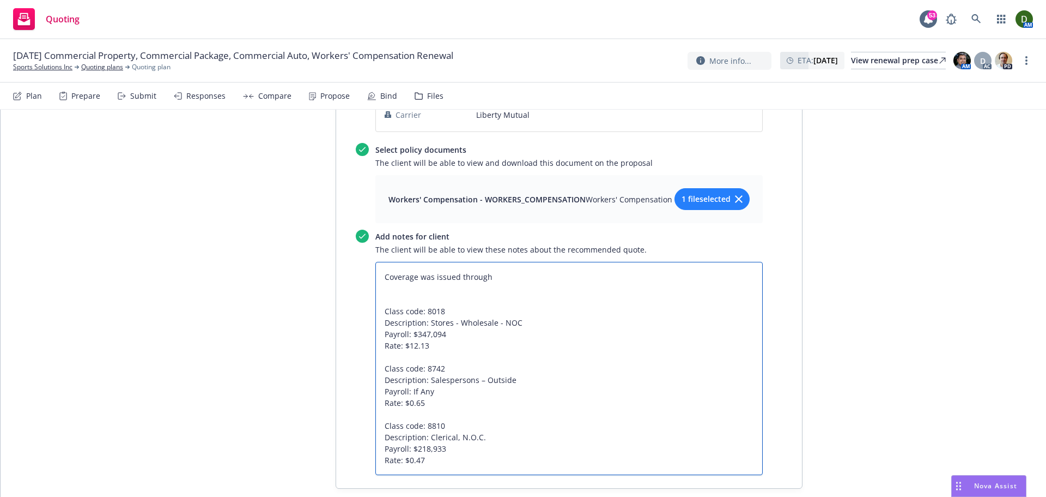
type textarea "Coverage was issued through Class code: 8018 Description: Stores - Wholesale - …"
type textarea "x"
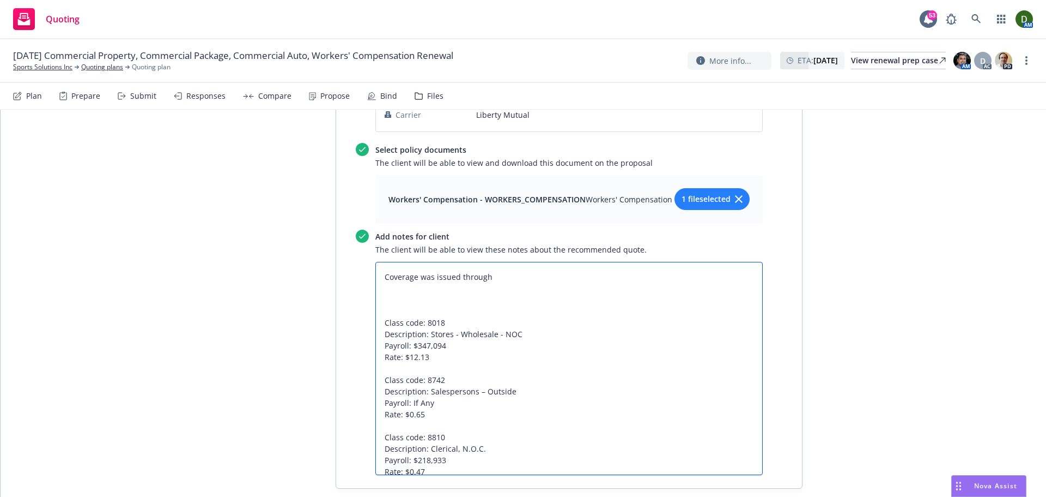
paste textarea "Employer’s Liability Coverage: $1,000,000 per Accident $1,000,000 per Employee …"
type textarea "Coverage was issued through Employer’s Liability Coverage: $1,000,000 per Accid…"
type textarea "x"
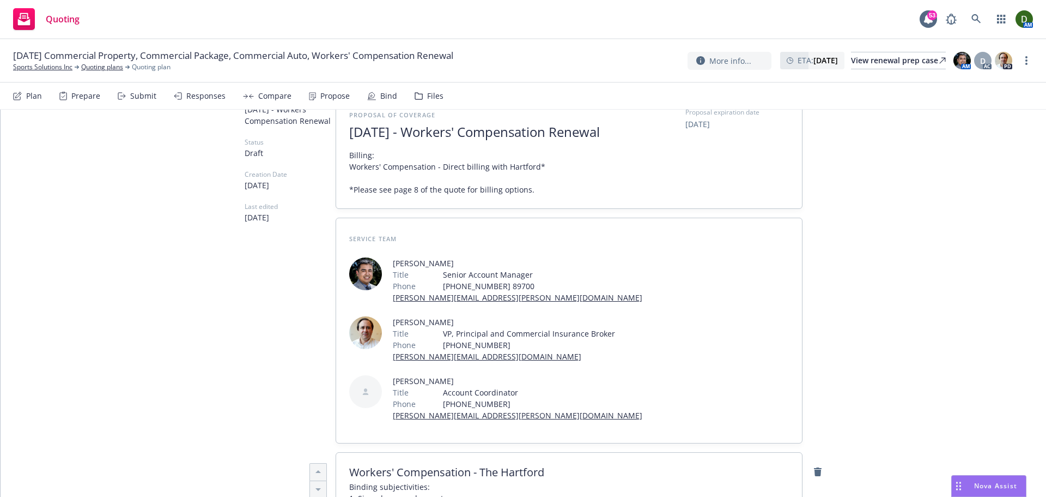
scroll to position [0, 0]
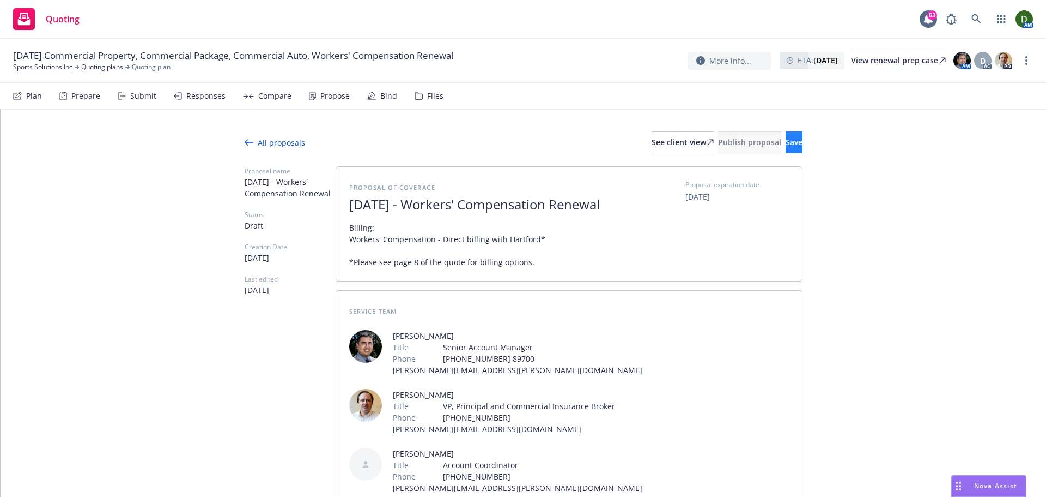
type textarea "Coverage was issued through Employer’s Liability Coverage: $1,000,000 per Accid…"
click at [786, 147] on span "Save" at bounding box center [794, 142] width 17 height 10
click at [652, 138] on div "See client view" at bounding box center [683, 142] width 62 height 21
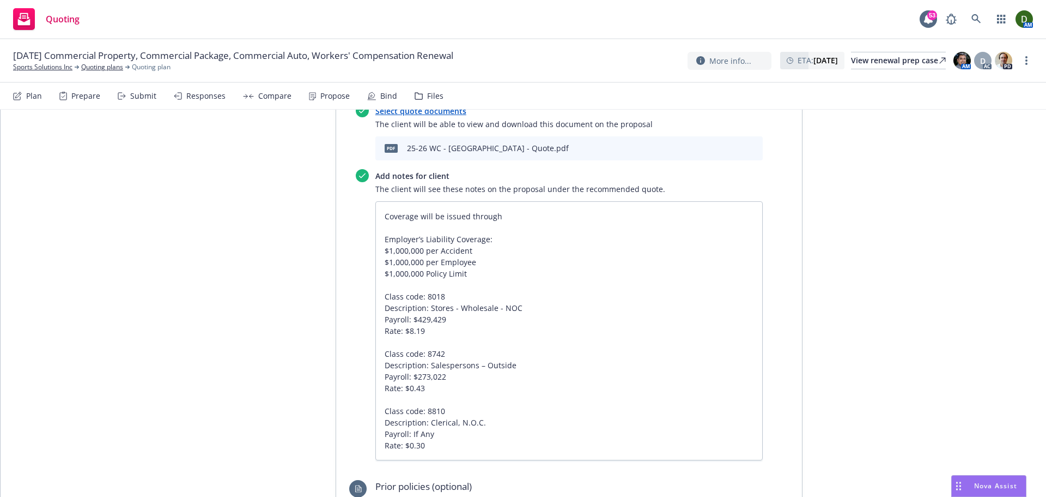
scroll to position [654, 0]
click at [388, 299] on textarea "Coverage will be issued through Employer’s Liability Coverage: $1,000,000 per A…" at bounding box center [570, 330] width 388 height 259
type textarea "x"
type textarea "Coverage will be issued through Employer’s Liability Coverage: $1,000,000 per A…"
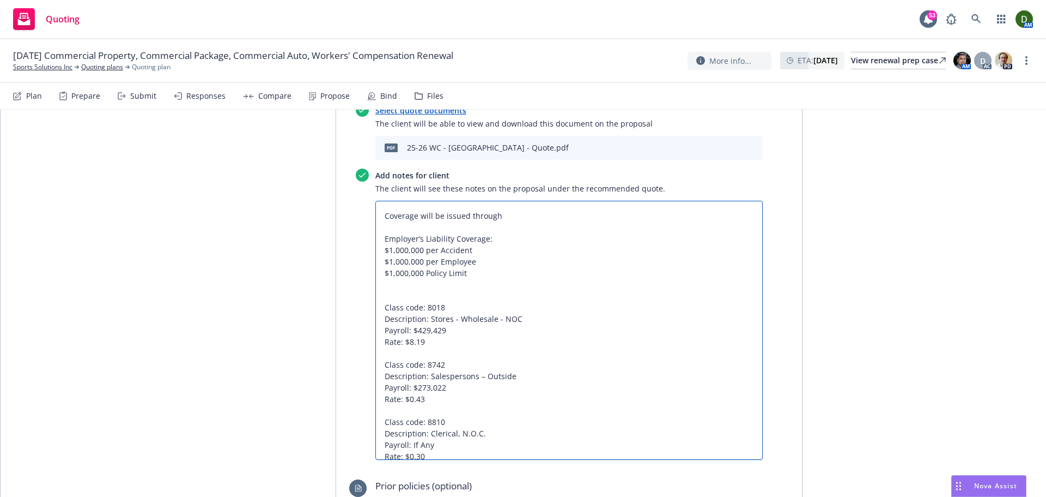
paste textarea "Location [STREET_ADDRESS]"
type textarea "x"
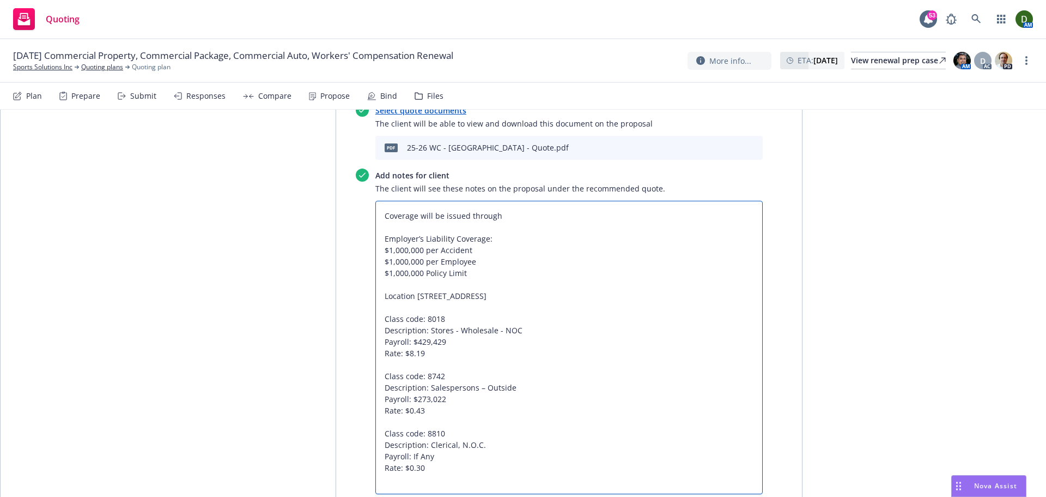
type textarea "Coverage will be issued through Employer’s Liability Coverage: $1,000,000 per A…"
click at [444, 311] on textarea "Coverage will be issued through Employer’s Liability Coverage: $1,000,000 per A…" at bounding box center [570, 347] width 388 height 293
type textarea "x"
type textarea "Coverage will be issued through Employer’s Liability Coverage: $1,000,000 per A…"
type textarea "x"
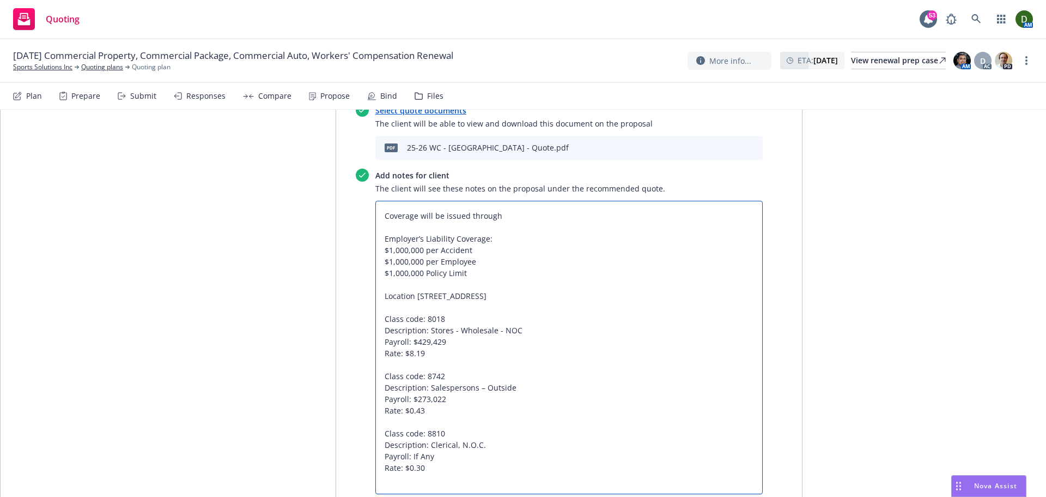
type textarea "Coverage will be issued through Employer’s Liability Coverage: $1,000,000 per A…"
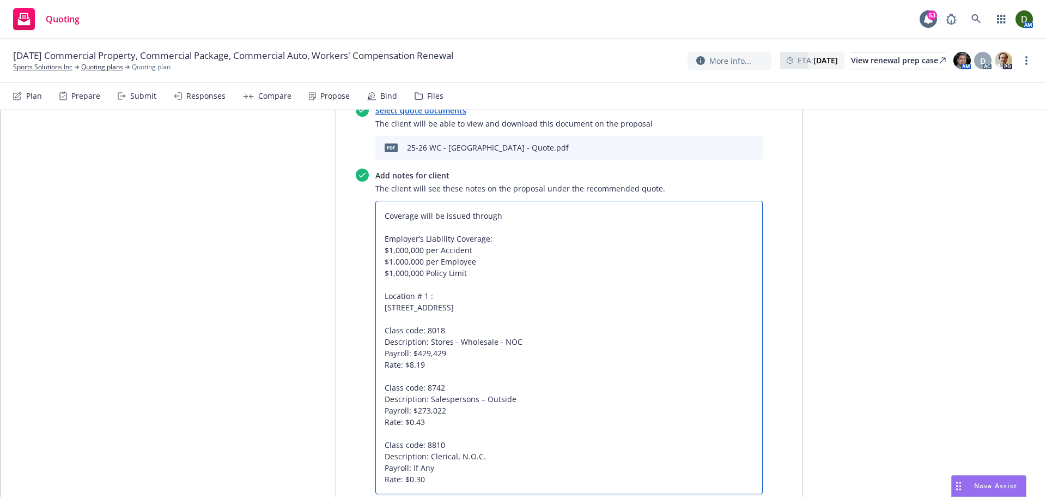
type textarea "x"
type textarea "Coverage will be issued through Employer’s Liability Coverage: $1,000,000 per A…"
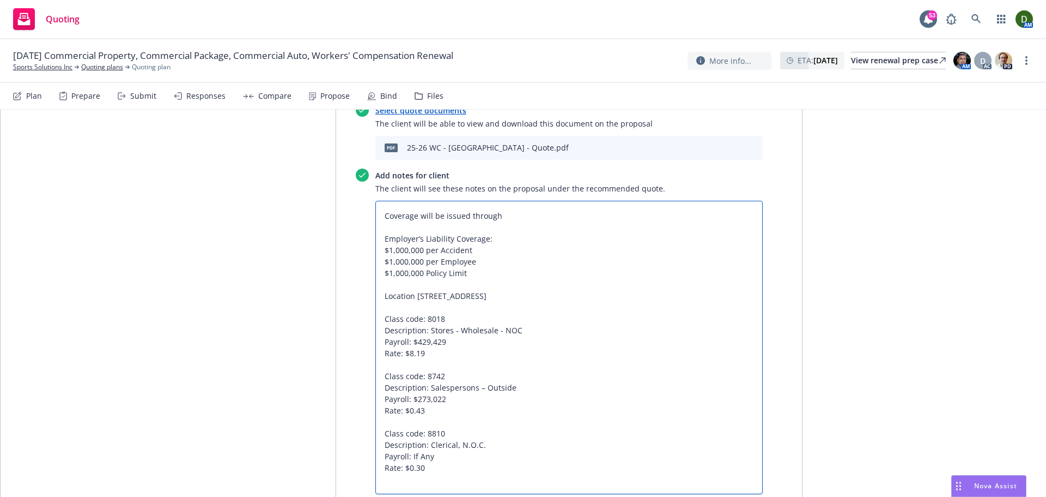
type textarea "x"
type textarea "Coverage will be issued through Employer’s Liability Coverage: $1,000,000 per A…"
type textarea "x"
type textarea "Coverage will be issued through Employer’s Liability Coverage: $1,000,000 per A…"
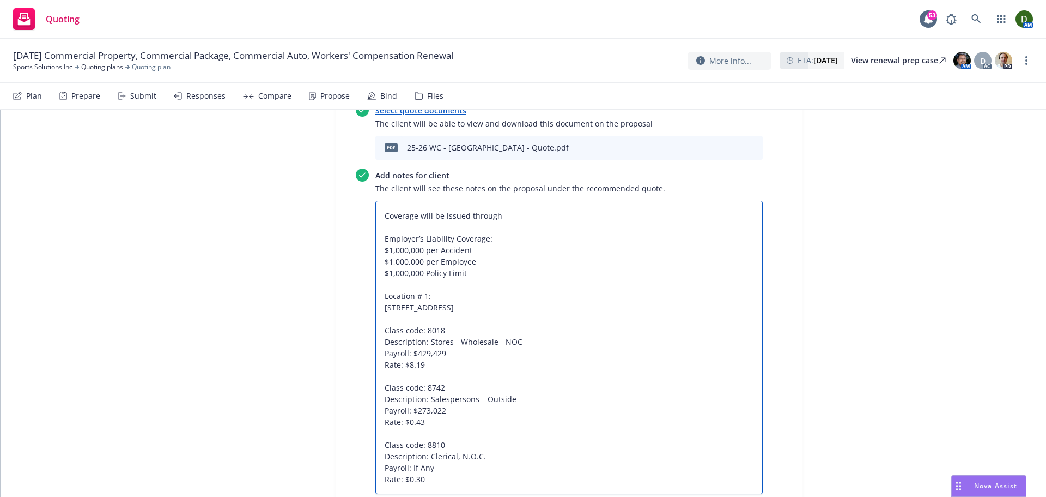
type textarea "x"
type textarea "Coverage will be issued through Employer’s Liability Coverage: $1,000,000 per A…"
type textarea "x"
type textarea "Coverage will be issued through Employer’s Liability Coverage: $1,000,000 per A…"
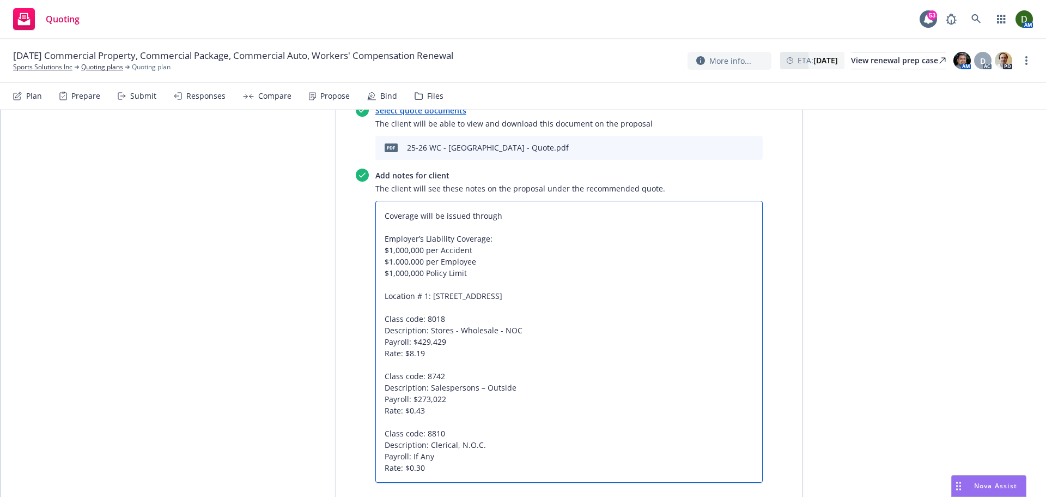
type textarea "x"
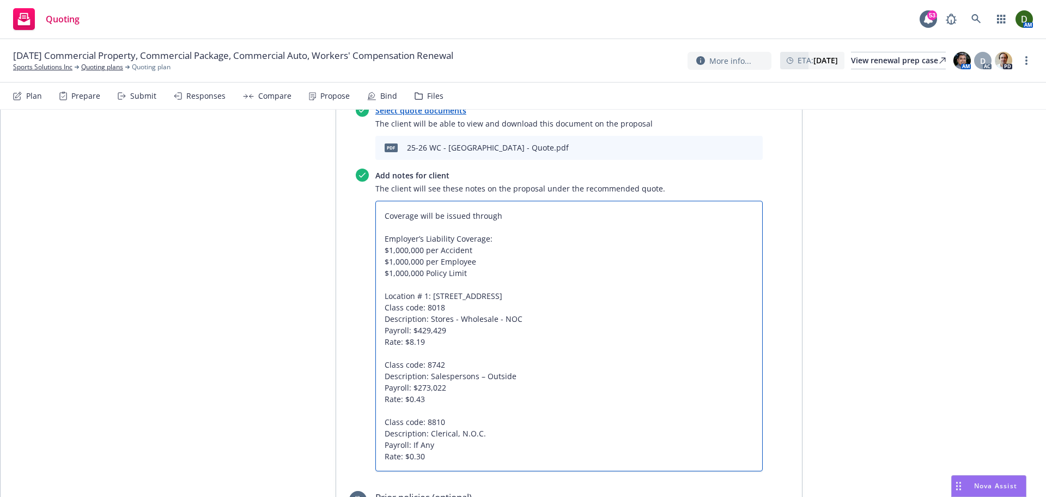
type textarea "Coverage will be issued through Employer’s Liability Coverage: $1,000,000 per A…"
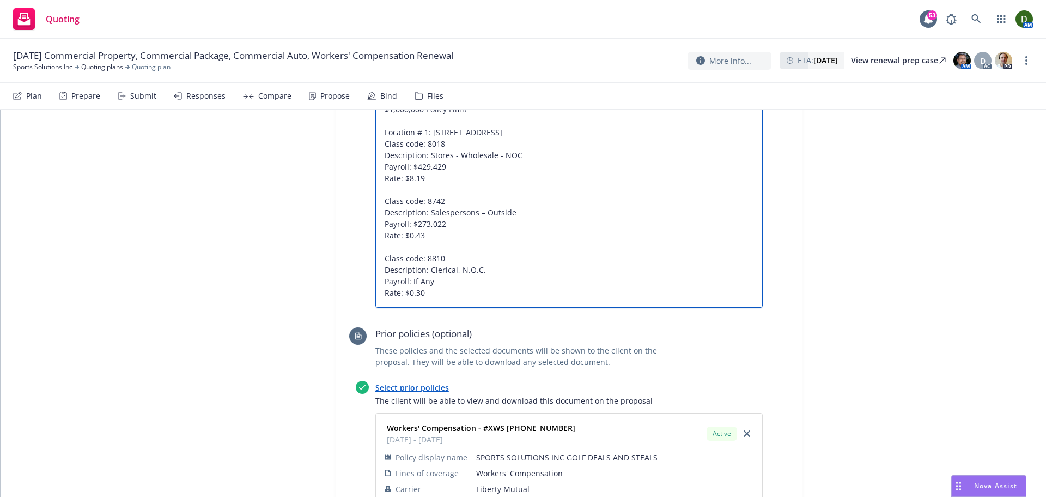
drag, startPoint x: 471, startPoint y: 312, endPoint x: 479, endPoint y: 310, distance: 7.9
click at [475, 307] on textarea "Coverage will be issued through Employer’s Liability Coverage: $1,000,000 per A…" at bounding box center [570, 172] width 388 height 270
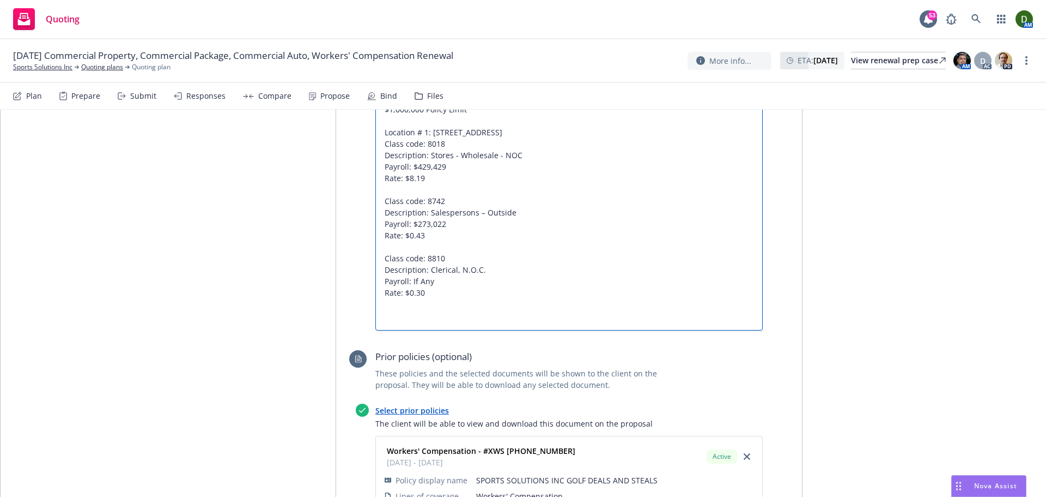
paste textarea "Location [STREET_ADDRESS]"
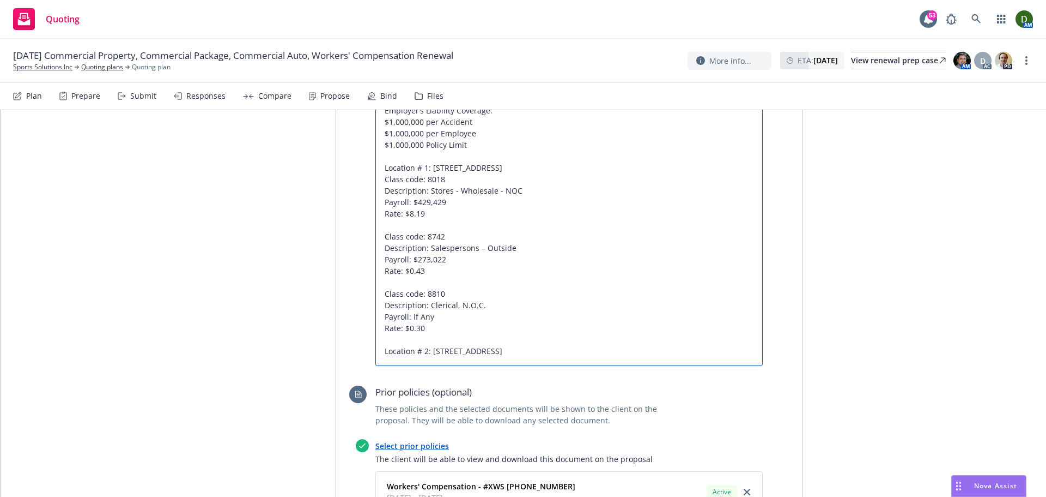
scroll to position [763, 0]
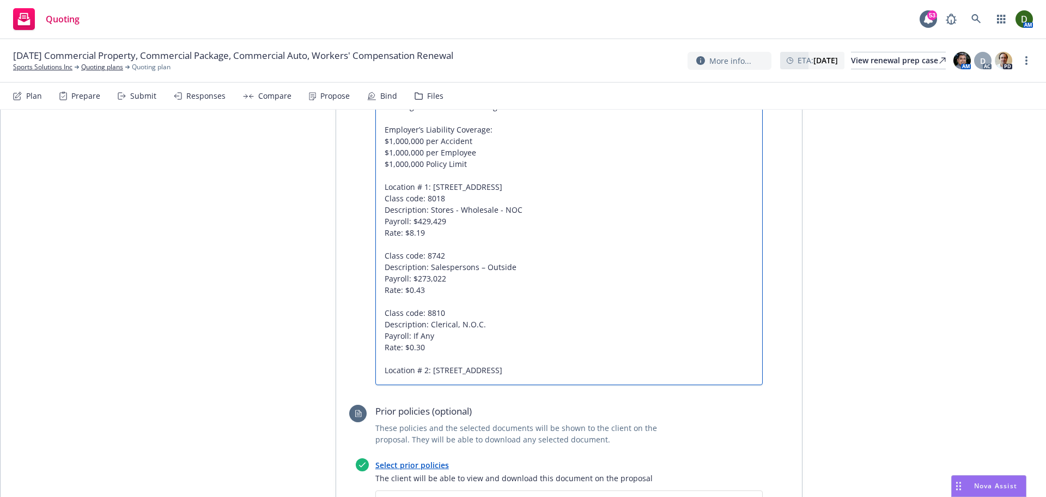
drag, startPoint x: 444, startPoint y: 247, endPoint x: 364, endPoint y: 215, distance: 86.5
click at [364, 215] on div "Add notes for client The client will see these notes on the proposal under the …" at bounding box center [559, 221] width 407 height 325
click at [650, 385] on textarea "Coverage will be issued through Employer’s Liability Coverage: $1,000,000 per A…" at bounding box center [570, 238] width 388 height 293
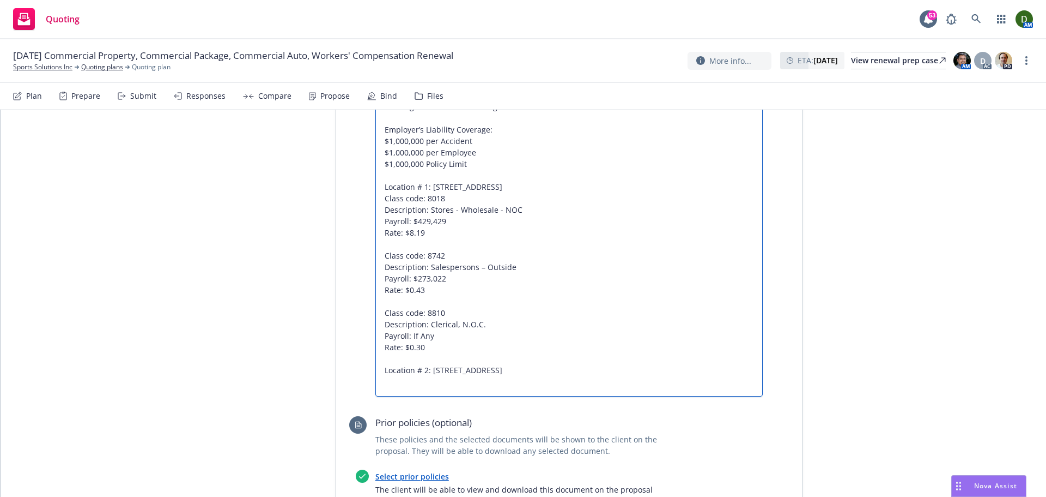
paste textarea "Class code: 8018 Description: Stores - Wholesale - NOC Payroll: $429,429 Rate: …"
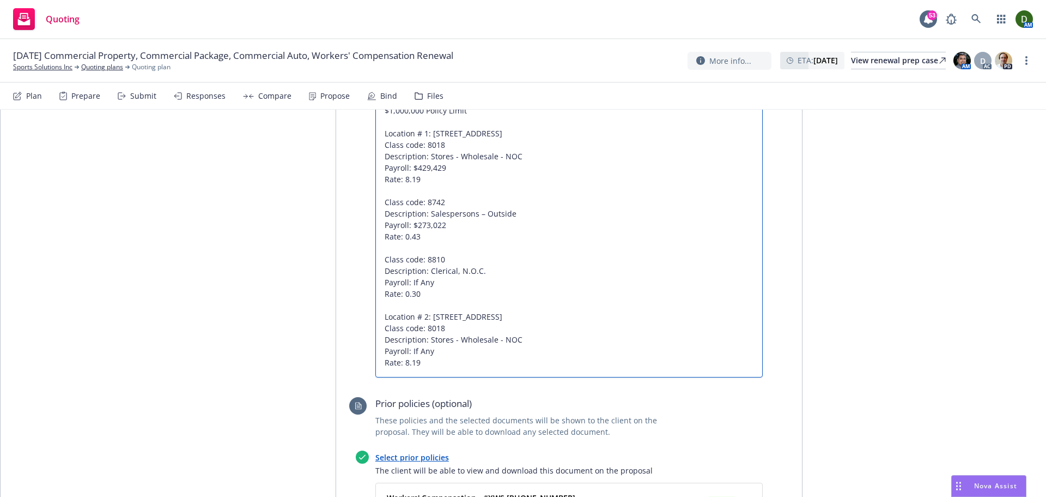
scroll to position [818, 0]
click at [451, 376] on textarea "Coverage will be issued through Employer’s Liability Coverage: $1,000,000 per A…" at bounding box center [570, 206] width 388 height 339
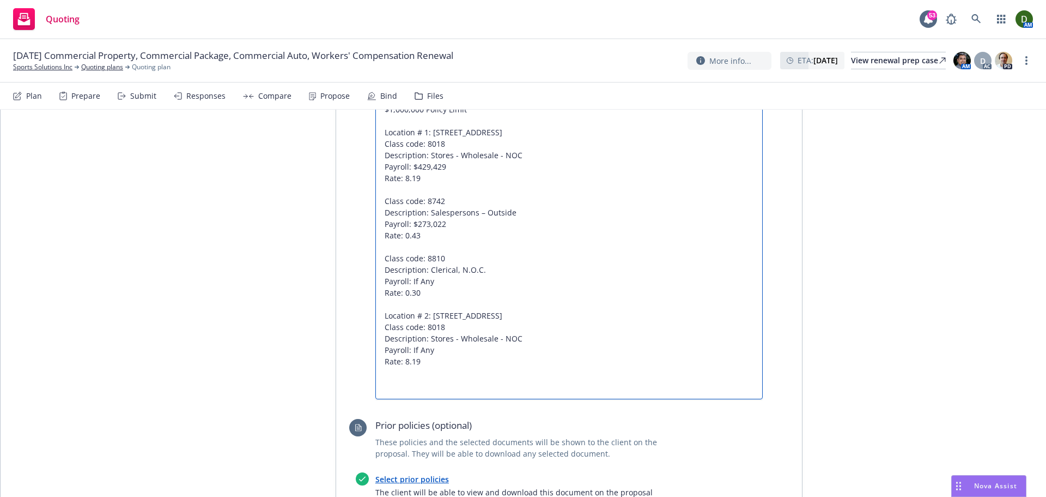
drag, startPoint x: 466, startPoint y: 309, endPoint x: 351, endPoint y: 276, distance: 119.6
click at [351, 276] on div "Select a recommended quote The client will be able to view the recommended carr…" at bounding box center [556, 122] width 414 height 567
click at [427, 399] on textarea "Coverage will be issued through Employer’s Liability Coverage: $1,000,000 per A…" at bounding box center [570, 218] width 388 height 362
paste textarea "Class code: 8810 Description: Clerical, N.O.C. Payroll: If Any Rate: 0.30"
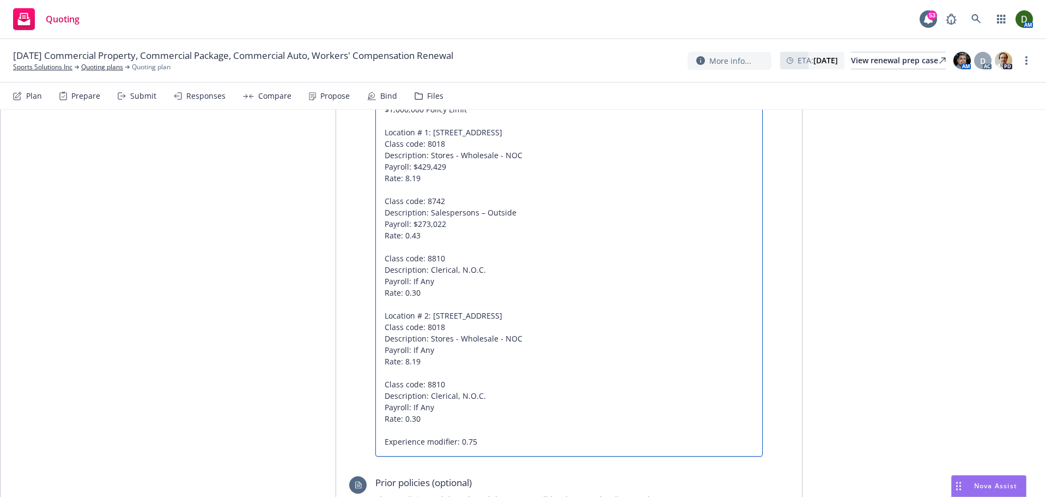
drag, startPoint x: 375, startPoint y: 333, endPoint x: 416, endPoint y: 439, distance: 113.6
click at [416, 439] on textarea "Coverage will be issued through Employer’s Liability Coverage: $1,000,000 per A…" at bounding box center [570, 246] width 388 height 419
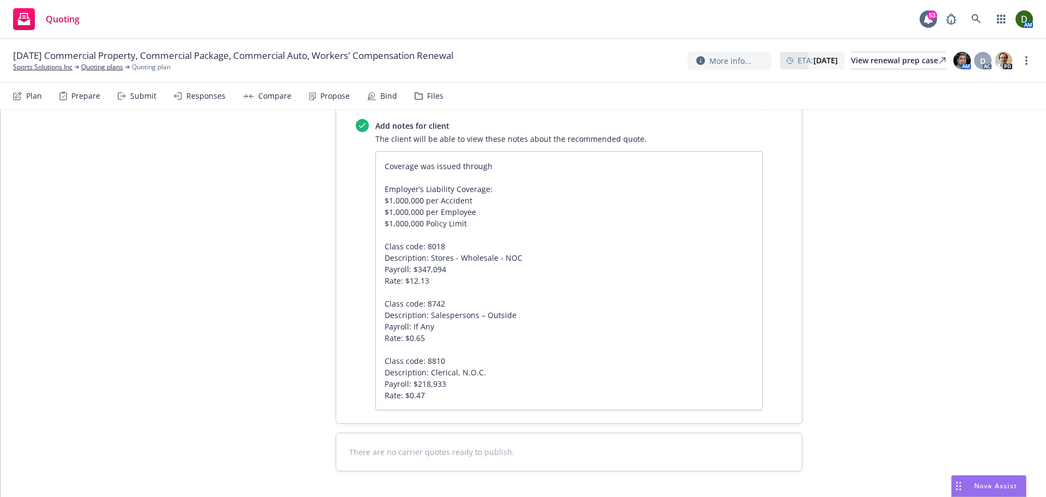
scroll to position [1506, 0]
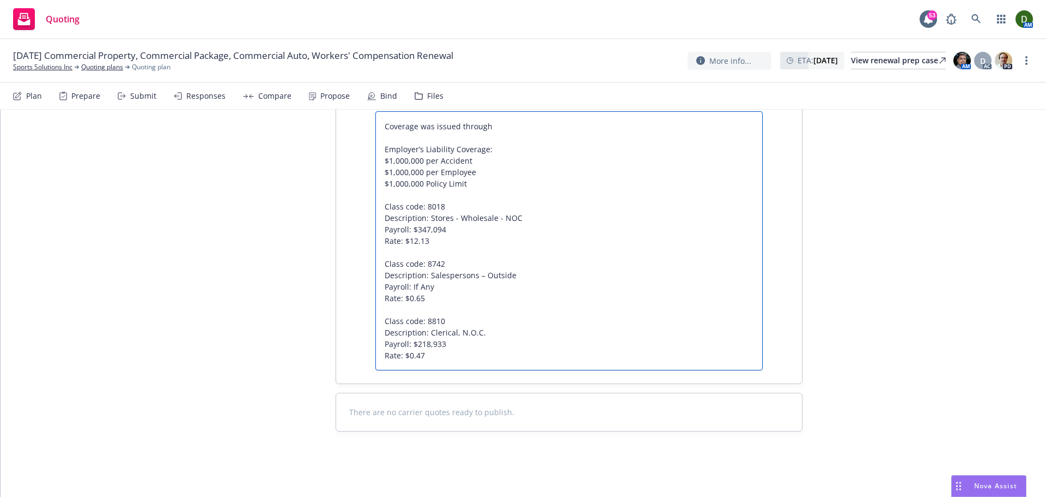
drag, startPoint x: 480, startPoint y: 368, endPoint x: 367, endPoint y: 362, distance: 113.0
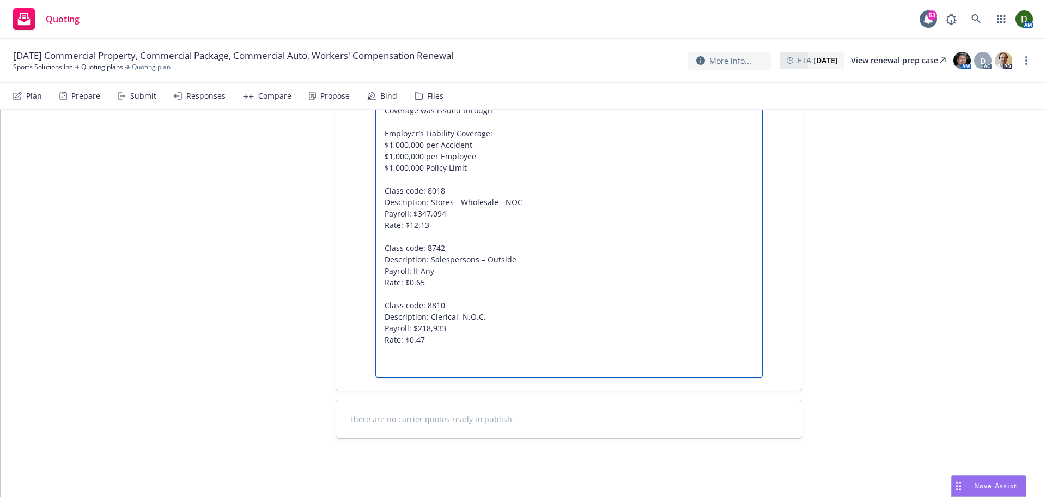
paste textarea "Location # 2: [STREET_ADDRESS] Class code: 8018 Description: Stores - Wholesale…"
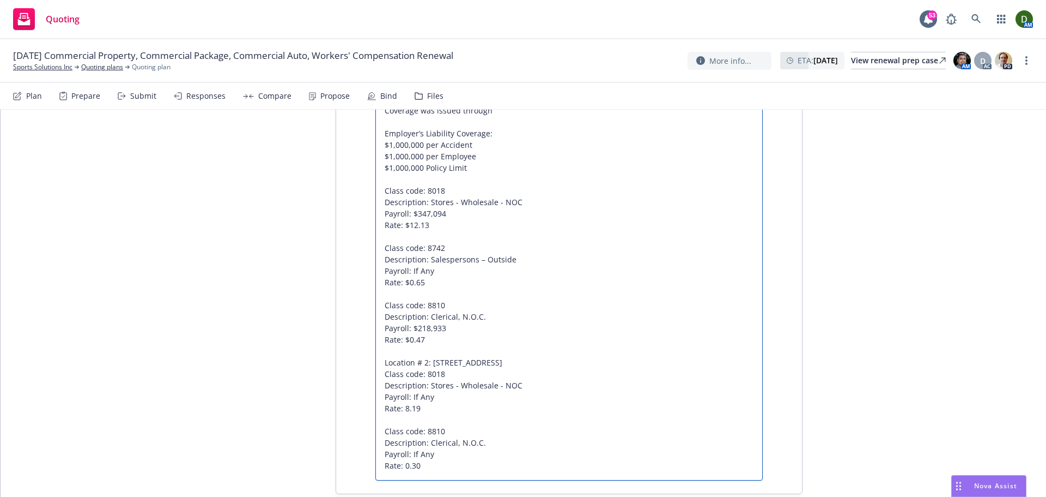
click at [402, 239] on textarea "Coverage was issued through Employer’s Liability Coverage: $1,000,000 per Accid…" at bounding box center [570, 287] width 388 height 385
drag, startPoint x: 425, startPoint y: 375, endPoint x: 410, endPoint y: 378, distance: 15.0
click at [410, 378] on textarea "Coverage was issued through Employer’s Liability Coverage: $1,000,000 per Accid…" at bounding box center [570, 287] width 388 height 385
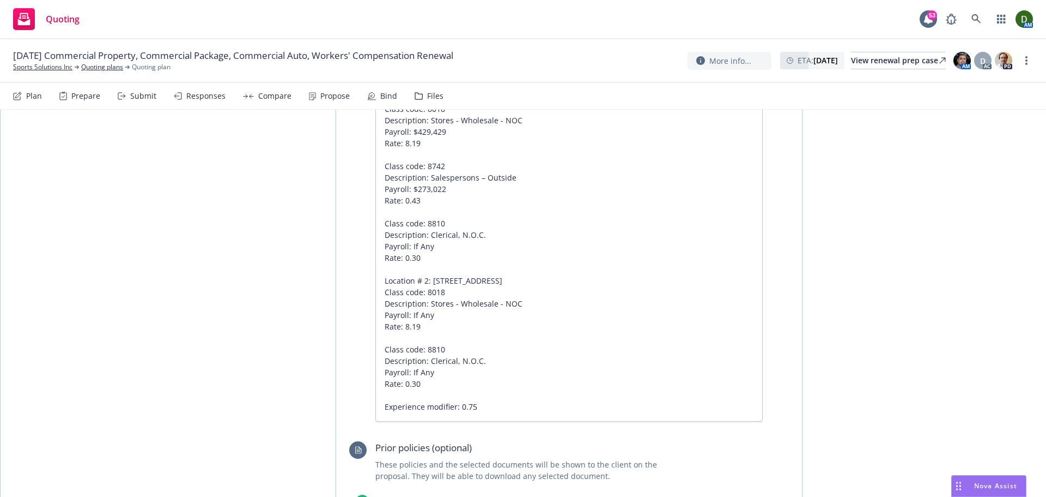
scroll to position [743, 0]
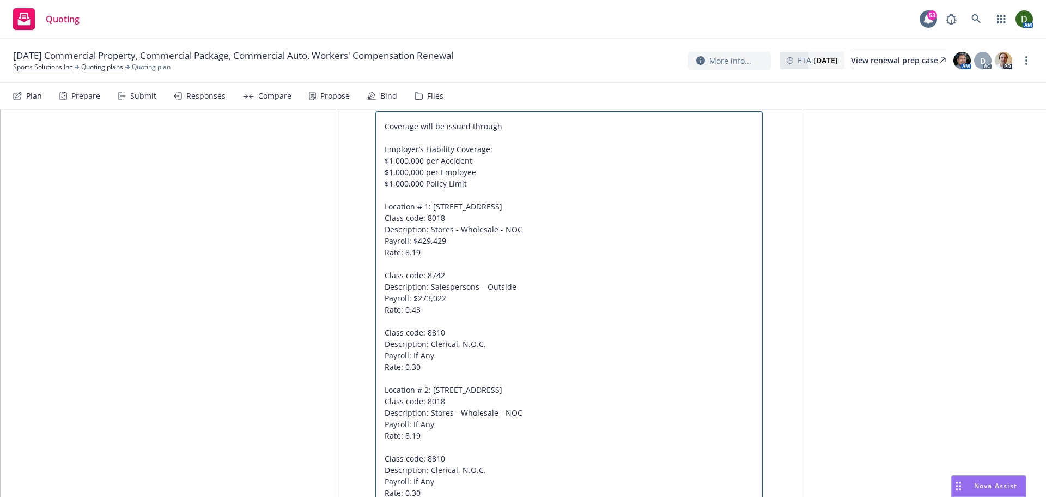
drag, startPoint x: 425, startPoint y: 404, endPoint x: 412, endPoint y: 408, distance: 13.8
click at [412, 408] on textarea "Coverage will be issued through Employer’s Liability Coverage: $1,000,000 per A…" at bounding box center [570, 320] width 388 height 419
click at [409, 220] on textarea "Coverage will be issued through Employer’s Liability Coverage: $1,000,000 per A…" at bounding box center [570, 320] width 388 height 419
drag, startPoint x: 615, startPoint y: 220, endPoint x: 360, endPoint y: 221, distance: 255.1
click at [360, 221] on div "Add notes for client The client will see these notes on the proposal under the …" at bounding box center [559, 304] width 407 height 451
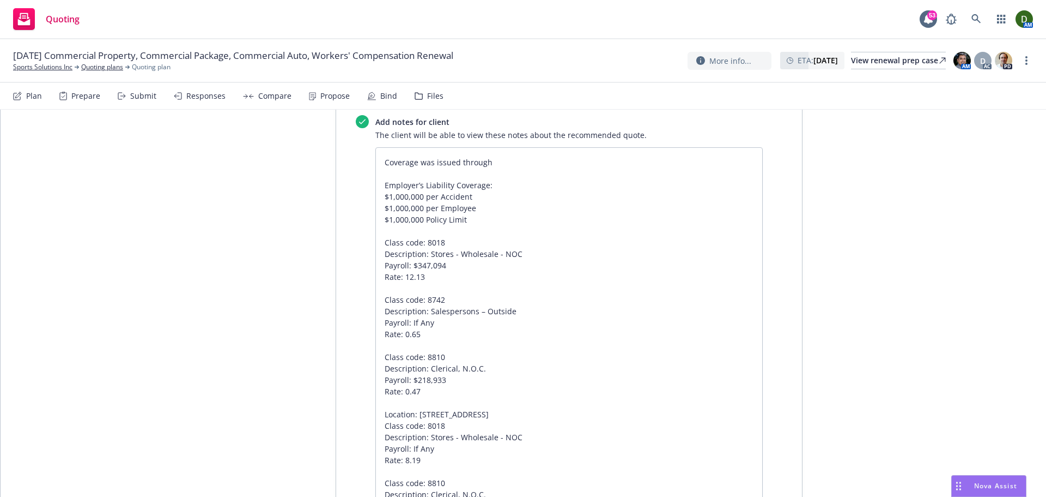
scroll to position [1561, 0]
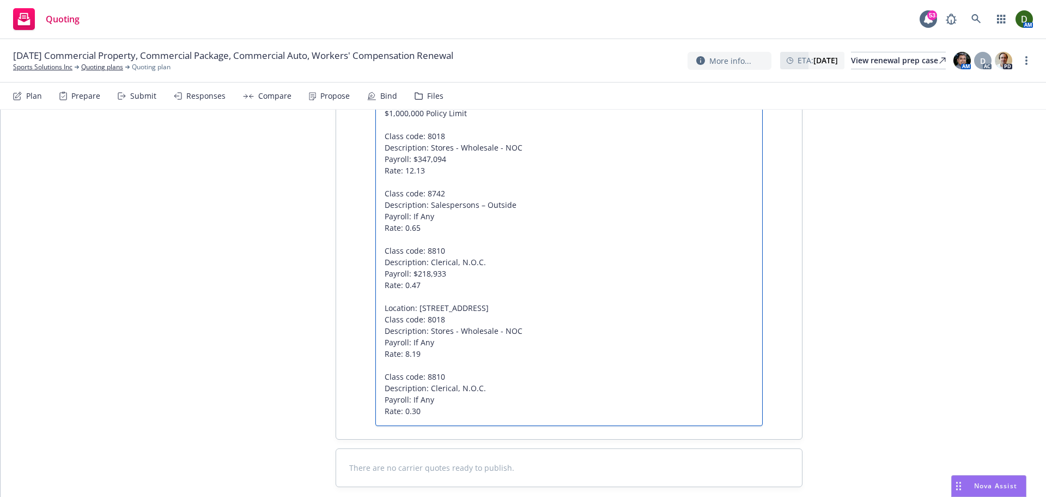
click at [508, 127] on textarea "Coverage was issued through Employer’s Liability Coverage: $1,000,000 per Accid…" at bounding box center [570, 233] width 388 height 385
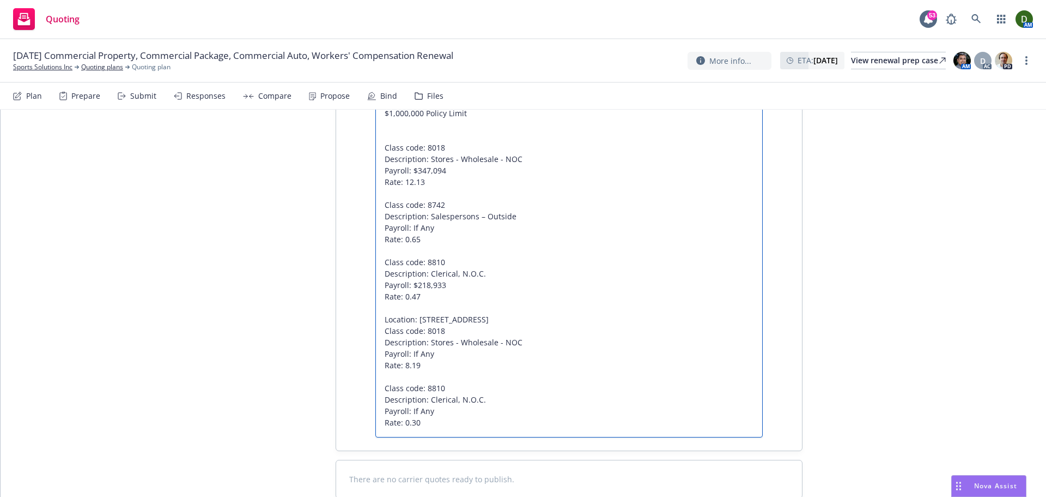
paste textarea "Location: [STREET_ADDRESS]"
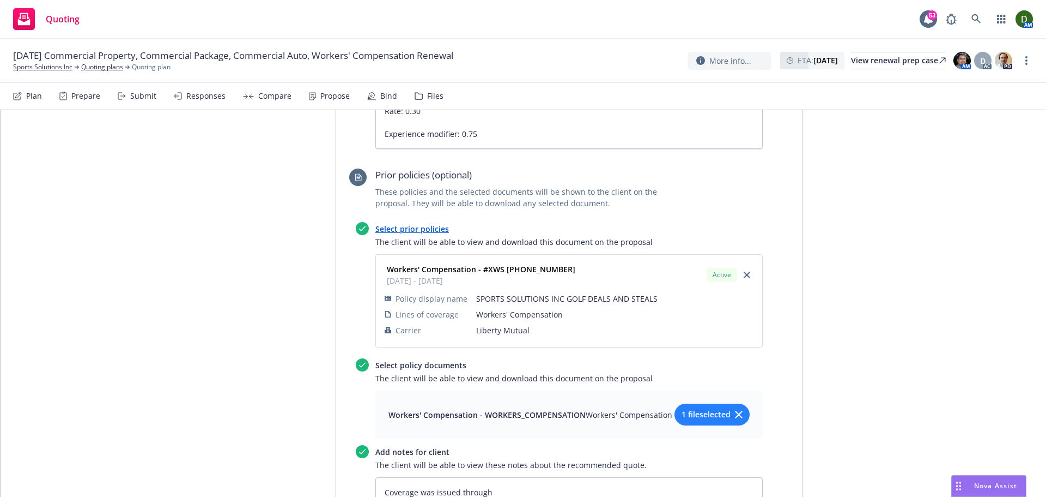
scroll to position [1070, 0]
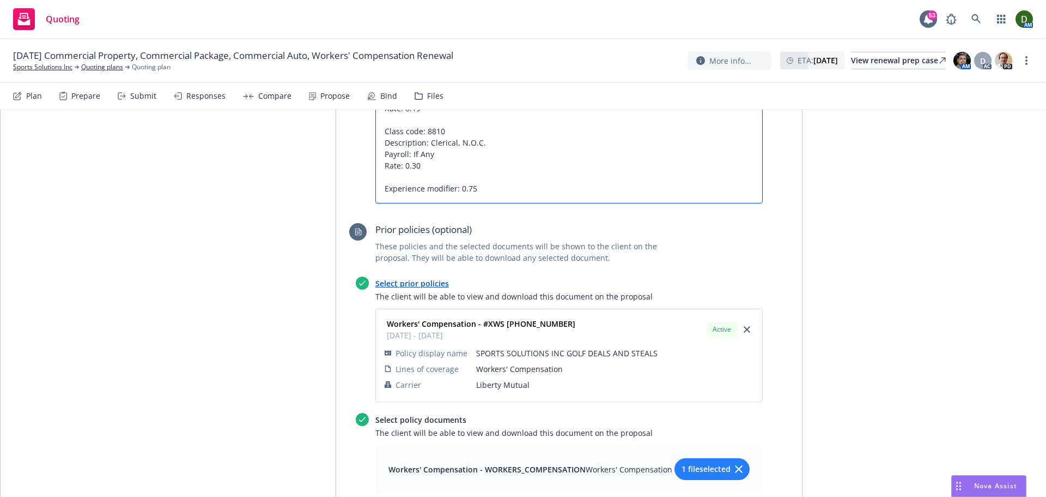
drag, startPoint x: 491, startPoint y: 208, endPoint x: 343, endPoint y: 203, distance: 147.2
click at [343, 203] on div "Recommended quote This quote and the selected files will be shown to the client…" at bounding box center [569, 229] width 466 height 1421
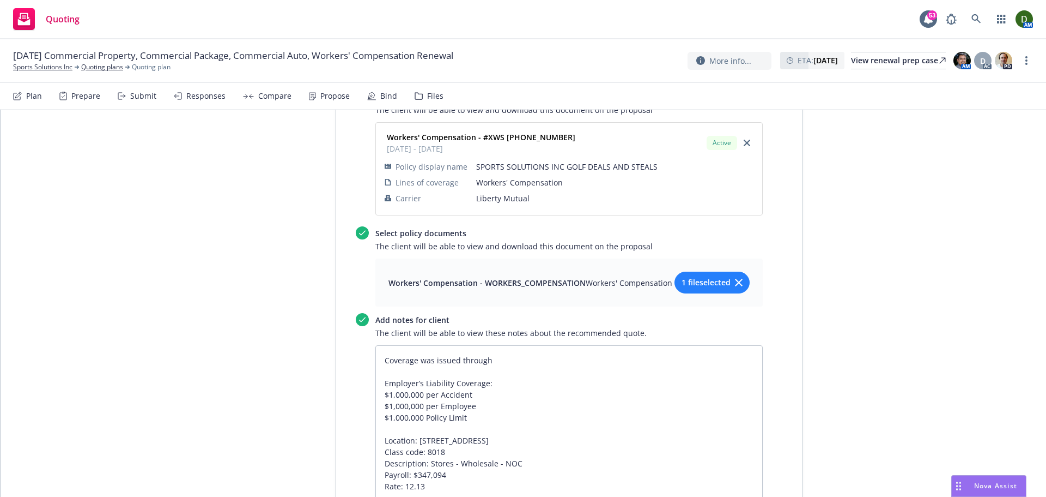
scroll to position [1343, 0]
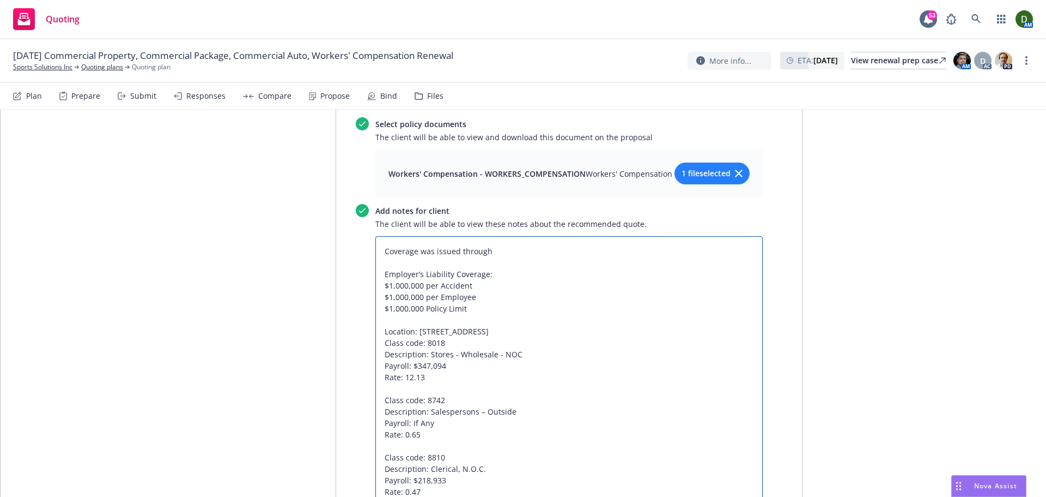
click at [504, 269] on textarea "Coverage was issued through Employer’s Liability Coverage: $1,000,000 per Accid…" at bounding box center [570, 434] width 388 height 396
paste textarea "[US_STATE] Security Insurance Company"
paste textarea "Excellent"
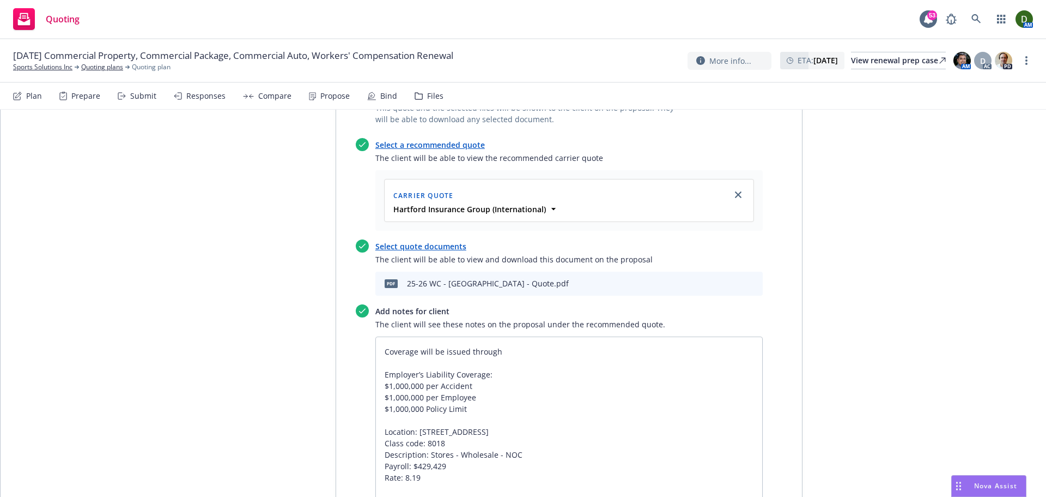
scroll to position [525, 0]
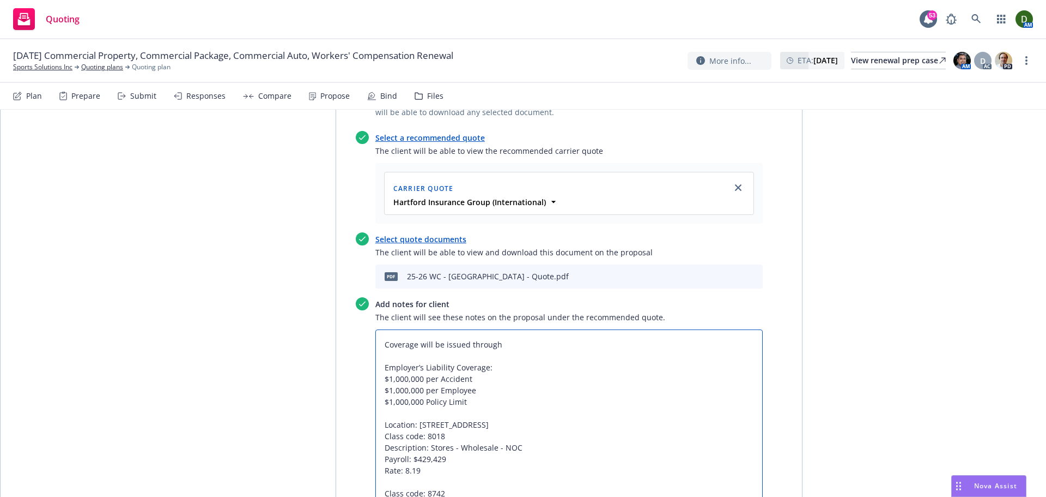
paste textarea "Hartford Fire Insurance Company"
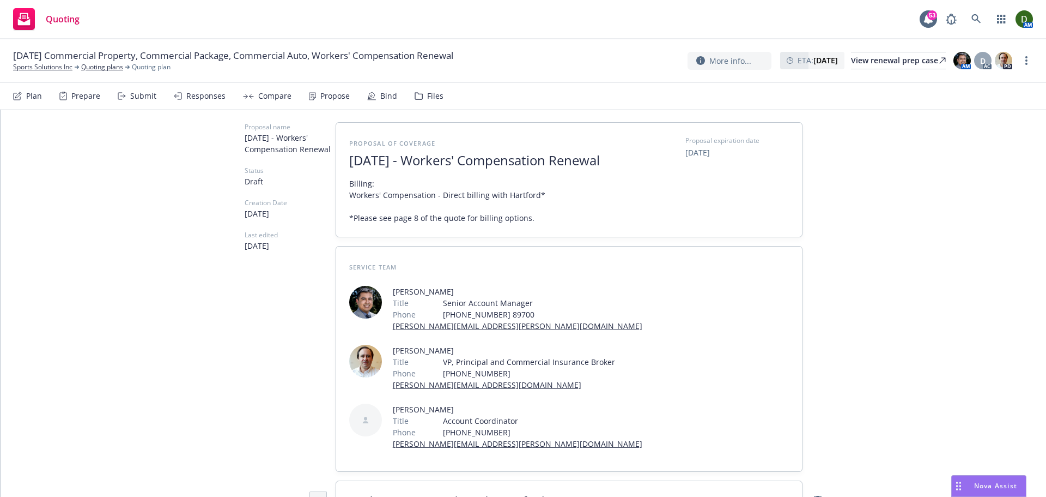
scroll to position [0, 0]
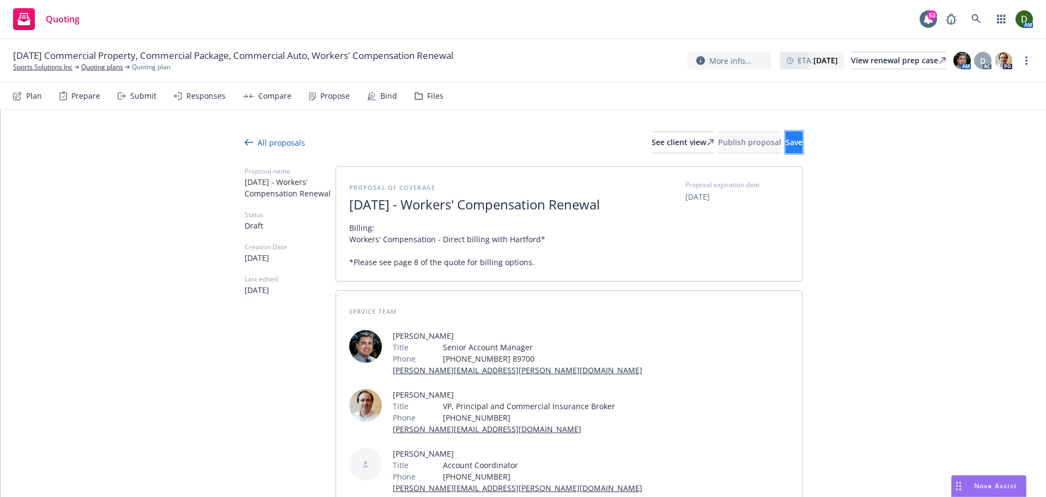
click at [786, 146] on button "Save" at bounding box center [794, 142] width 17 height 22
click at [262, 145] on div "All proposals" at bounding box center [275, 142] width 60 height 11
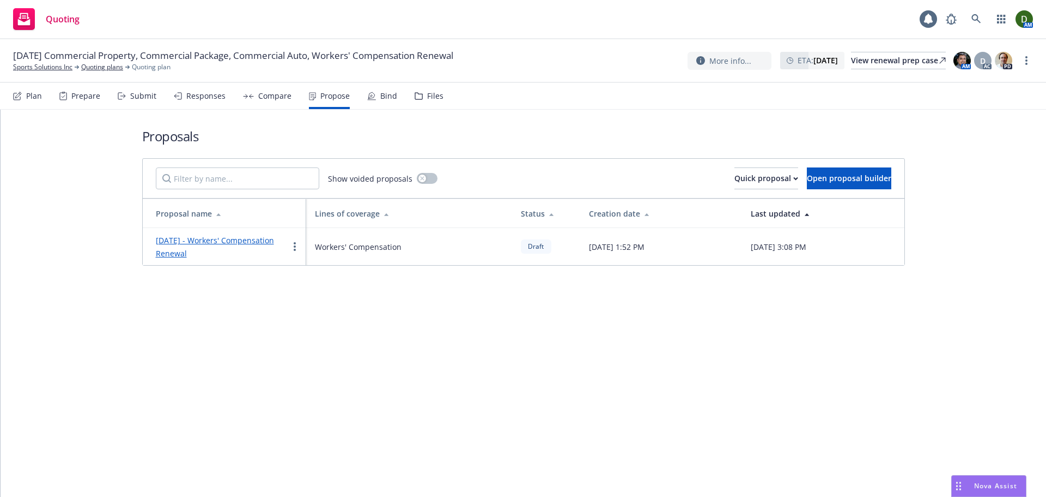
click at [259, 97] on div "Compare" at bounding box center [274, 96] width 33 height 9
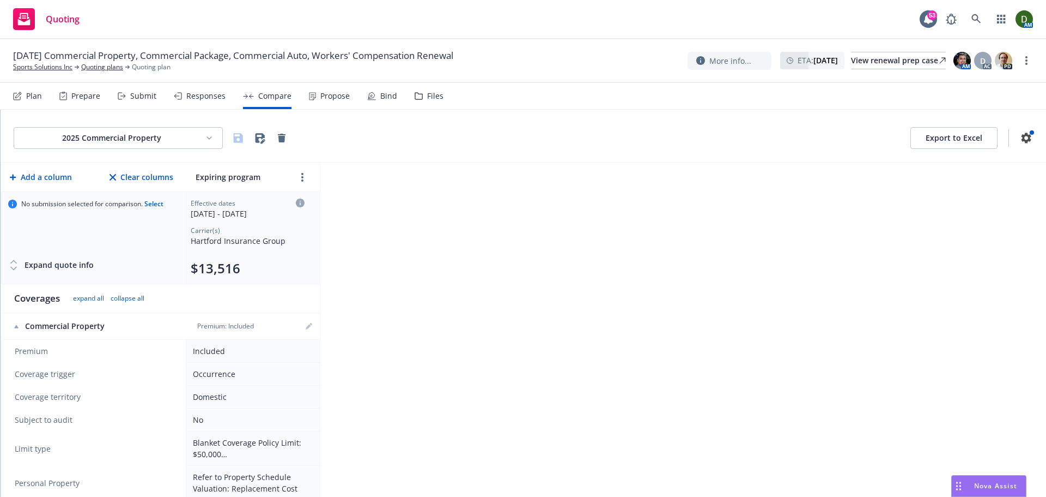
click at [209, 105] on div "Responses" at bounding box center [200, 96] width 52 height 26
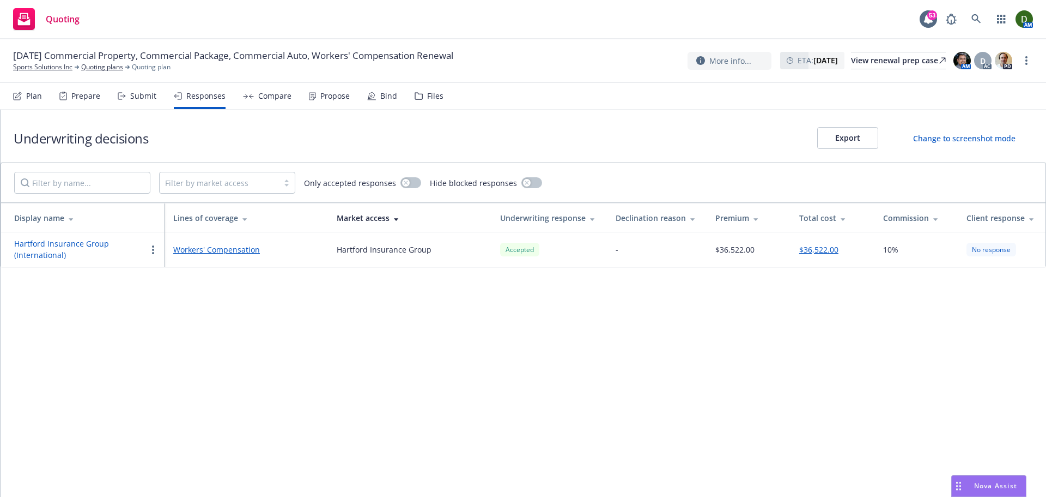
click at [78, 245] on button "Hartford Insurance Group (International)" at bounding box center [80, 249] width 132 height 23
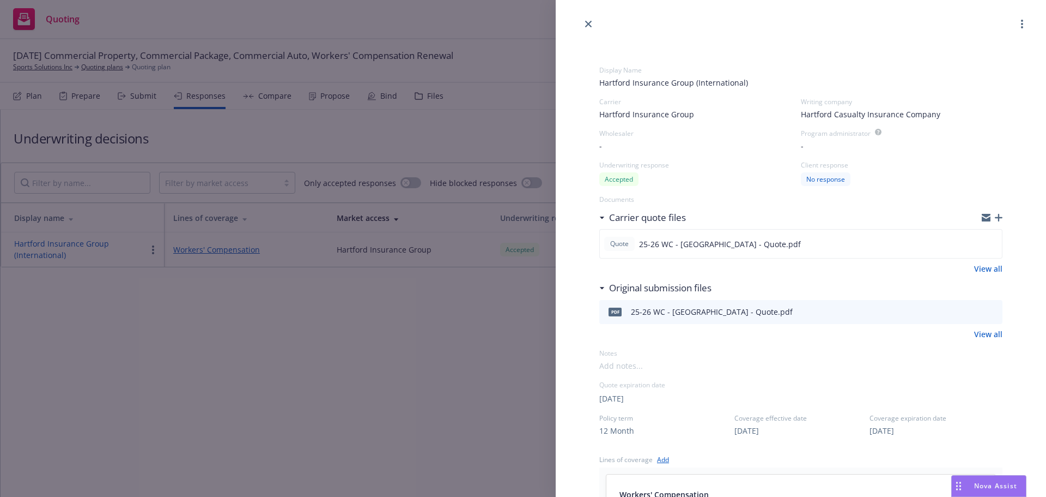
click at [674, 117] on span "Hartford Insurance Group" at bounding box center [647, 113] width 95 height 11
click at [685, 178] on span "Hartford Insurance Group" at bounding box center [718, 179] width 201 height 11
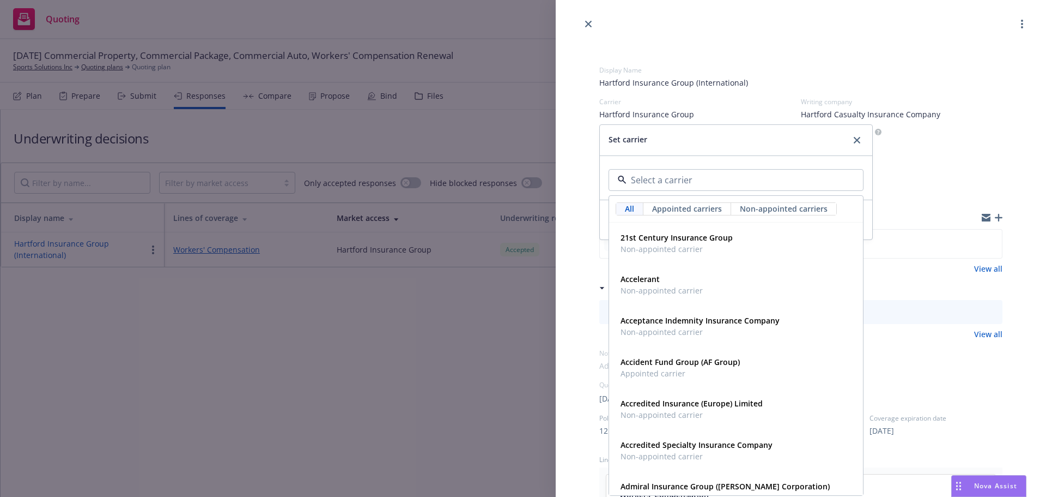
paste input "Hartford Fire Insurance Company"
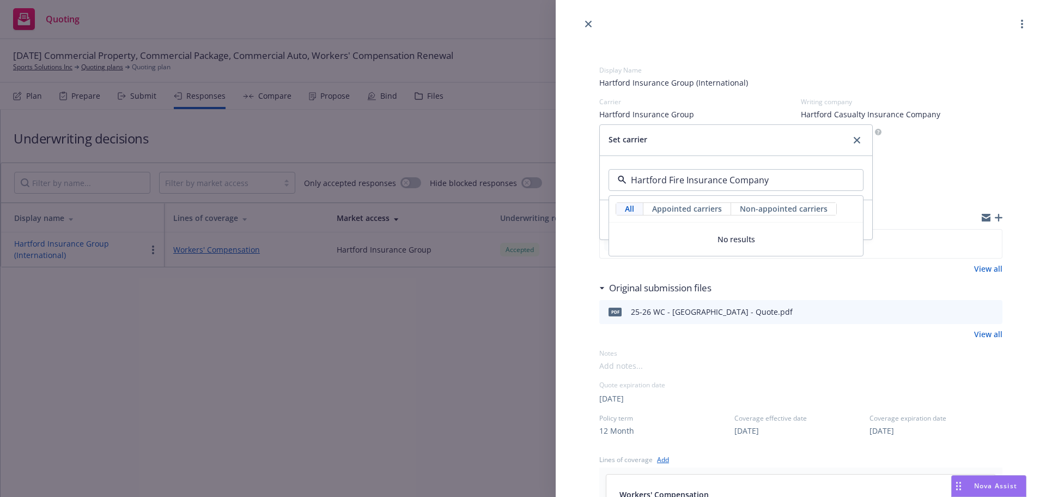
click at [693, 203] on span "Appointed carriers" at bounding box center [687, 208] width 70 height 11
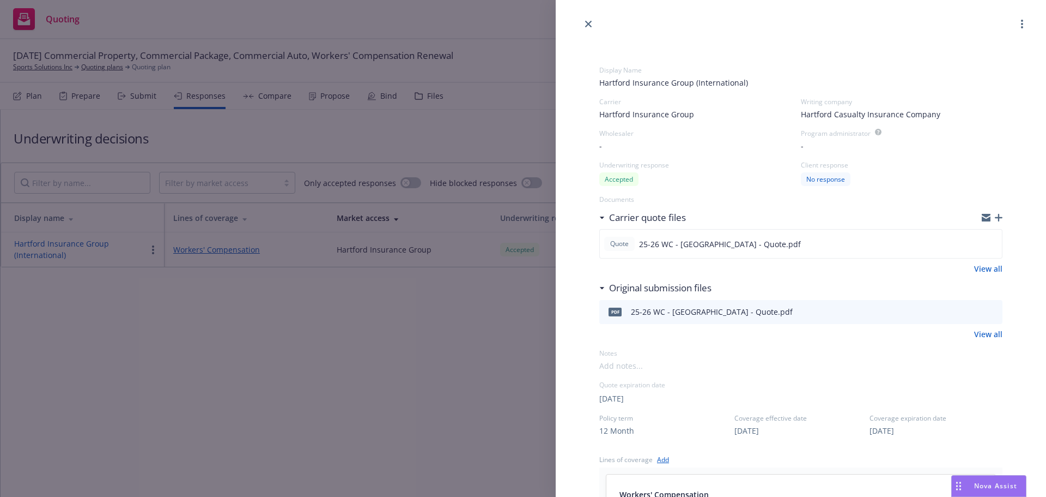
click at [894, 110] on span "Hartford Casualty Insurance Company" at bounding box center [871, 113] width 140 height 11
click at [816, 186] on span "Hartford Casualty Insurance Company" at bounding box center [831, 180] width 128 height 11
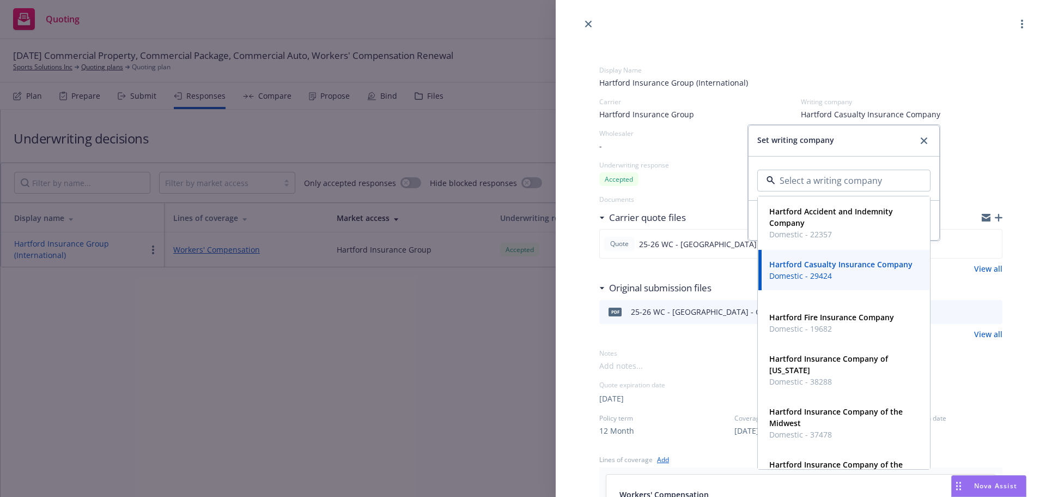
paste input "Hartford Fire Insurance Company"
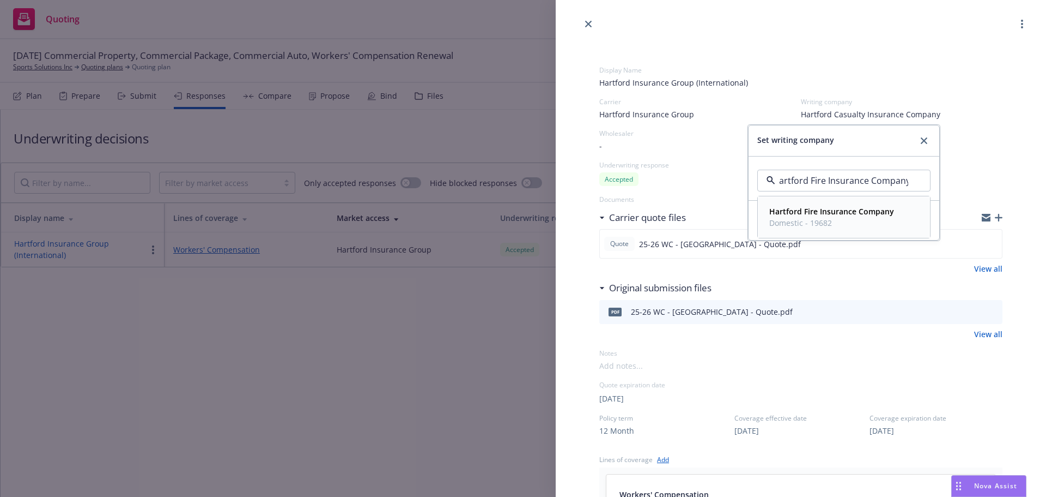
click at [831, 223] on span "Domestic - 19682" at bounding box center [832, 222] width 125 height 11
drag, startPoint x: 820, startPoint y: 213, endPoint x: 813, endPoint y: 211, distance: 7.3
click at [821, 211] on button "Set writing company" at bounding box center [844, 220] width 173 height 22
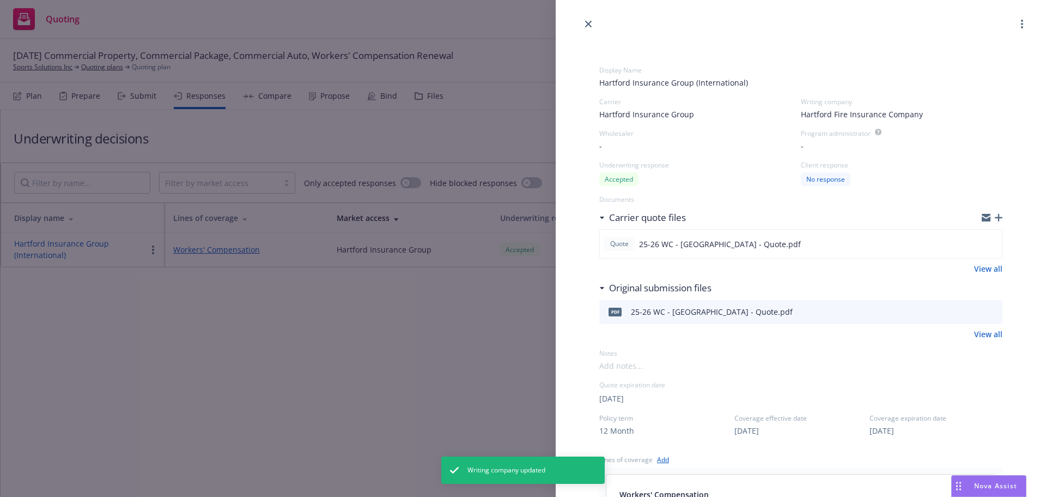
click at [661, 108] on div "Carrier Hartford Insurance Group" at bounding box center [701, 108] width 202 height 23
click at [649, 116] on span "Hartford Insurance Group" at bounding box center [647, 113] width 95 height 11
drag, startPoint x: 680, startPoint y: 185, endPoint x: 681, endPoint y: 195, distance: 9.8
click at [683, 193] on div "Hartford Insurance Group Hartford Insurance Group" at bounding box center [736, 178] width 273 height 44
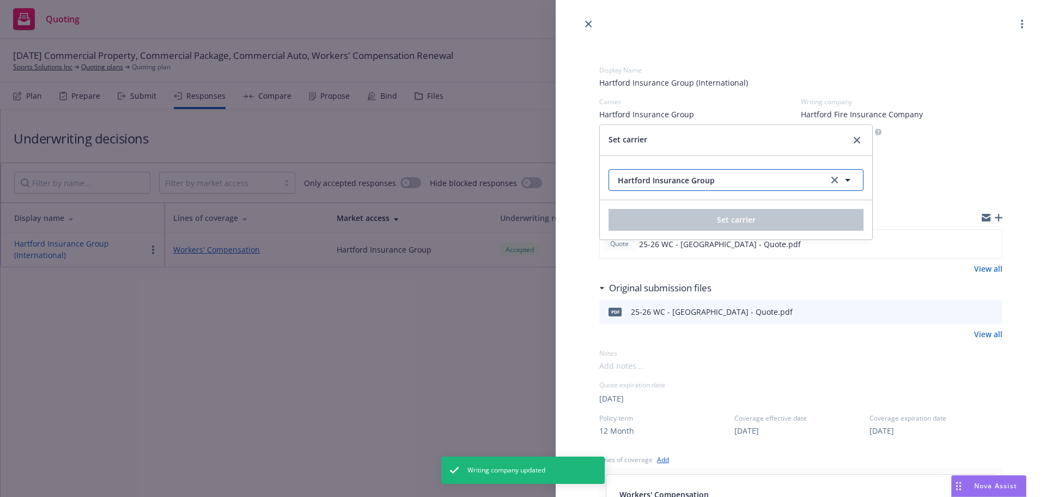
click at [689, 175] on span "Hartford Insurance Group" at bounding box center [718, 179] width 201 height 11
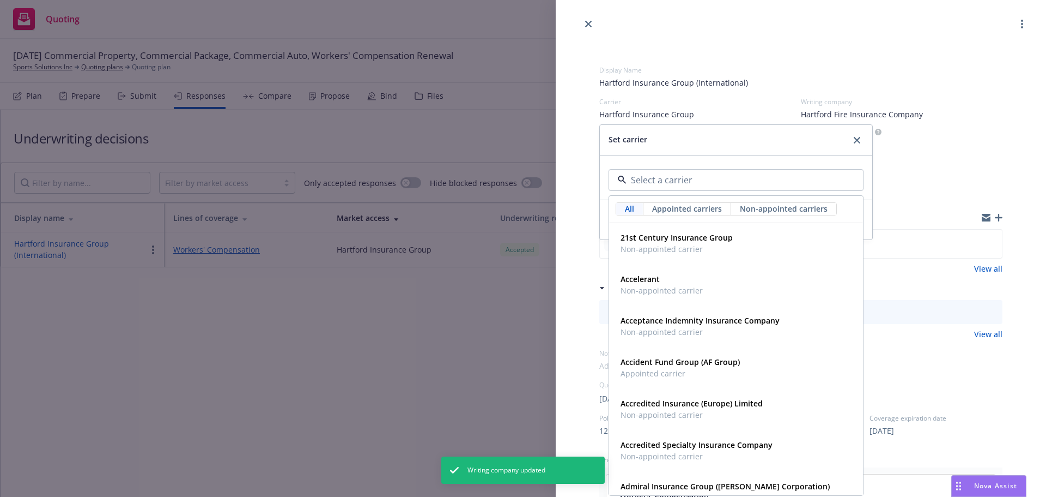
click at [758, 156] on div "All Appointed carriers Non-appointed carriers 21st Century Insurance Group Non-…" at bounding box center [736, 178] width 273 height 44
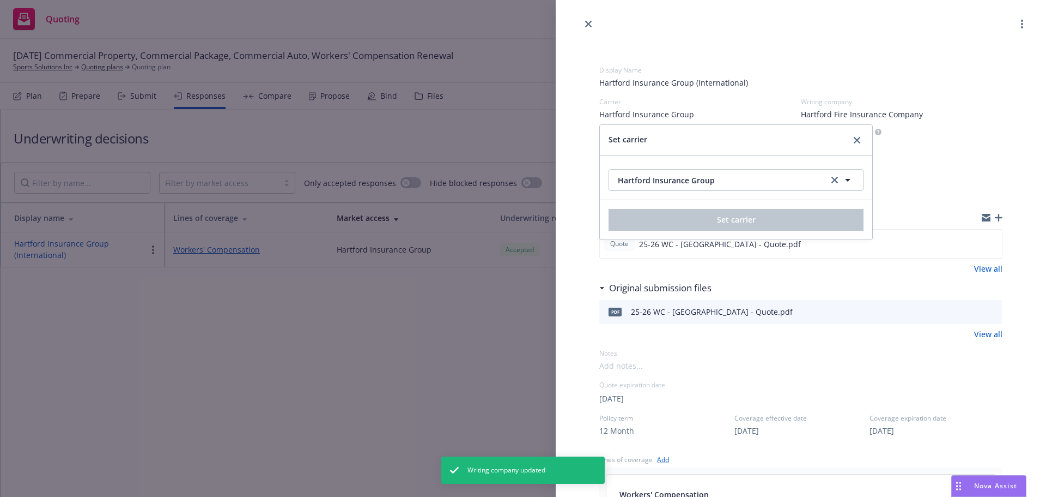
click at [861, 132] on div "Set carrier" at bounding box center [736, 140] width 273 height 31
click at [859, 139] on icon "close" at bounding box center [857, 140] width 7 height 7
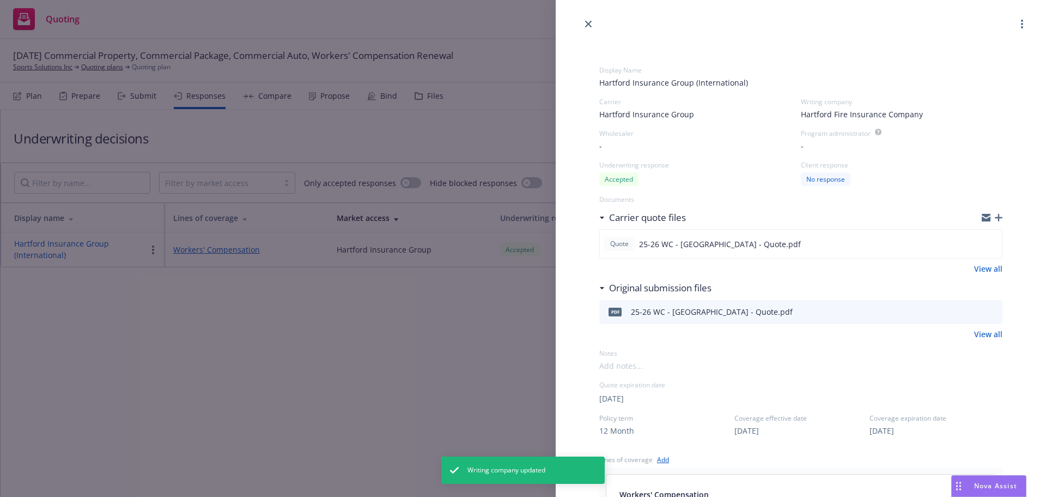
click at [855, 120] on div "Display Name Hartford Insurance Group (International) Carrier Hartford Insuranc…" at bounding box center [801, 445] width 403 height 794
click at [850, 110] on span "Hartford Fire Insurance Company" at bounding box center [862, 113] width 122 height 11
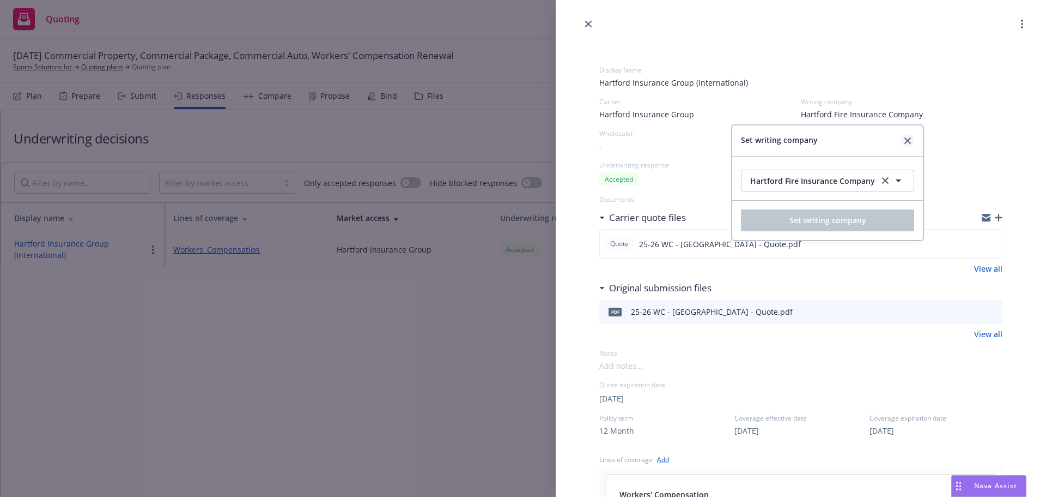
click at [901, 136] on link "close" at bounding box center [907, 140] width 13 height 13
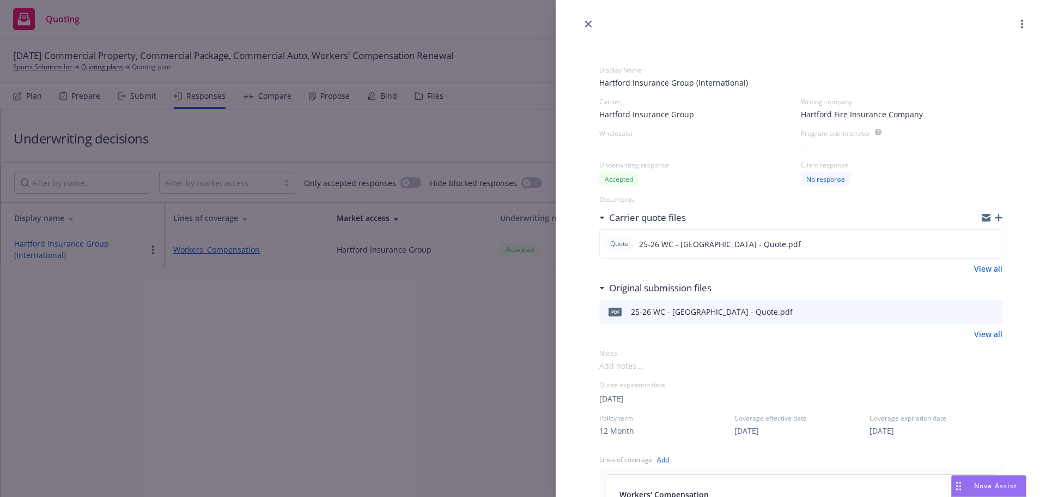
click at [652, 111] on span "Hartford Insurance Group" at bounding box center [647, 113] width 95 height 11
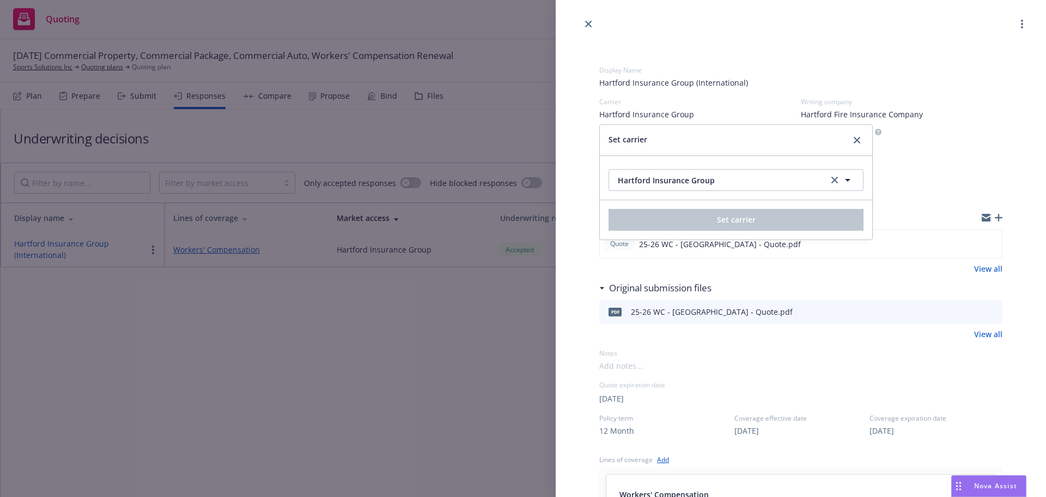
drag, startPoint x: 762, startPoint y: 166, endPoint x: 768, endPoint y: 178, distance: 12.9
click at [766, 175] on div "Hartford Insurance Group Hartford Insurance Group" at bounding box center [736, 178] width 255 height 26
click at [770, 178] on span "Hartford Insurance Group" at bounding box center [718, 179] width 201 height 11
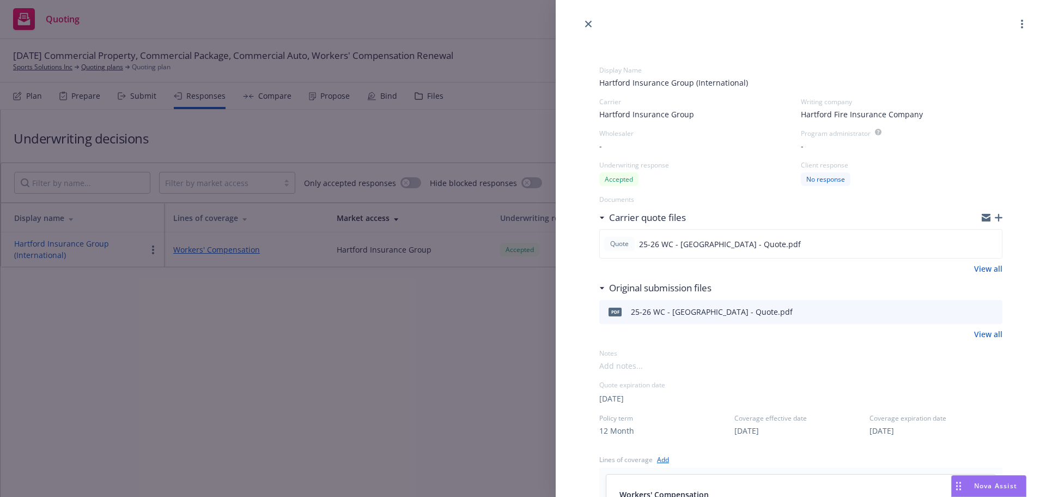
click at [526, 120] on div "Display Name Hartford Insurance Group (International) Carrier Hartford Insuranc…" at bounding box center [523, 248] width 1046 height 497
